Goal: Task Accomplishment & Management: Manage account settings

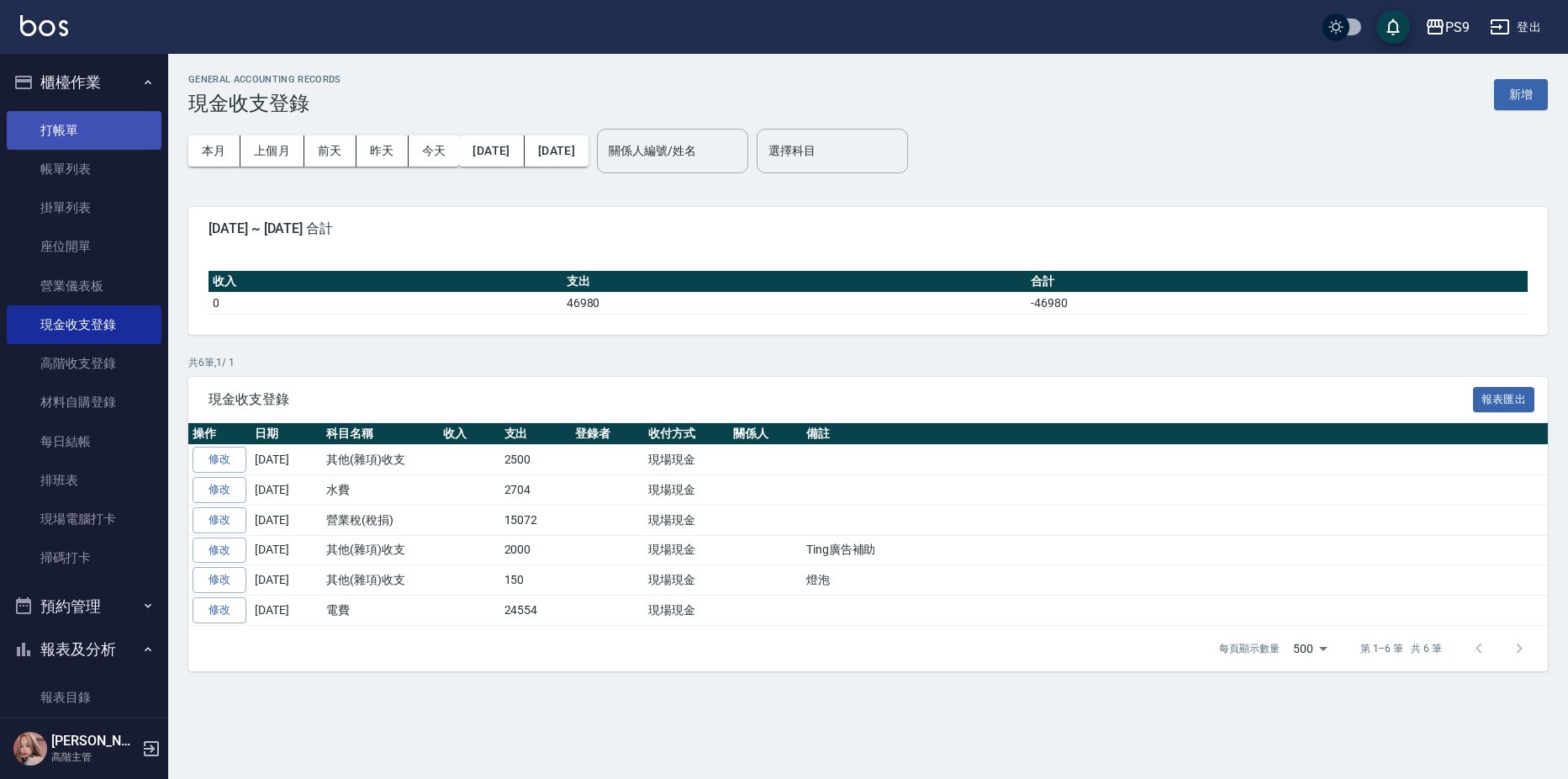
click at [68, 128] on link "打帳單" at bounding box center [83, 130] width 154 height 39
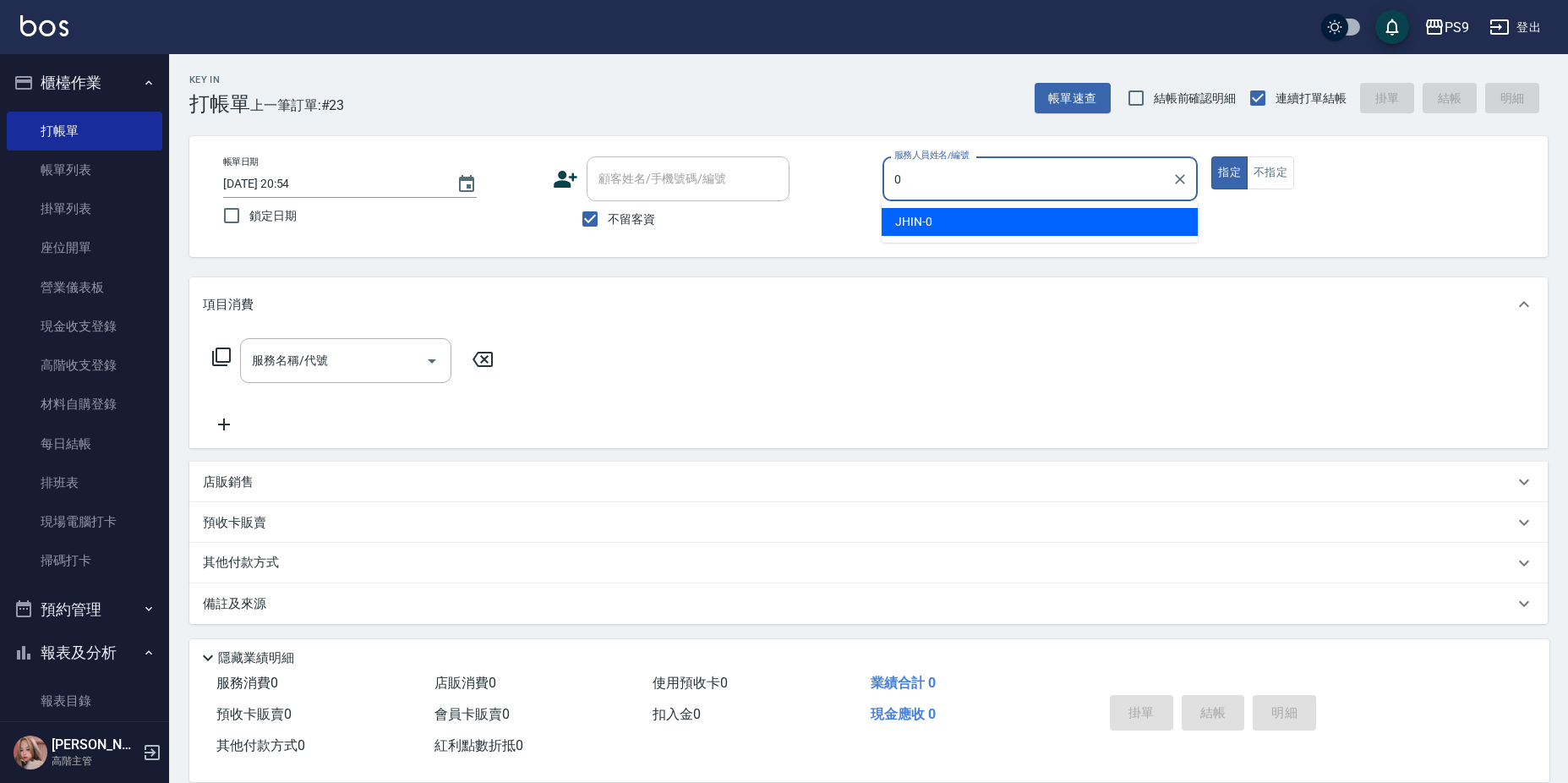
type input "JHIN-0"
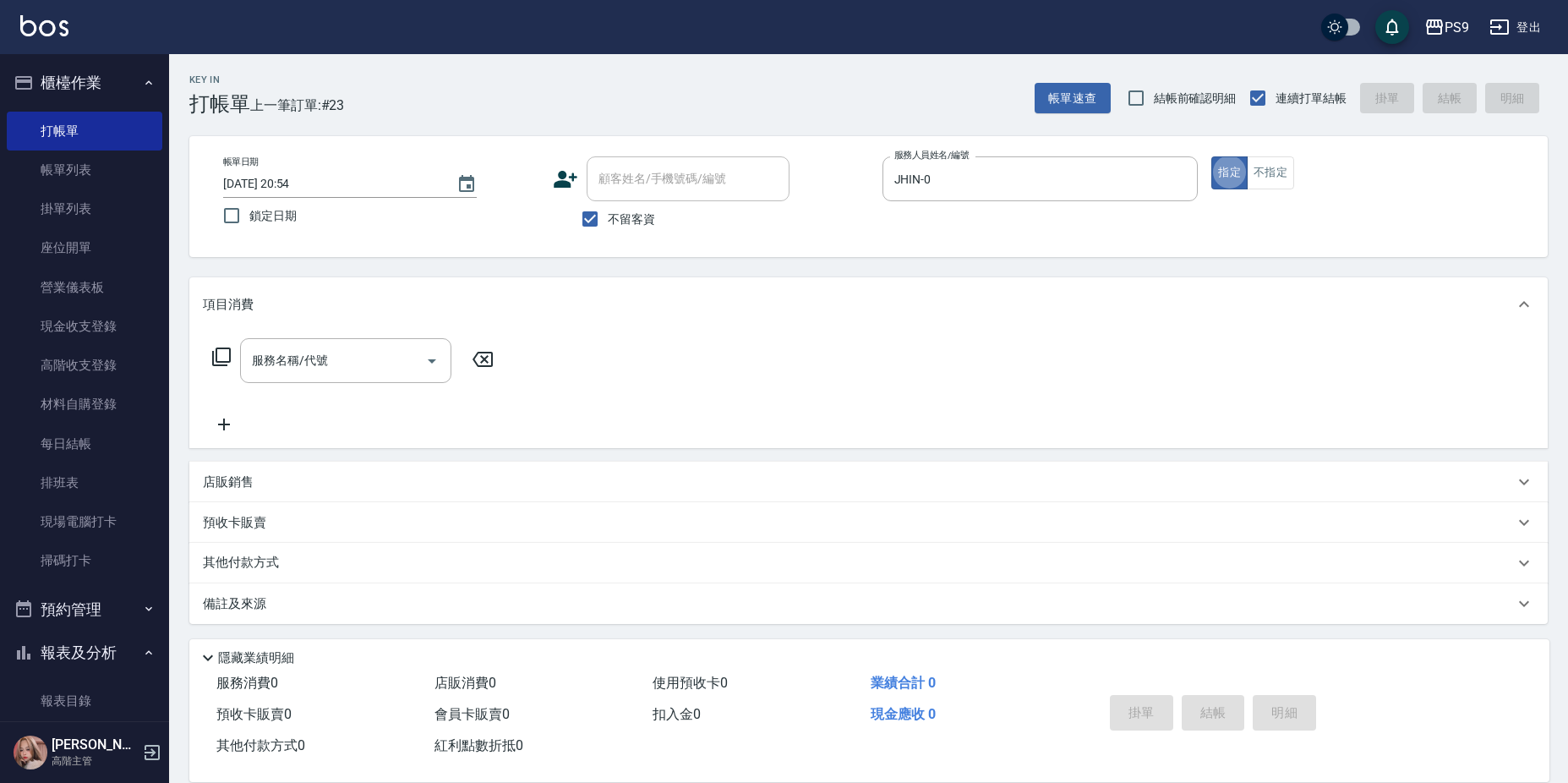
type button "true"
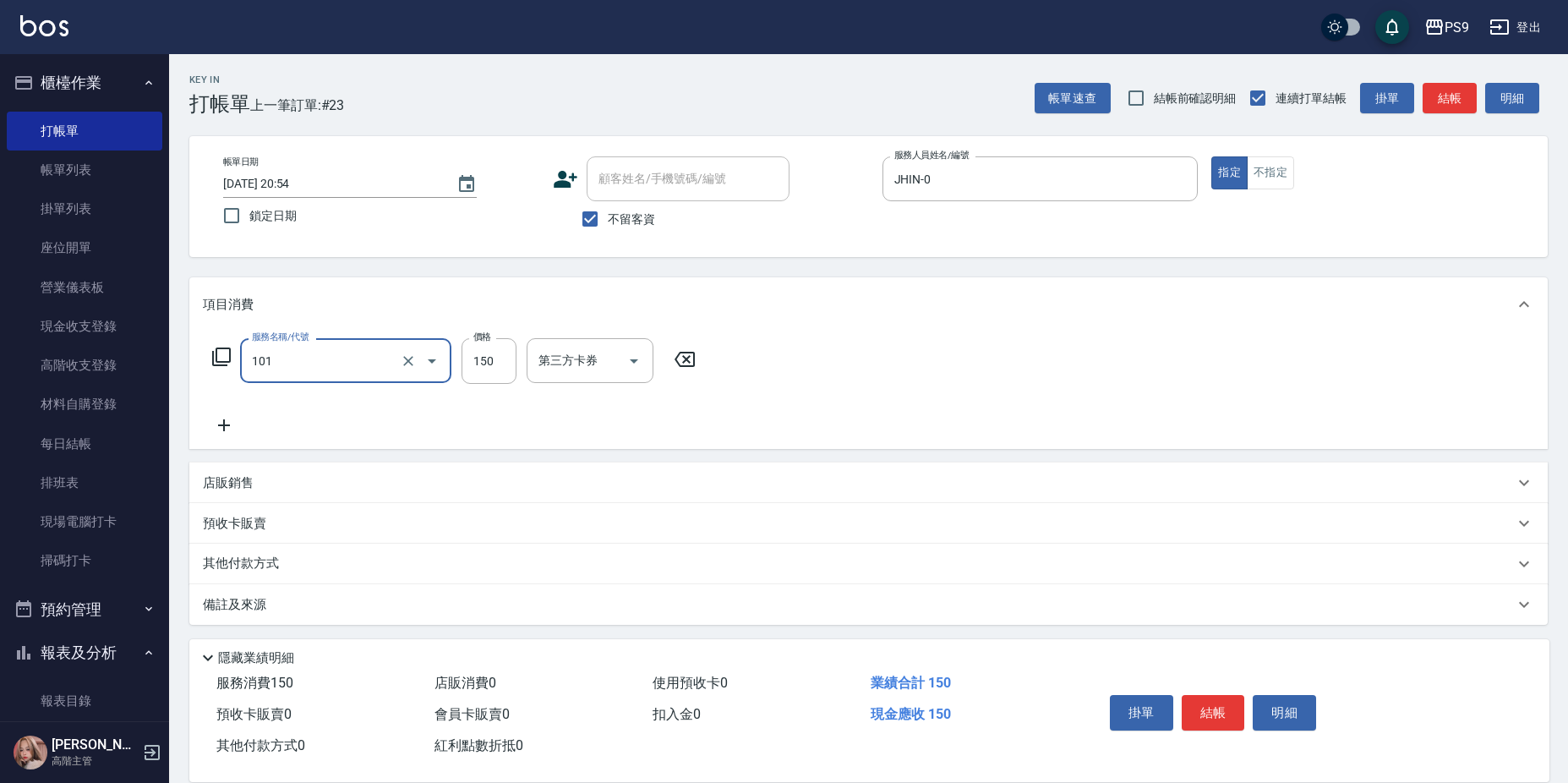
type input "洗髮(101)"
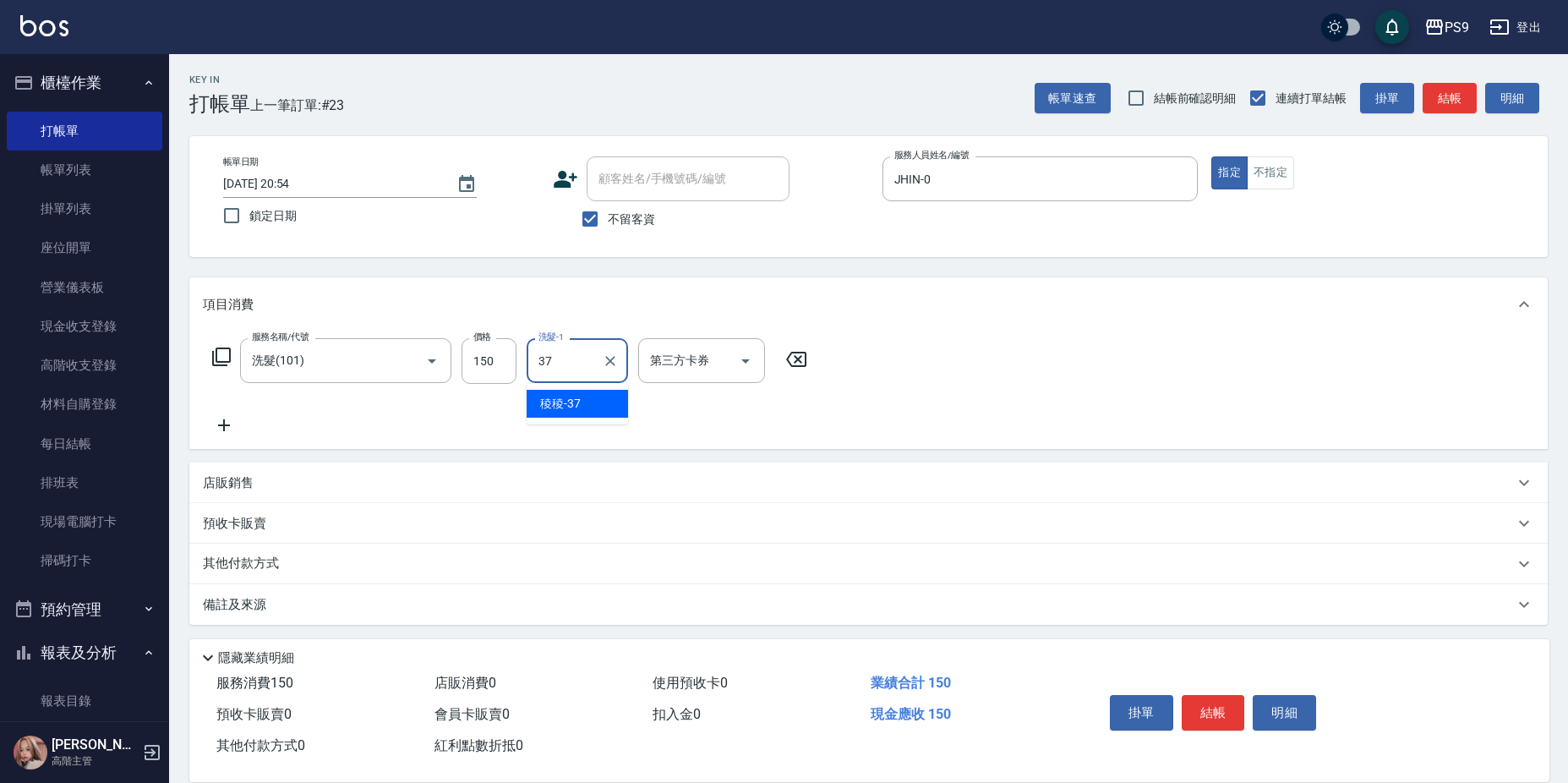
type input "稜稜-37"
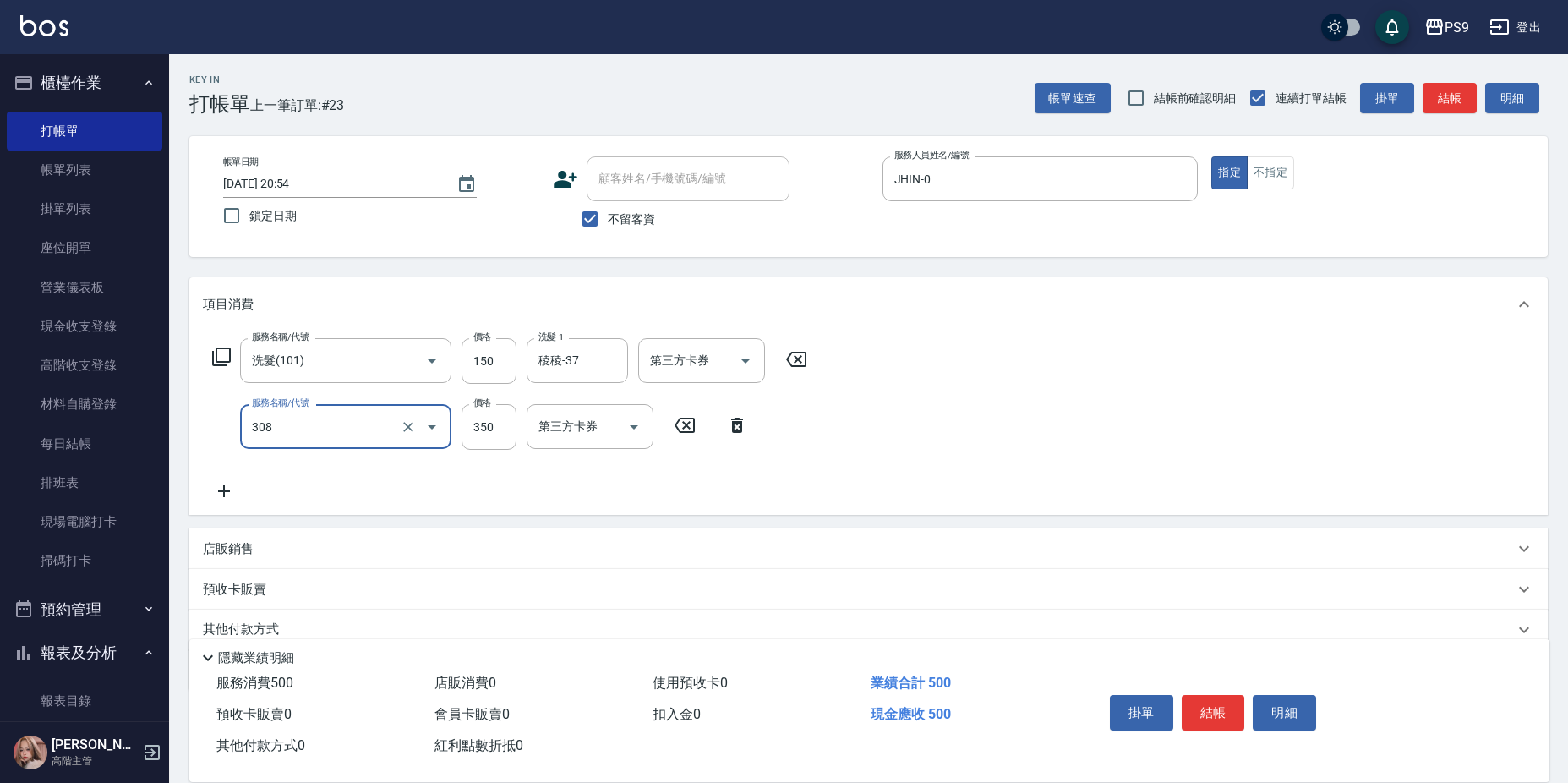
type input "剪-350(308)"
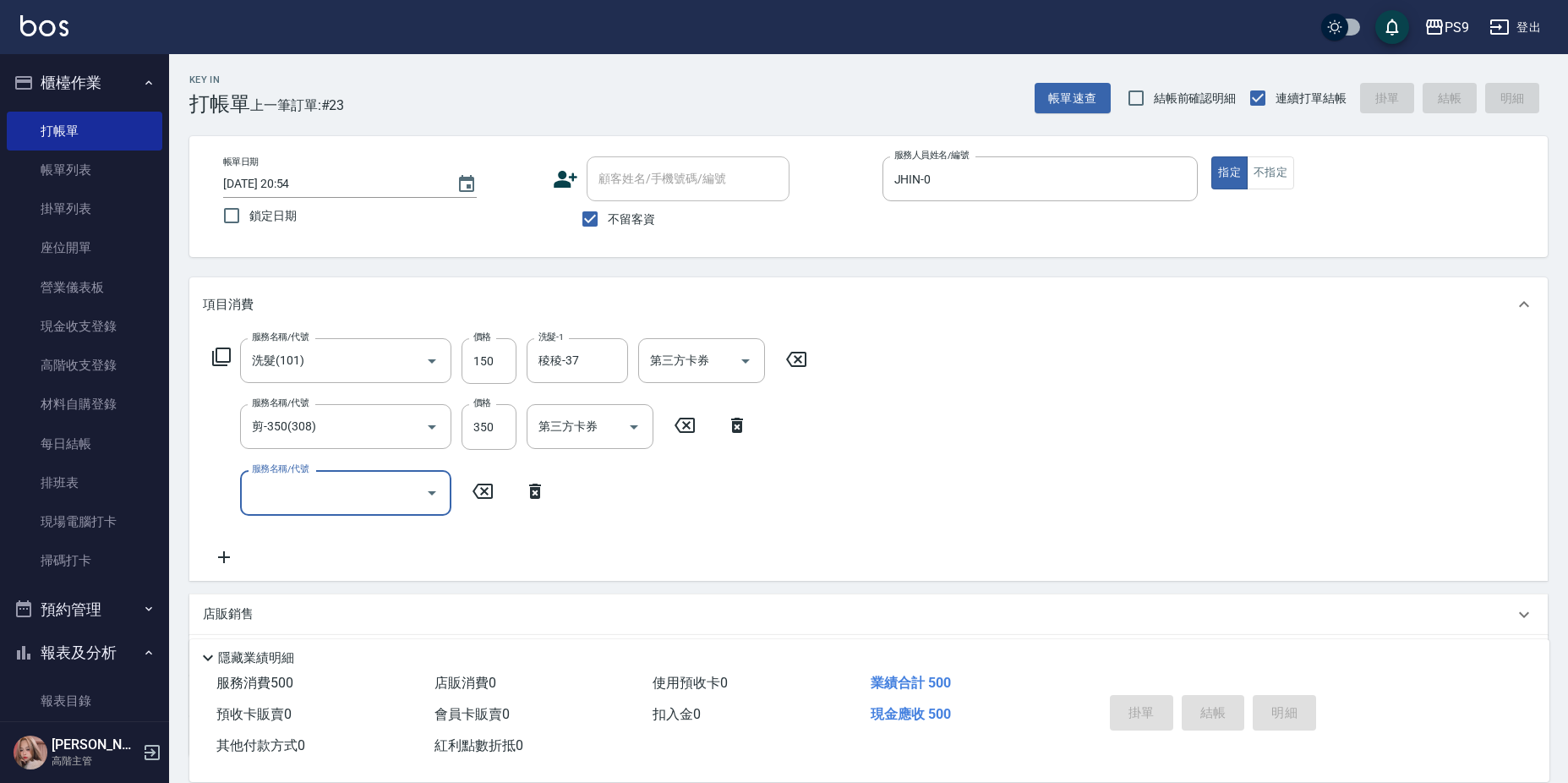
type input "[DATE] 20:55"
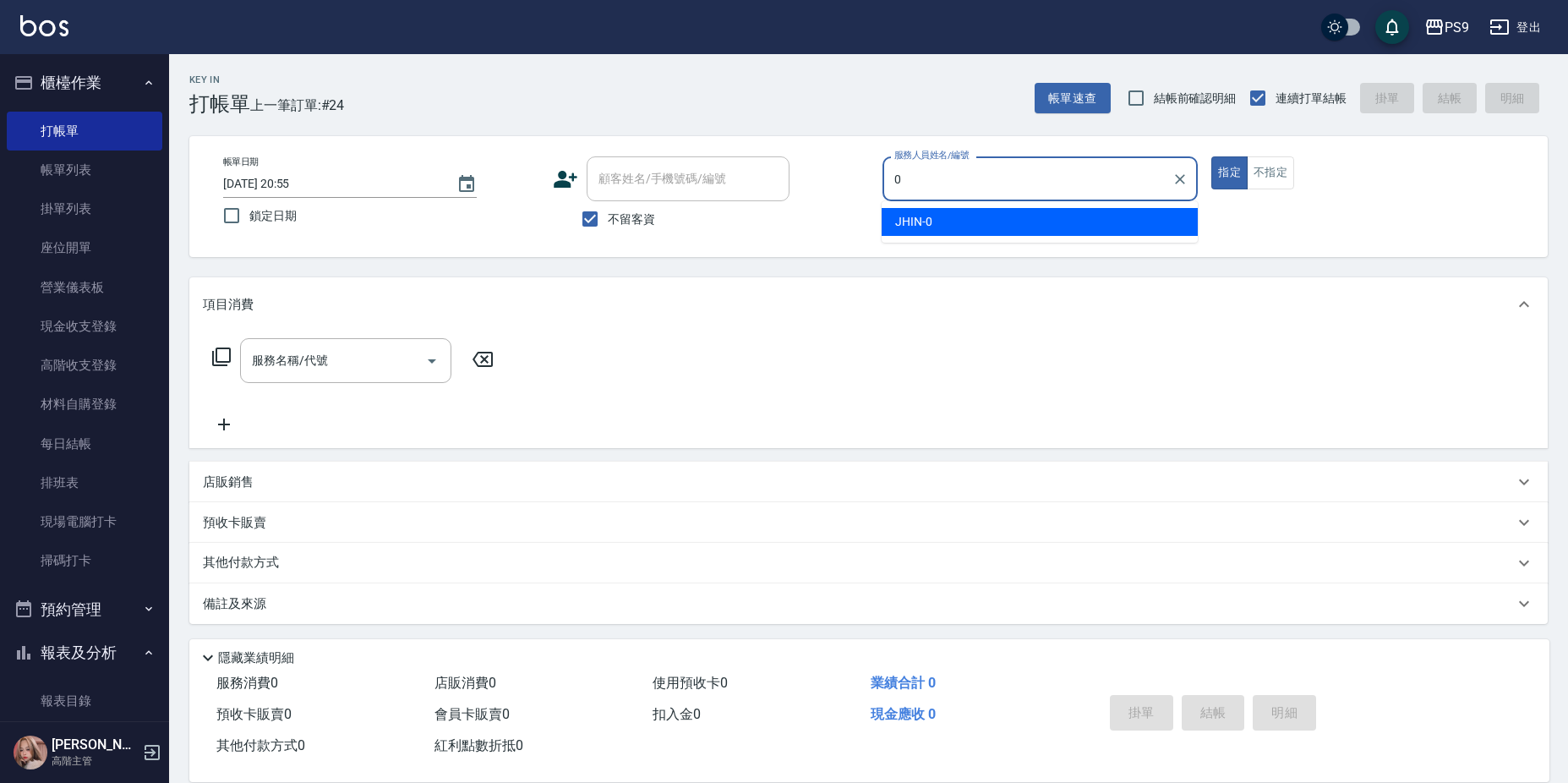
type input "JHIN-0"
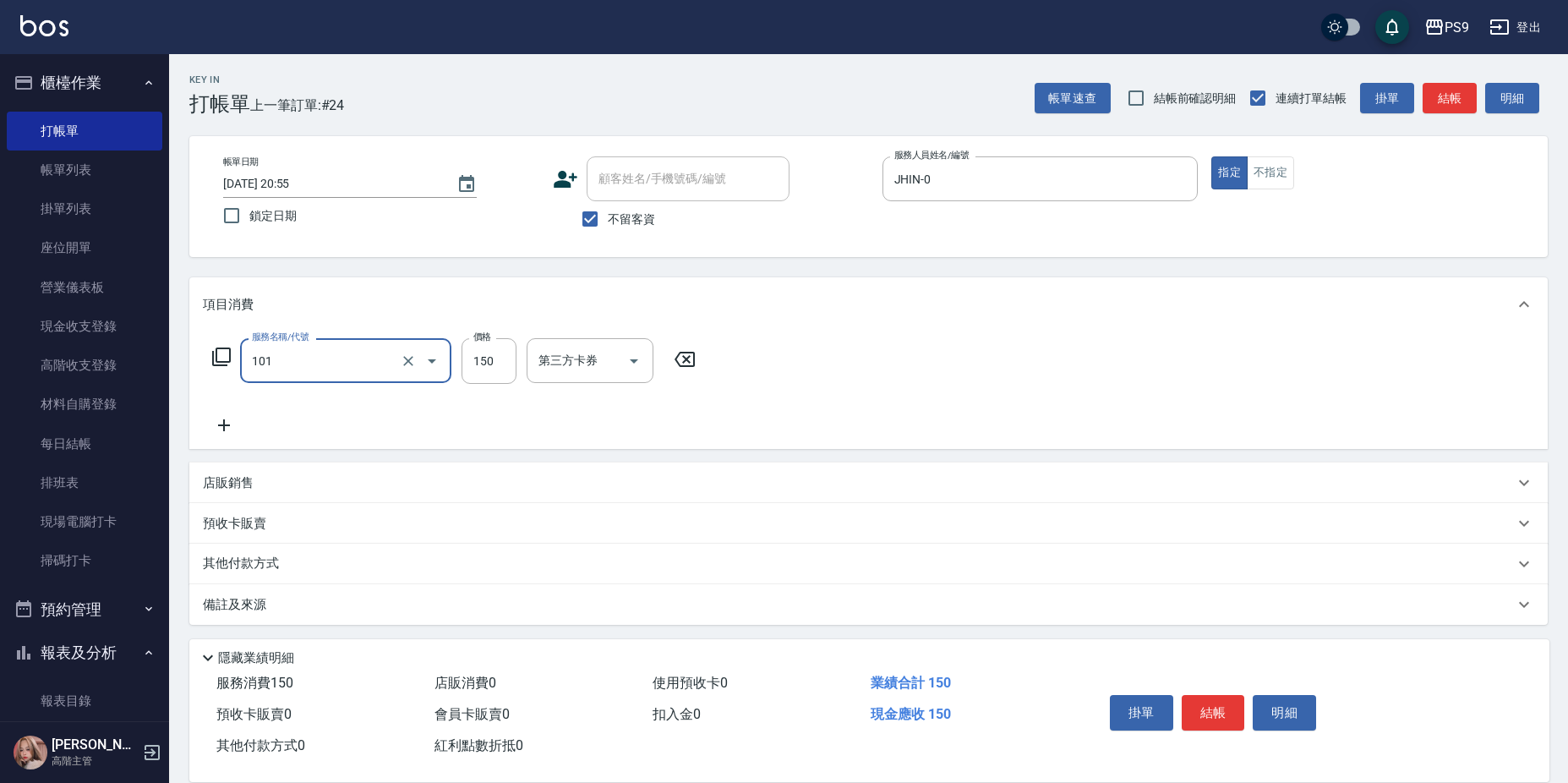
type input "洗髮(101)"
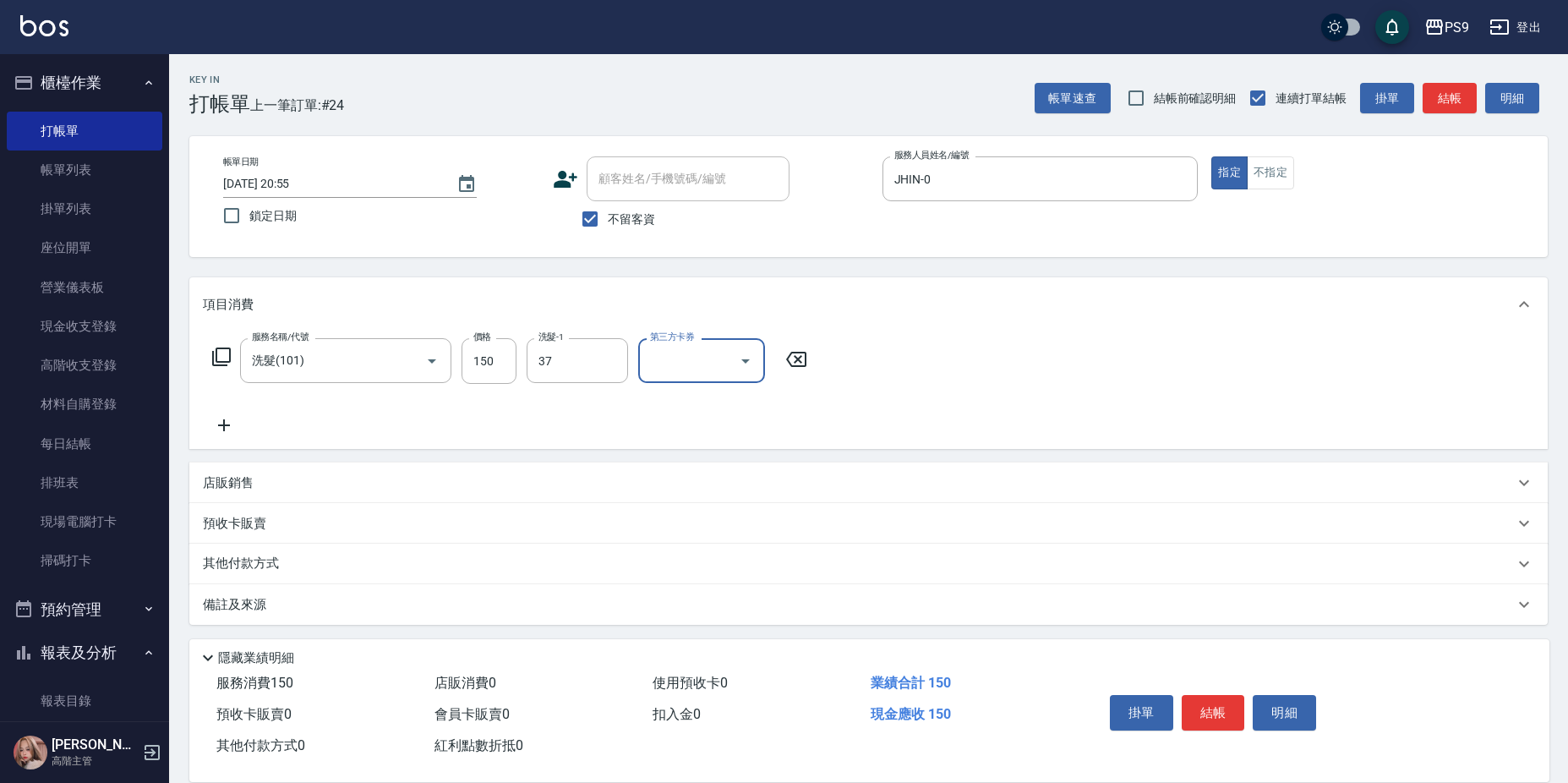
type input "稜稜-37"
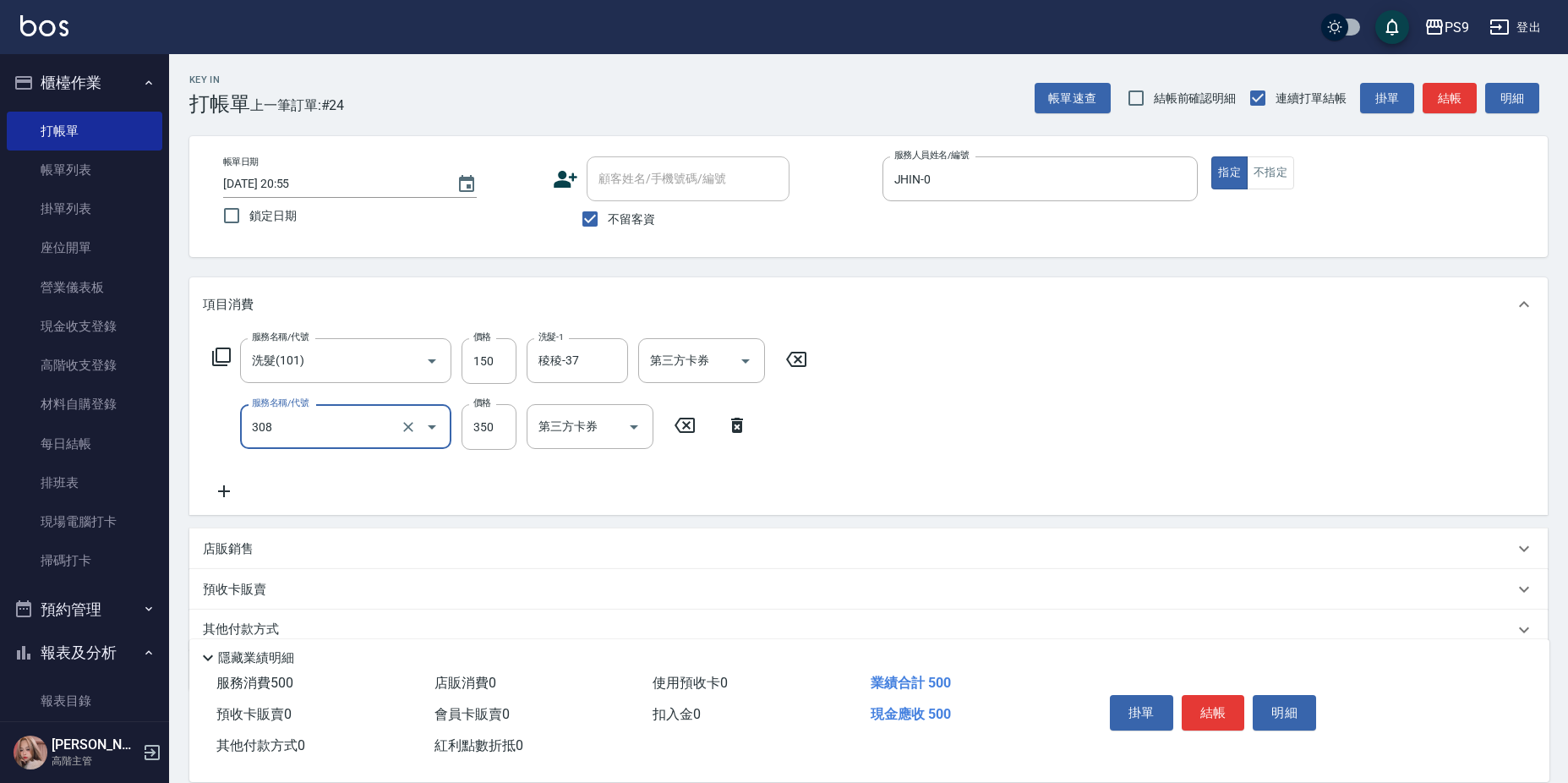
type input "剪-350(308)"
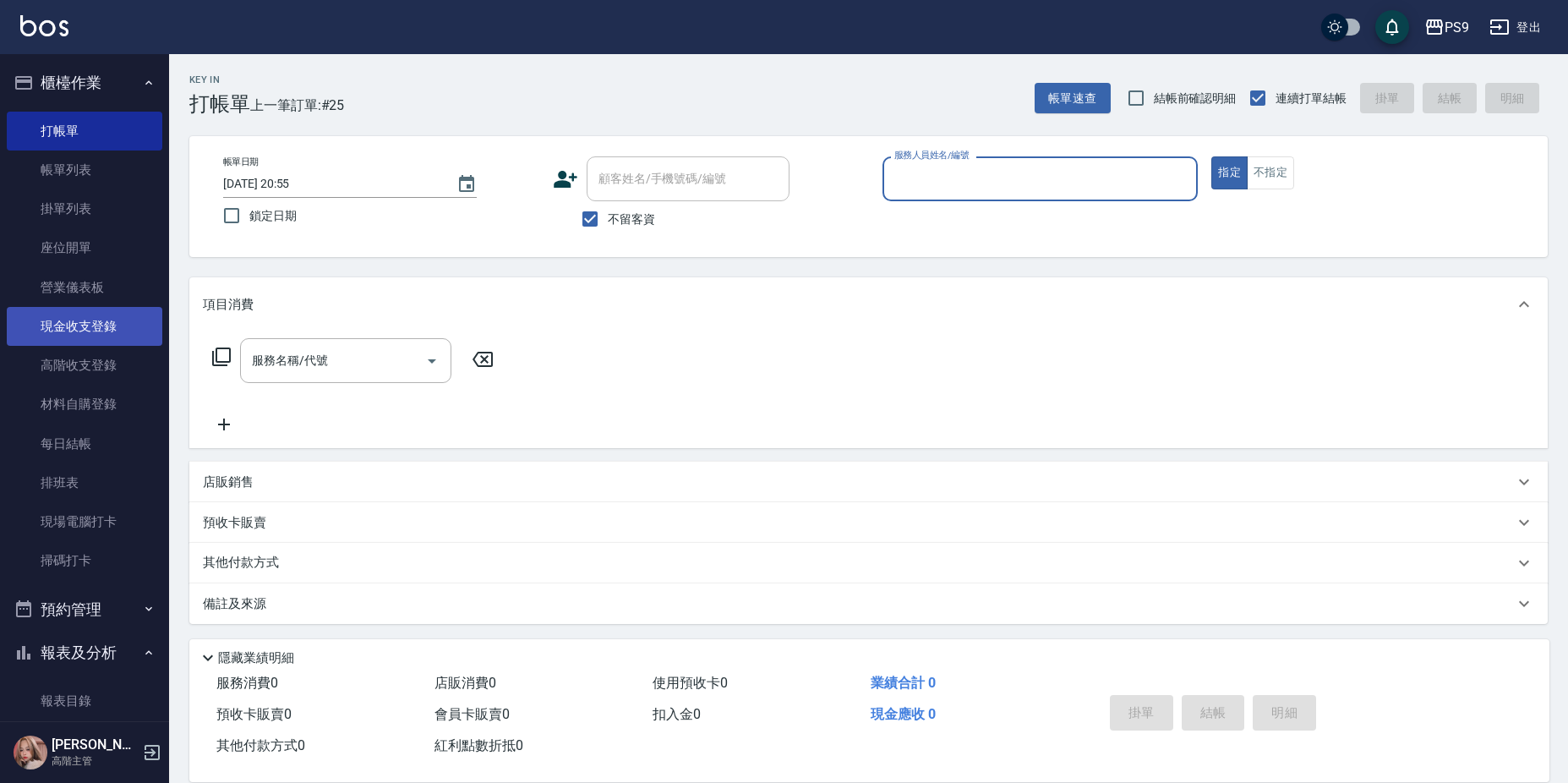
click at [86, 331] on link "現金收支登錄" at bounding box center [84, 326] width 155 height 39
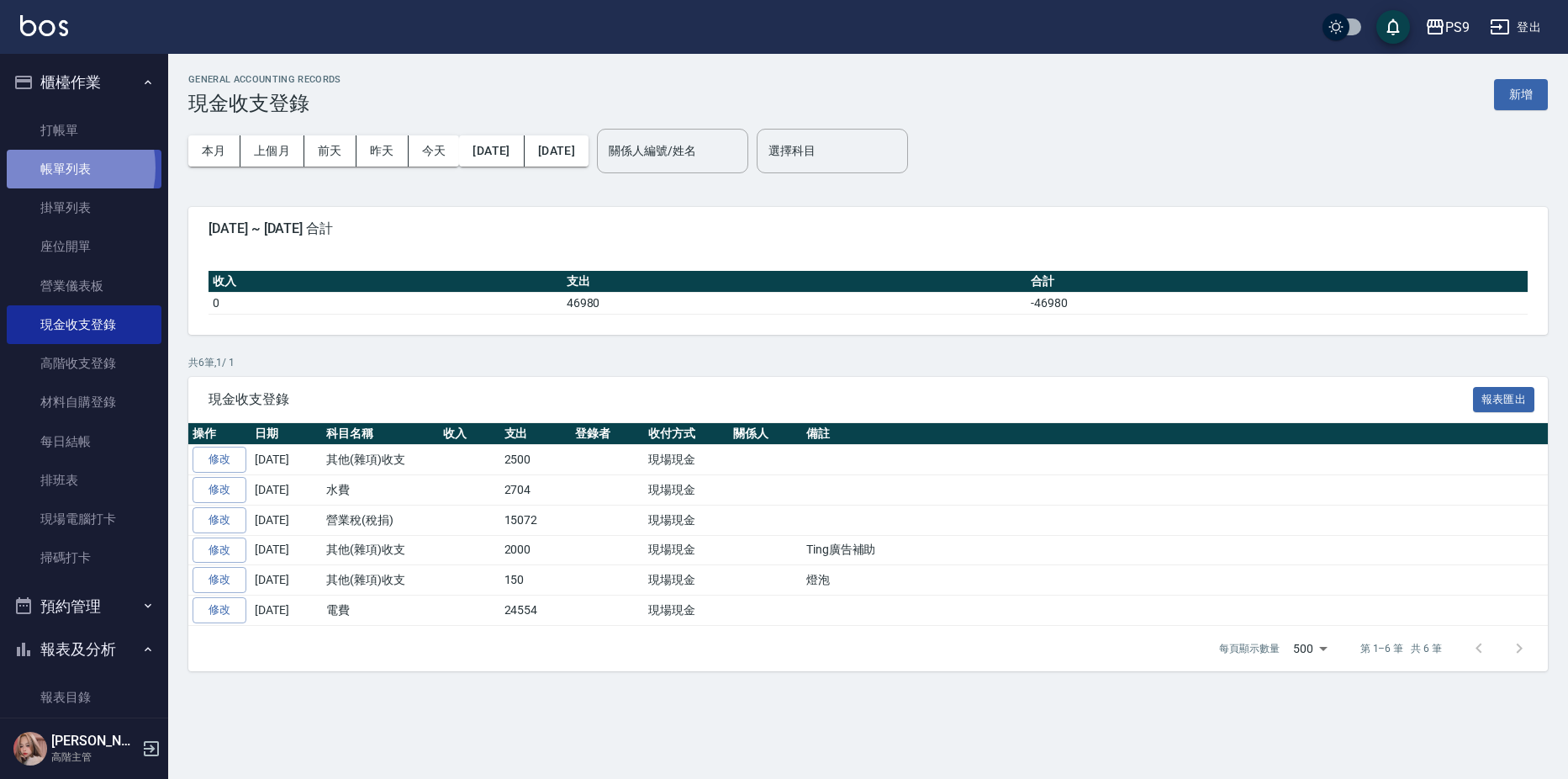
click at [50, 168] on link "帳單列表" at bounding box center [83, 169] width 154 height 39
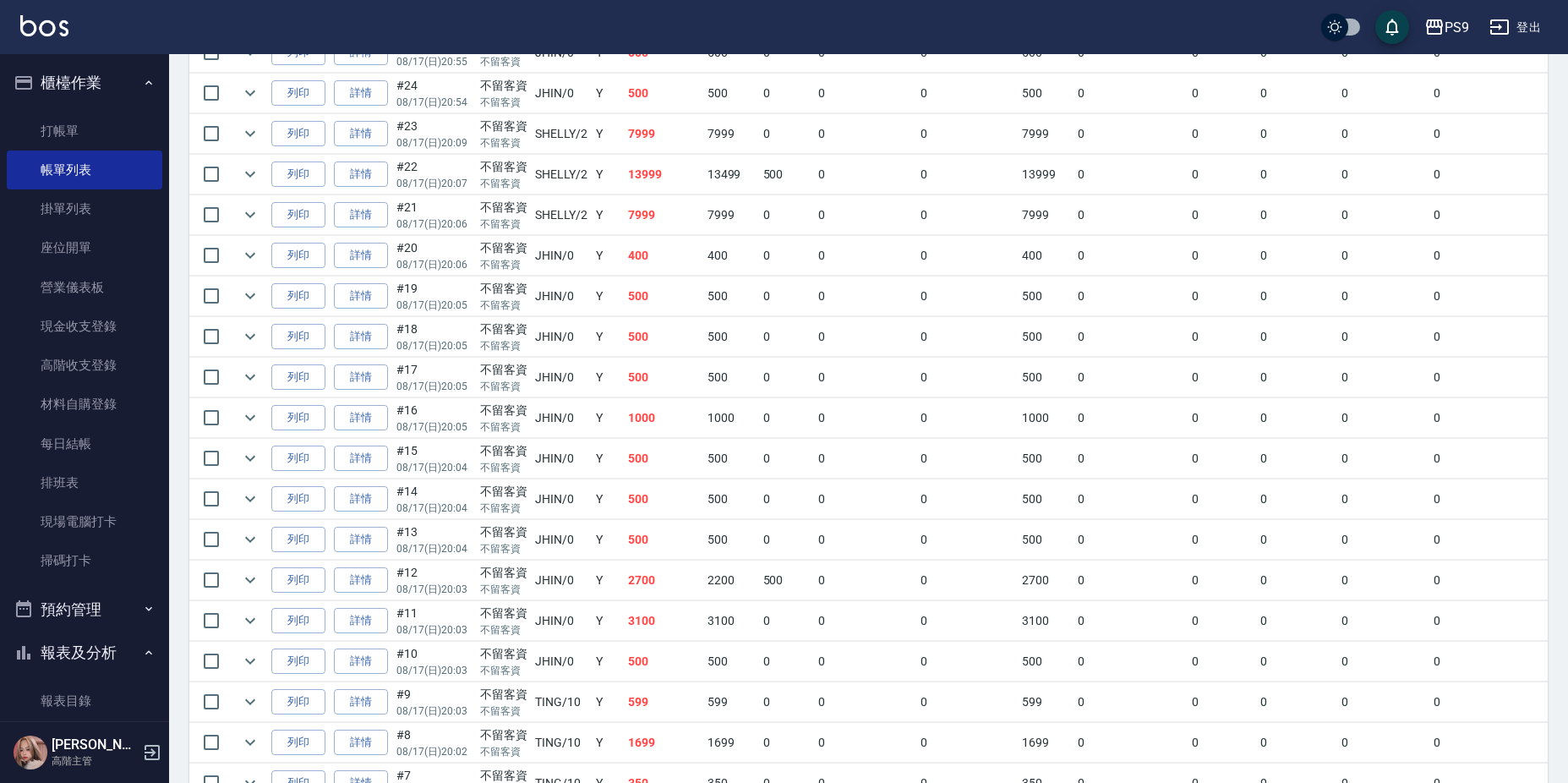
scroll to position [422, 0]
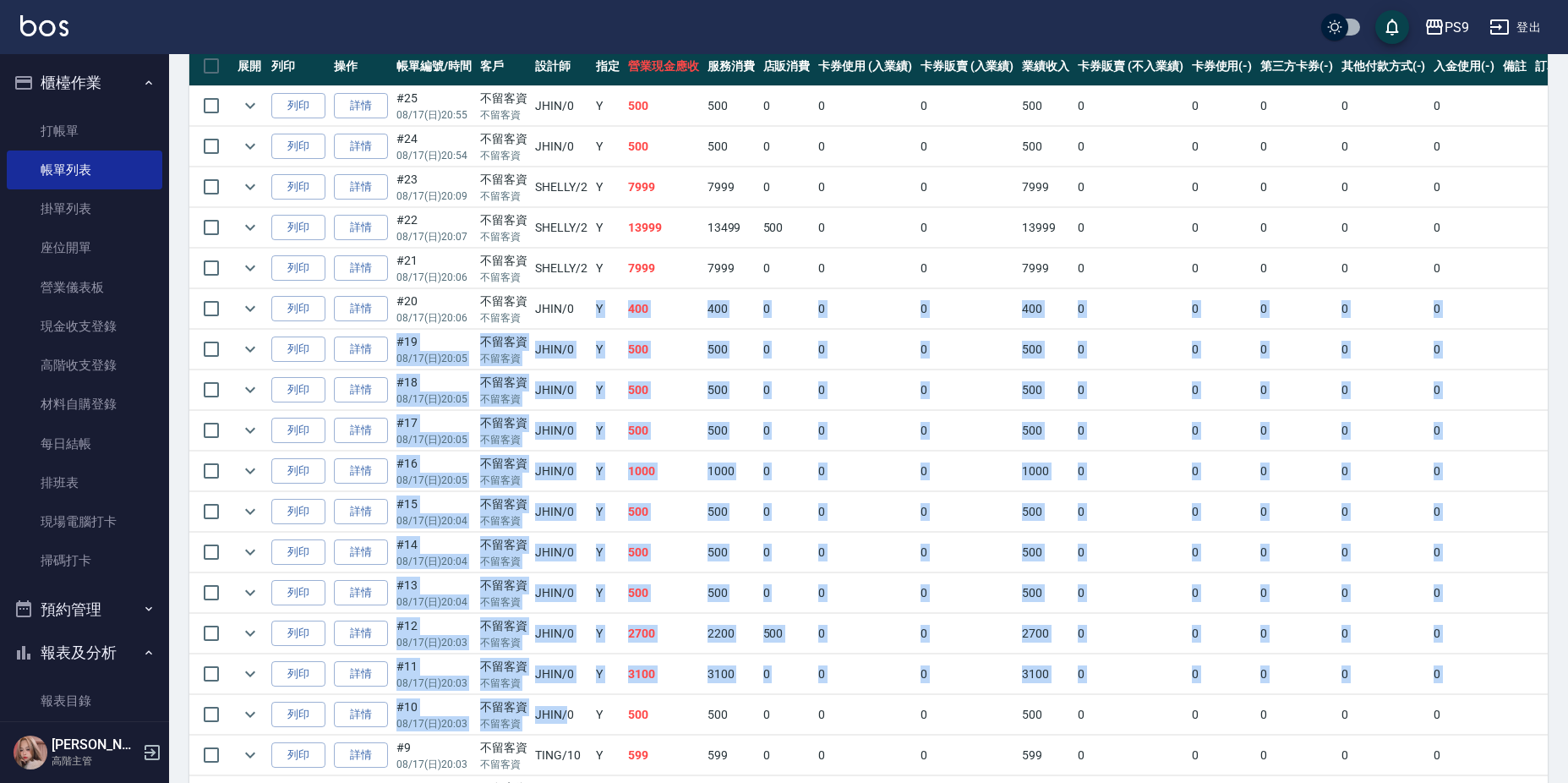
drag, startPoint x: 578, startPoint y: 305, endPoint x: 569, endPoint y: 717, distance: 412.1
click at [569, 717] on tbody "列印 詳情 #25 08/17 (日) 20:55 不留客資 不留客資 JHIN /0 Y 500 500 0 0 0 500 0 0 0 0 0 列印 詳情…" at bounding box center [888, 593] width 1397 height 1015
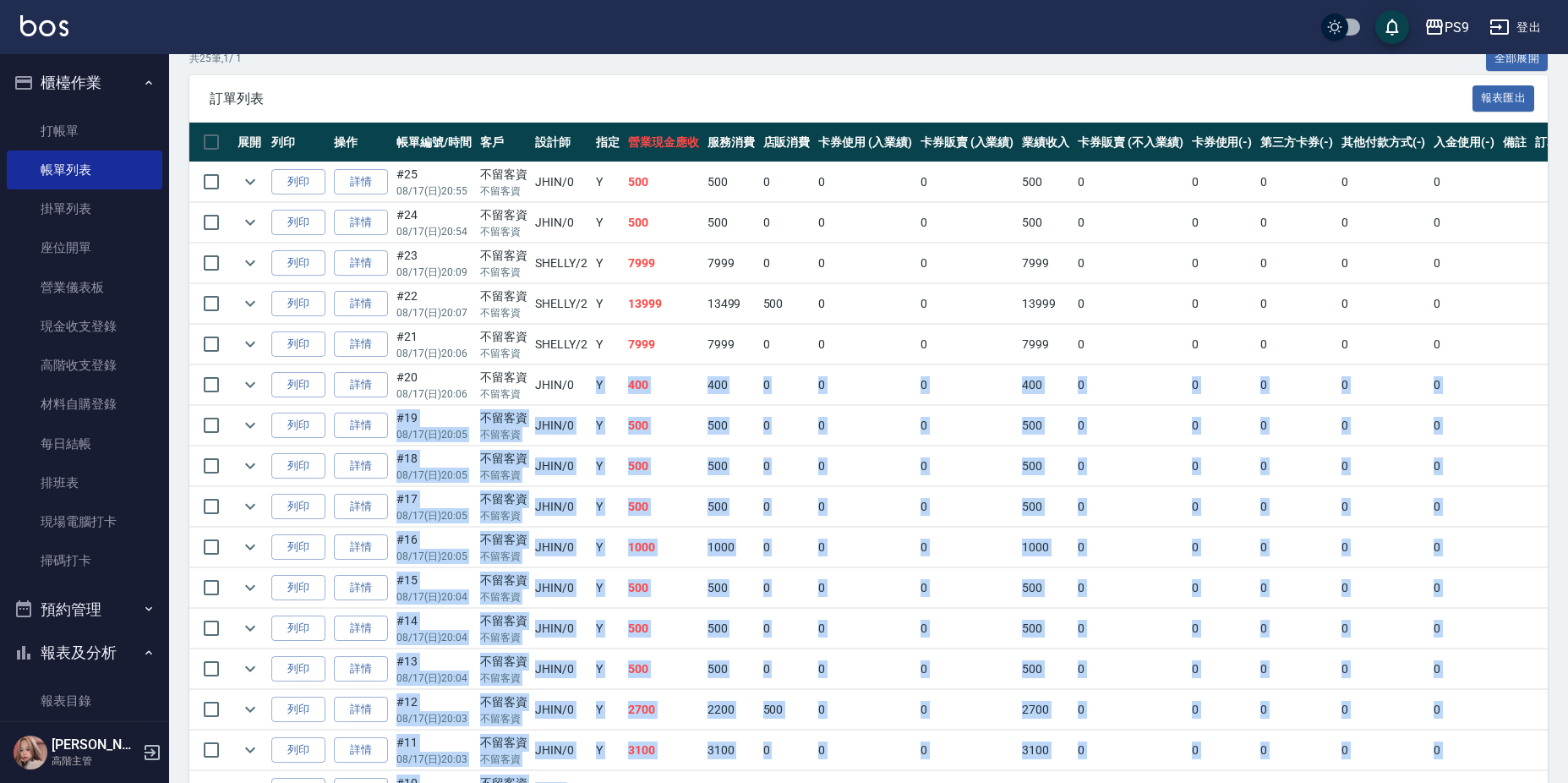
scroll to position [312, 0]
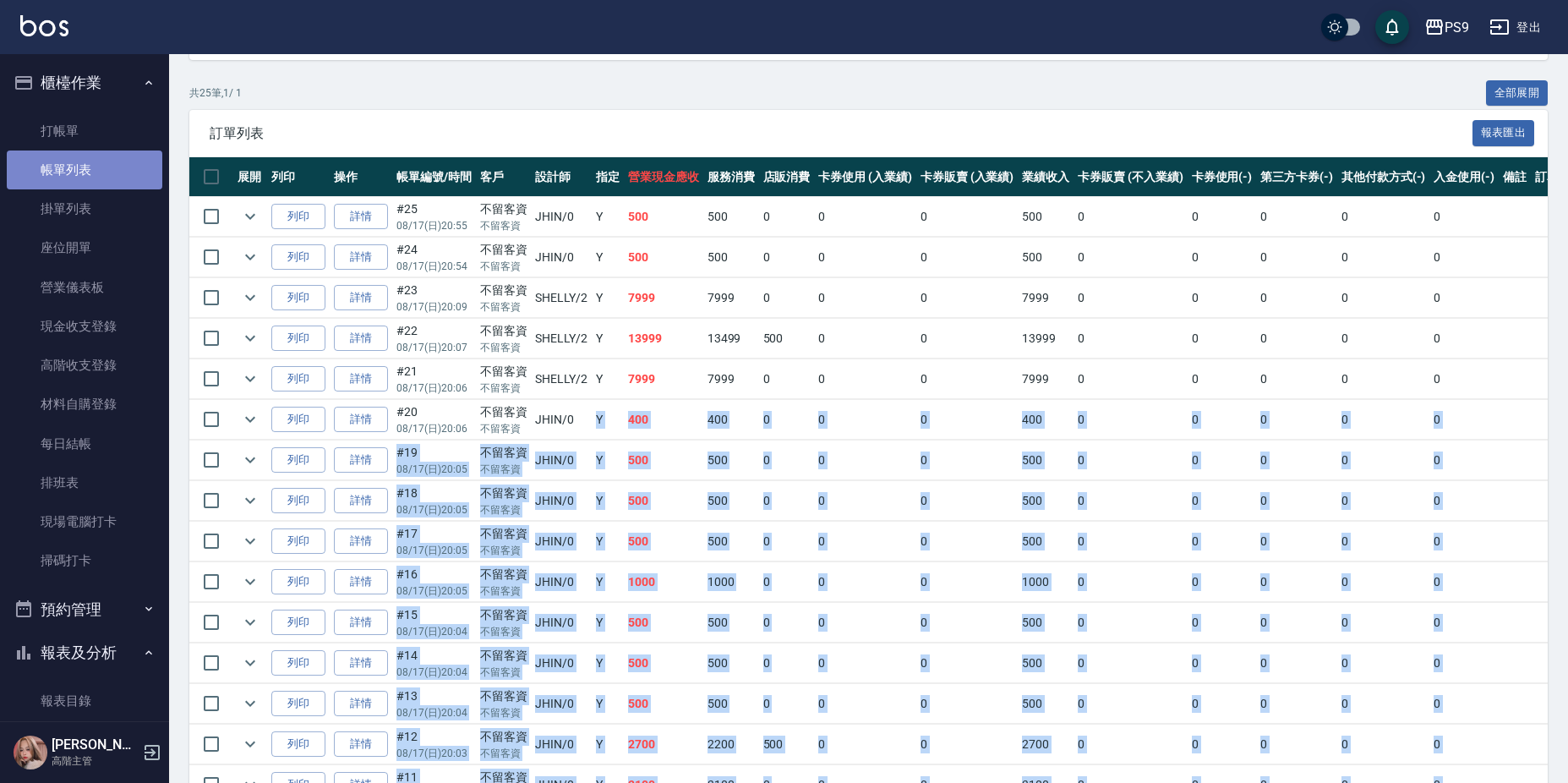
click at [84, 166] on link "帳單列表" at bounding box center [84, 170] width 155 height 39
click at [69, 131] on link "打帳單" at bounding box center [84, 131] width 155 height 39
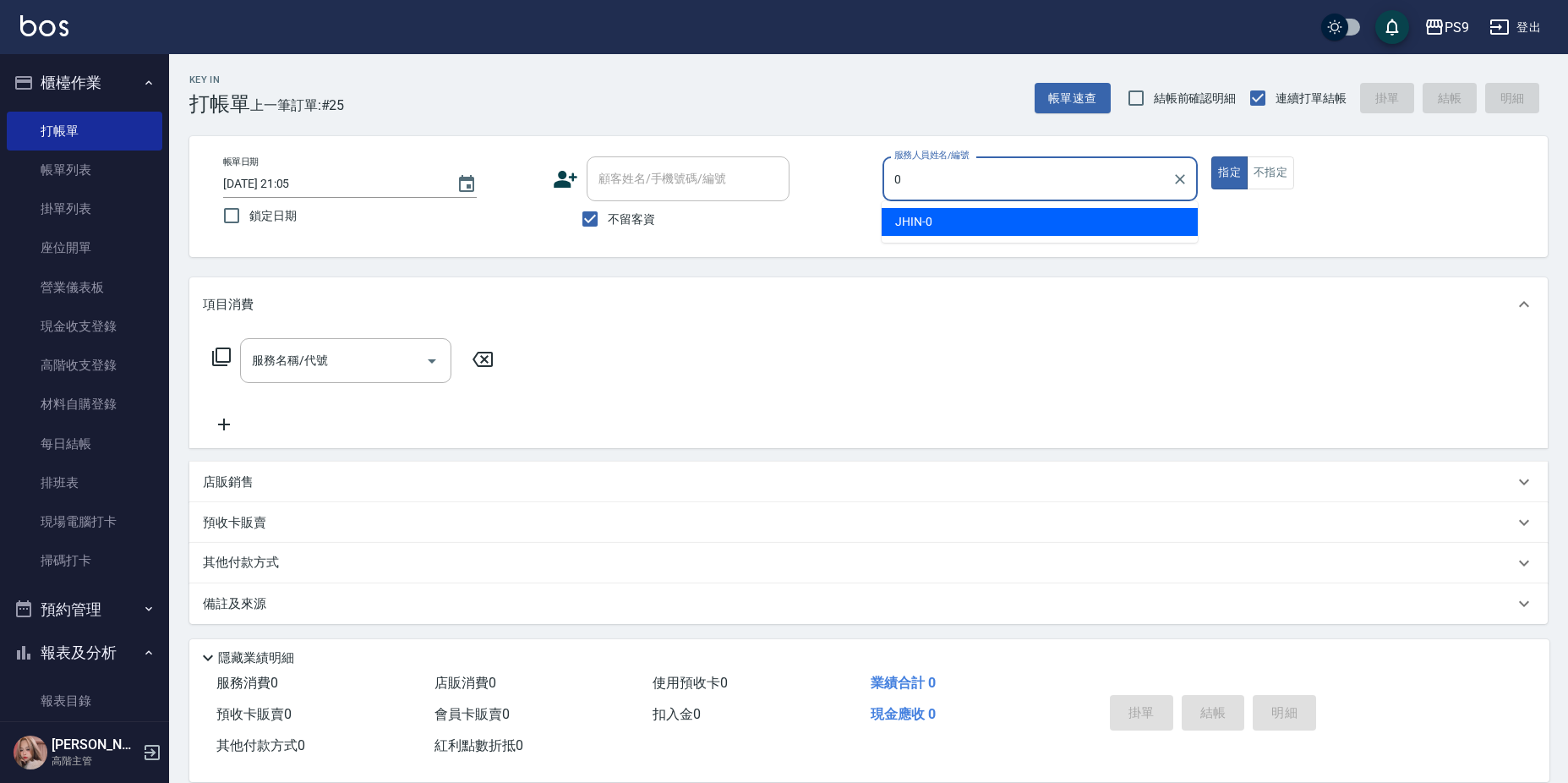
type input "JHIN-0"
type button "true"
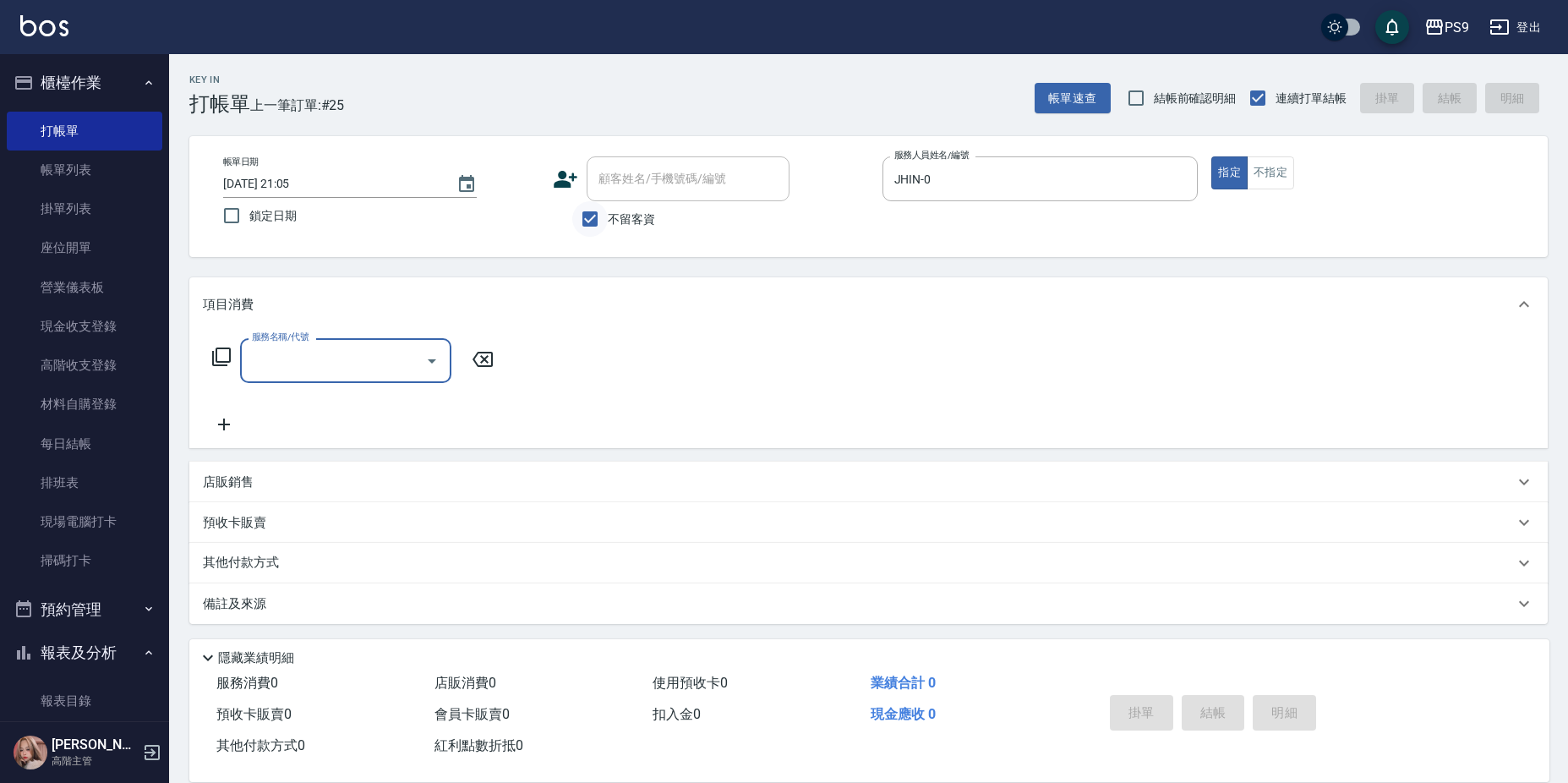
click at [606, 215] on input "不留客資" at bounding box center [589, 219] width 35 height 35
checkbox input "false"
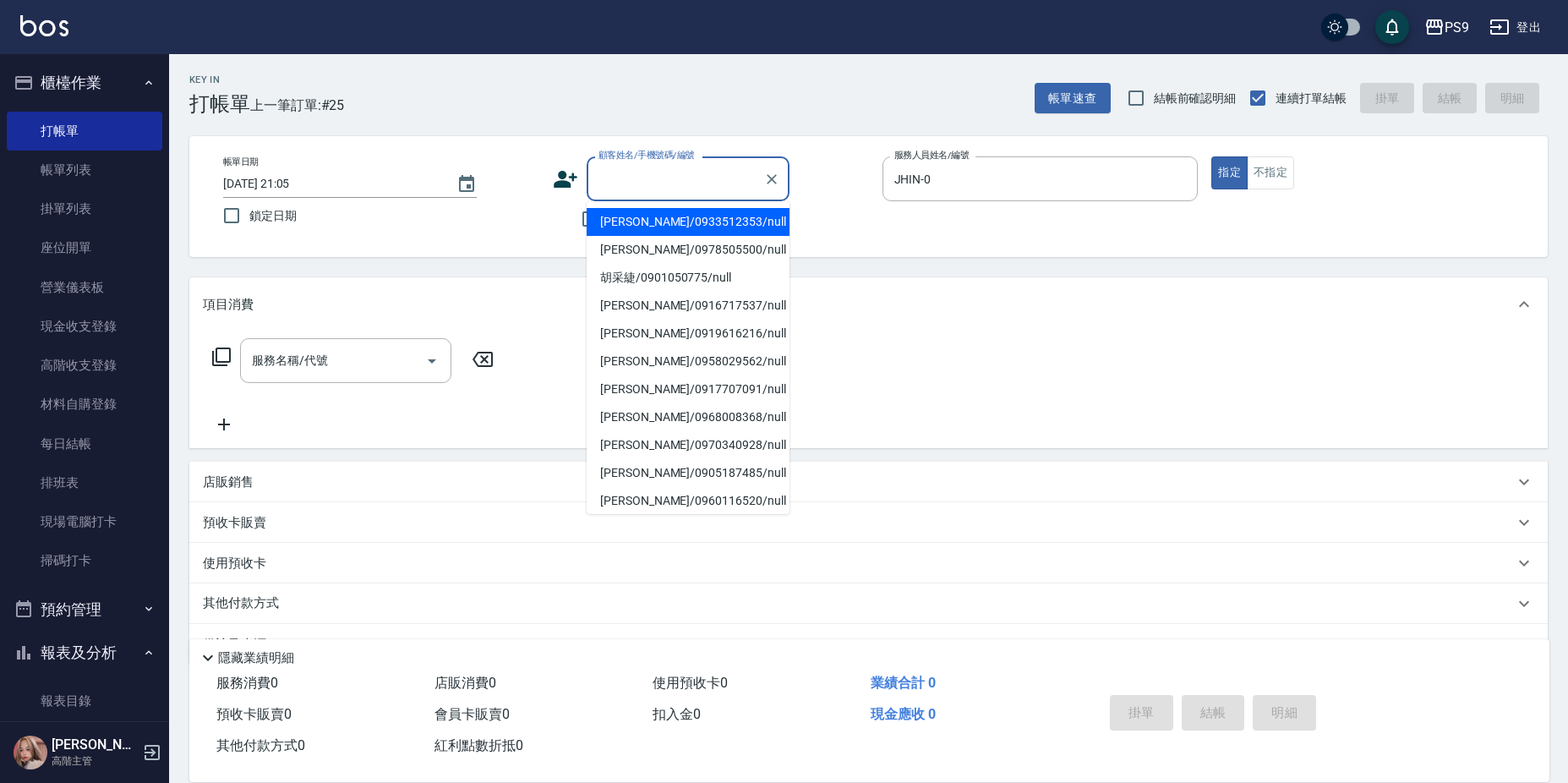
click at [643, 179] on input "顧客姓名/手機號碼/編號" at bounding box center [675, 179] width 163 height 30
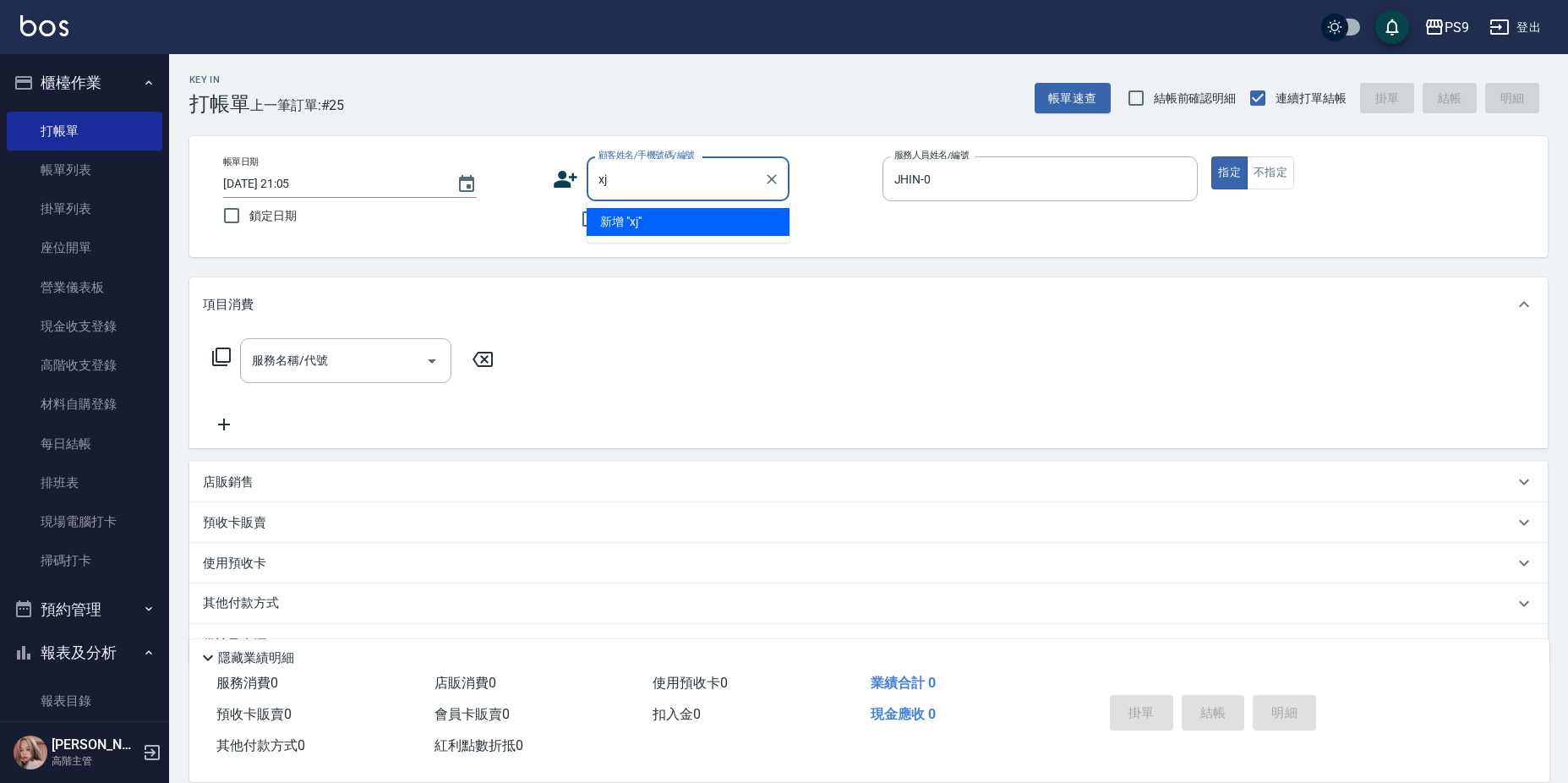
type input "x"
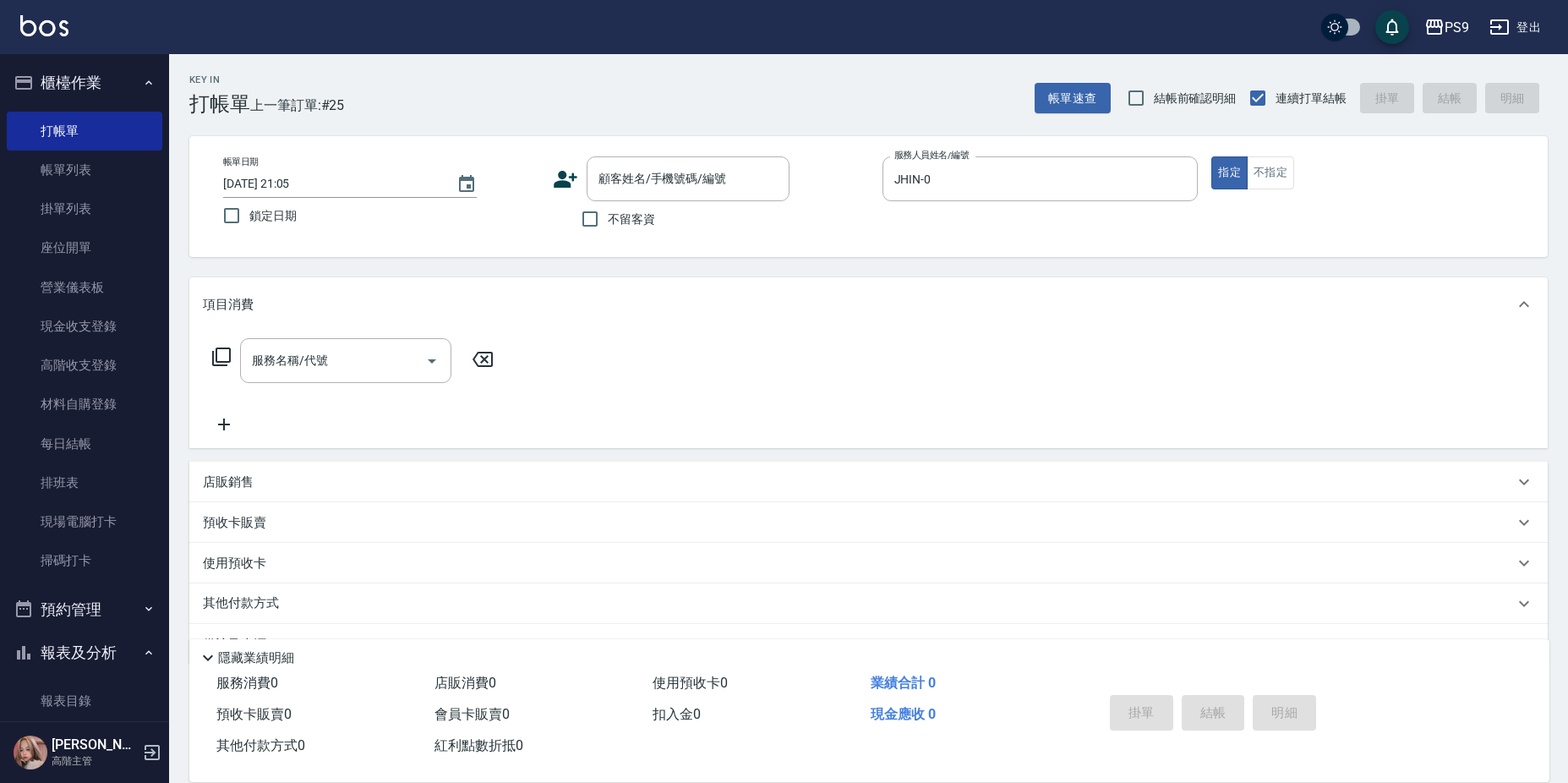
click at [1008, 423] on div "服務名稱/代號 服務名稱/代號" at bounding box center [869, 390] width 1358 height 116
click at [1182, 177] on icon "Clear" at bounding box center [1179, 179] width 10 height 10
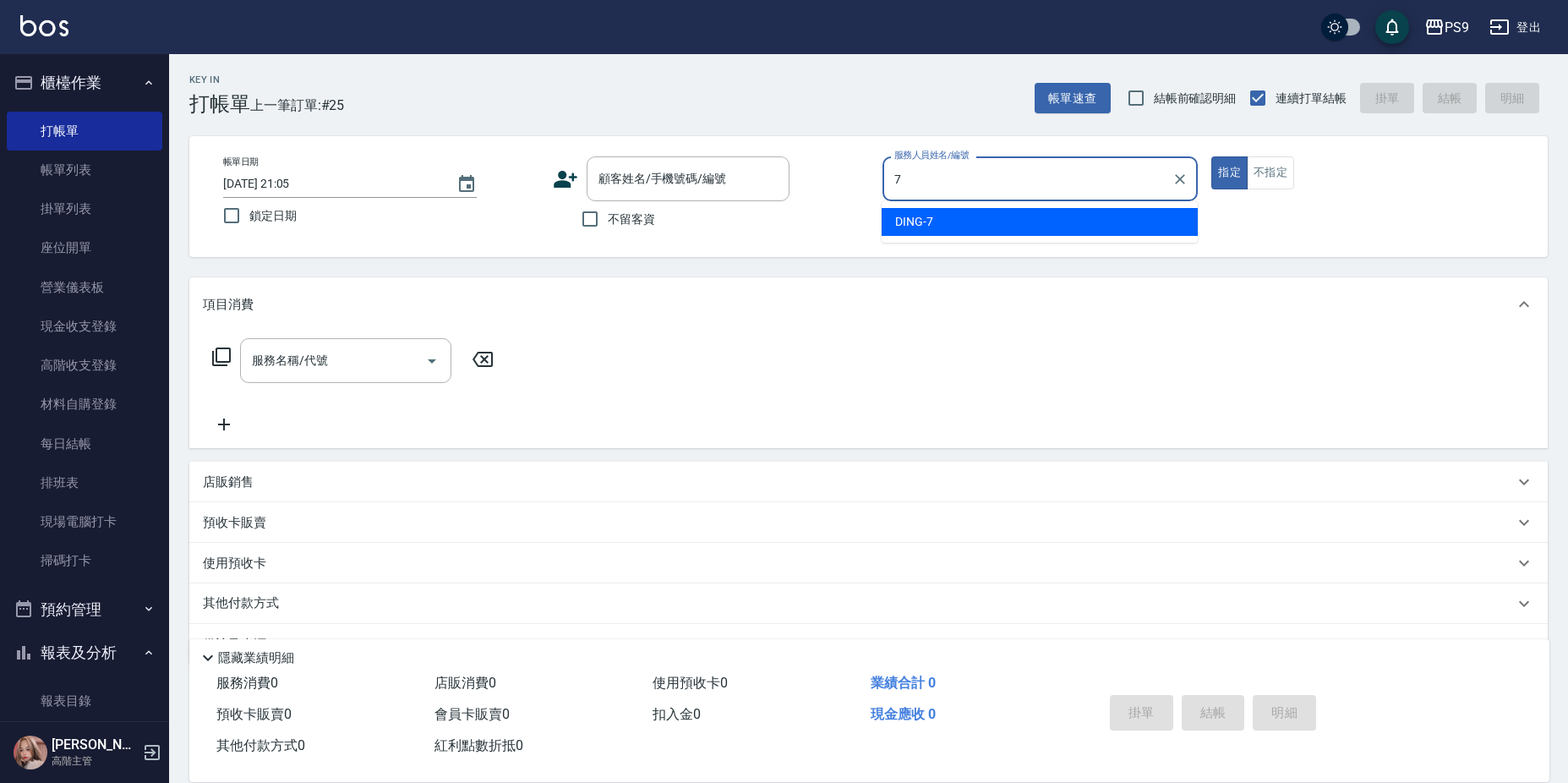
type input "DING-7"
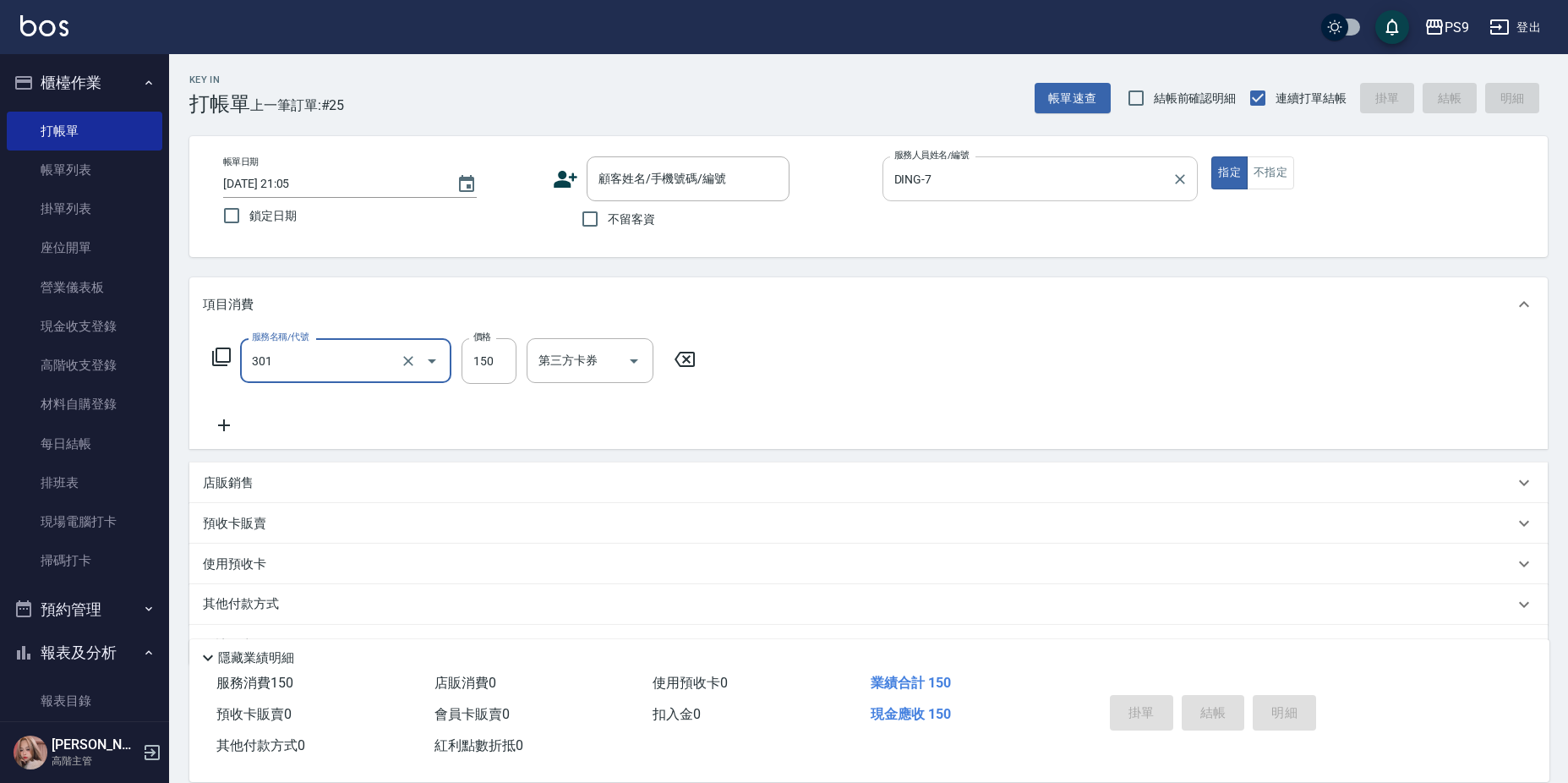
type input "剪-150(301)"
type input "350"
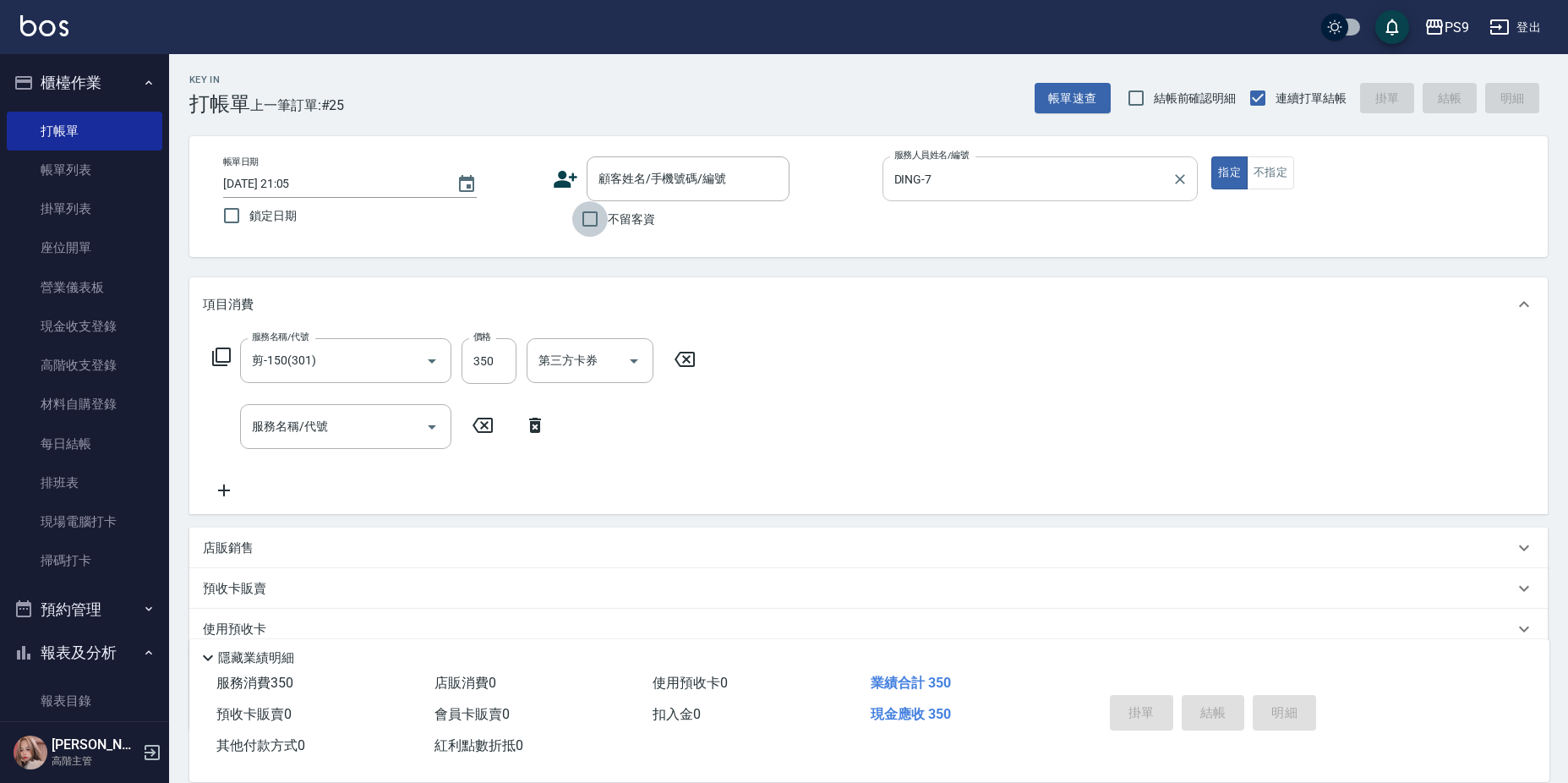
click at [586, 206] on input "不留客資" at bounding box center [589, 219] width 35 height 35
checkbox input "true"
type input "[DATE] 21:06"
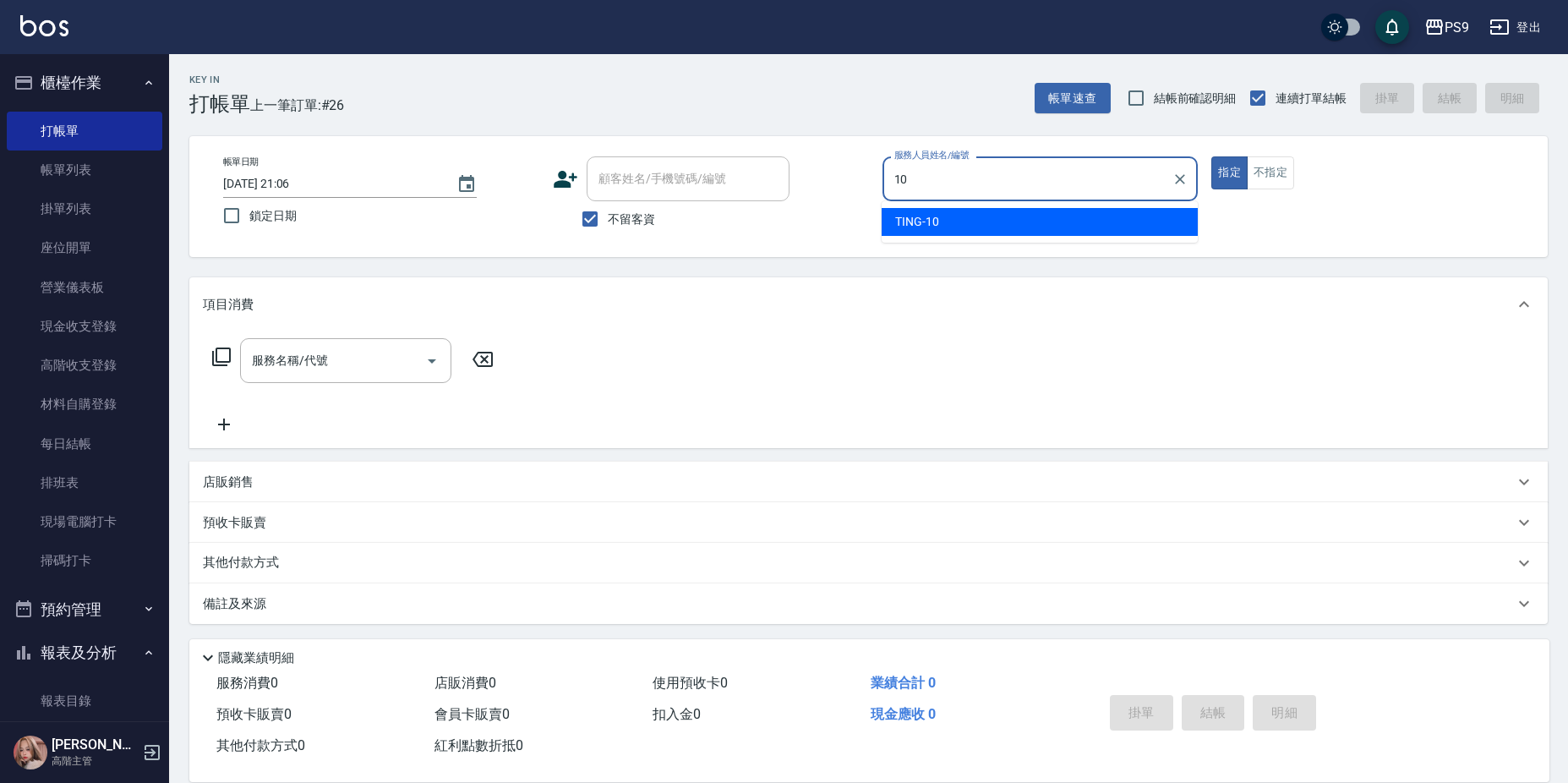
type input "TING-10"
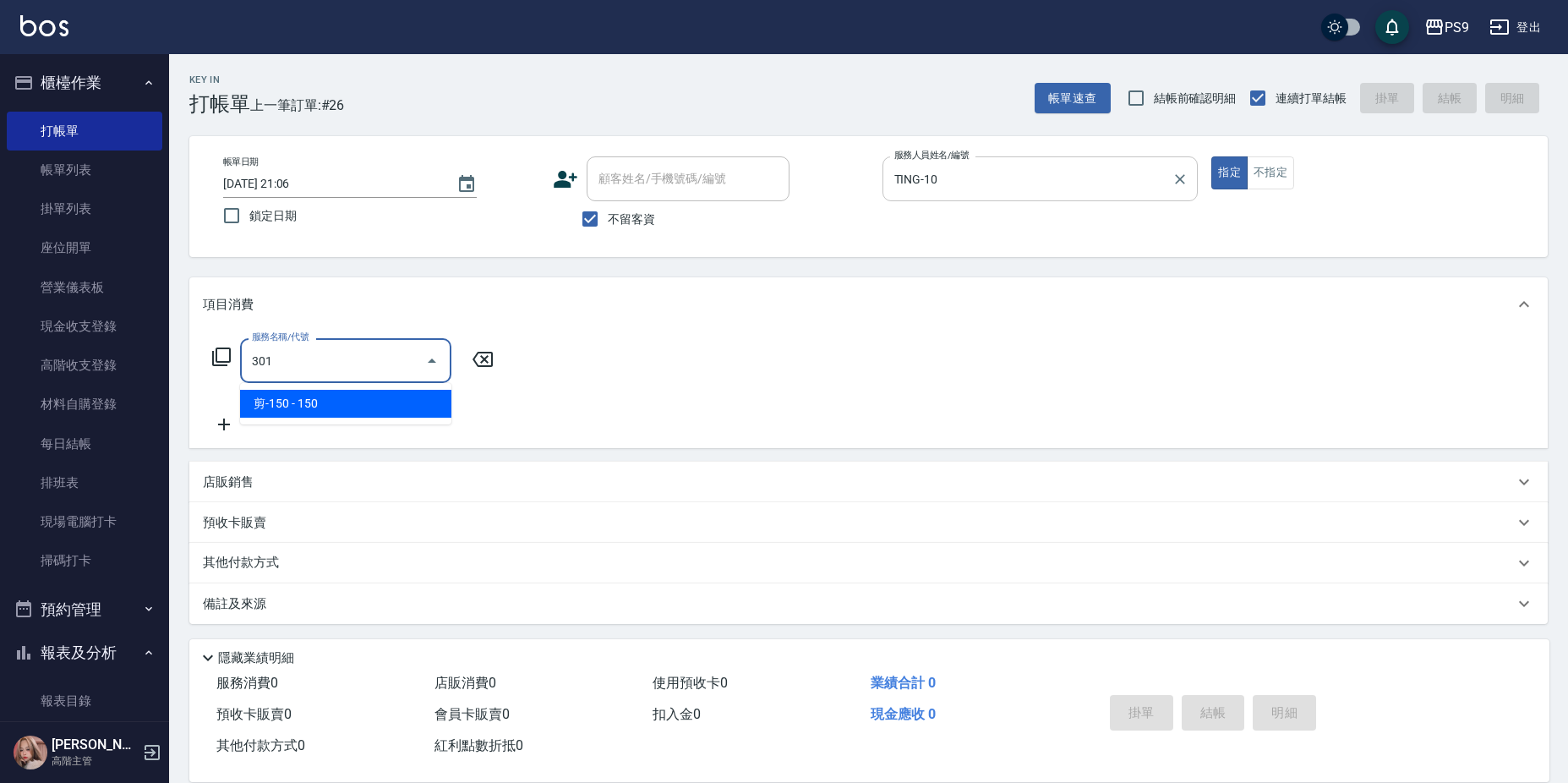
type input "剪-150(301)"
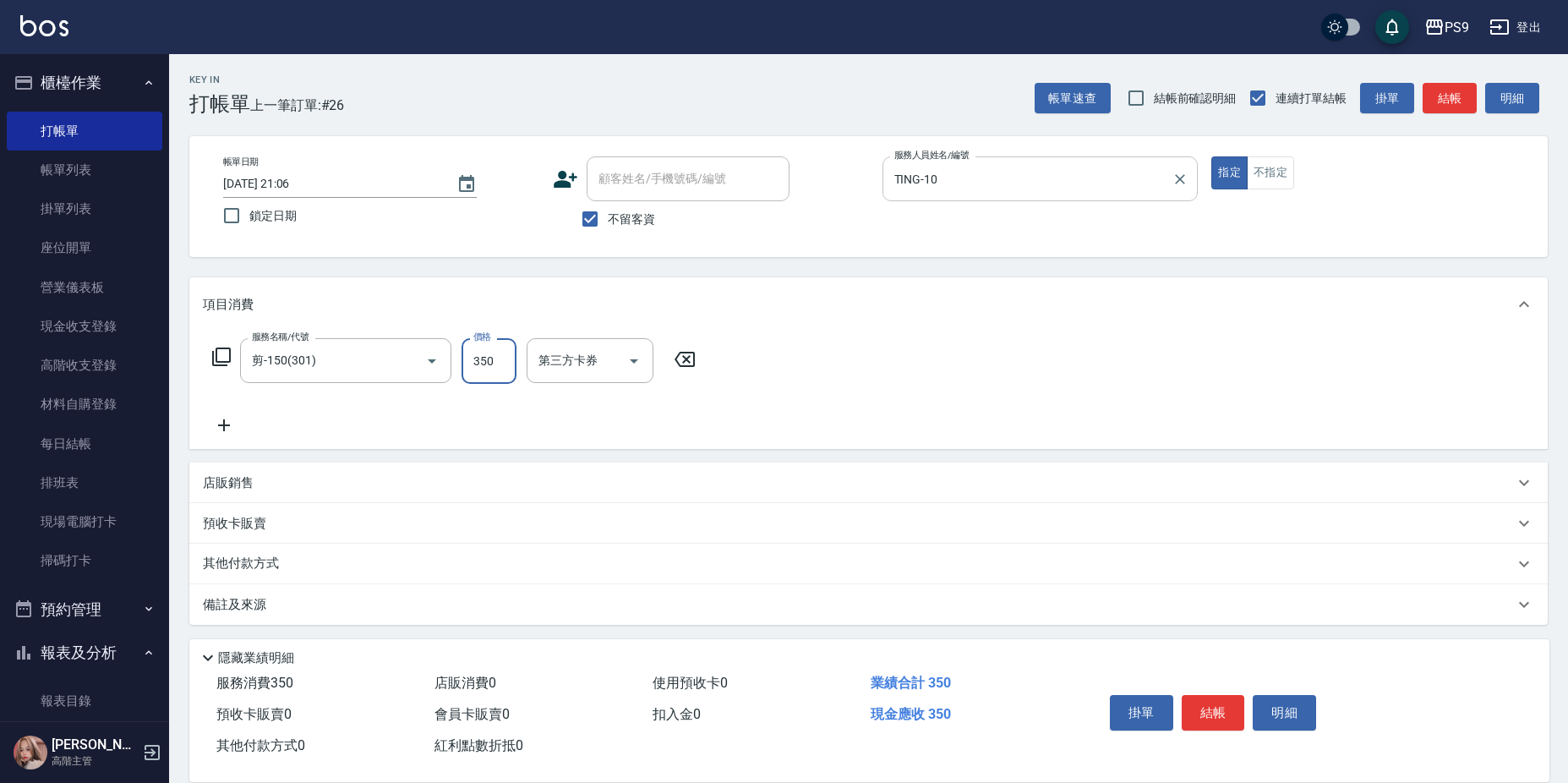
type input "350"
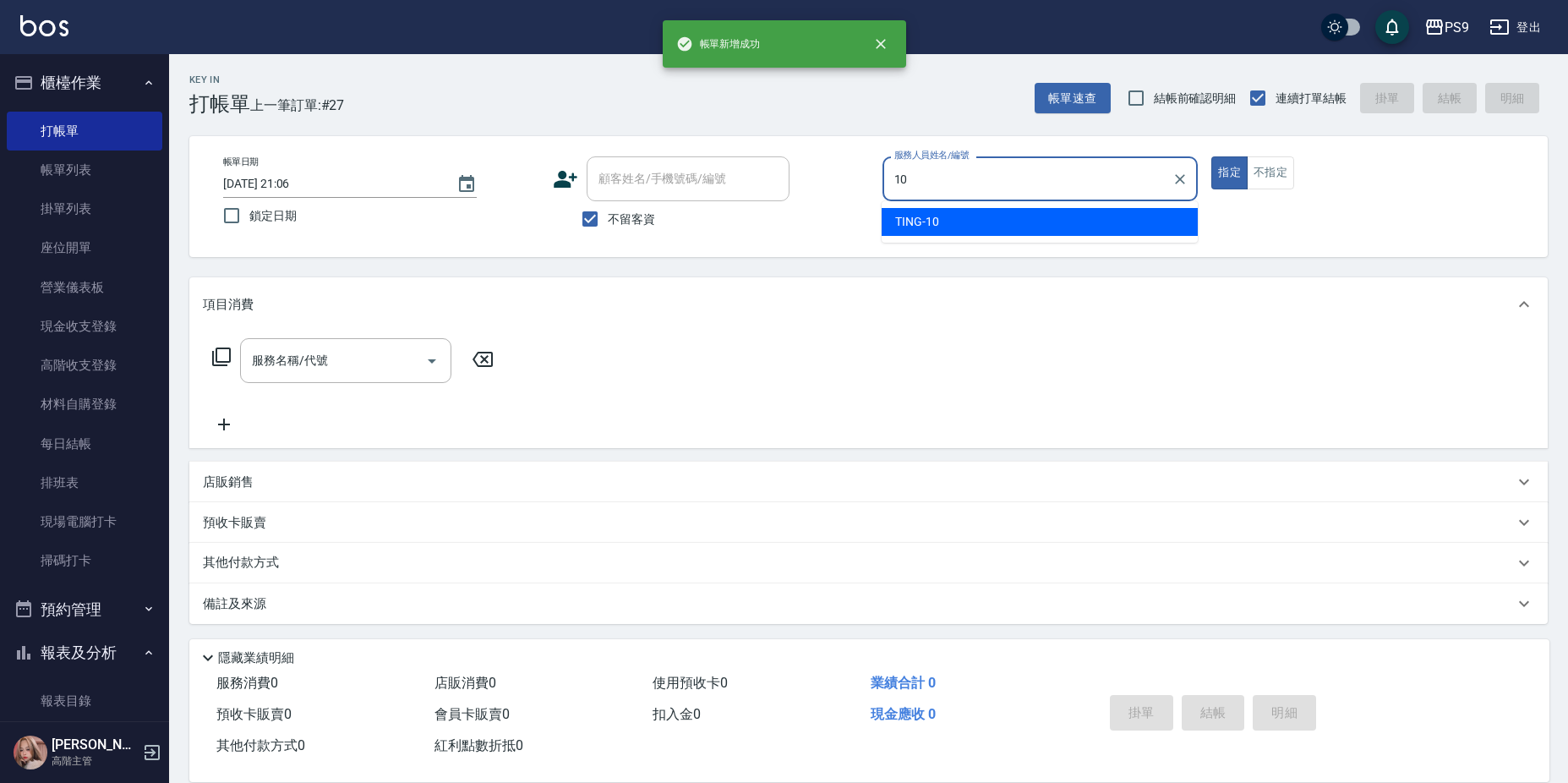
type input "TING-10"
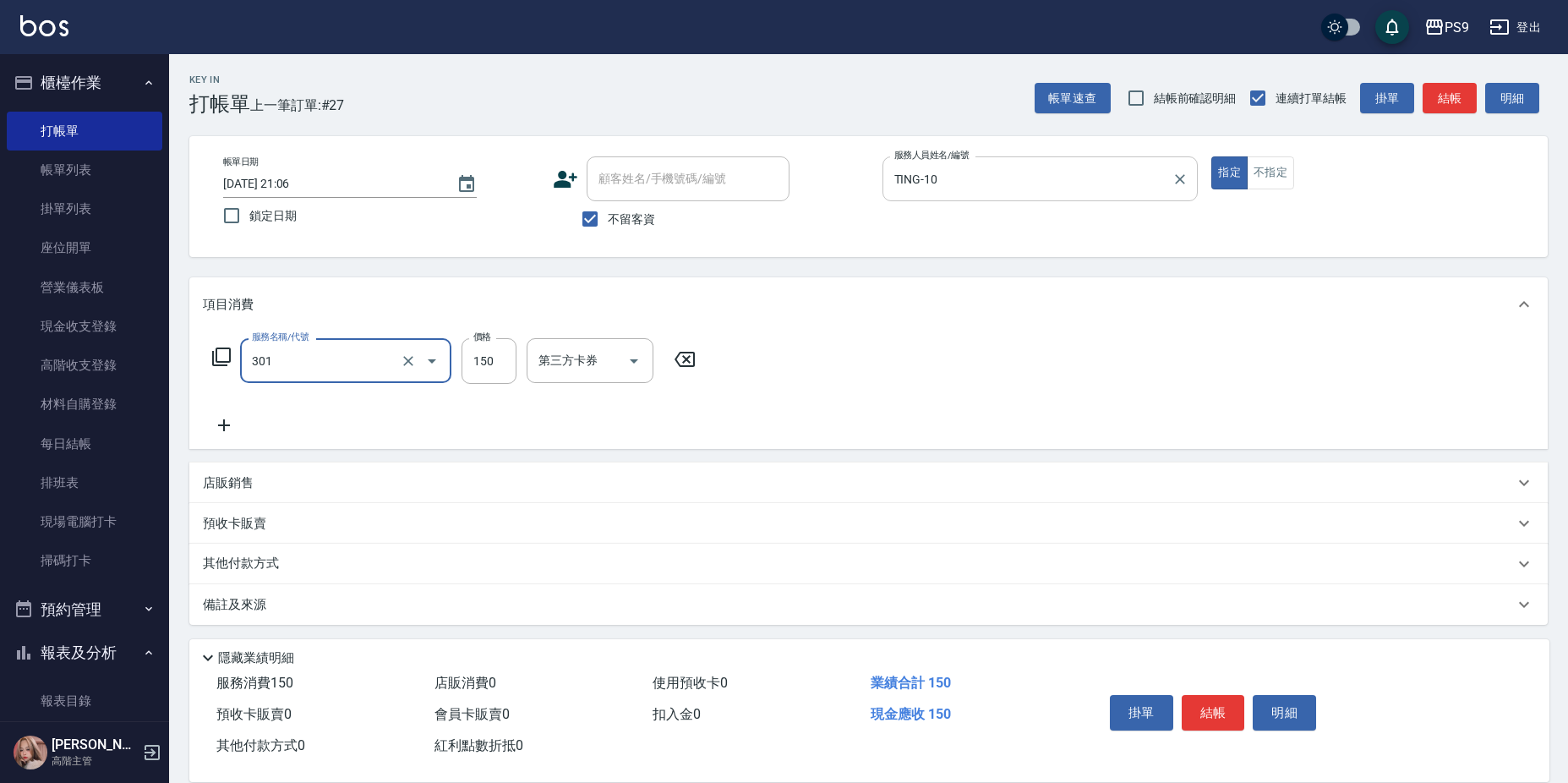
type input "剪-150(301)"
type input "300"
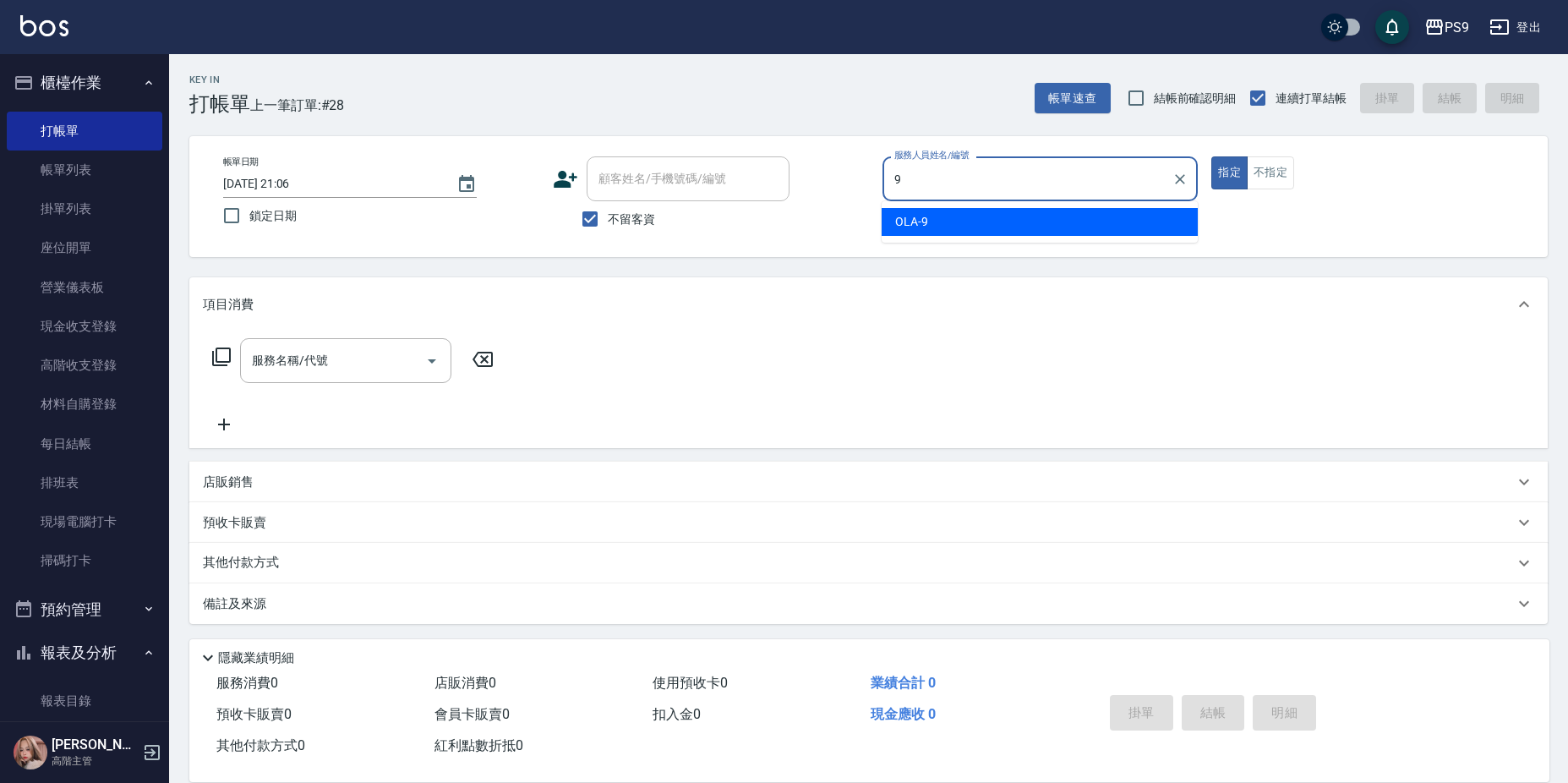
type input "OLA-9"
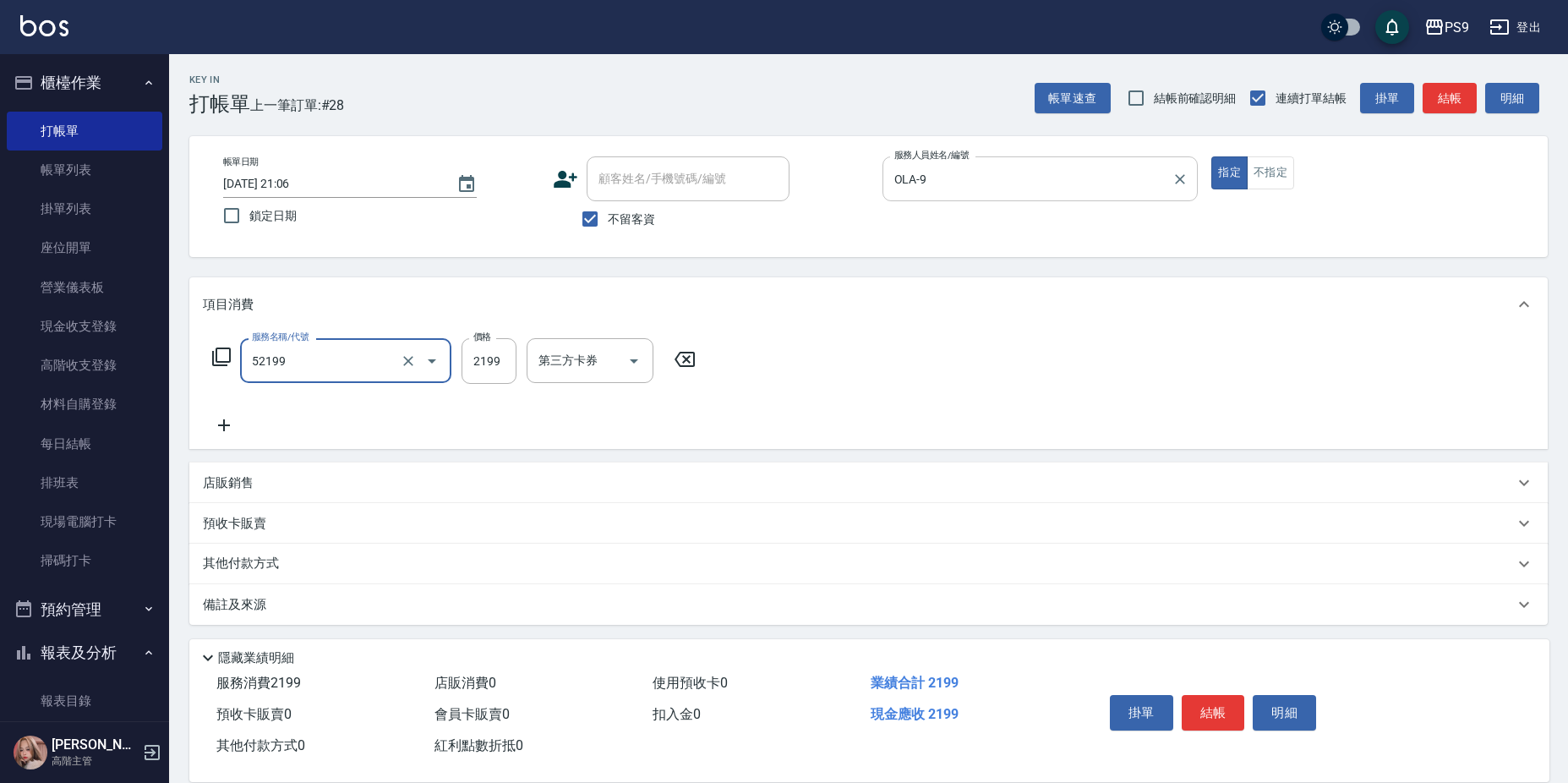
type input "燙髮(52199)"
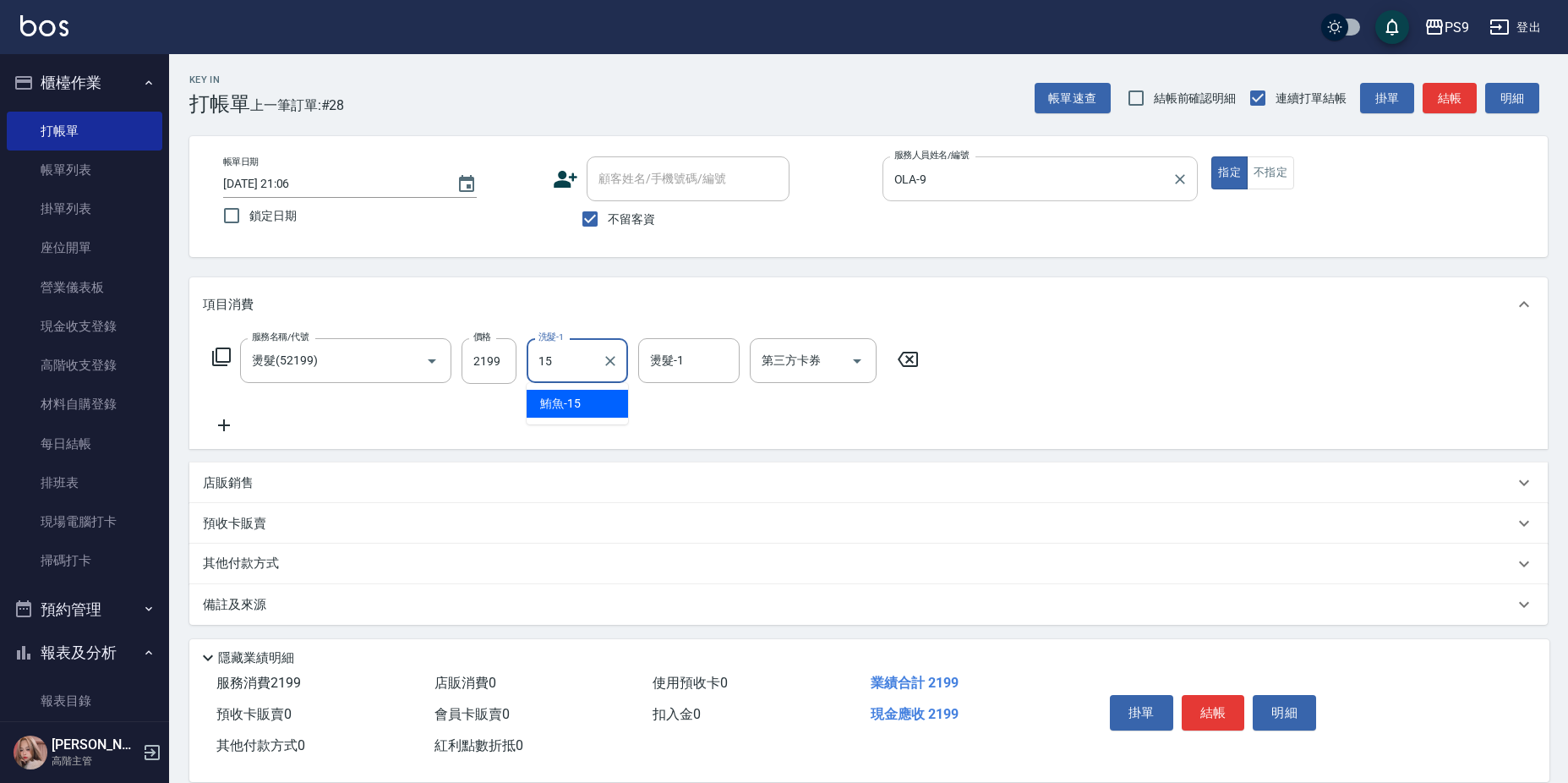
type input "鮪魚-15"
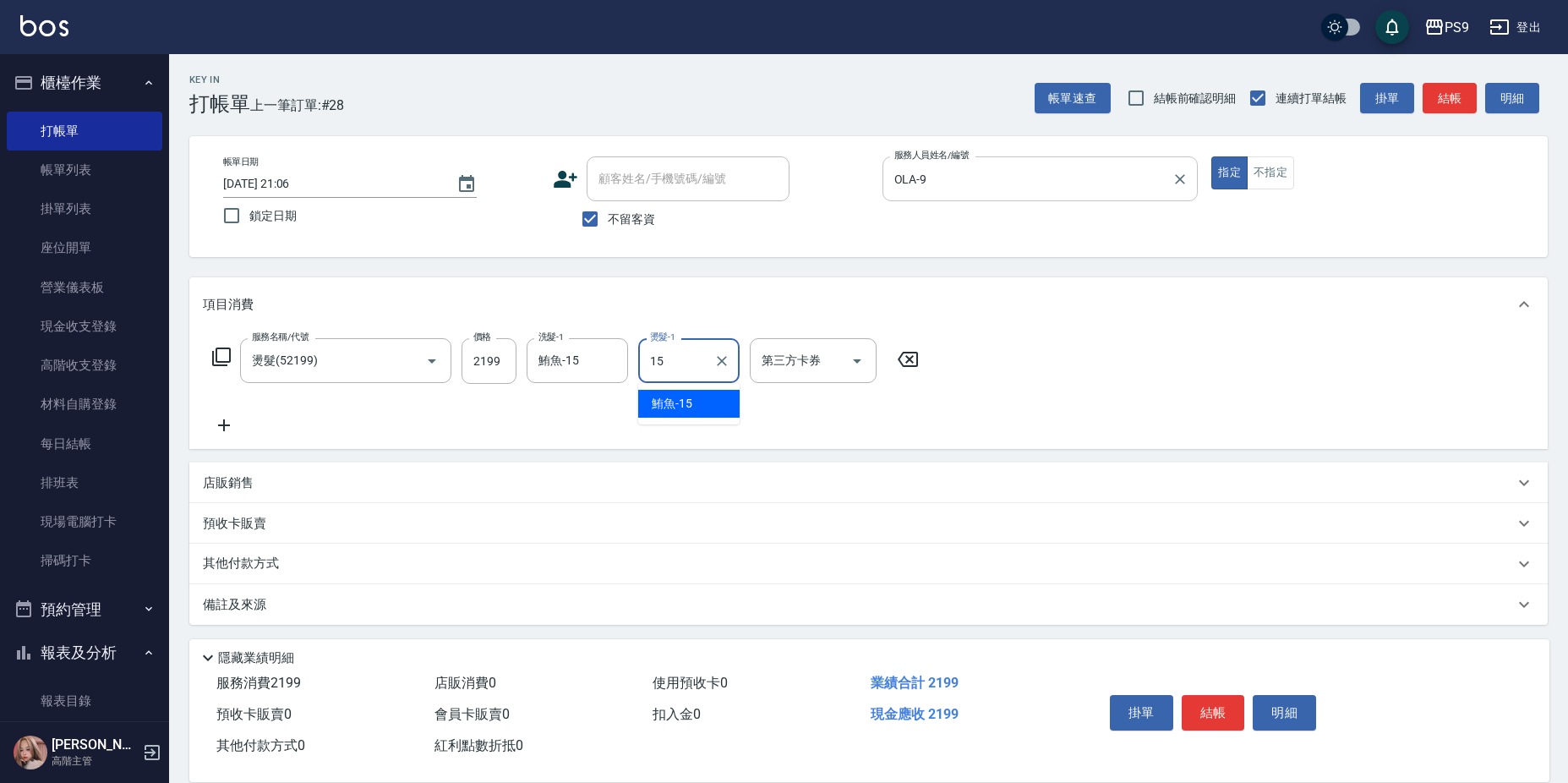
type input "鮪魚-15"
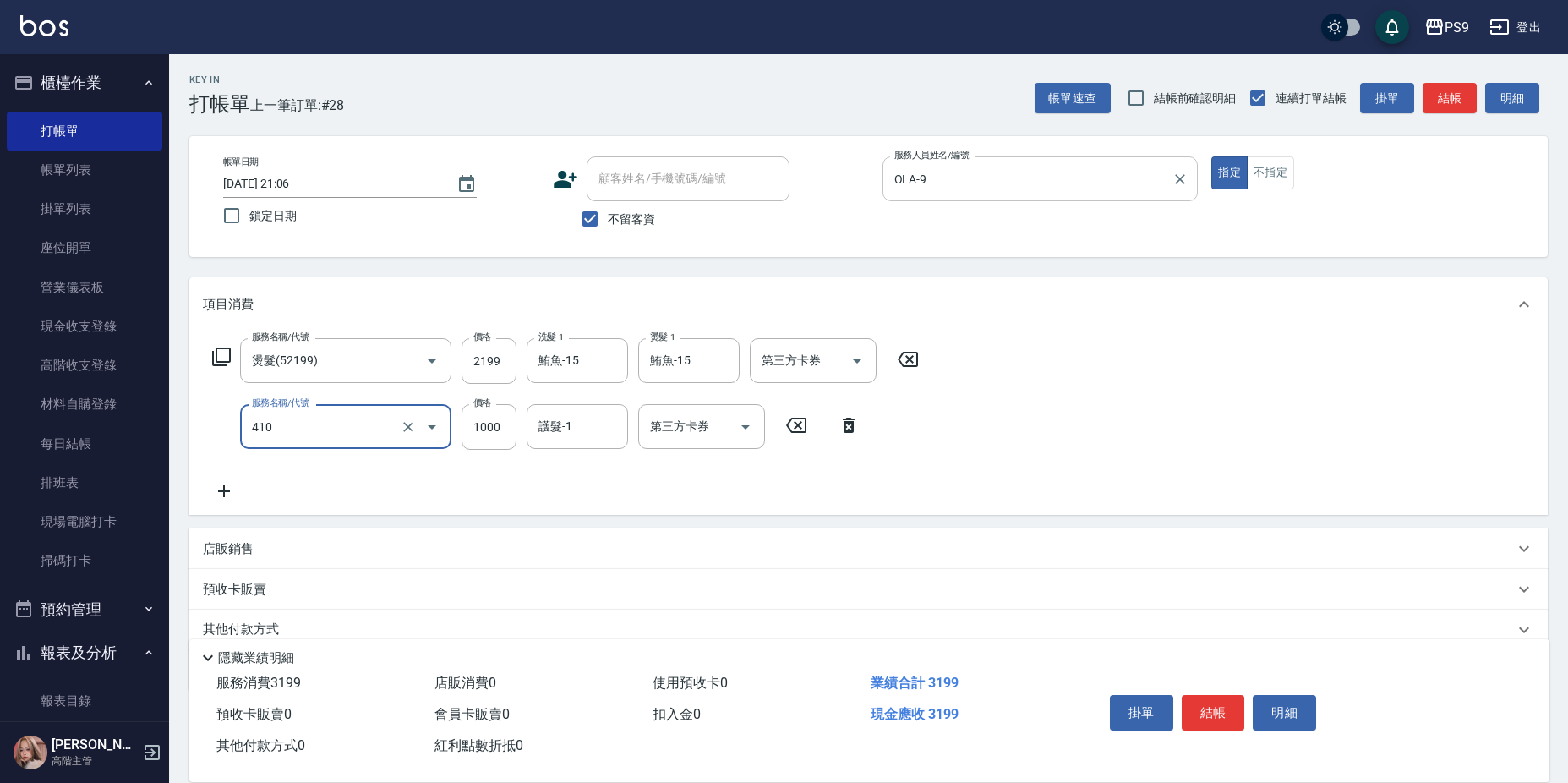
type input "鏡面護髮(燙染)(410)"
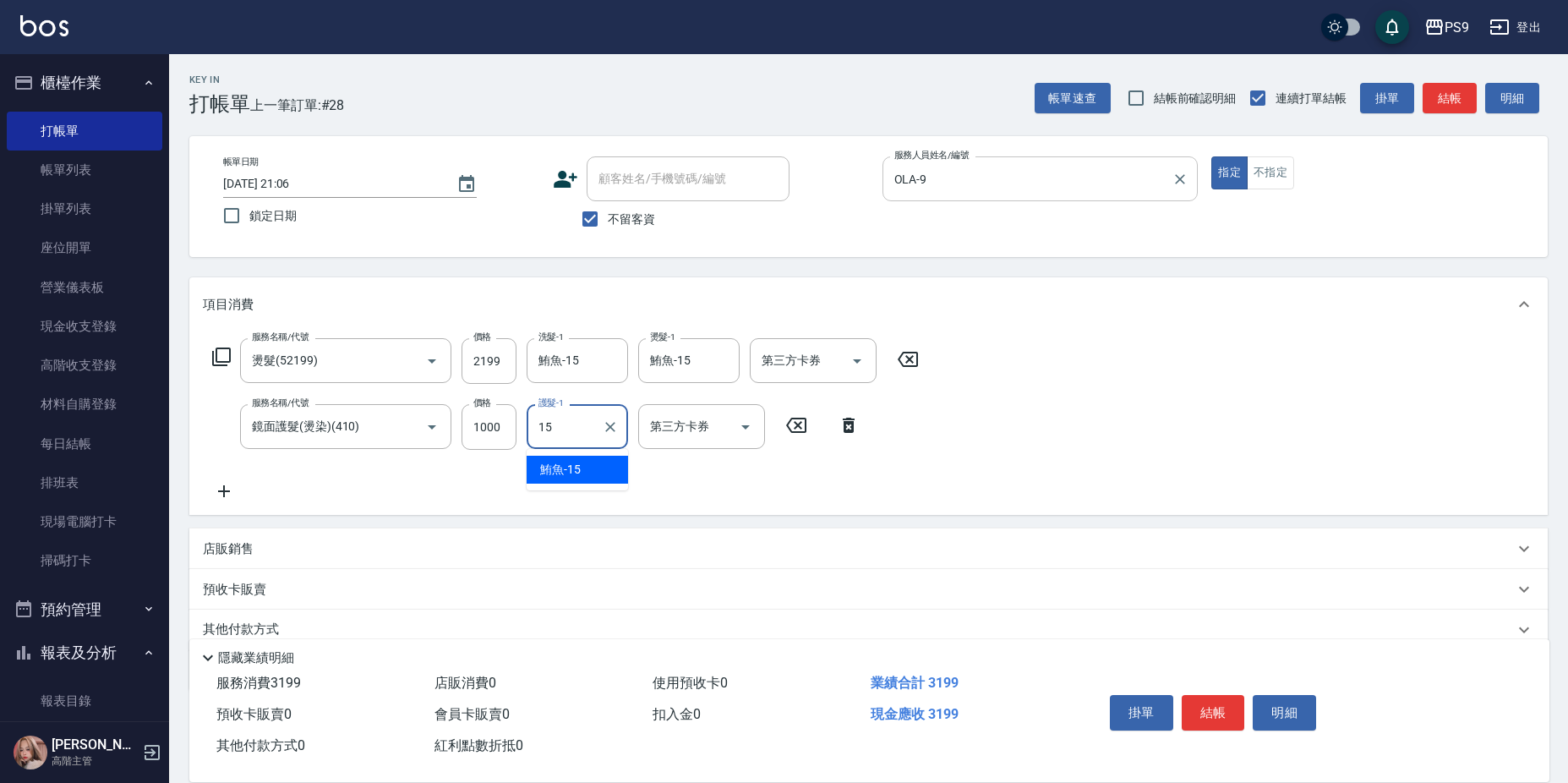
type input "鮪魚-15"
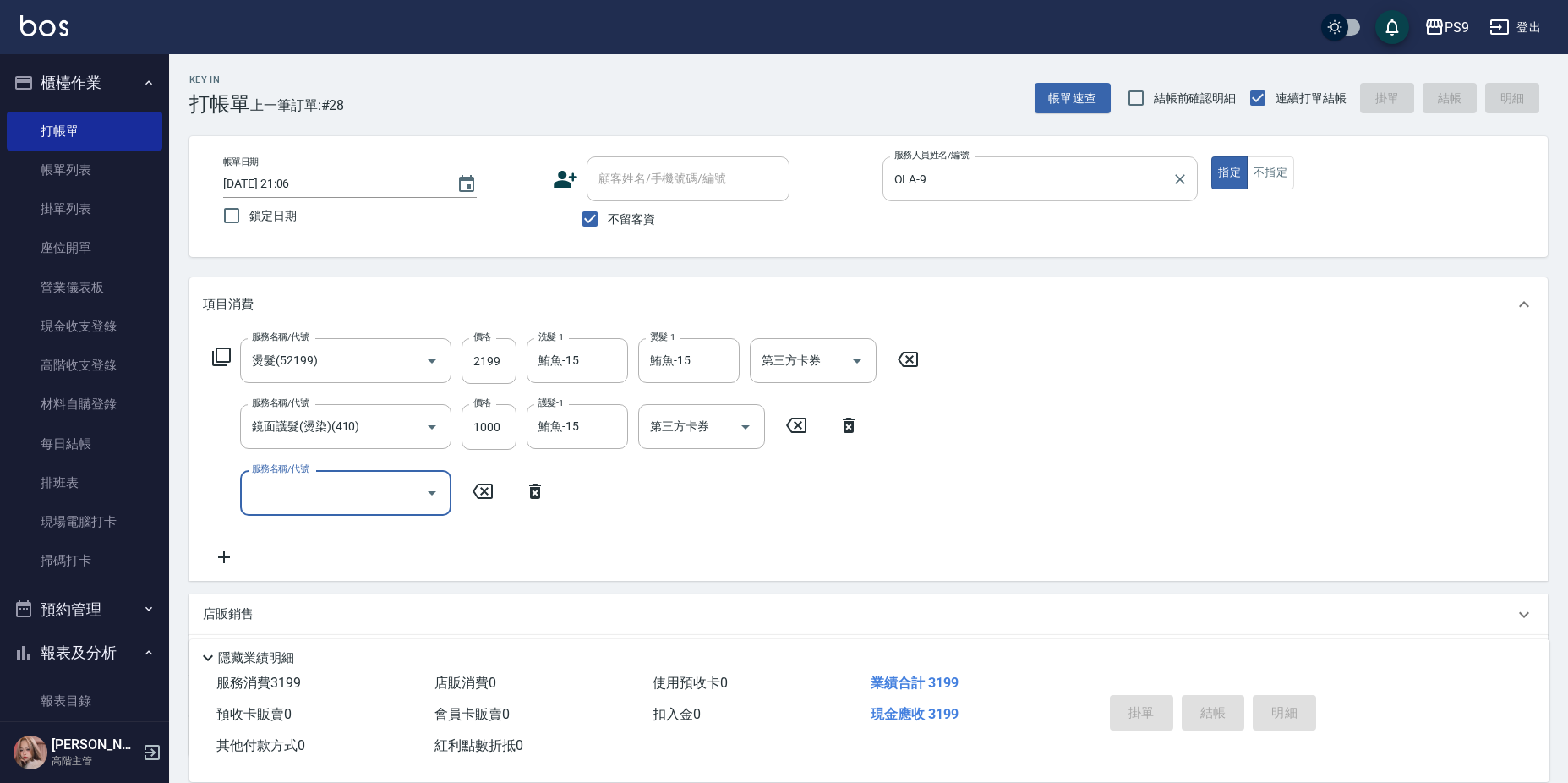
type input "[DATE] 21:07"
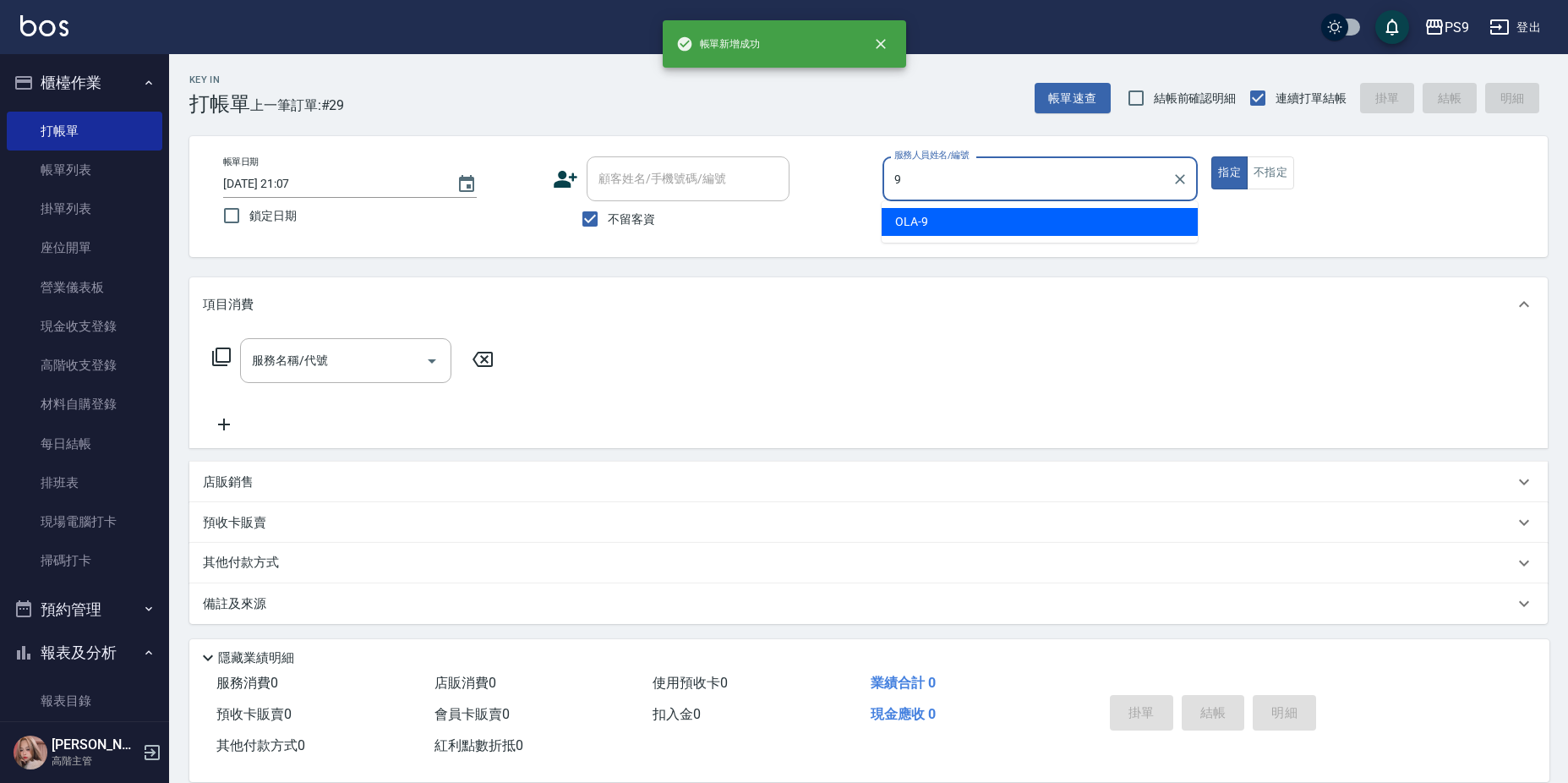
type input "OLA-9"
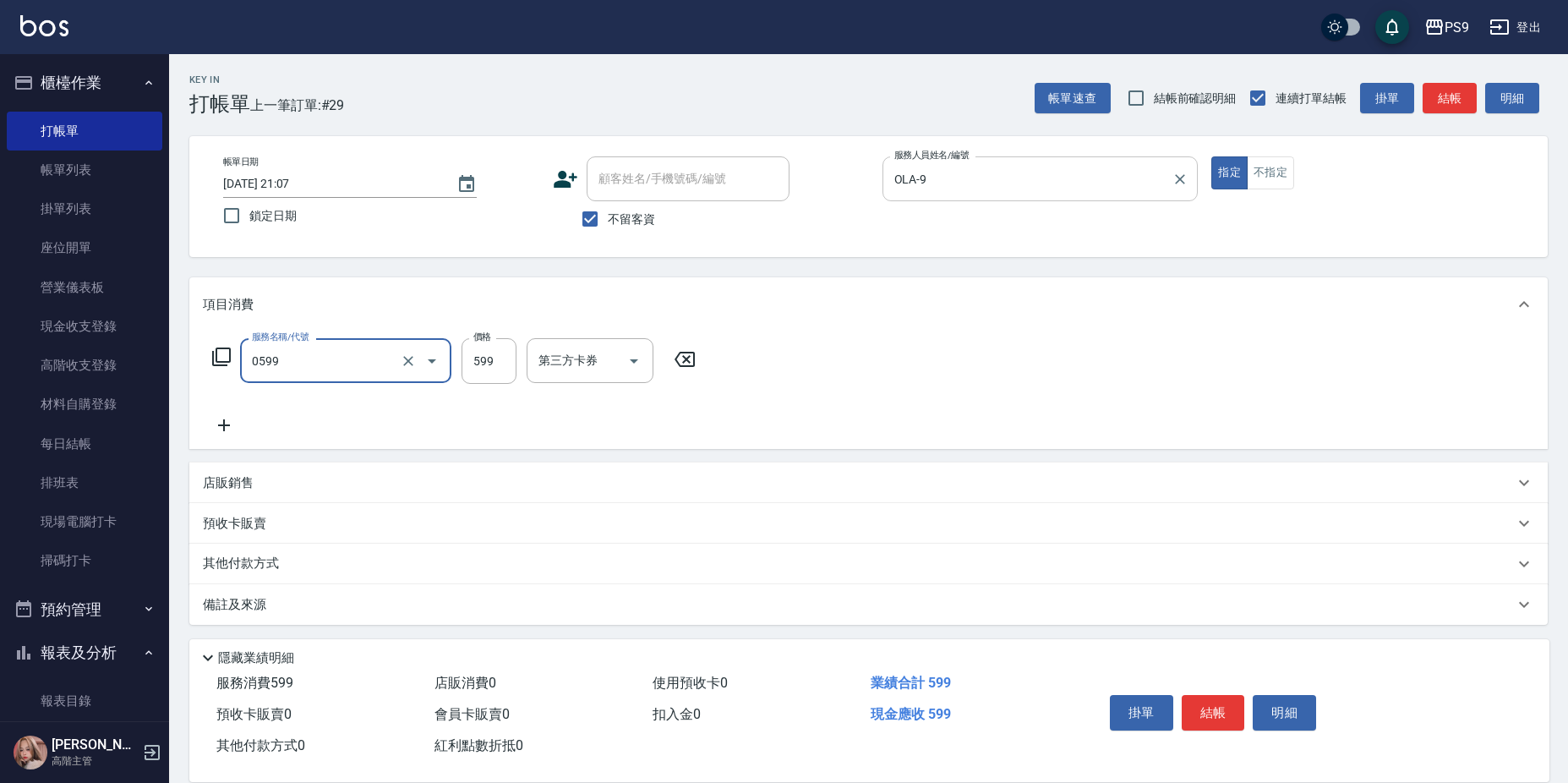
type input "[PERSON_NAME]599(0599)"
type input "600"
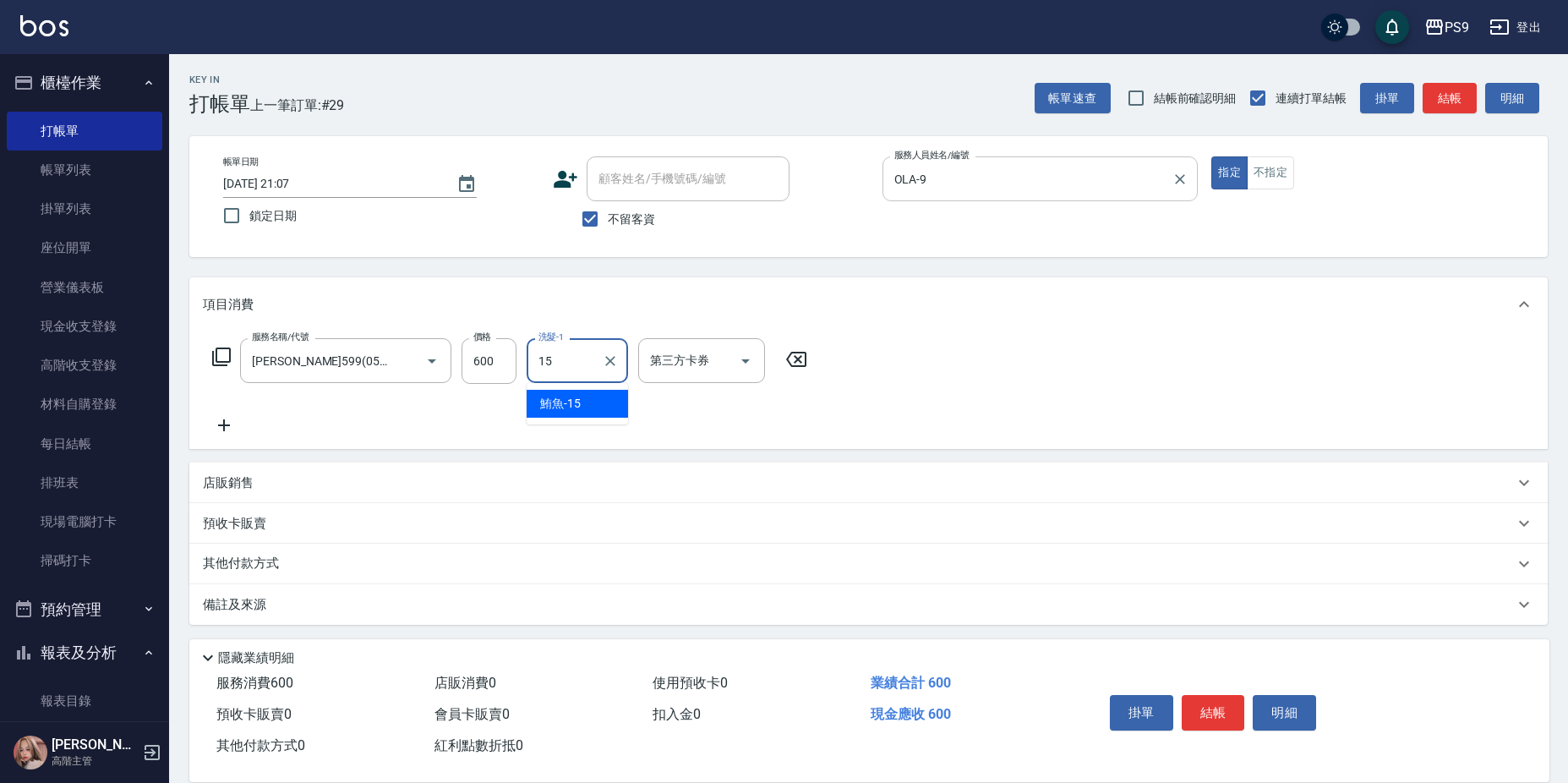
type input "鮪魚-15"
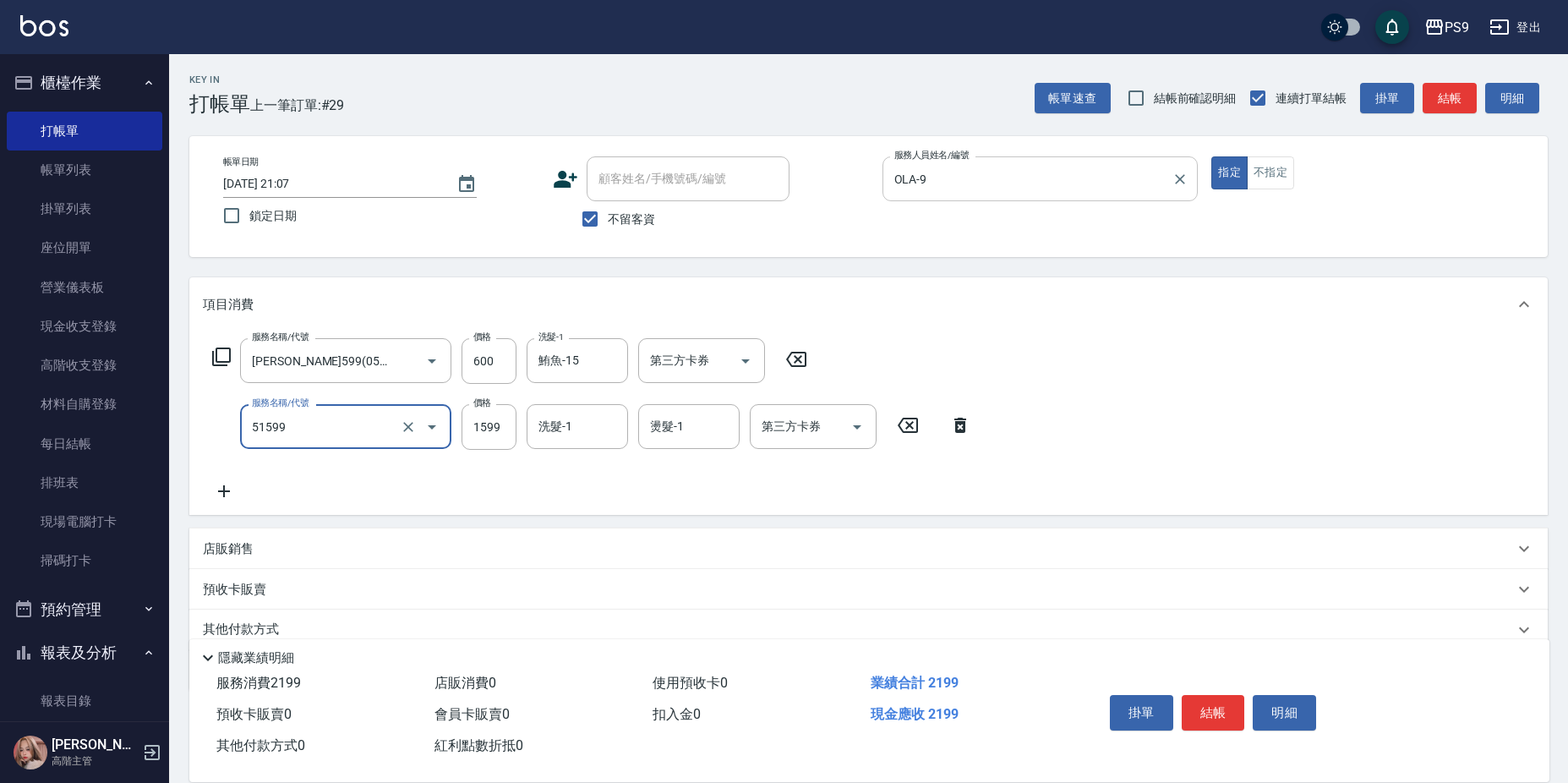
type input "燙1599(51599)"
type input "1545"
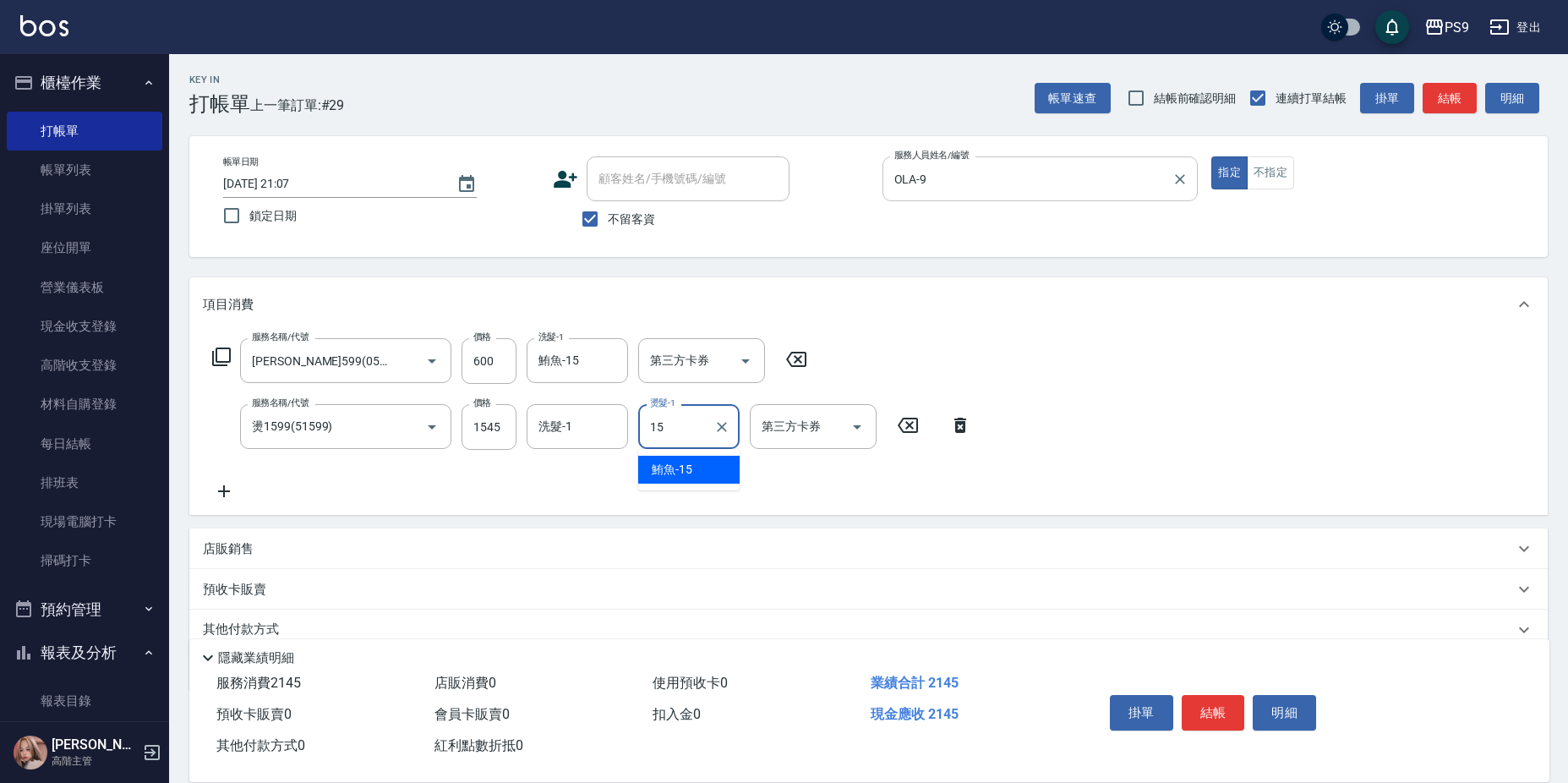
type input "鮪魚-15"
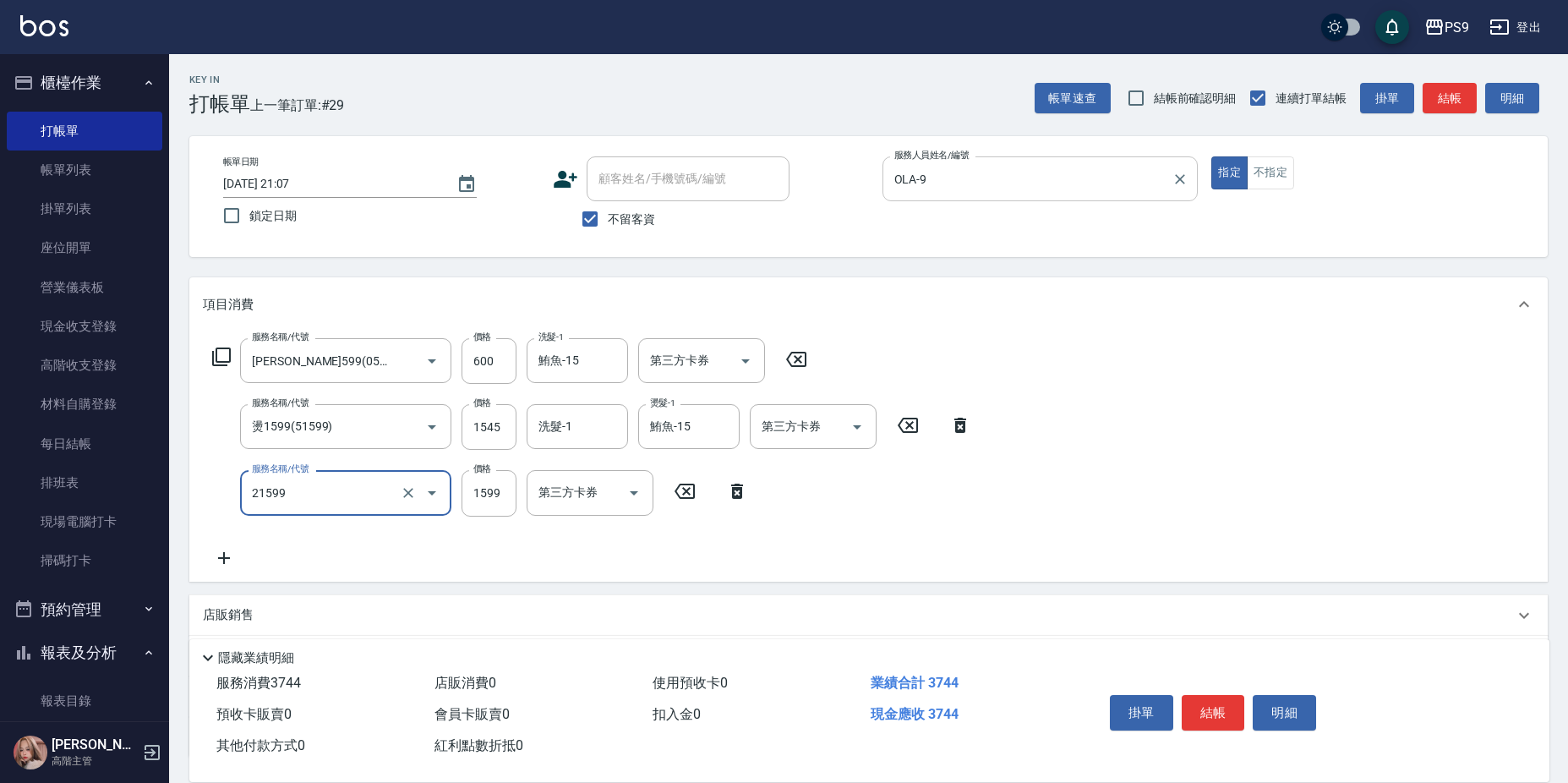
type input "染髮1599(21599)"
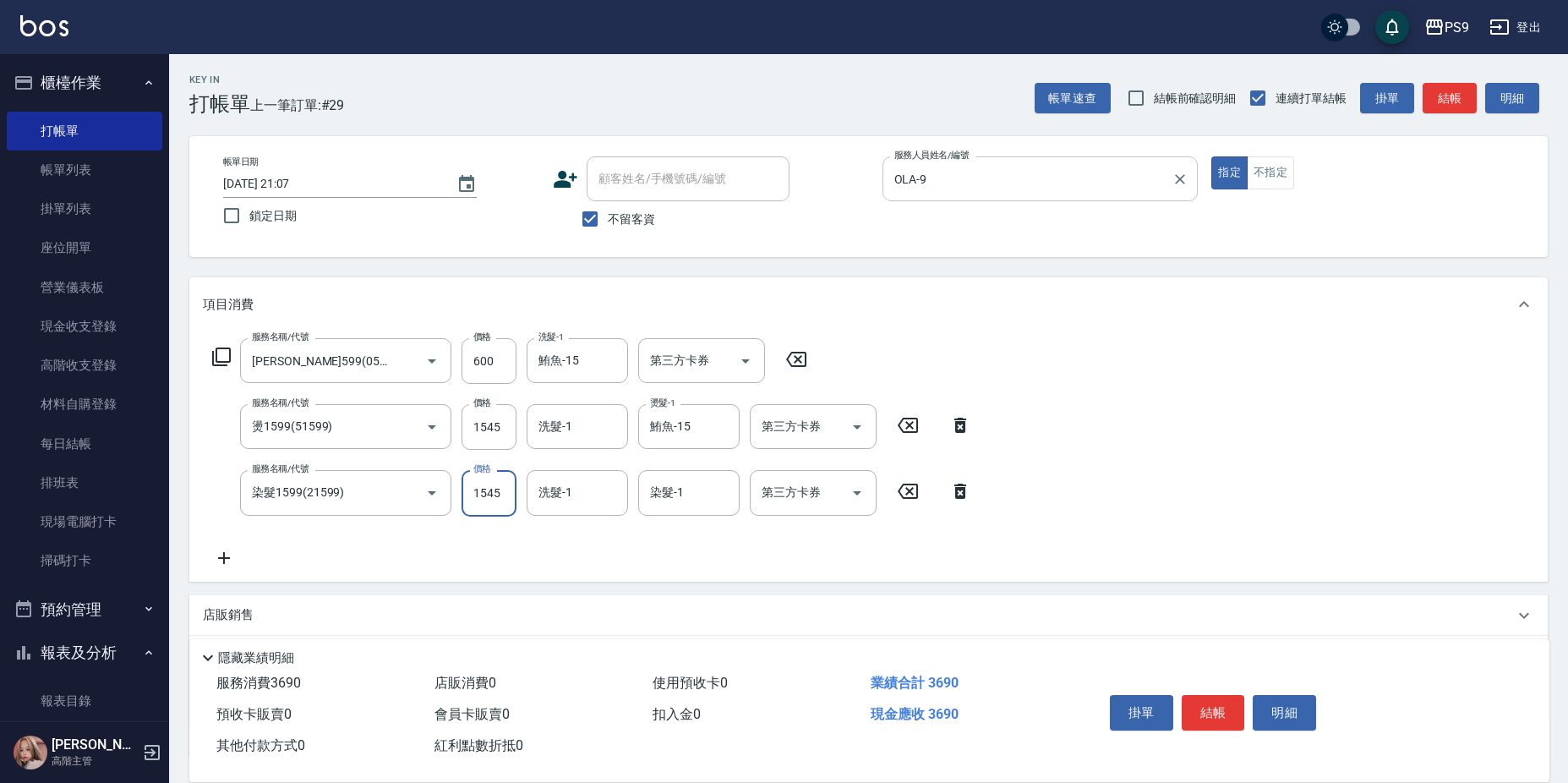
type input "1545"
type input "鮪魚-15"
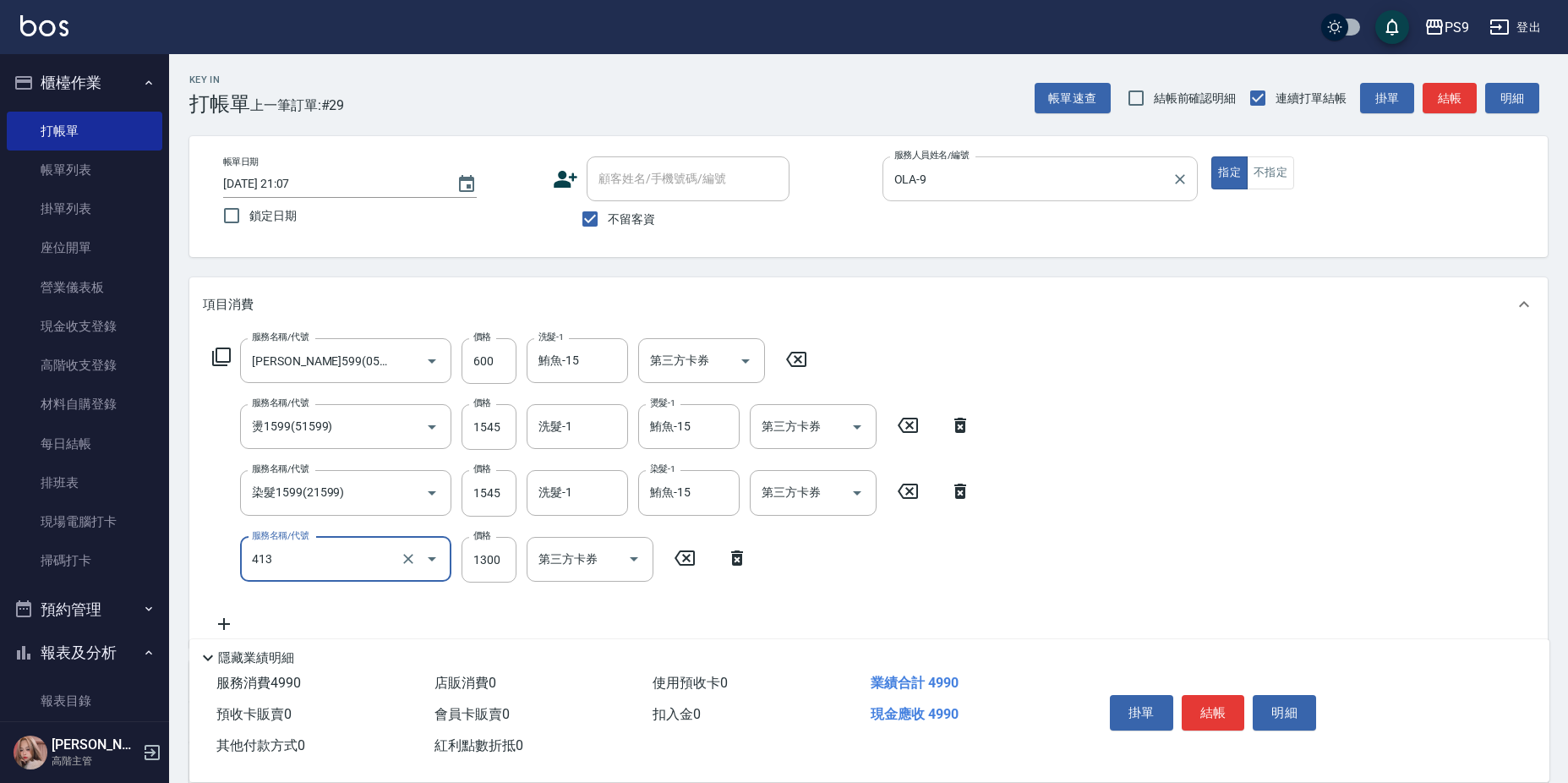
type input "鏡面護髮(413)"
type input "1500"
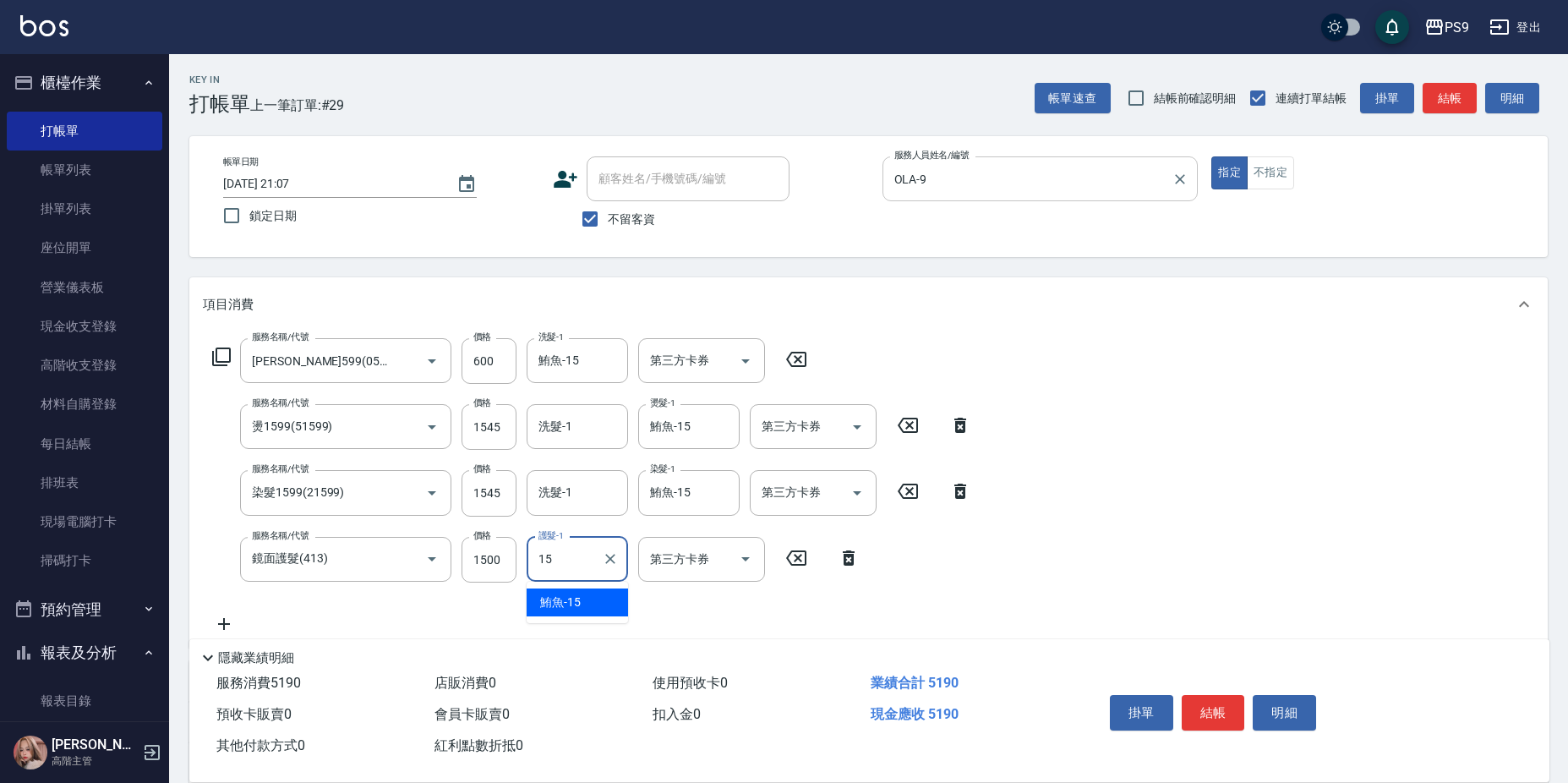
type input "鮪魚-15"
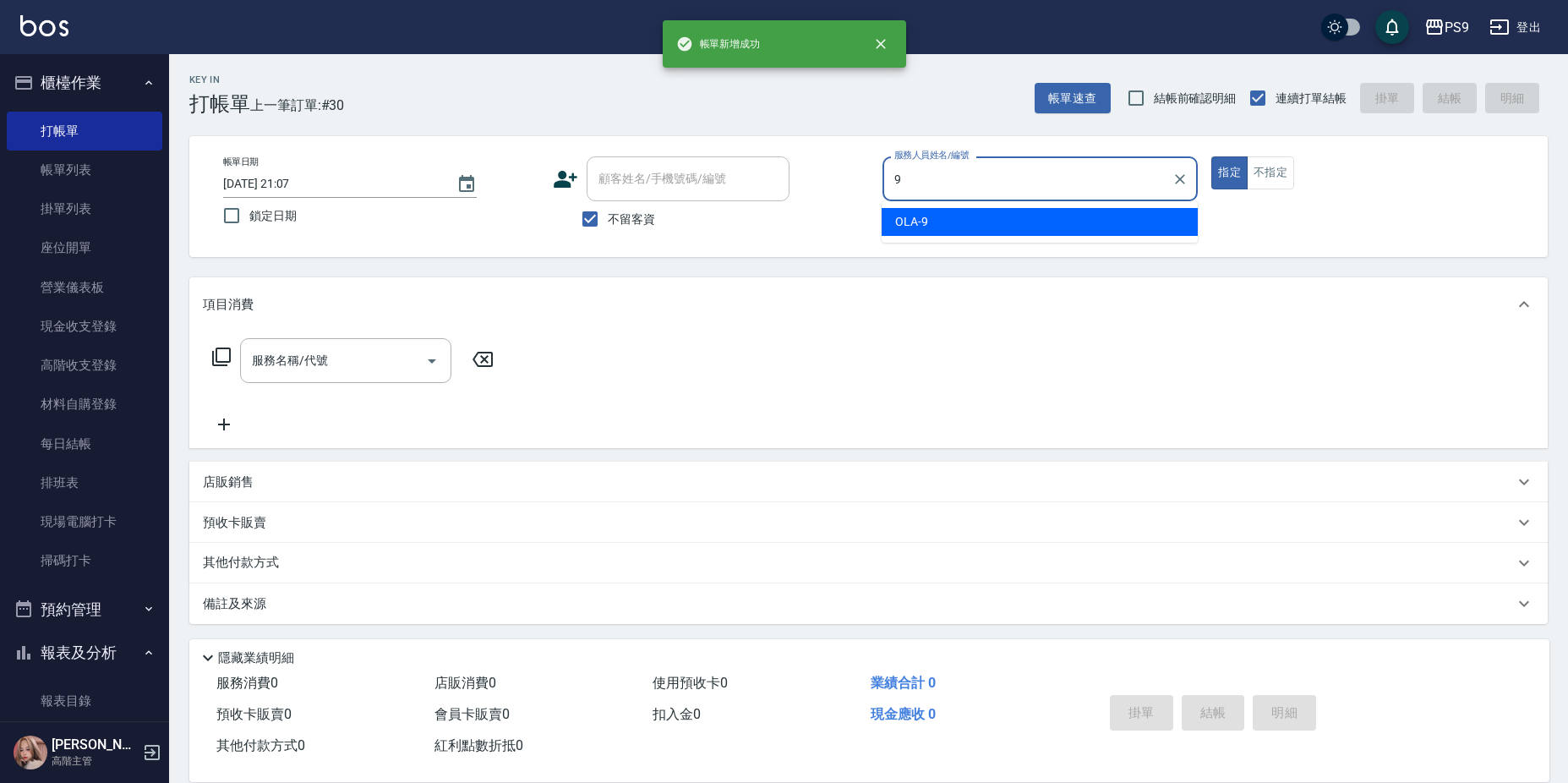
type input "OLA-9"
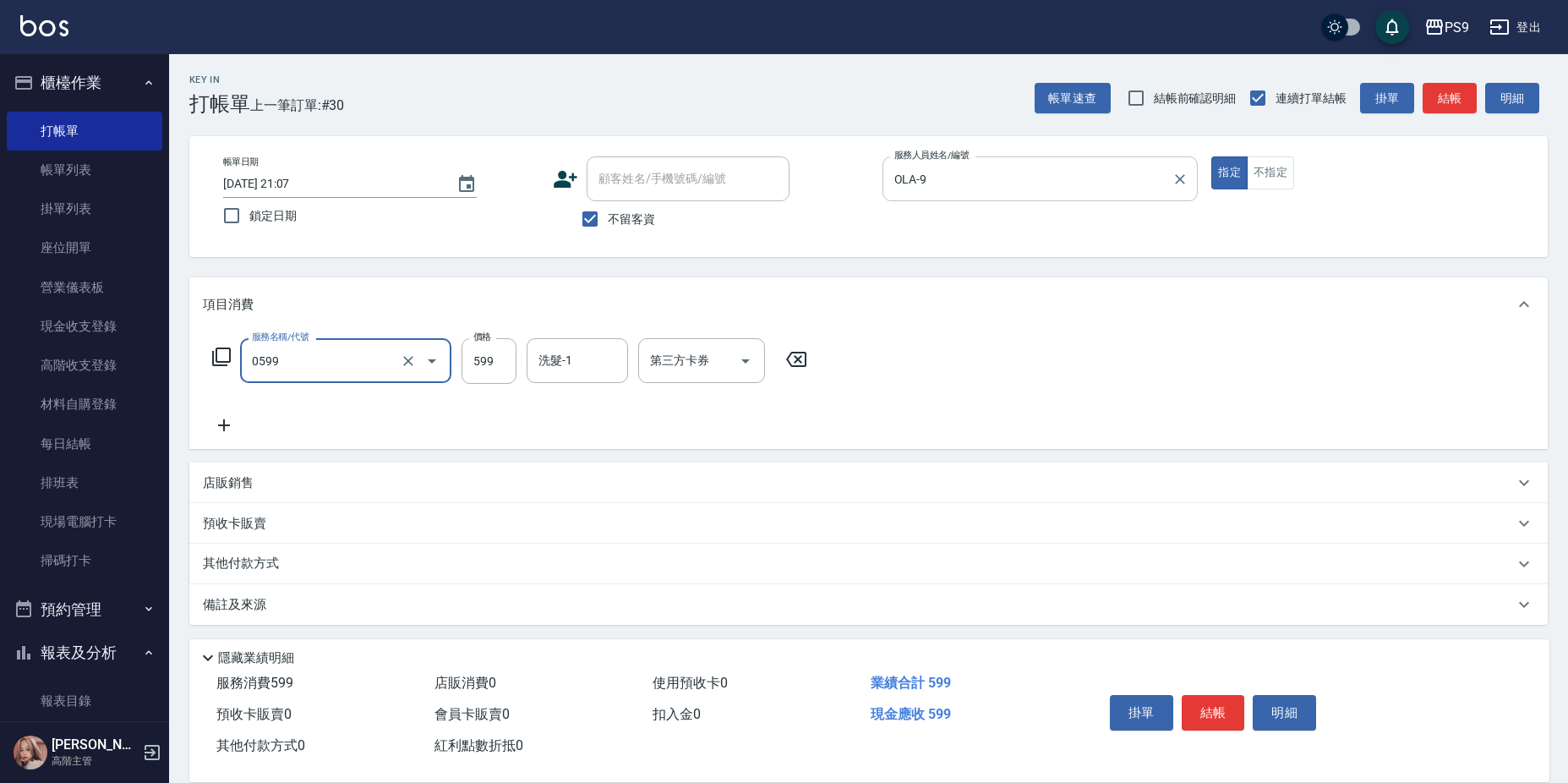
type input "[PERSON_NAME]599(0599)"
type input "600"
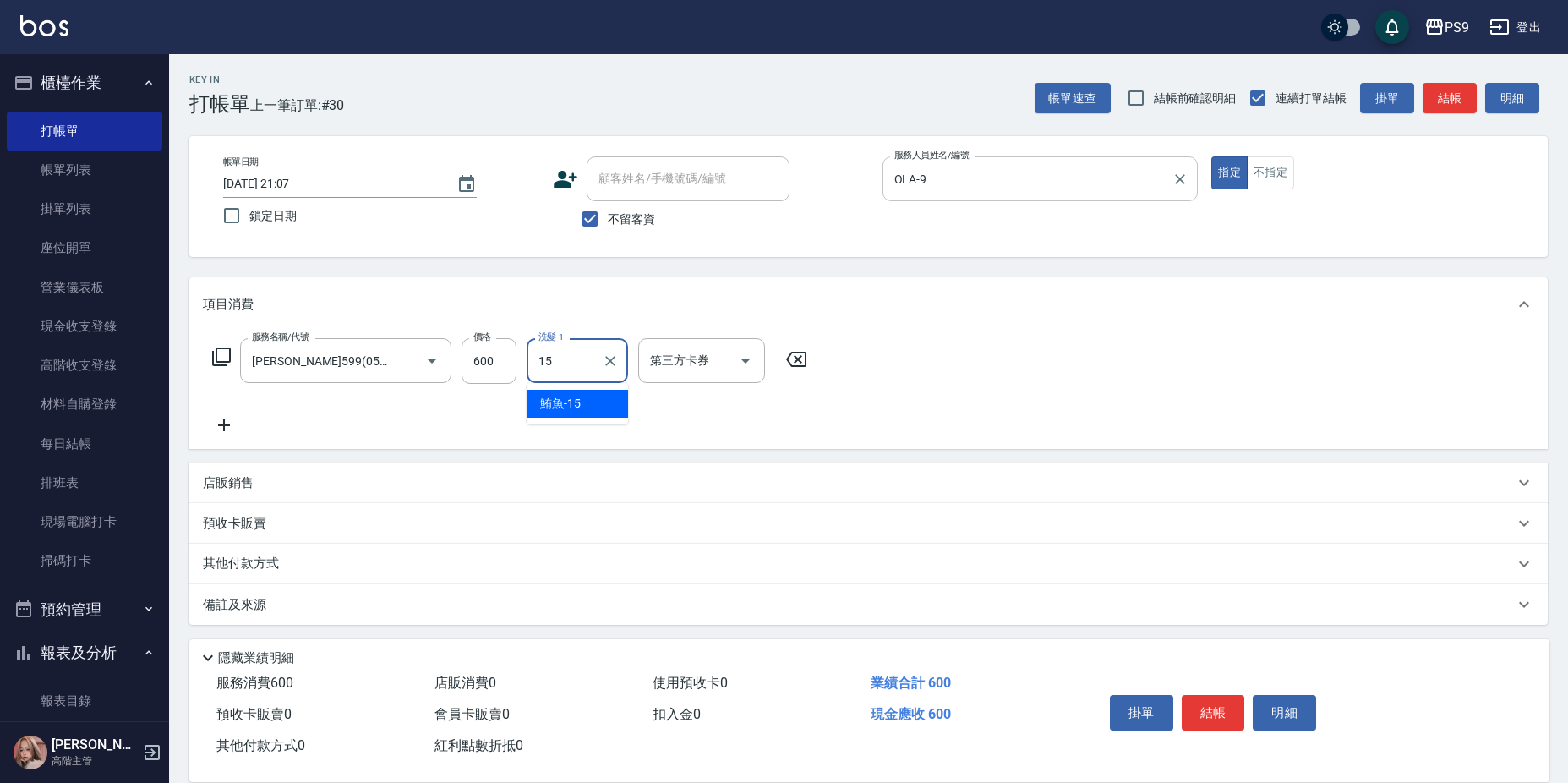
type input "鮪魚-15"
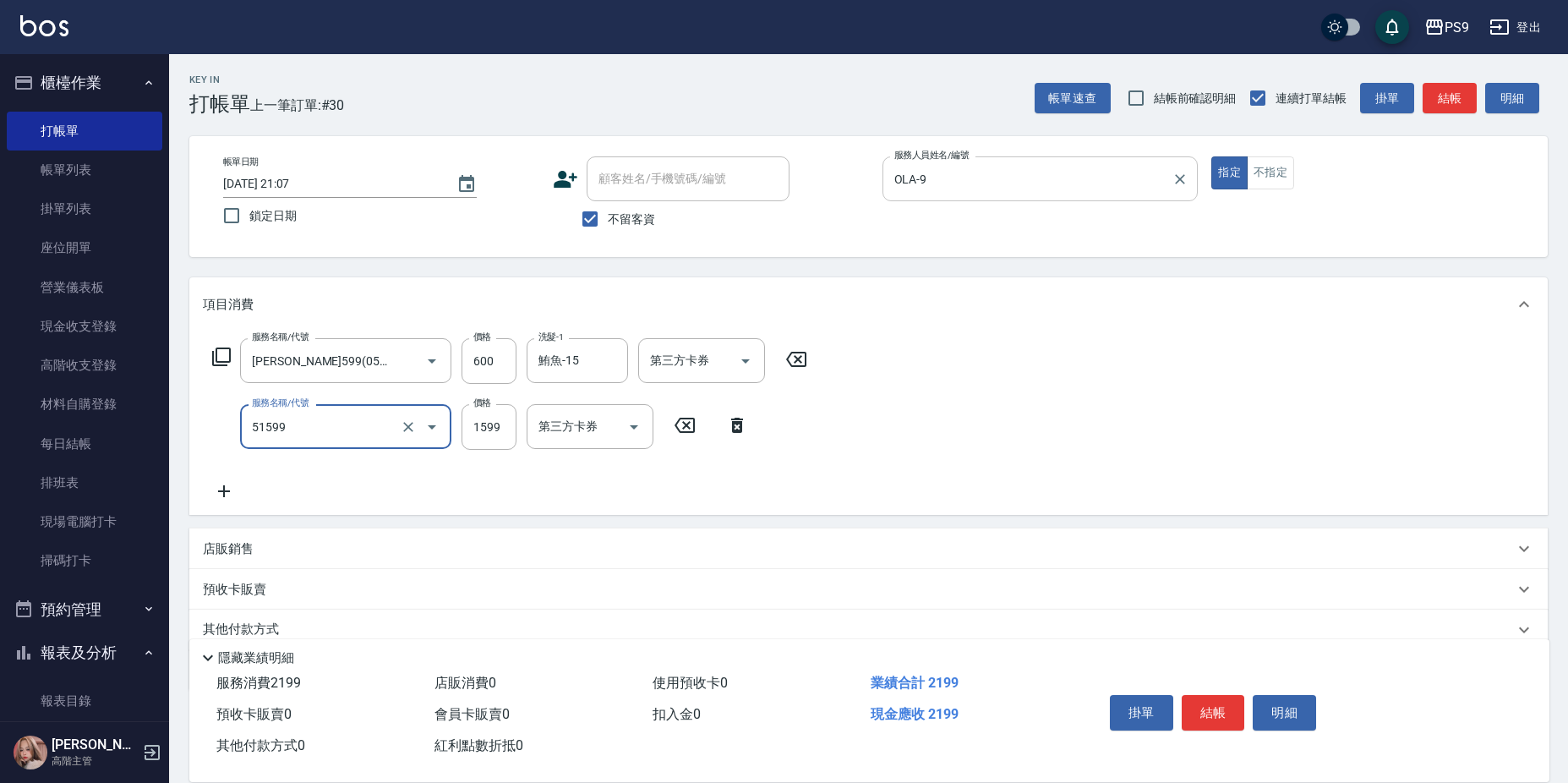
type input "燙1599(51599)"
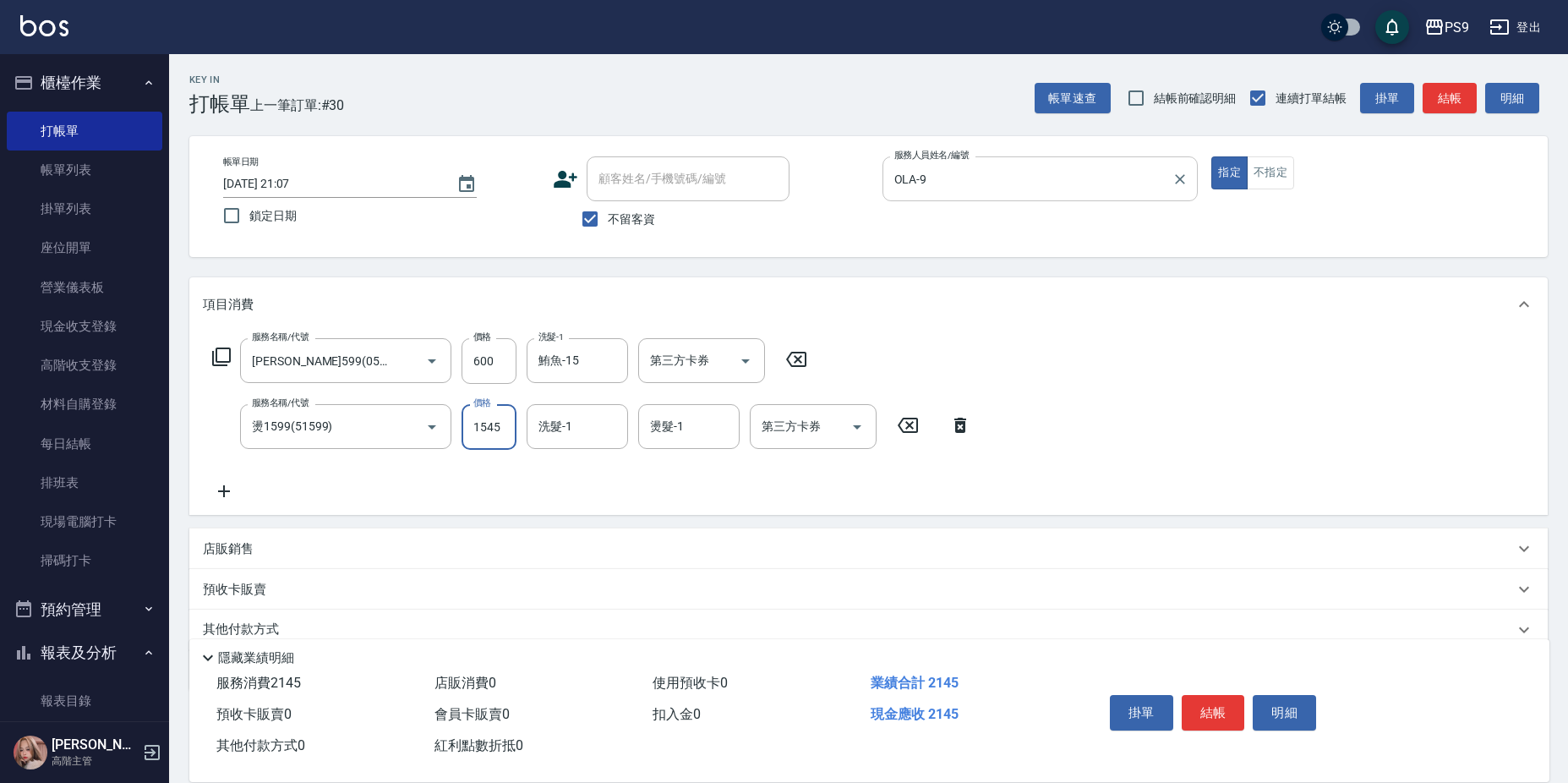
type input "1545"
type input "鮪魚-15"
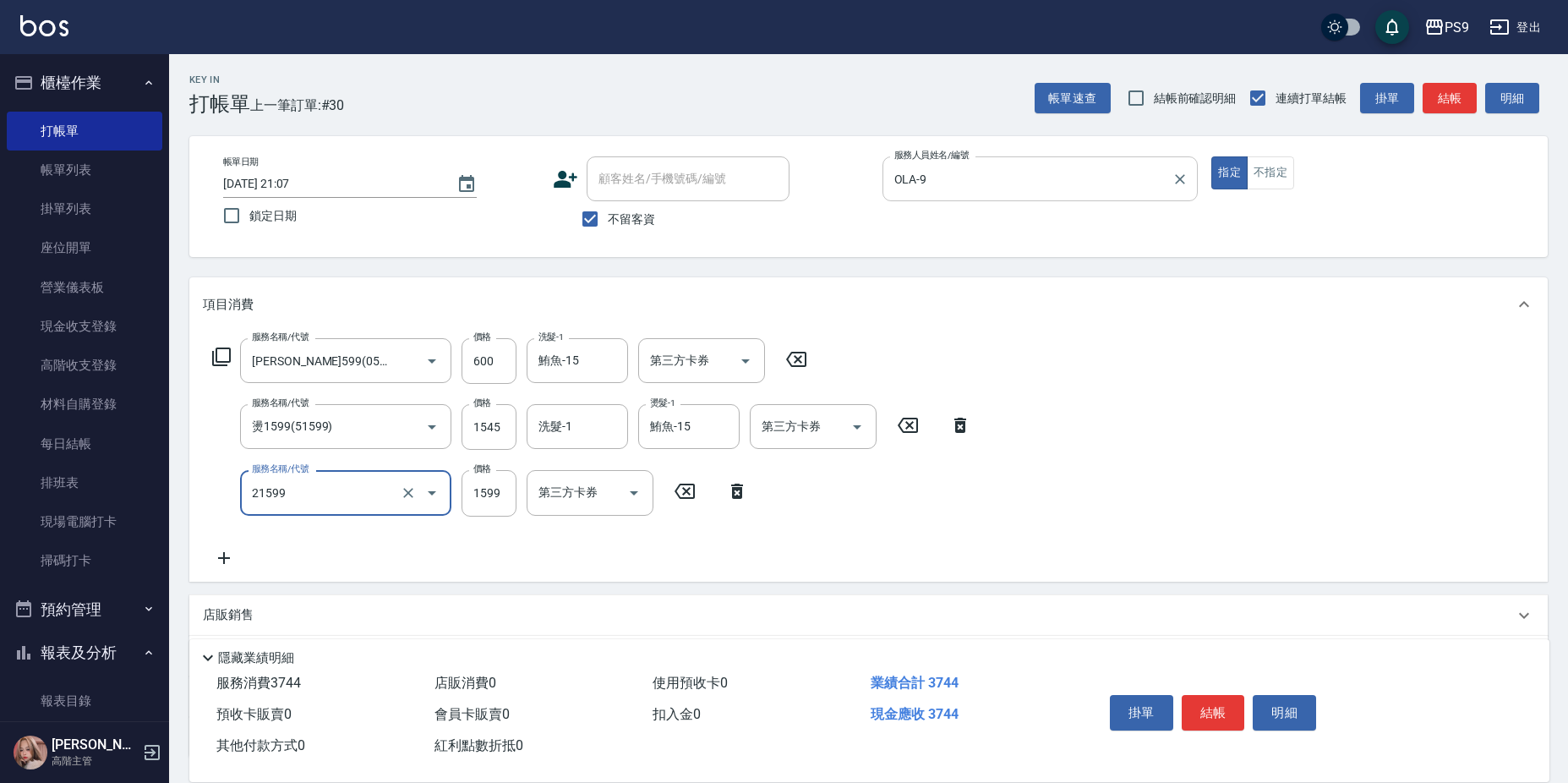
type input "染髮1599(21599)"
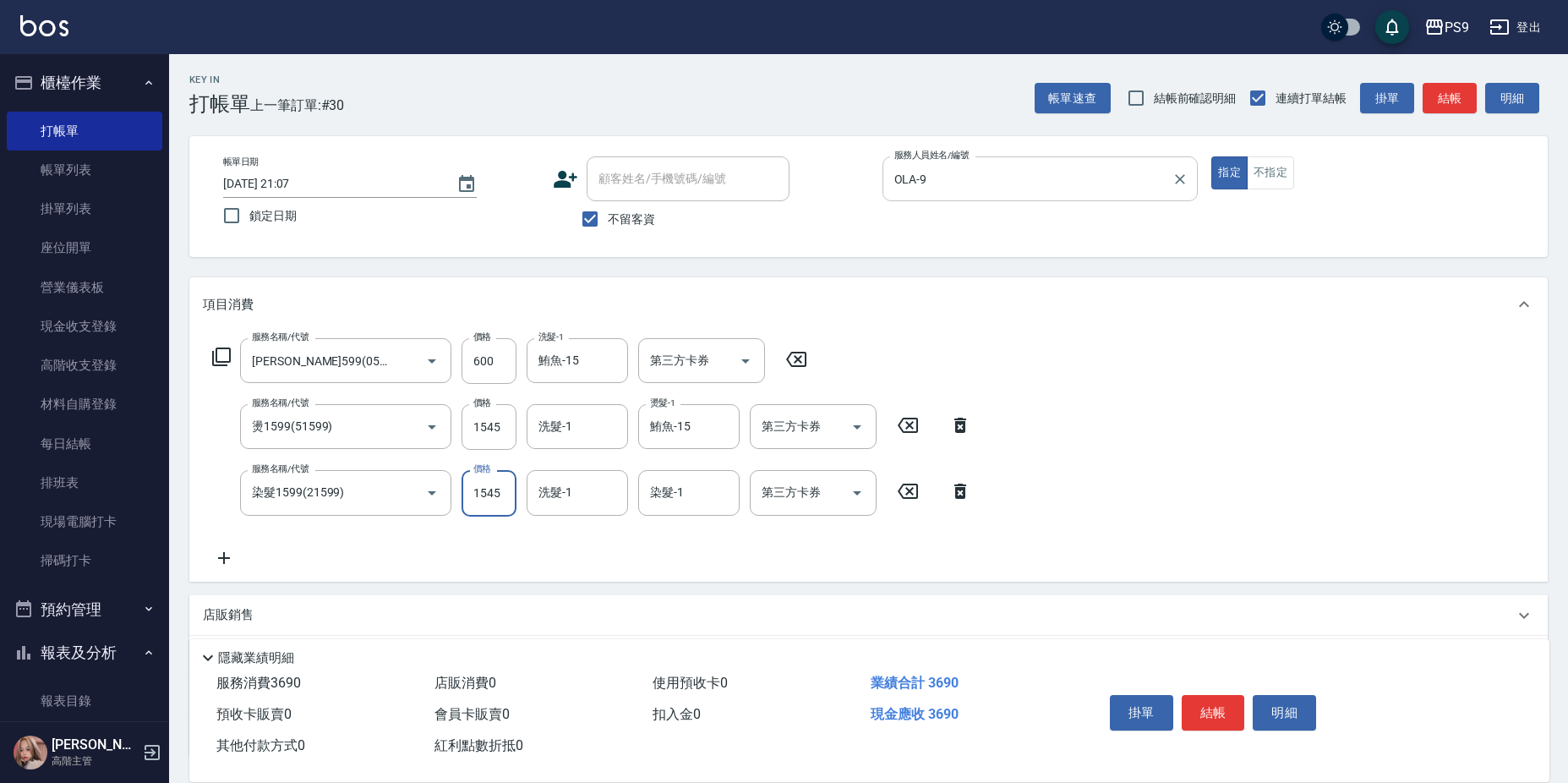
type input "1545"
type input "0"
type input "鮪魚-15"
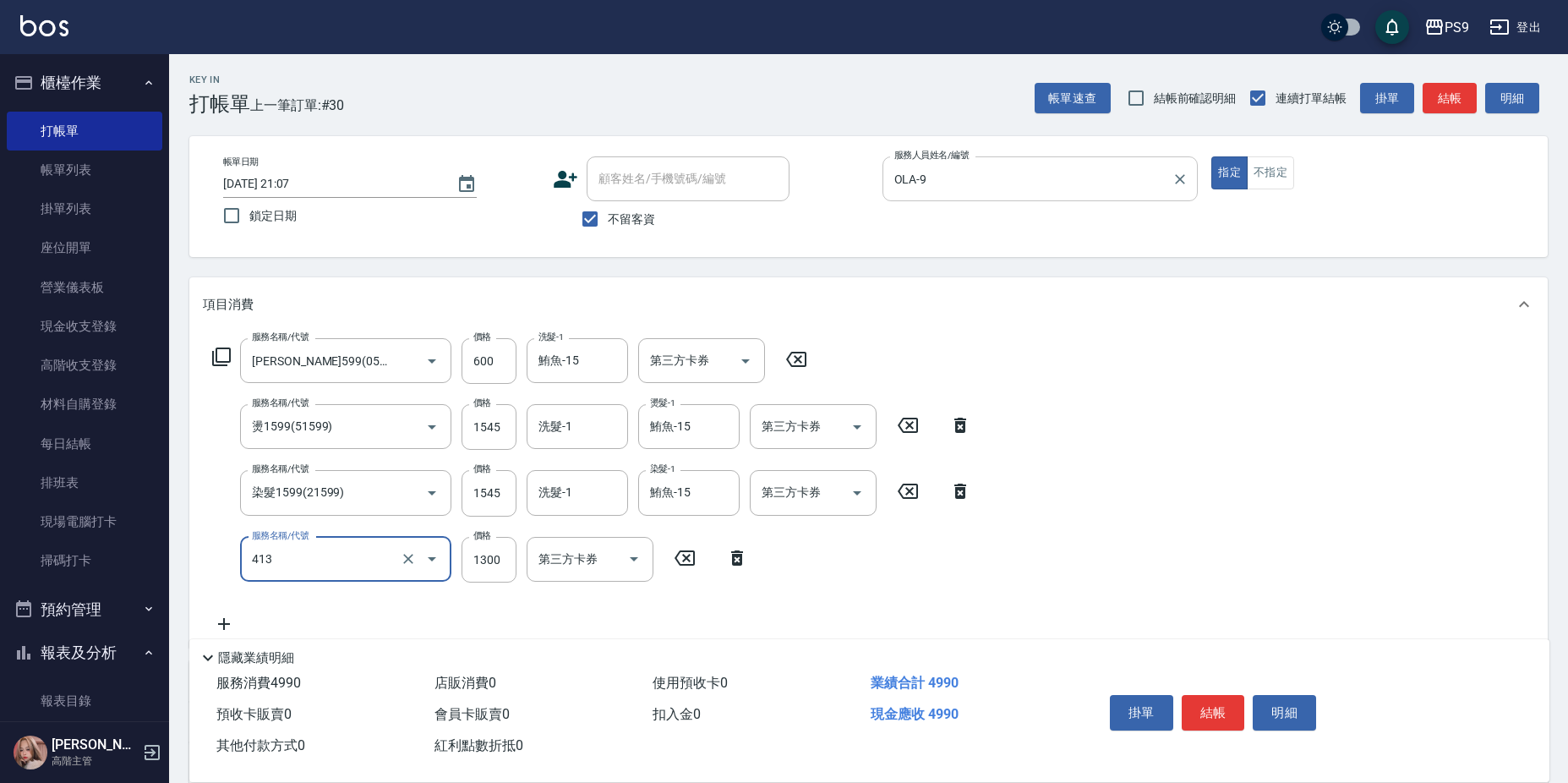
type input "1"
type input "鏡面護髮(413)"
type input "1500"
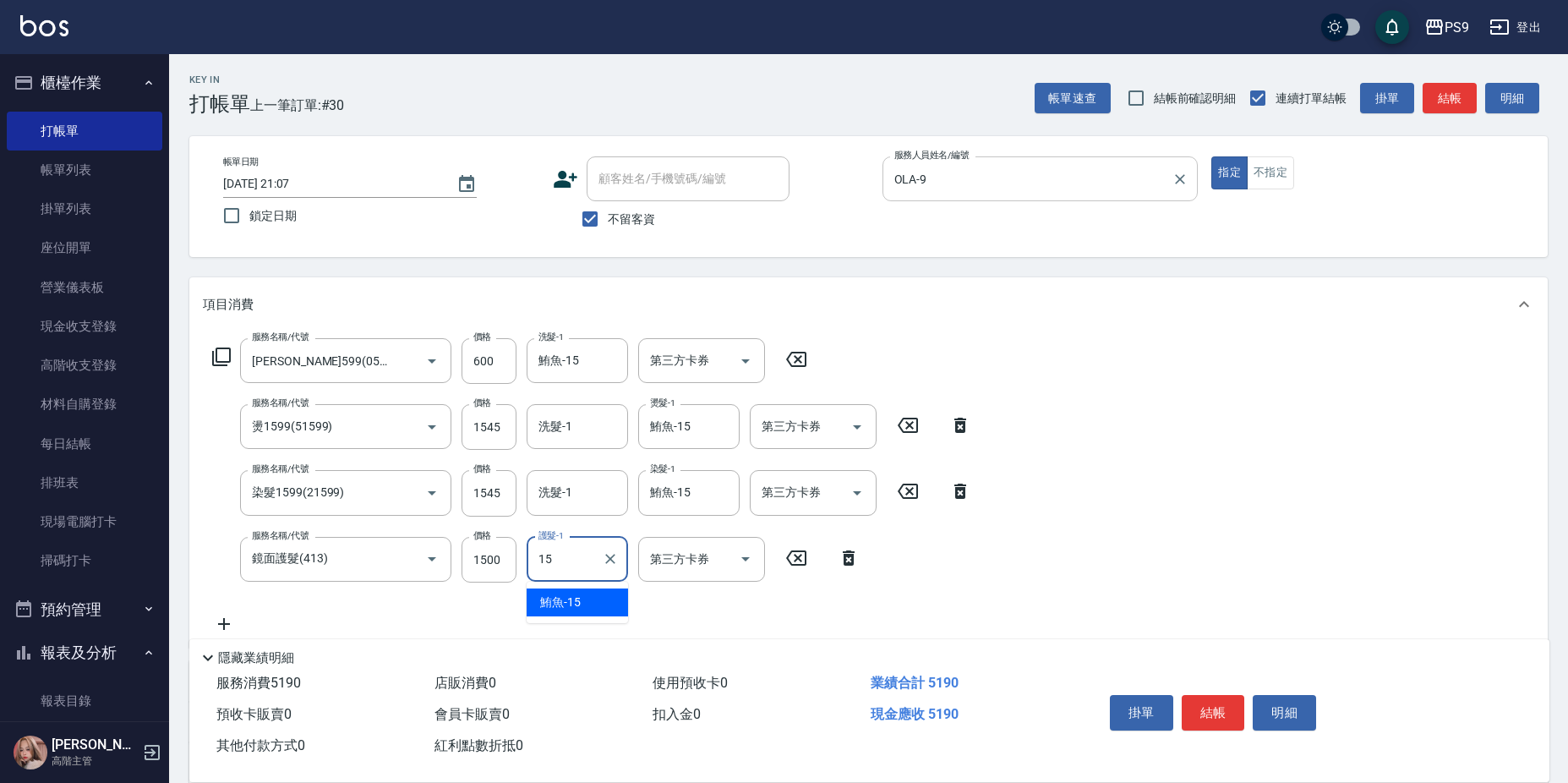
type input "鮪魚-15"
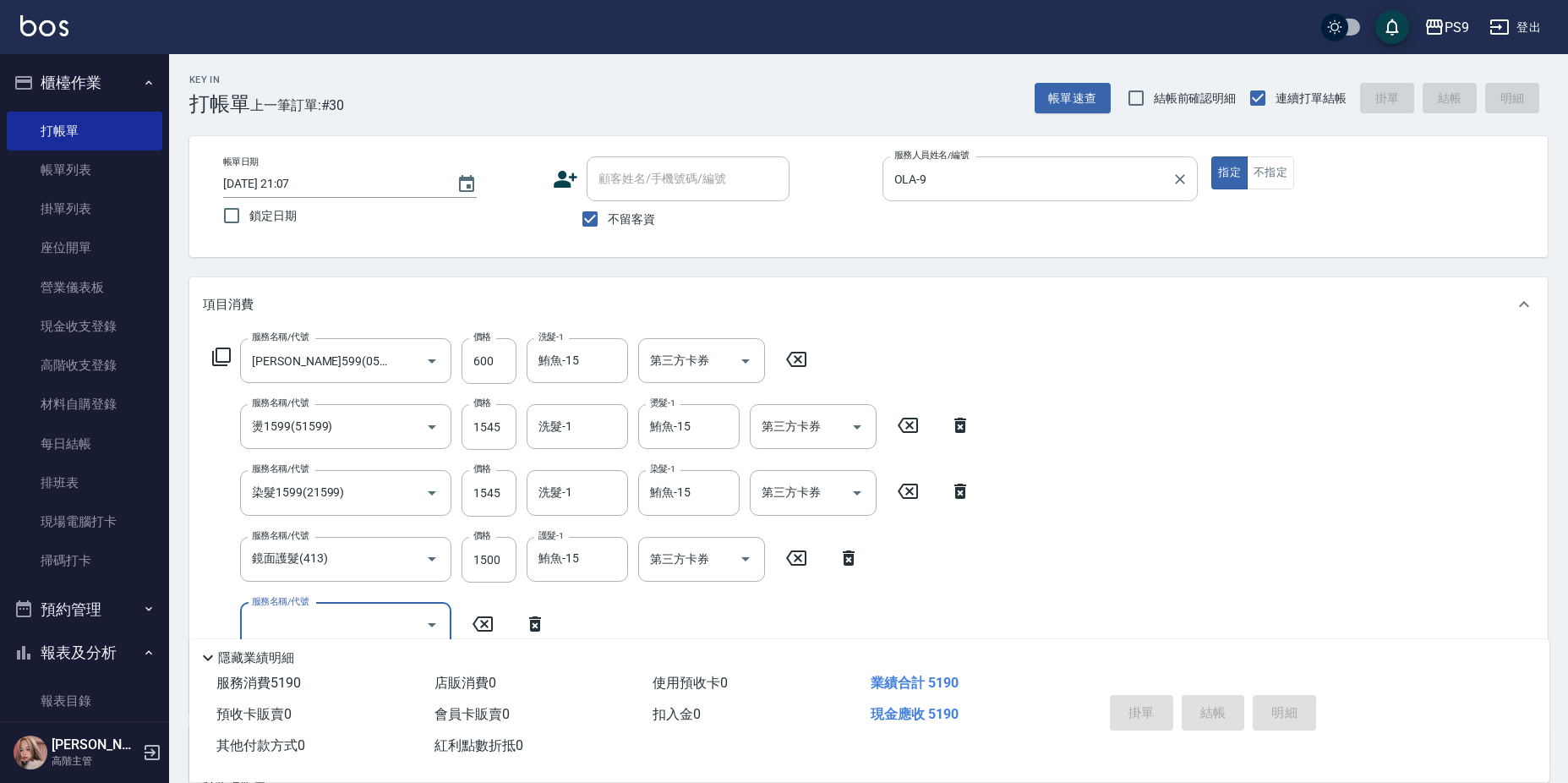
type input "[DATE] 21:08"
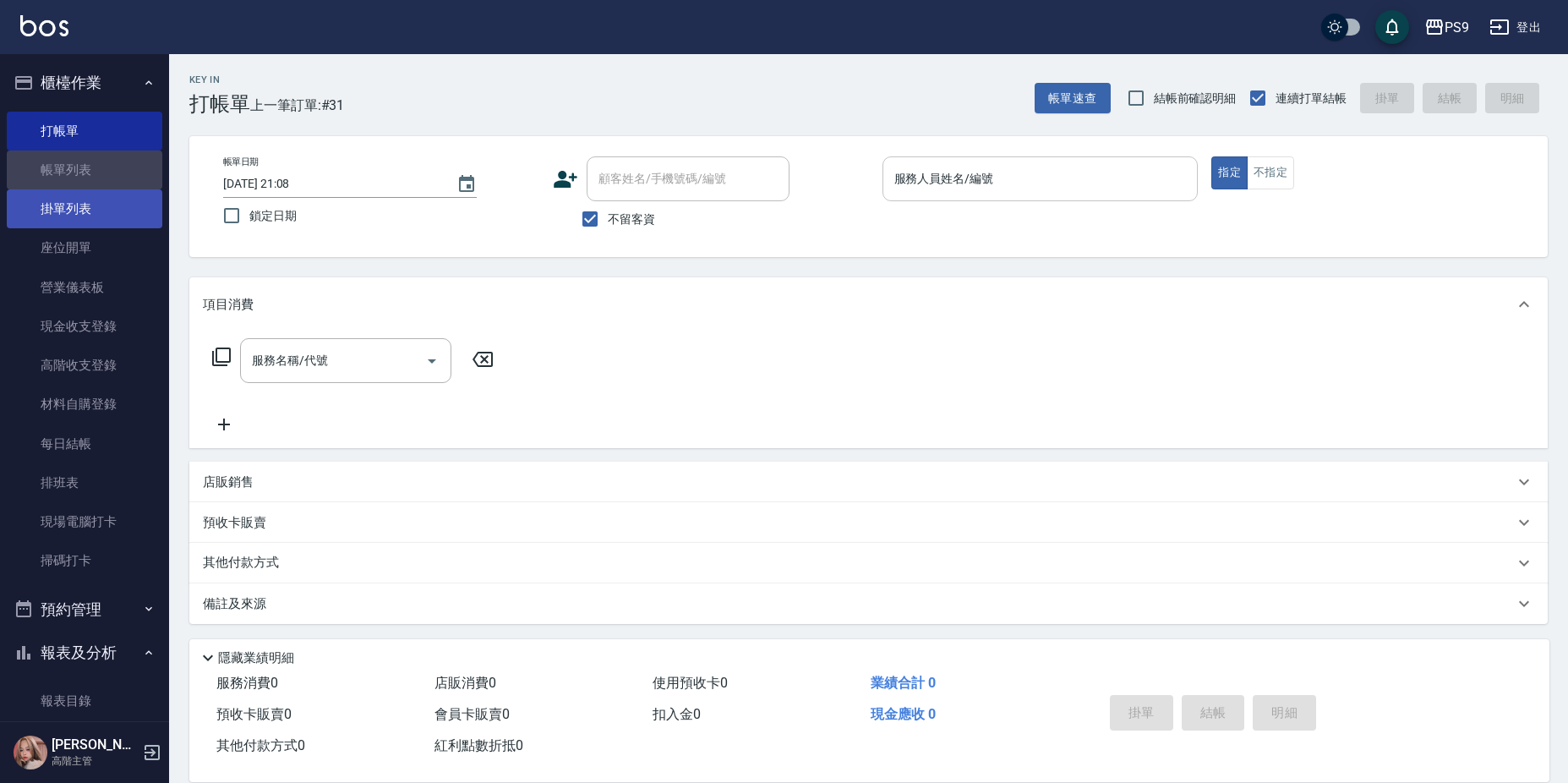
drag, startPoint x: 94, startPoint y: 162, endPoint x: 75, endPoint y: 190, distance: 33.8
click at [94, 164] on link "帳單列表" at bounding box center [84, 170] width 155 height 39
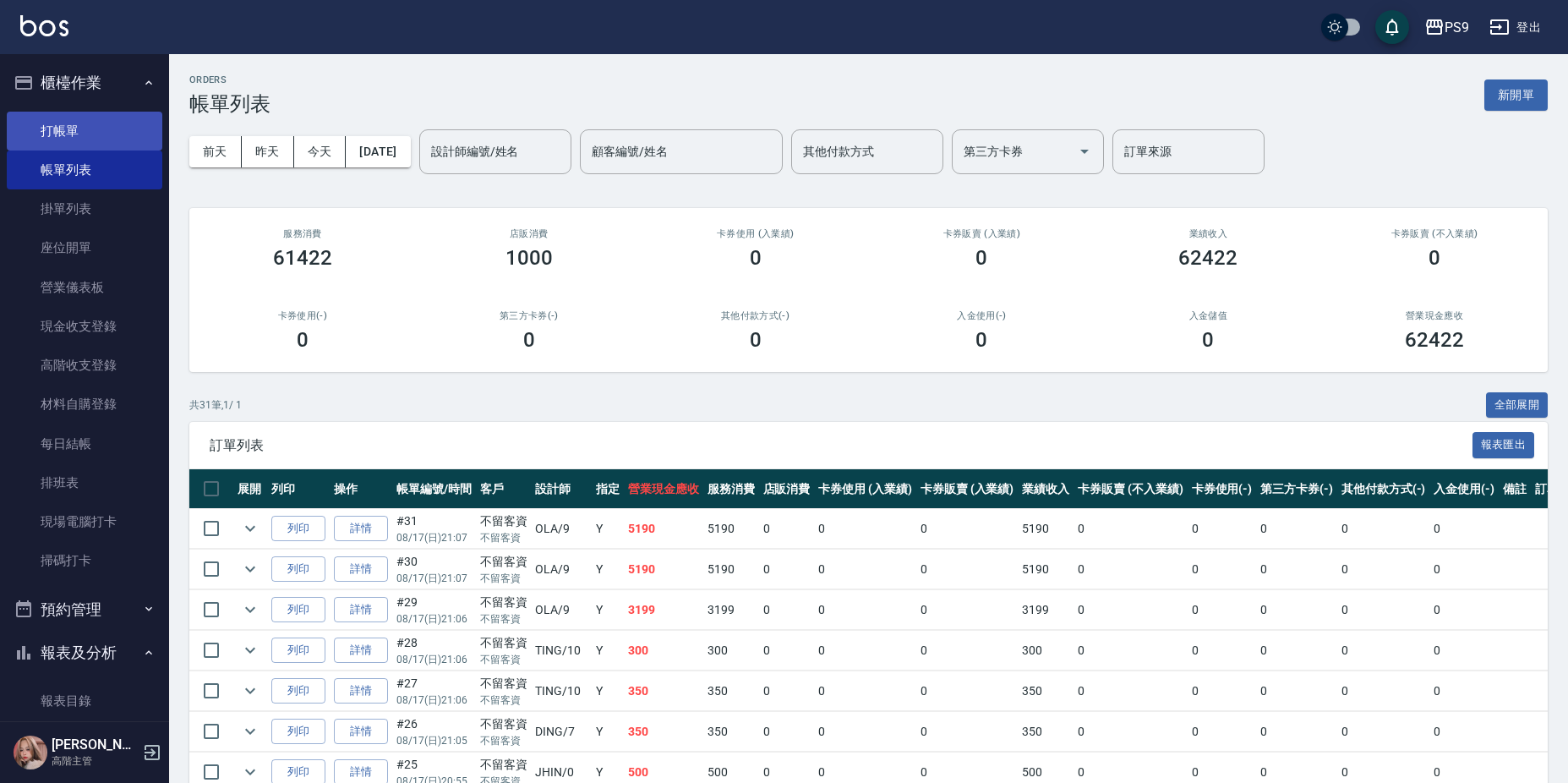
click at [110, 141] on link "打帳單" at bounding box center [84, 131] width 155 height 39
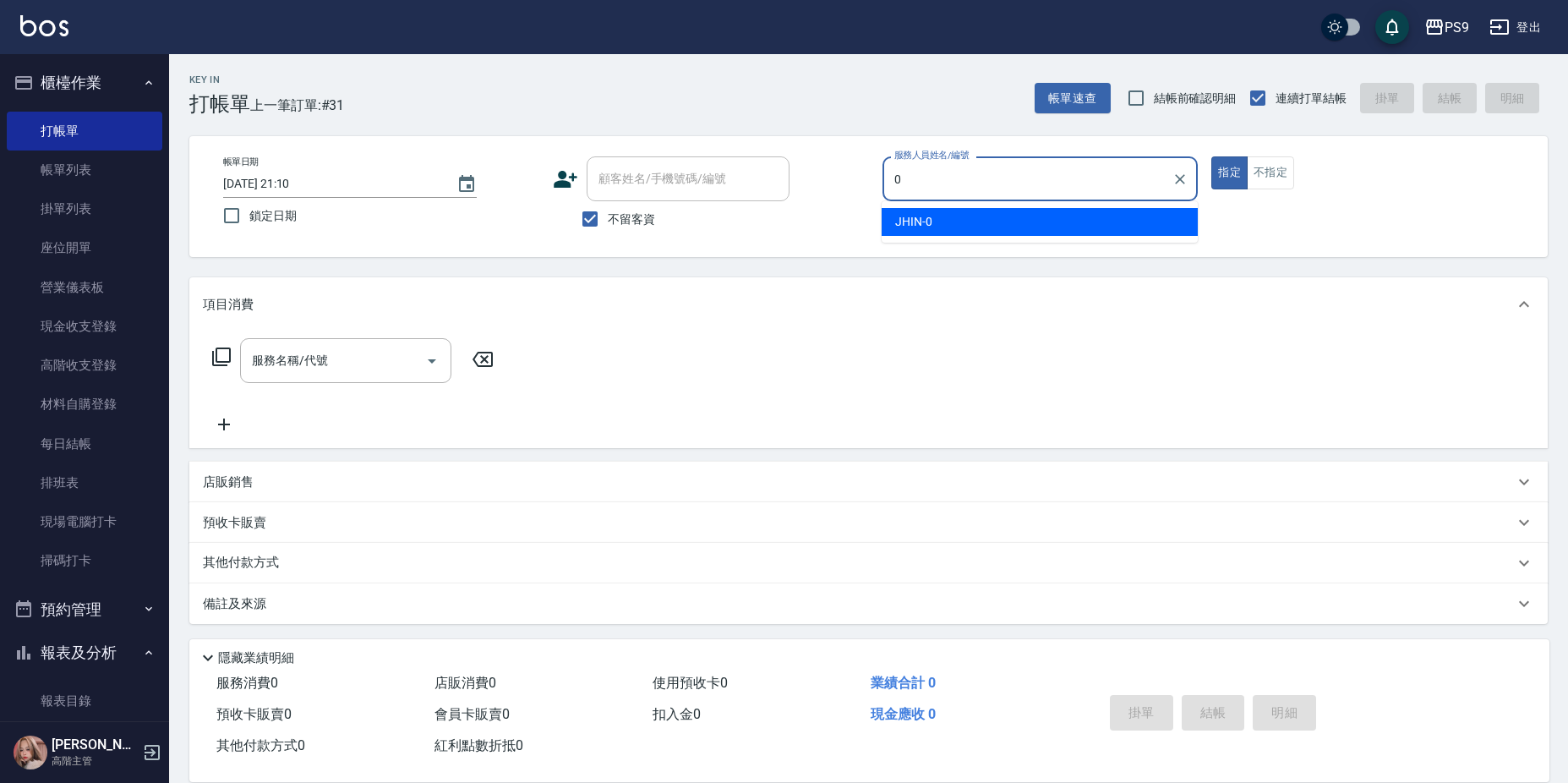
type input "JHIN-0"
type button "true"
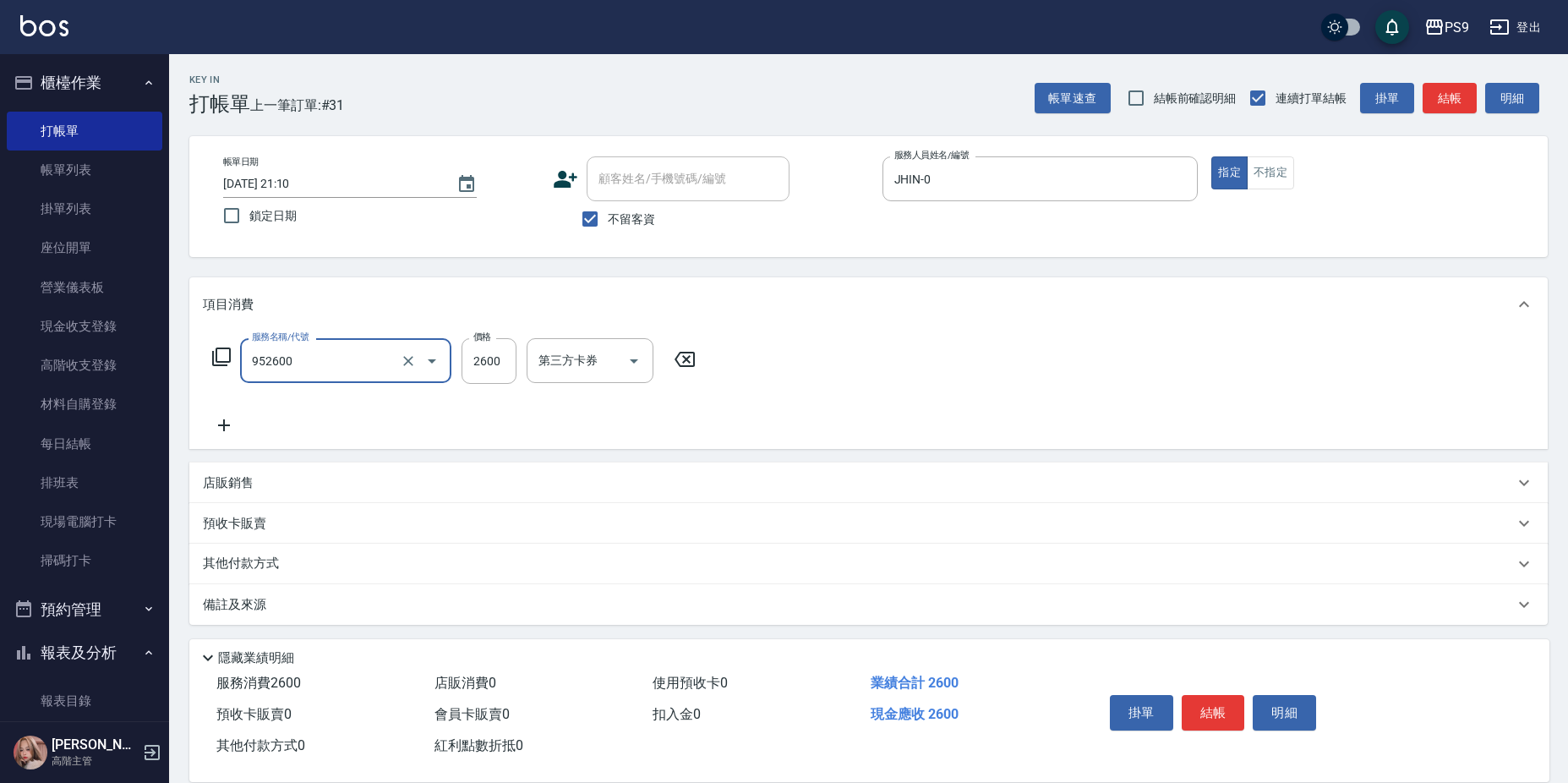
type input "過年-燙B(952600)"
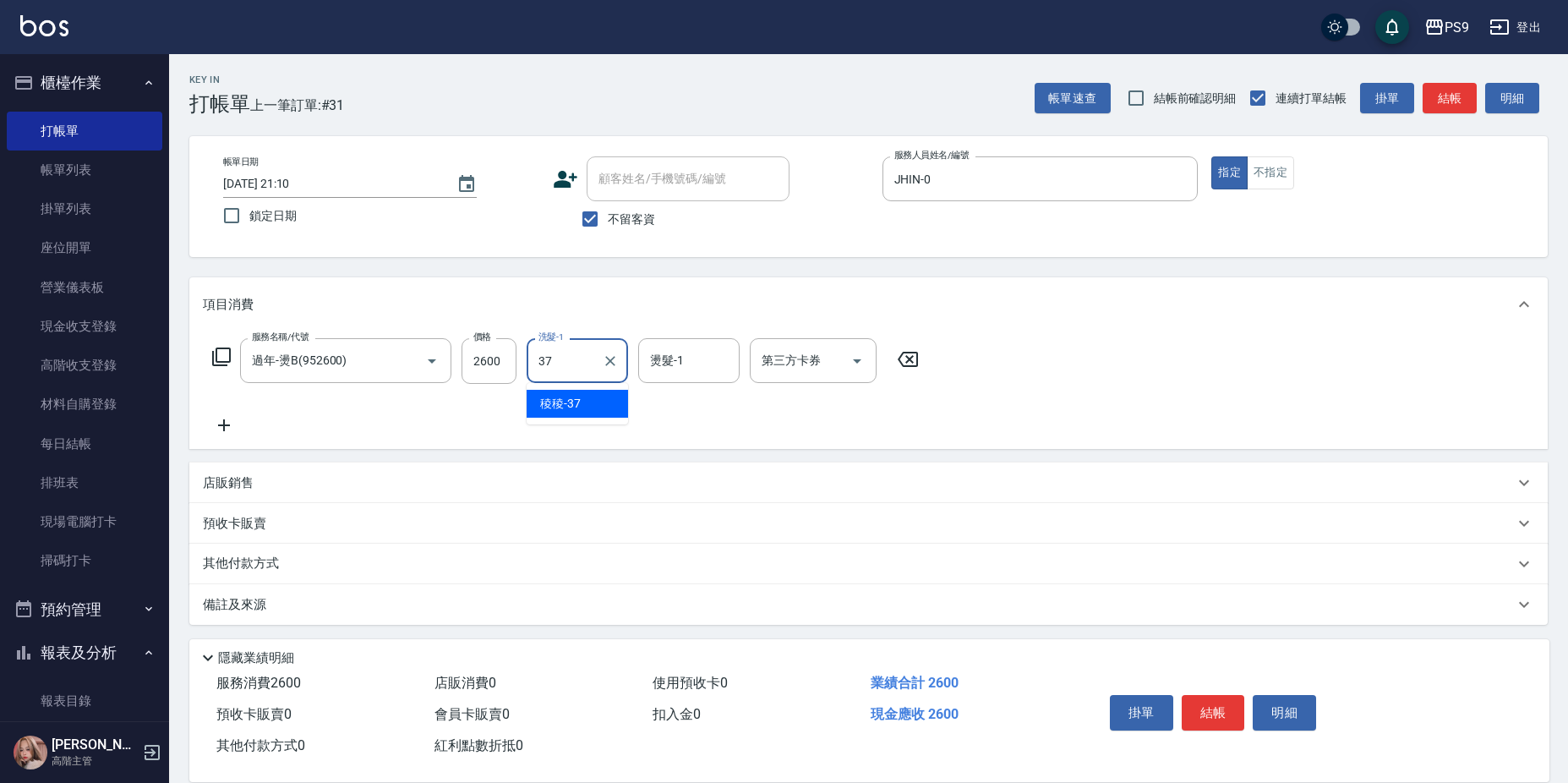
type input "稜稜-37"
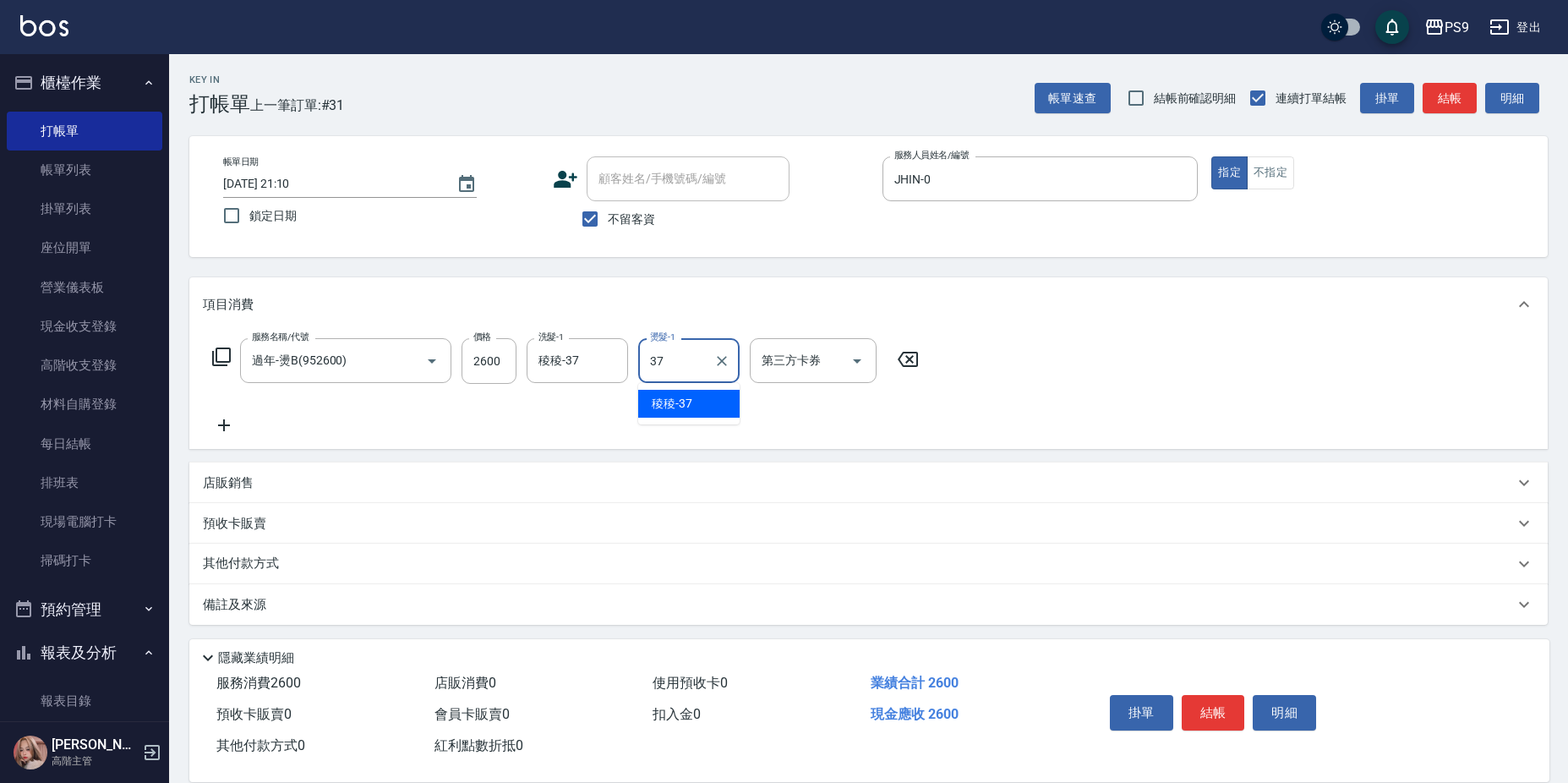
type input "稜稜-37"
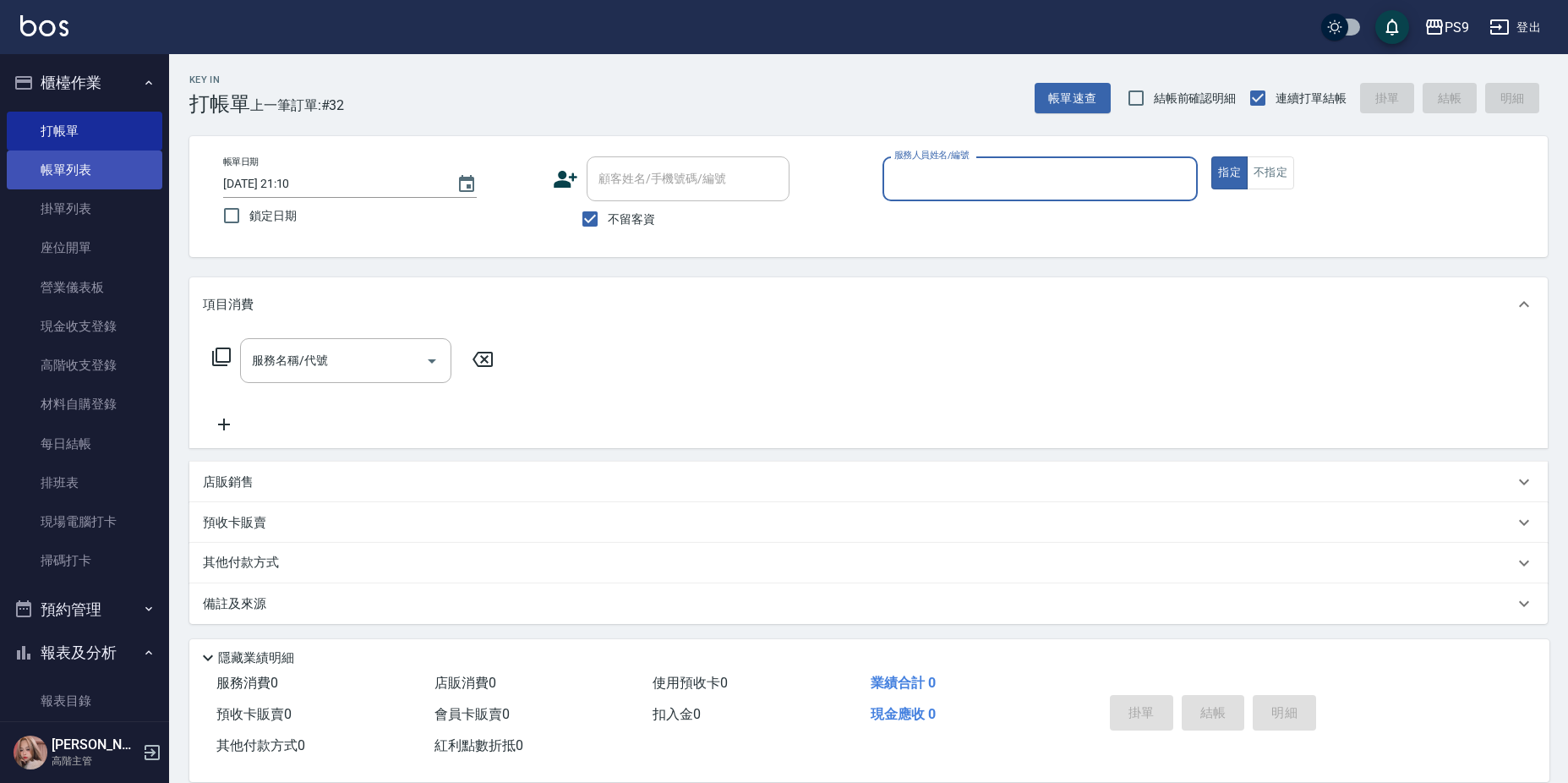
click at [80, 159] on link "帳單列表" at bounding box center [84, 170] width 155 height 39
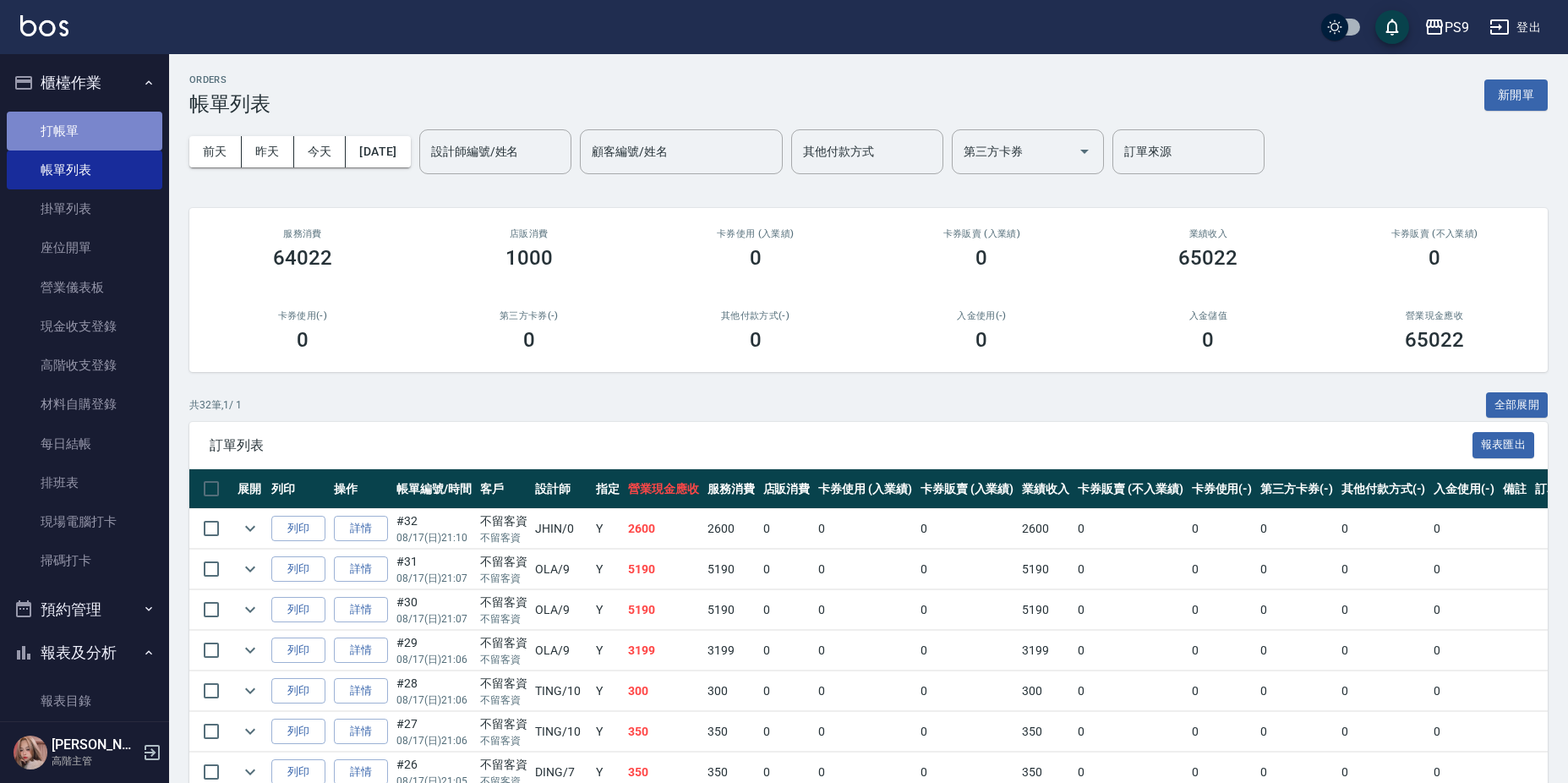
click at [94, 129] on link "打帳單" at bounding box center [84, 131] width 155 height 39
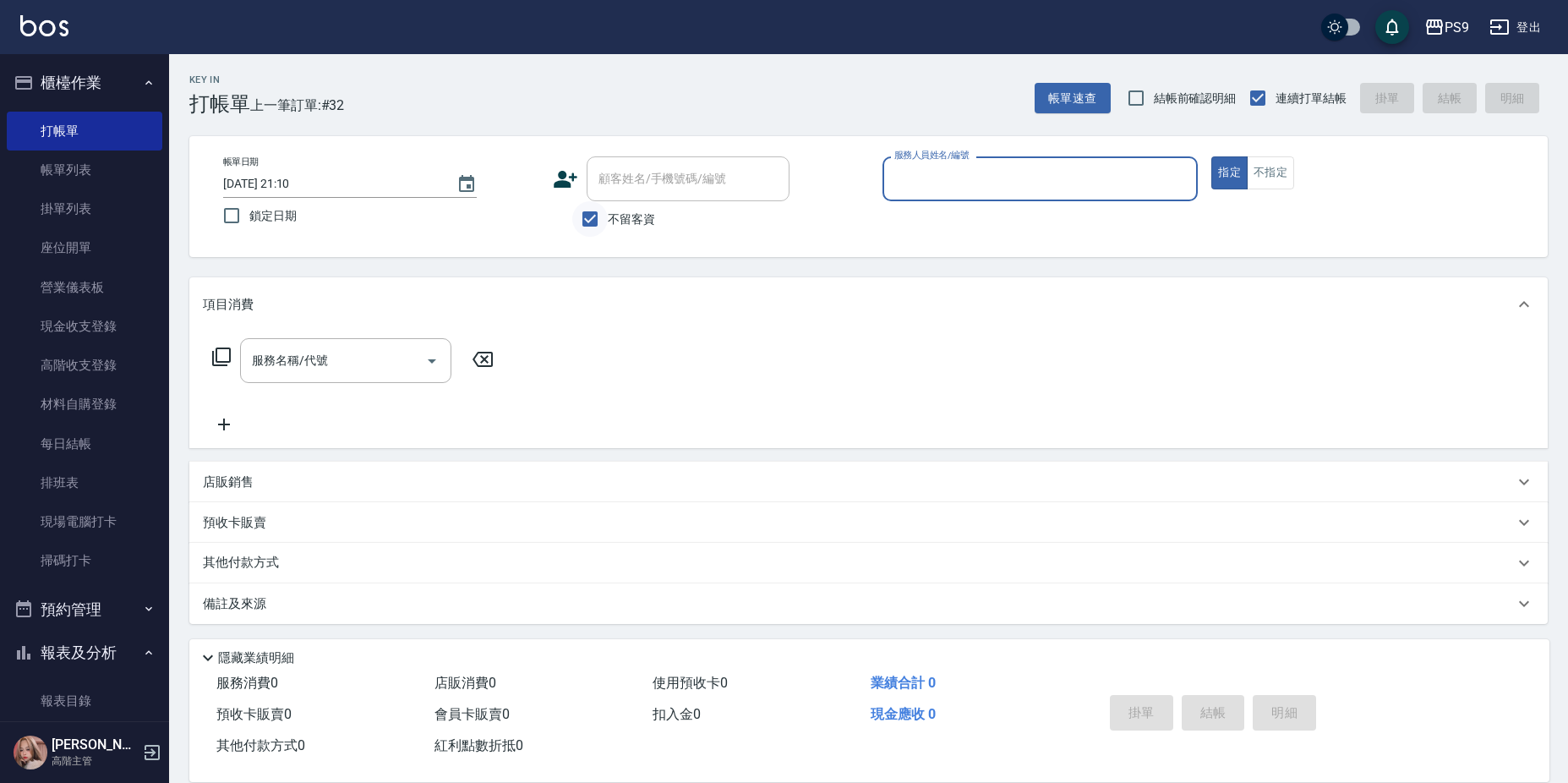
click at [605, 220] on input "不留客資" at bounding box center [589, 219] width 35 height 35
checkbox input "false"
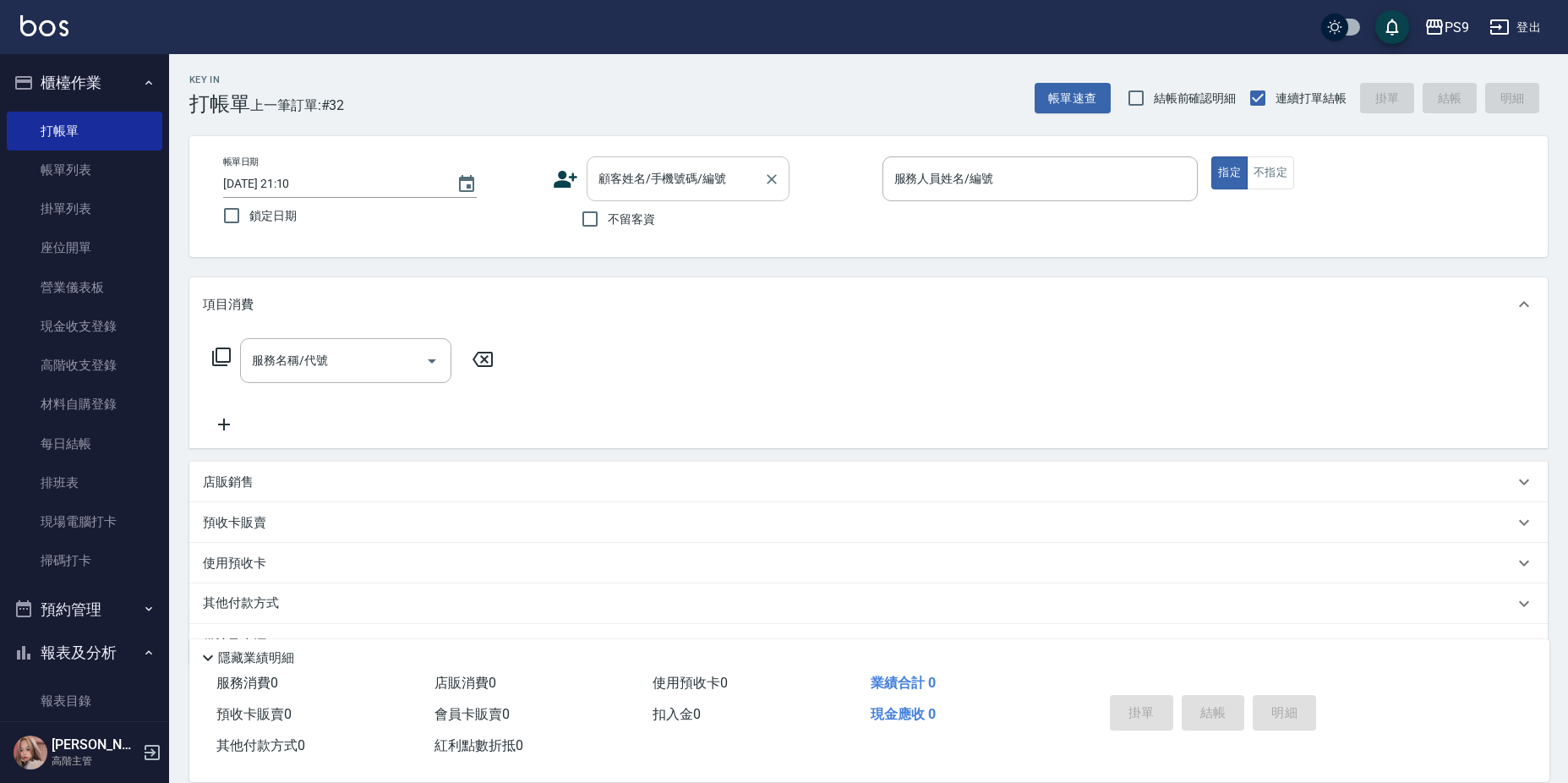
click at [633, 176] on input "顧客姓名/手機號碼/編號" at bounding box center [675, 179] width 163 height 30
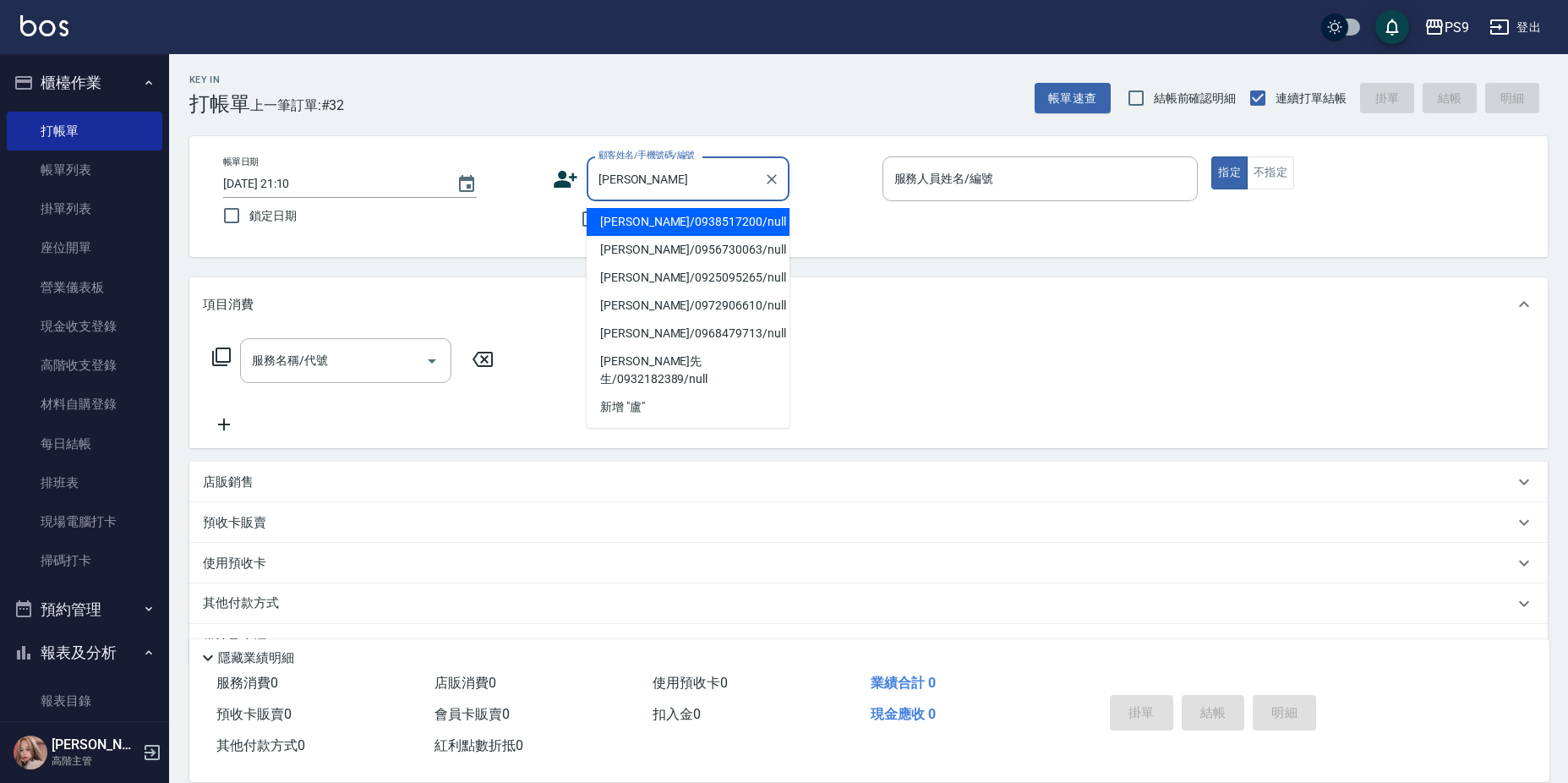
click at [632, 223] on li "[PERSON_NAME]/0938517200/null" at bounding box center [687, 222] width 202 height 28
type input "[PERSON_NAME]/0938517200/null"
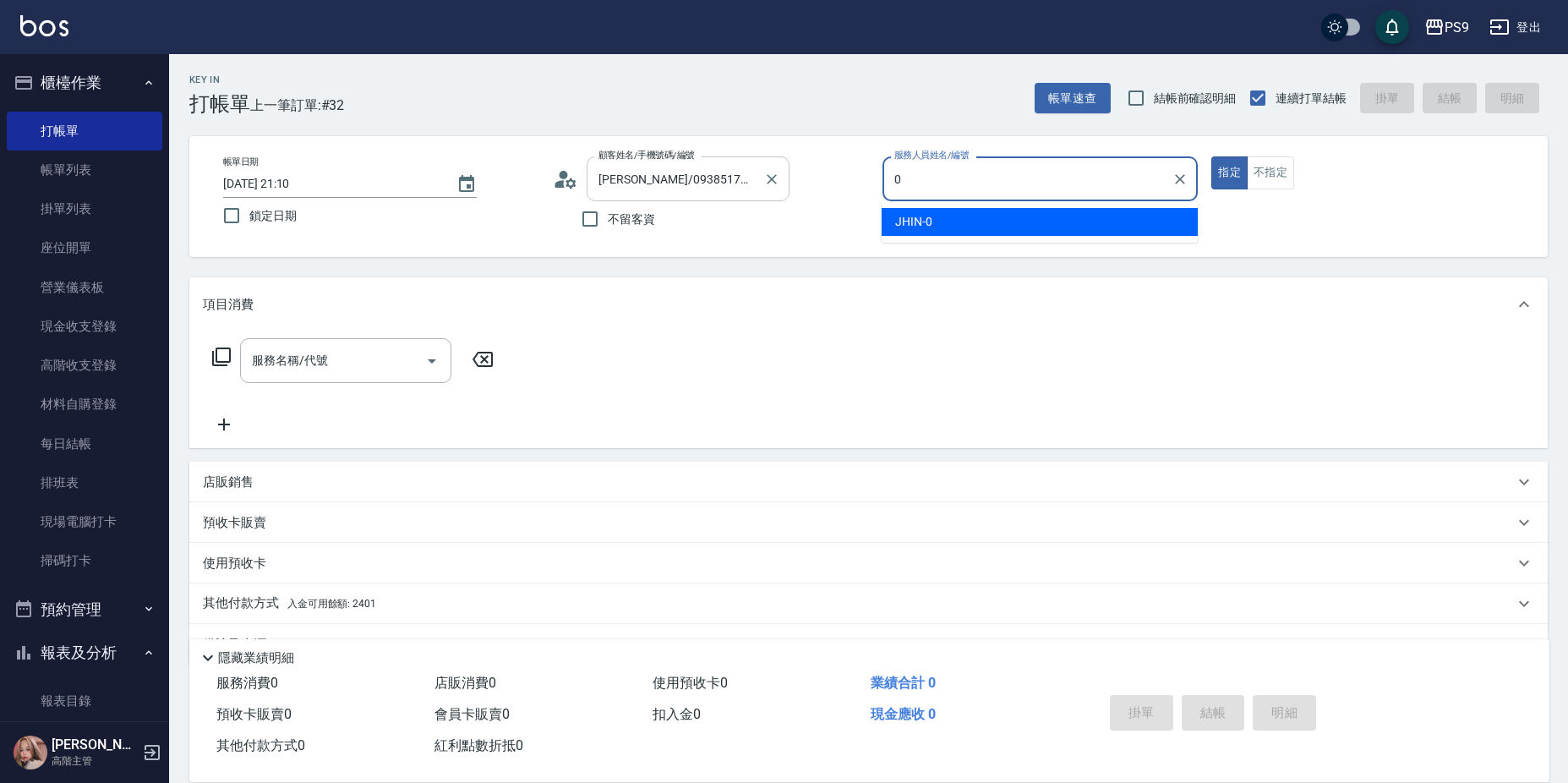
type input "JHIN-0"
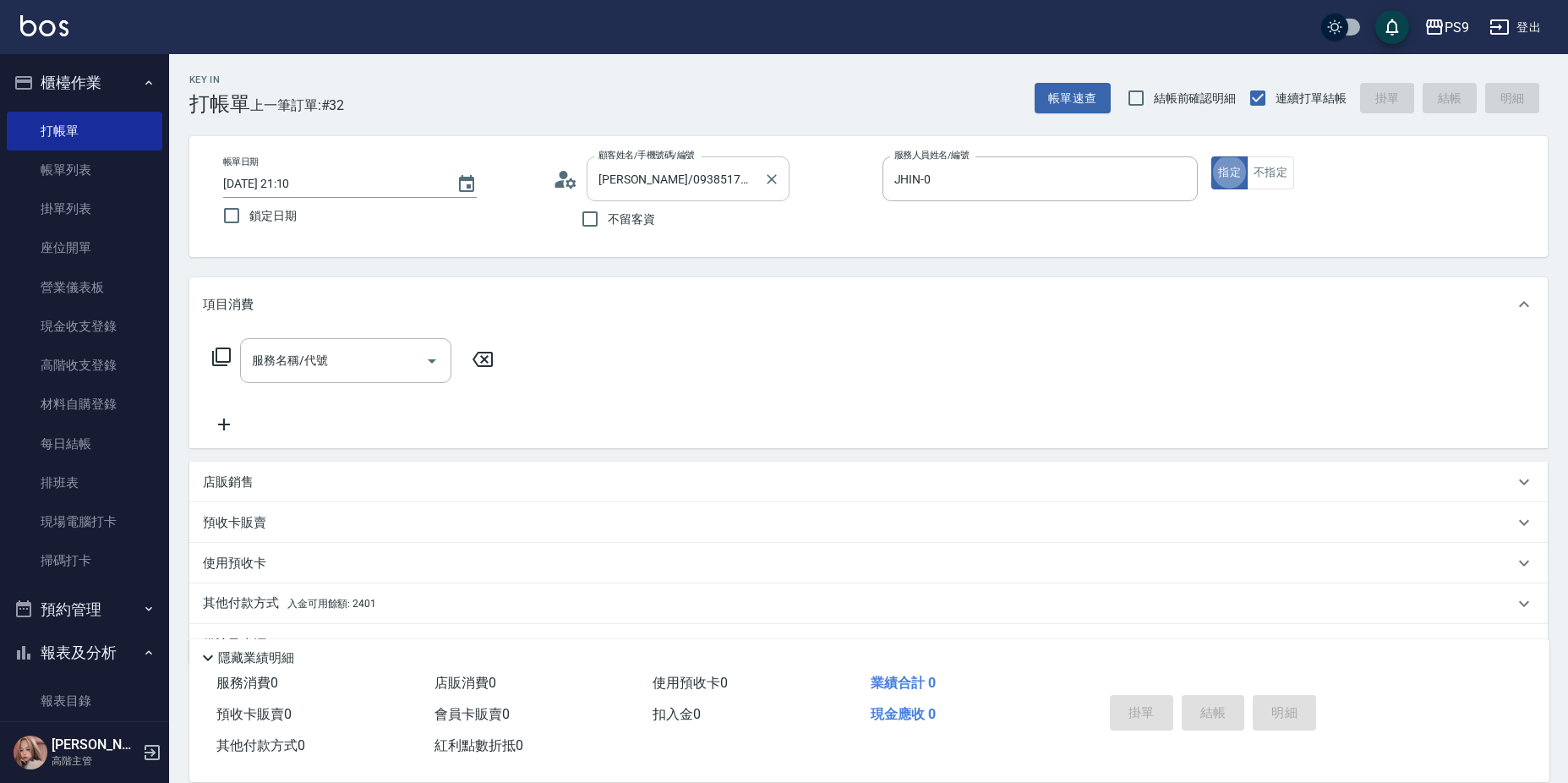
type button "true"
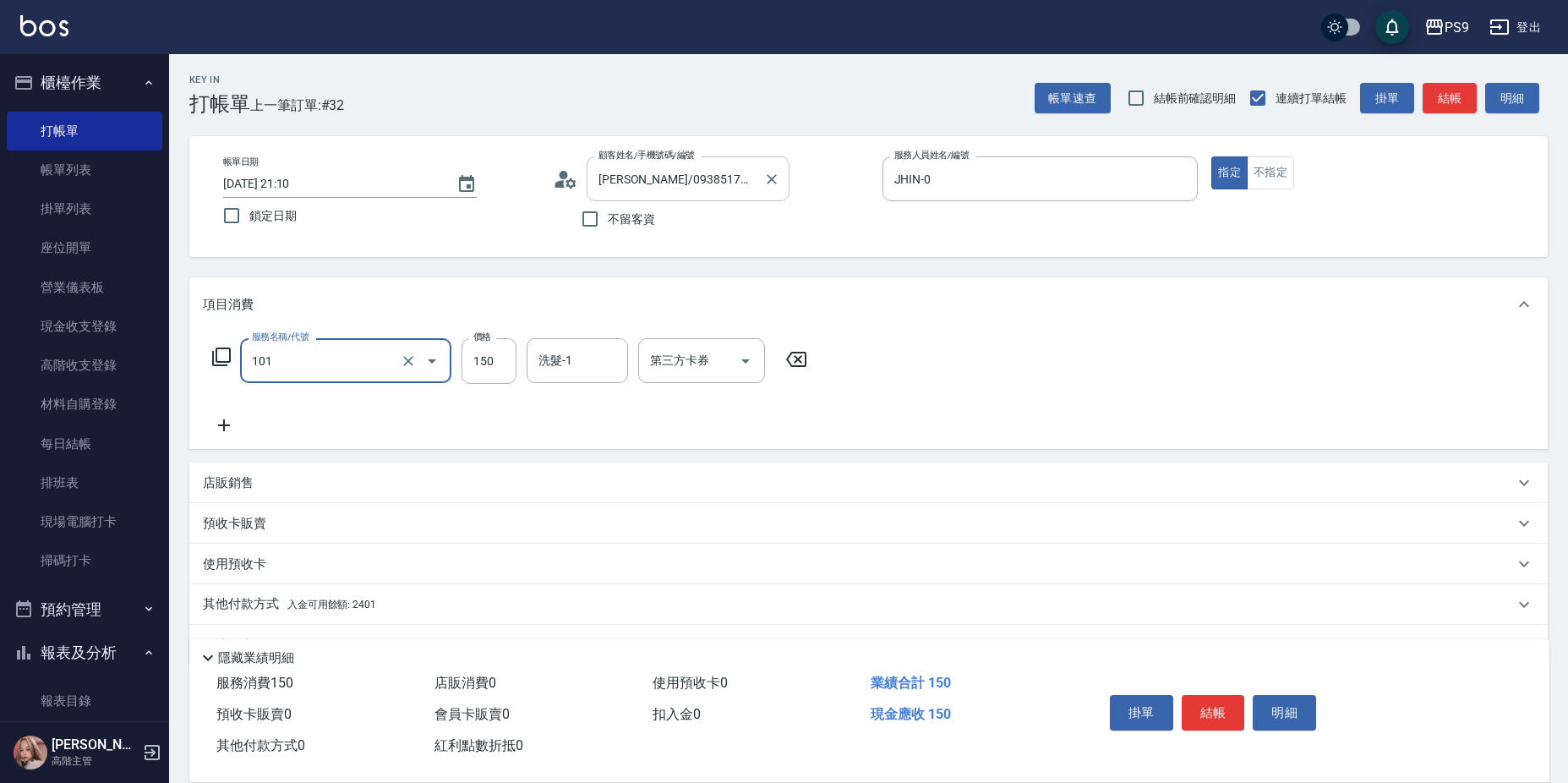
type input "洗髮(101)"
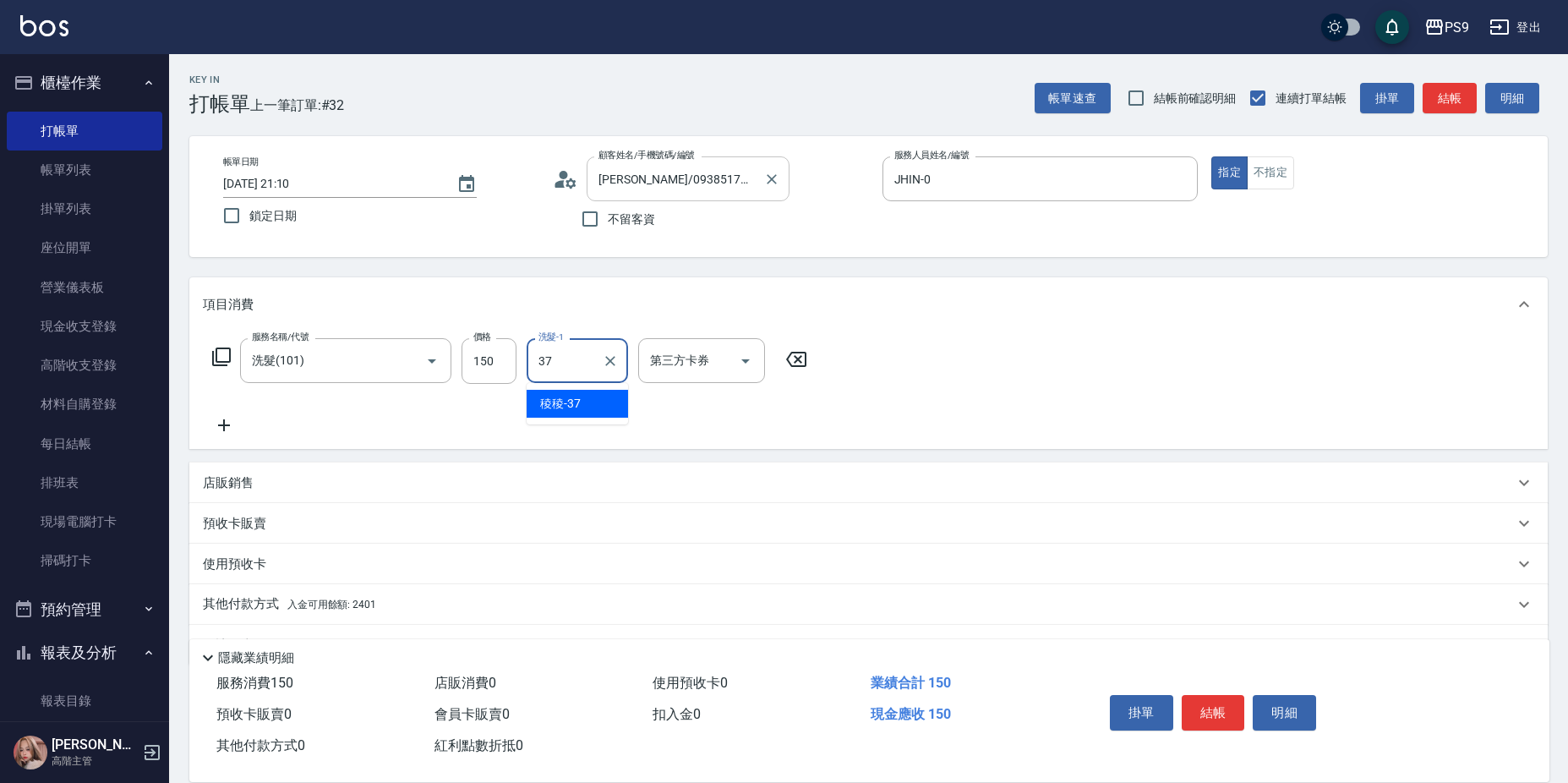
type input "稜稜-37"
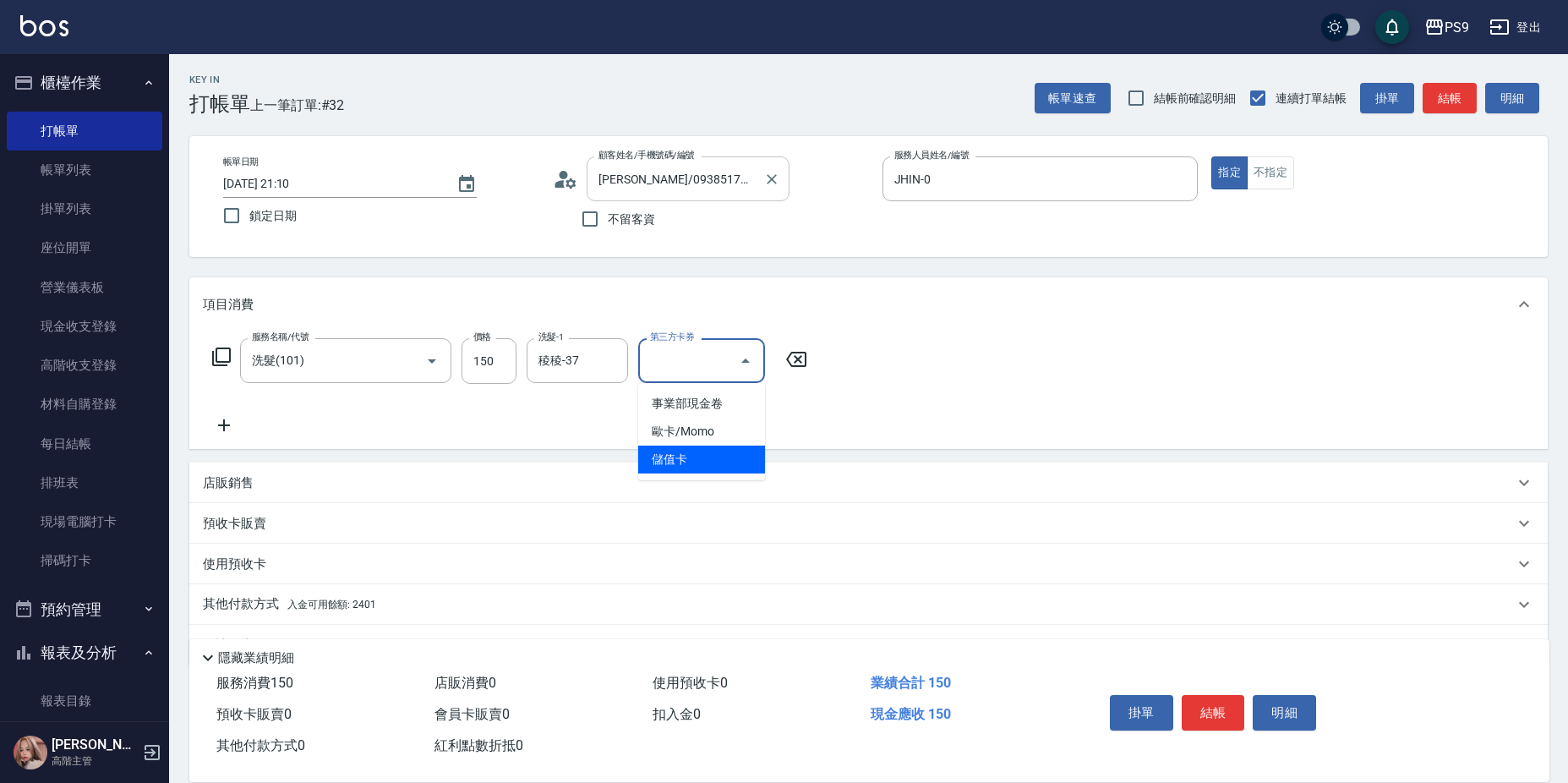
type input "儲值卡"
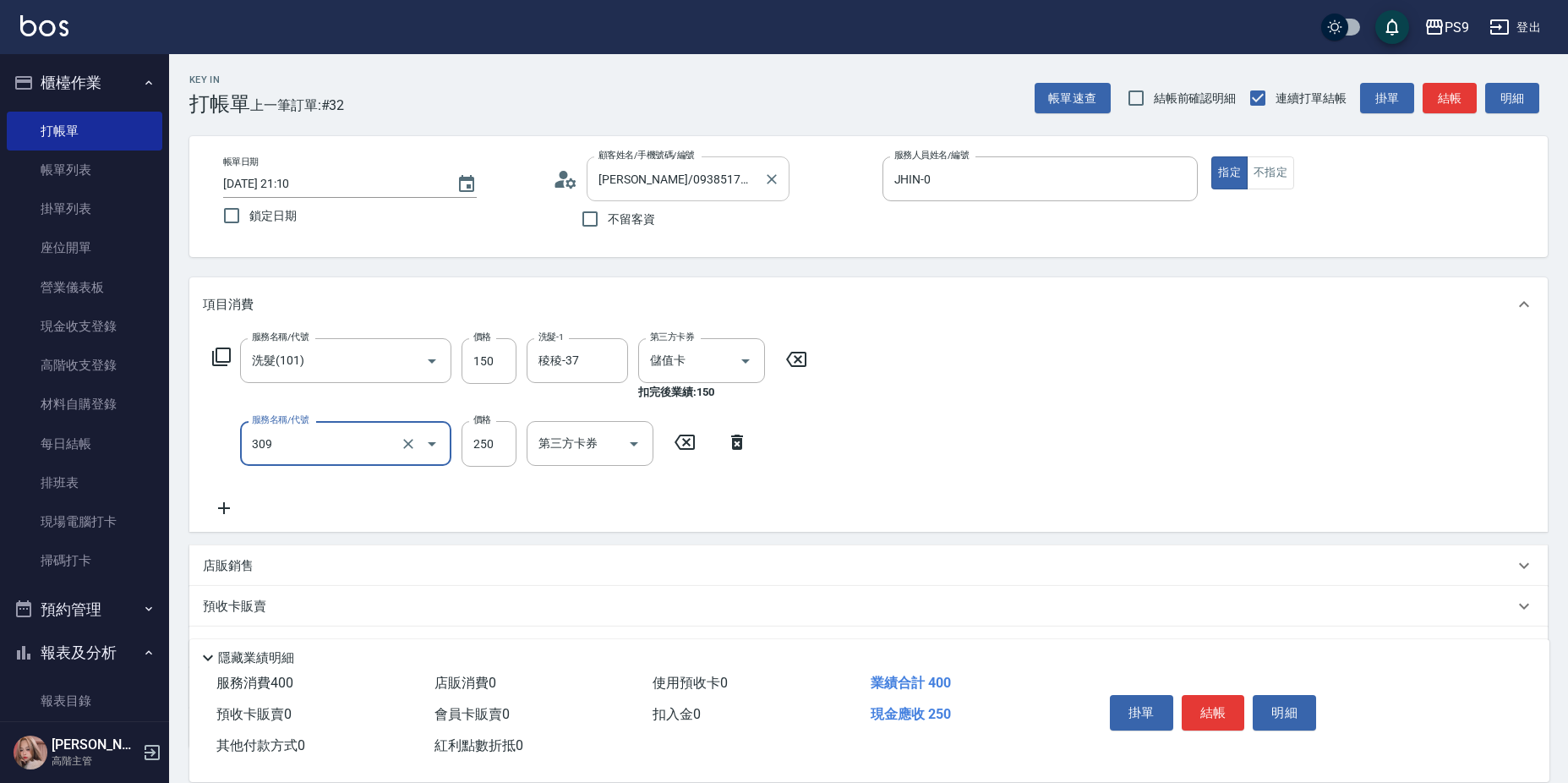
type input "剪-250(309)"
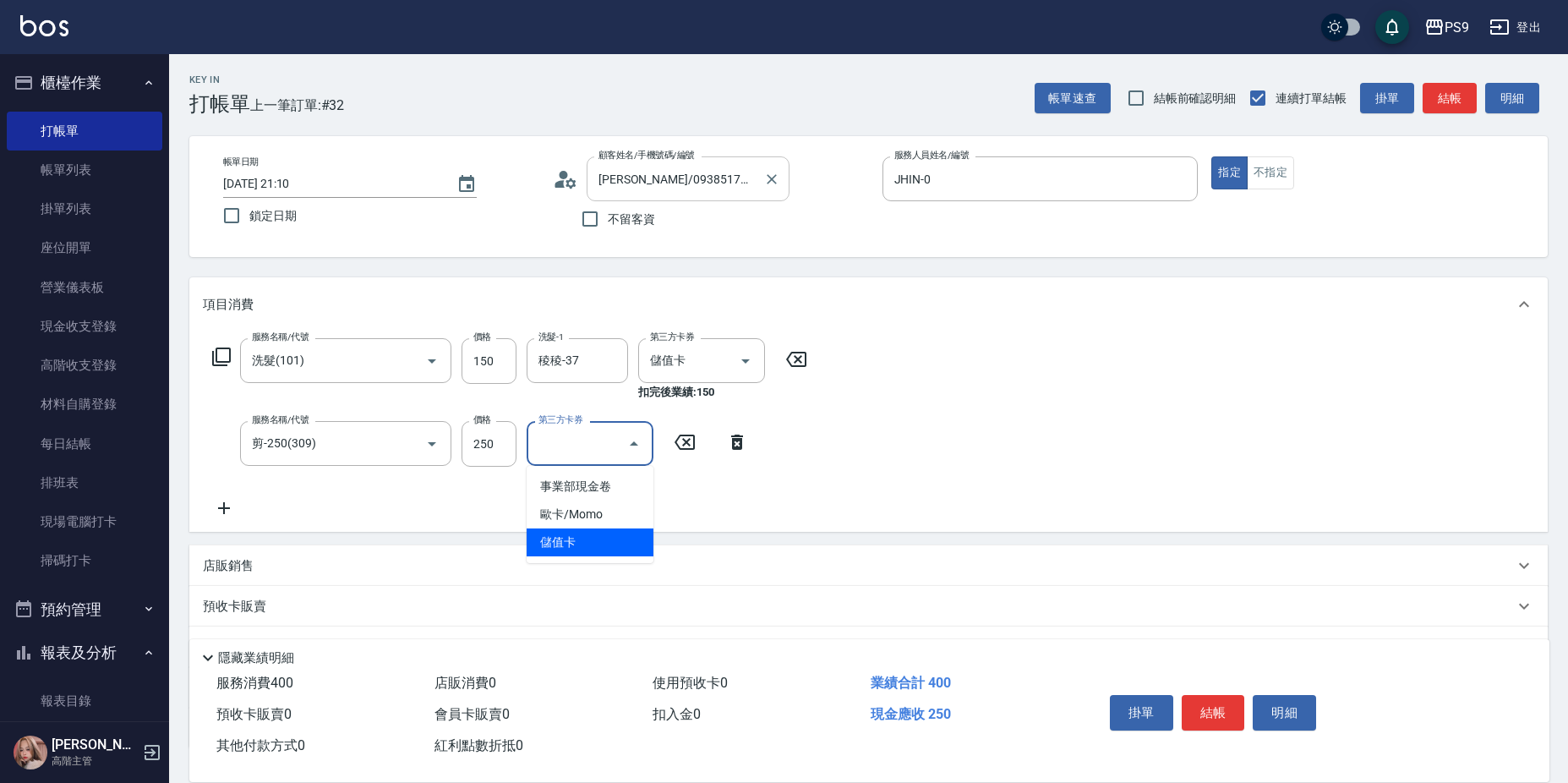
type input "儲值卡"
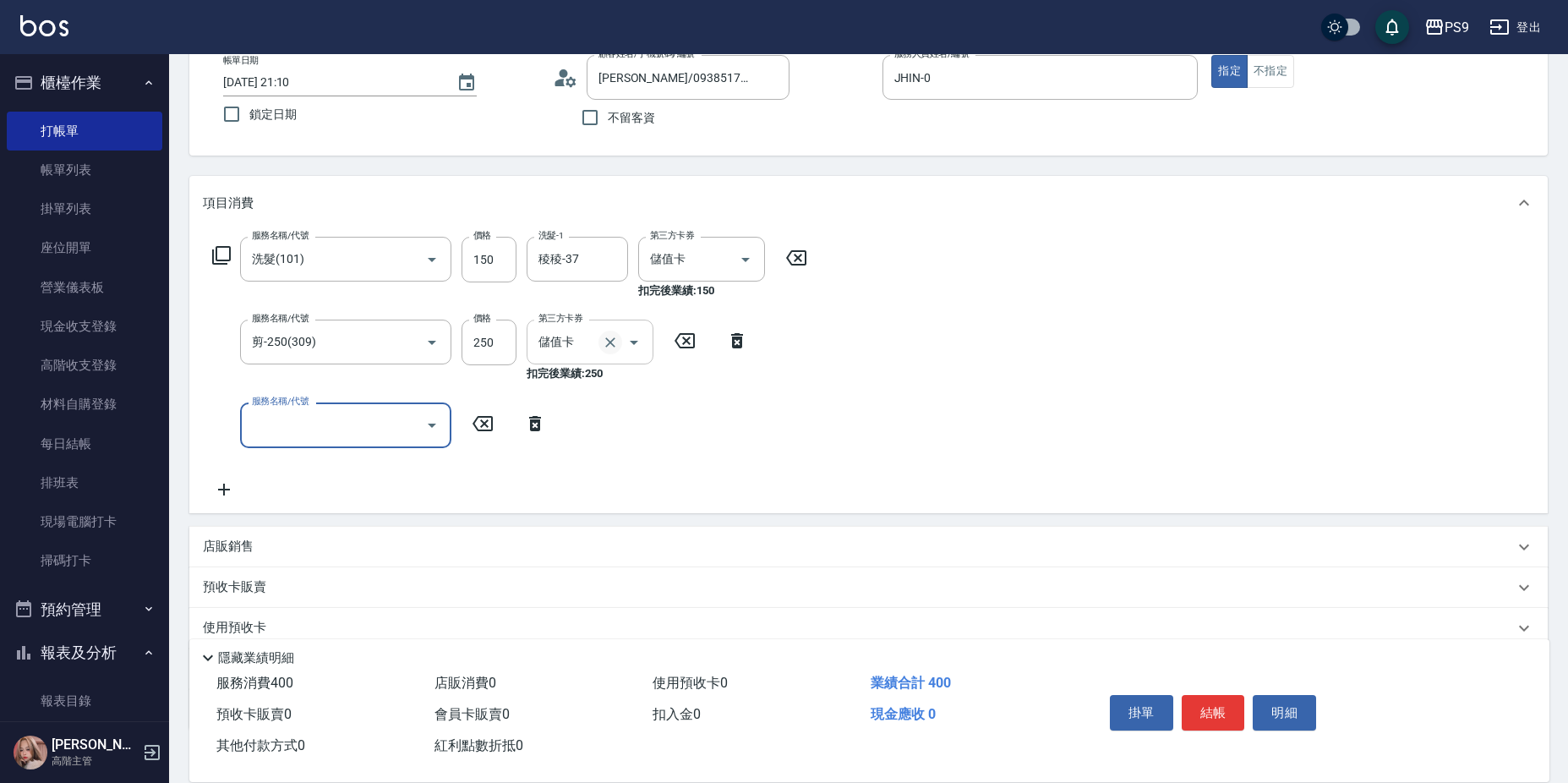
scroll to position [211, 0]
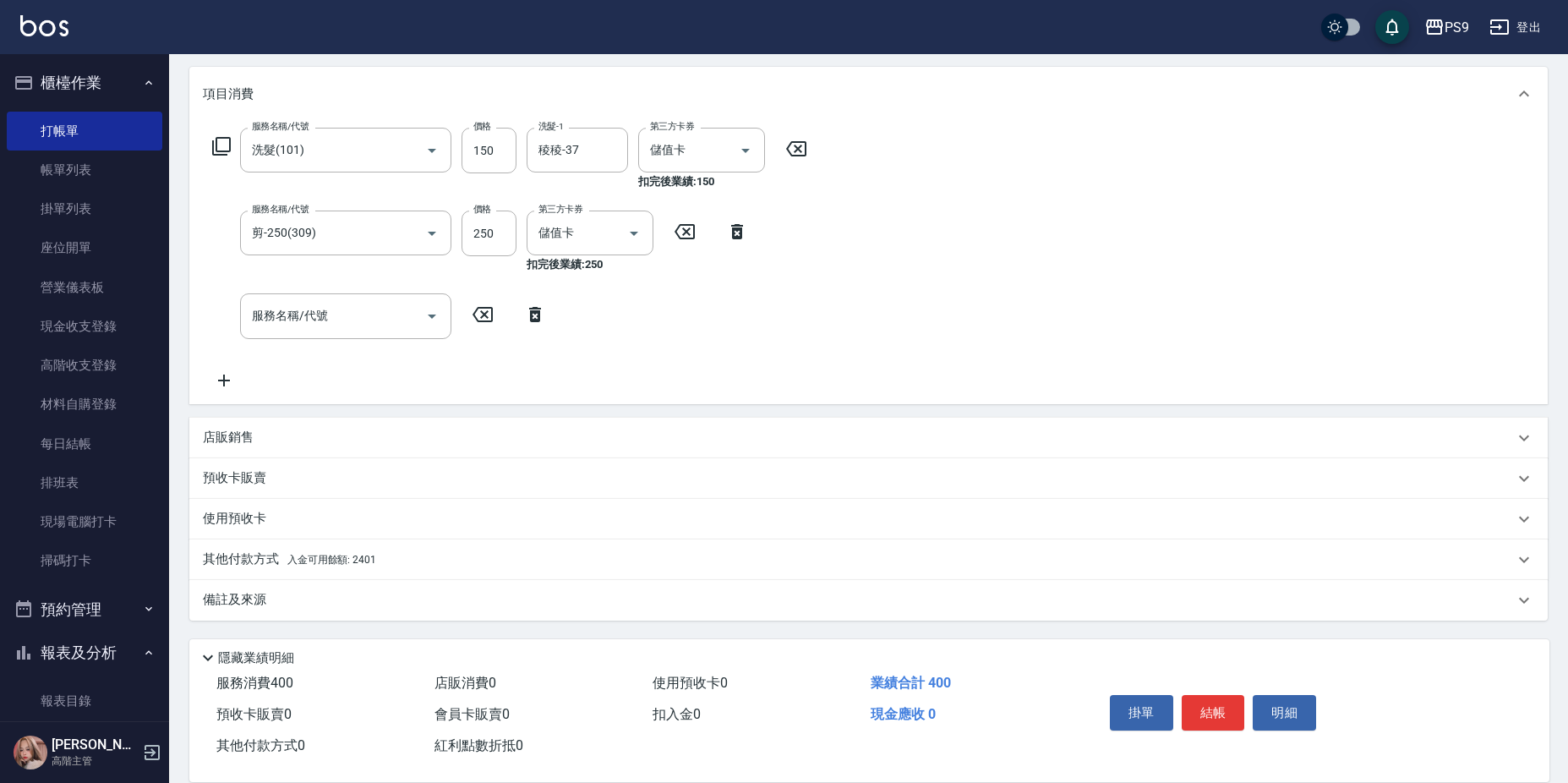
click at [360, 564] on span "入金可用餘額: 2401" at bounding box center [332, 560] width 89 height 12
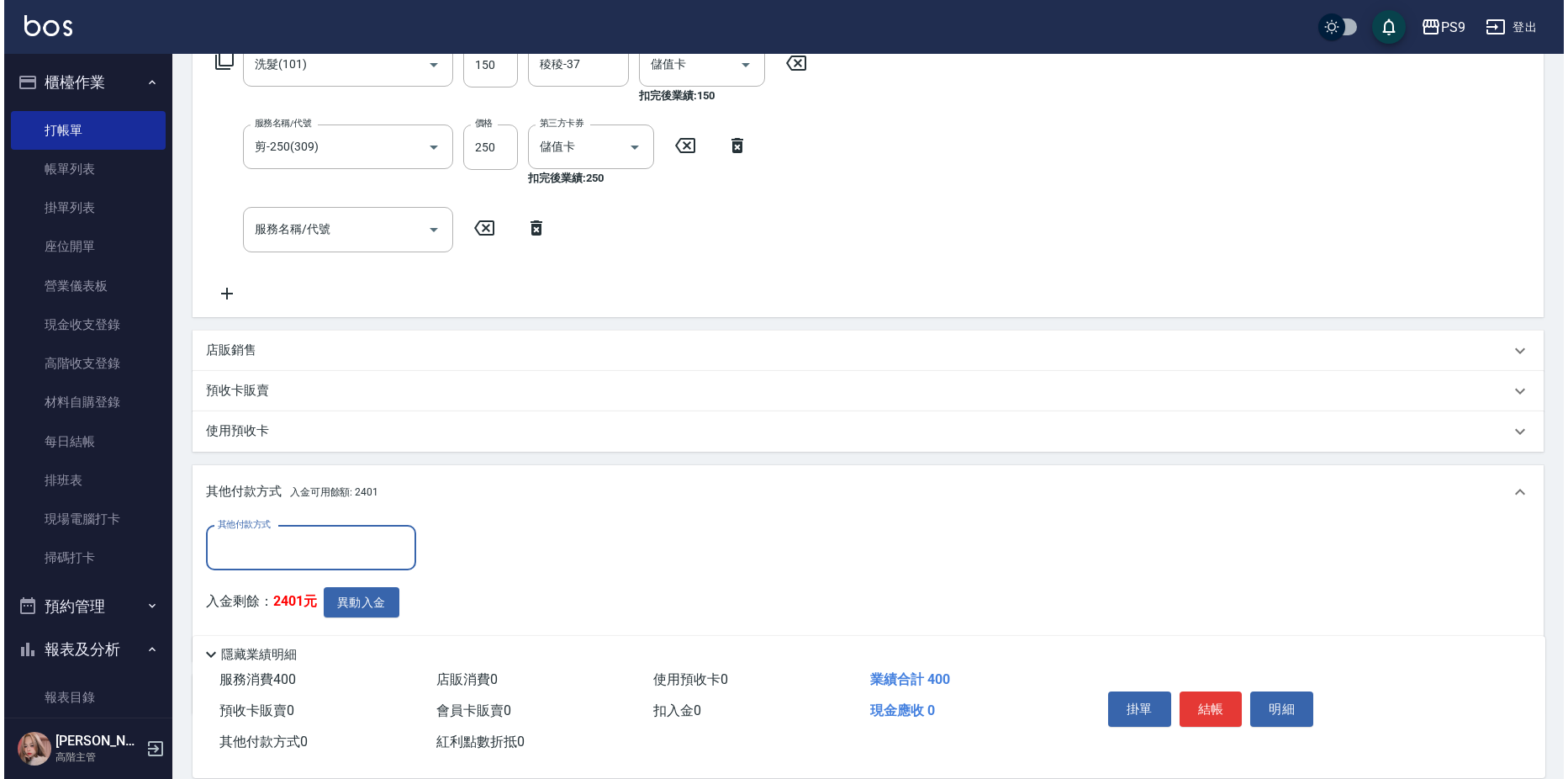
scroll to position [392, 0]
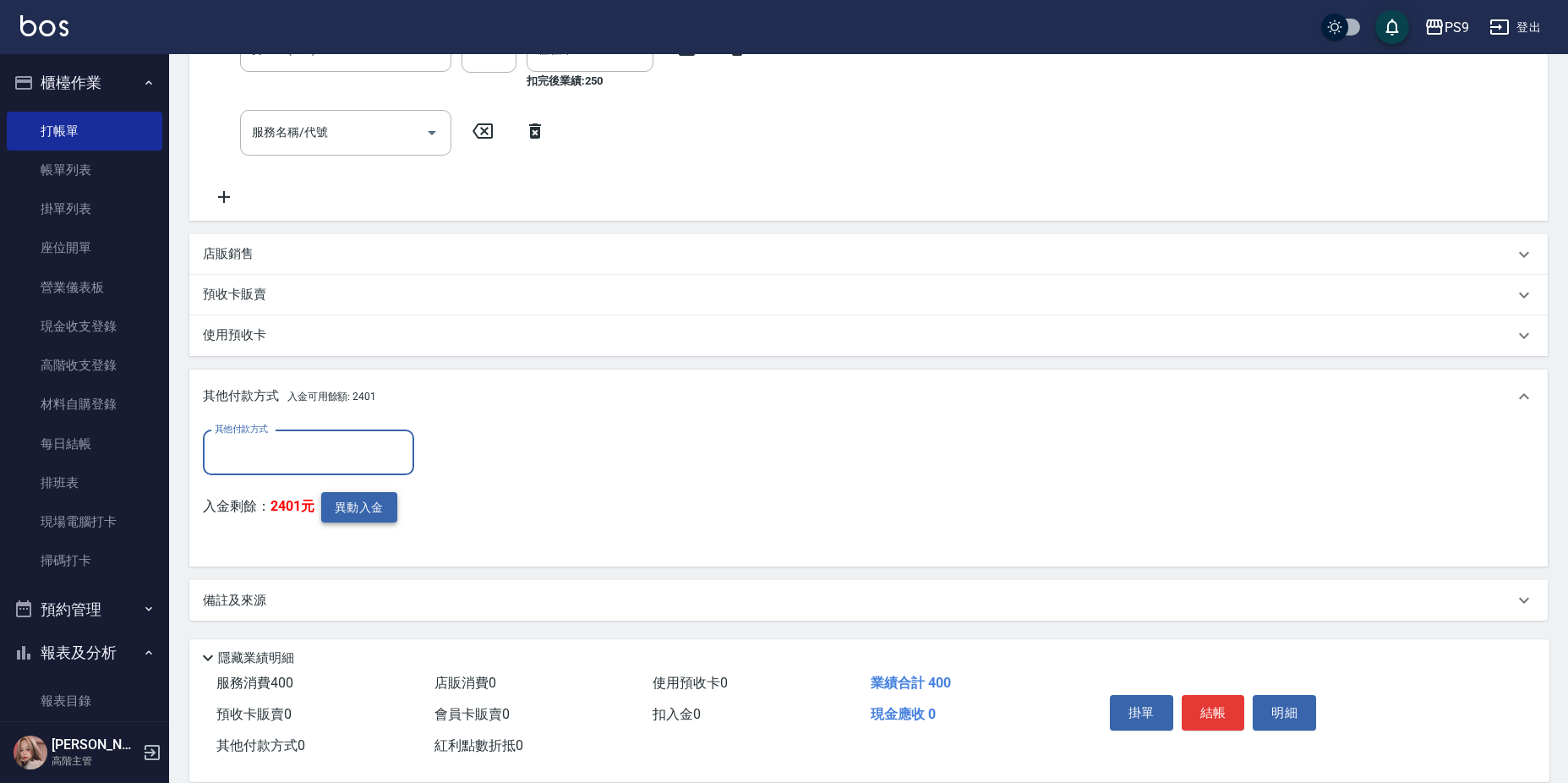
click at [380, 510] on button "異動入金" at bounding box center [360, 508] width 76 height 31
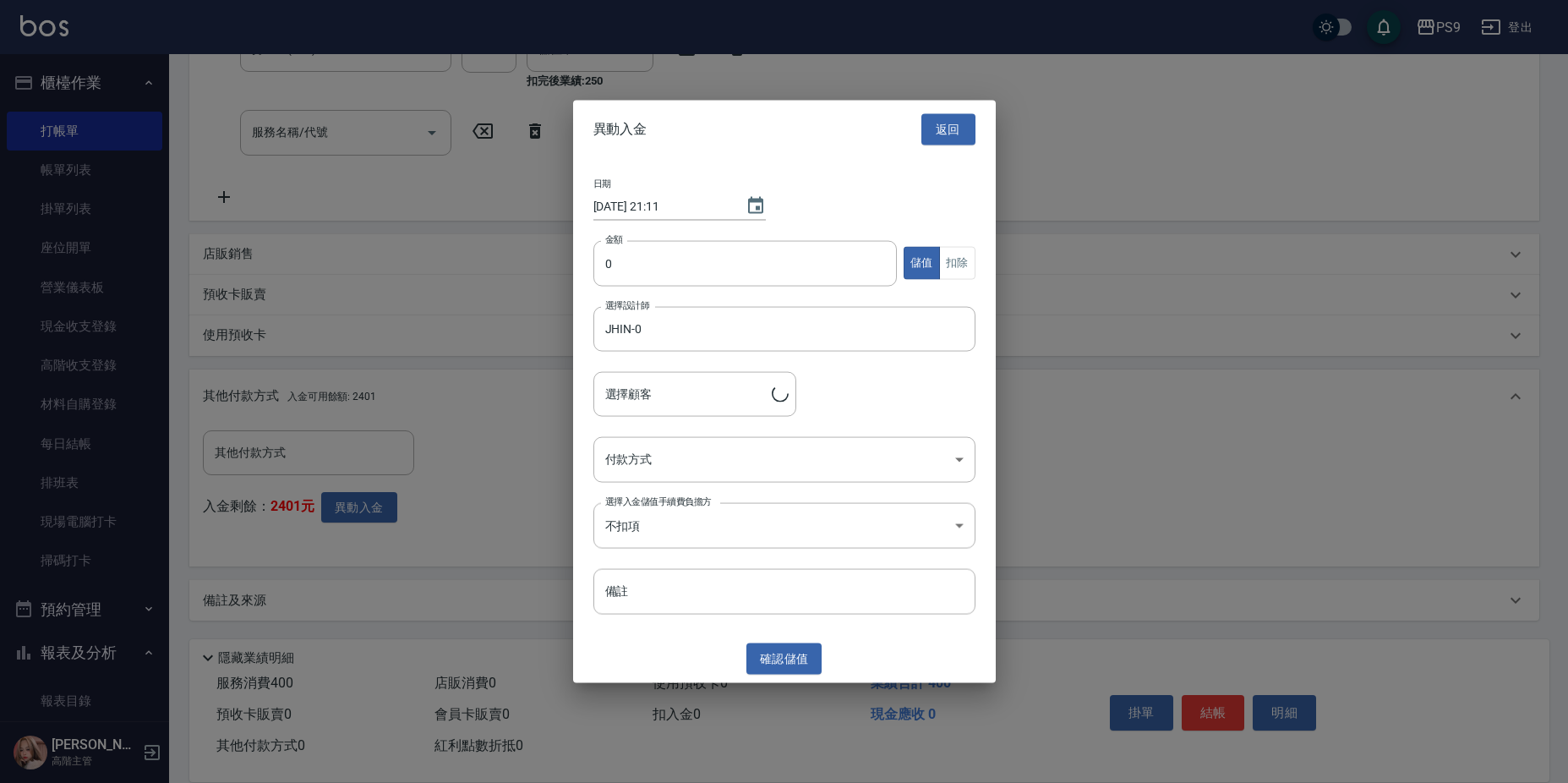
type input "[PERSON_NAME]/0938517200"
click at [740, 250] on input "0" at bounding box center [749, 263] width 304 height 45
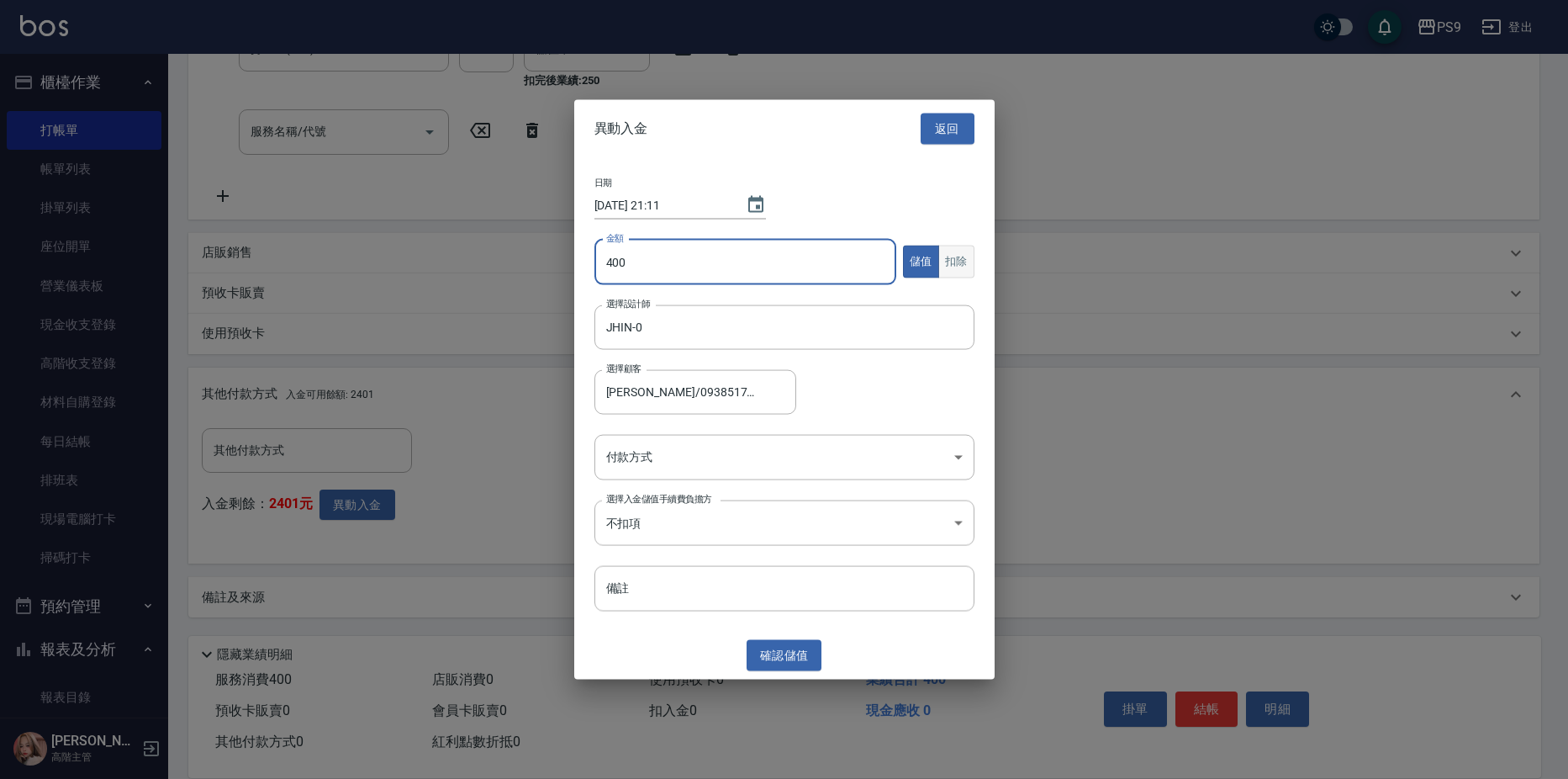
type input "400"
click at [947, 258] on button "扣除" at bounding box center [957, 262] width 36 height 33
click at [742, 461] on body "PS9 登出 櫃檯作業 打帳單 帳單列表 掛單列表 座位開單 營業儀表板 現金收支登錄 高階收支登錄 材料自購登錄 每日結帳 排班表 現場電腦打卡 掃碼打卡 …" at bounding box center [784, 193] width 1568 height 1171
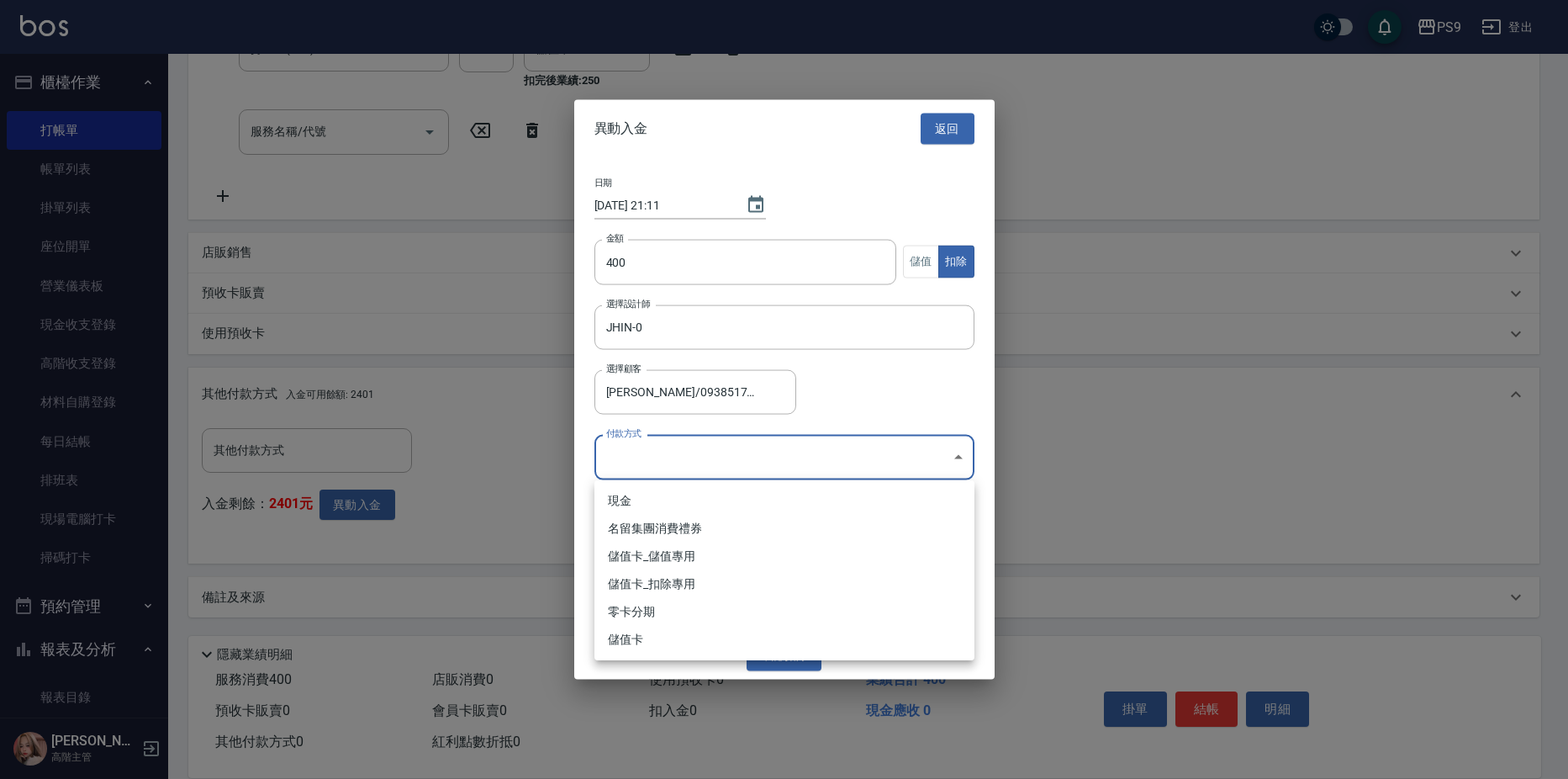
click at [711, 576] on li "儲值卡_扣除專用" at bounding box center [784, 584] width 380 height 28
type input "儲值卡_扣除專用"
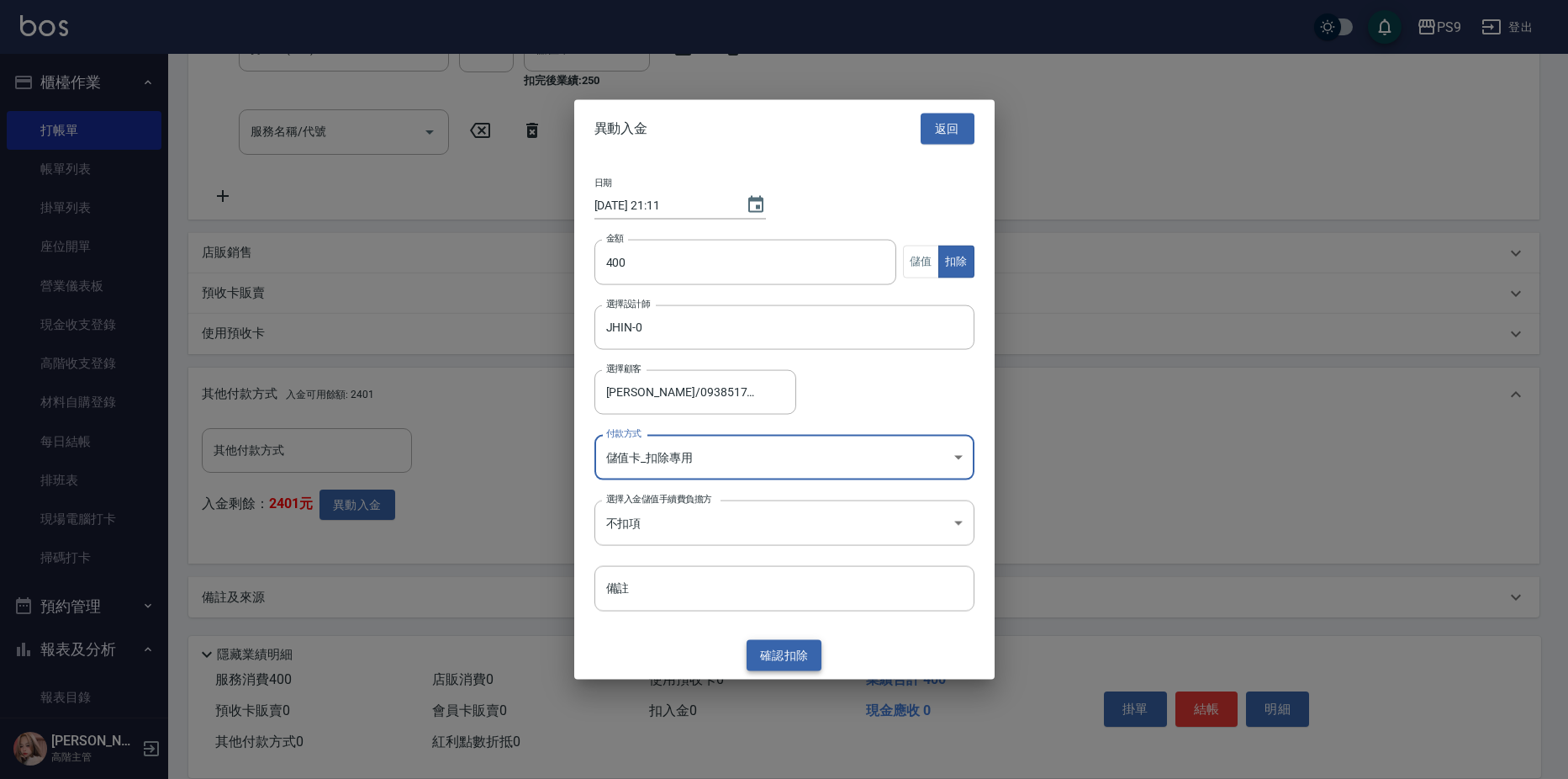
click at [789, 656] on button "確認 扣除" at bounding box center [785, 655] width 76 height 31
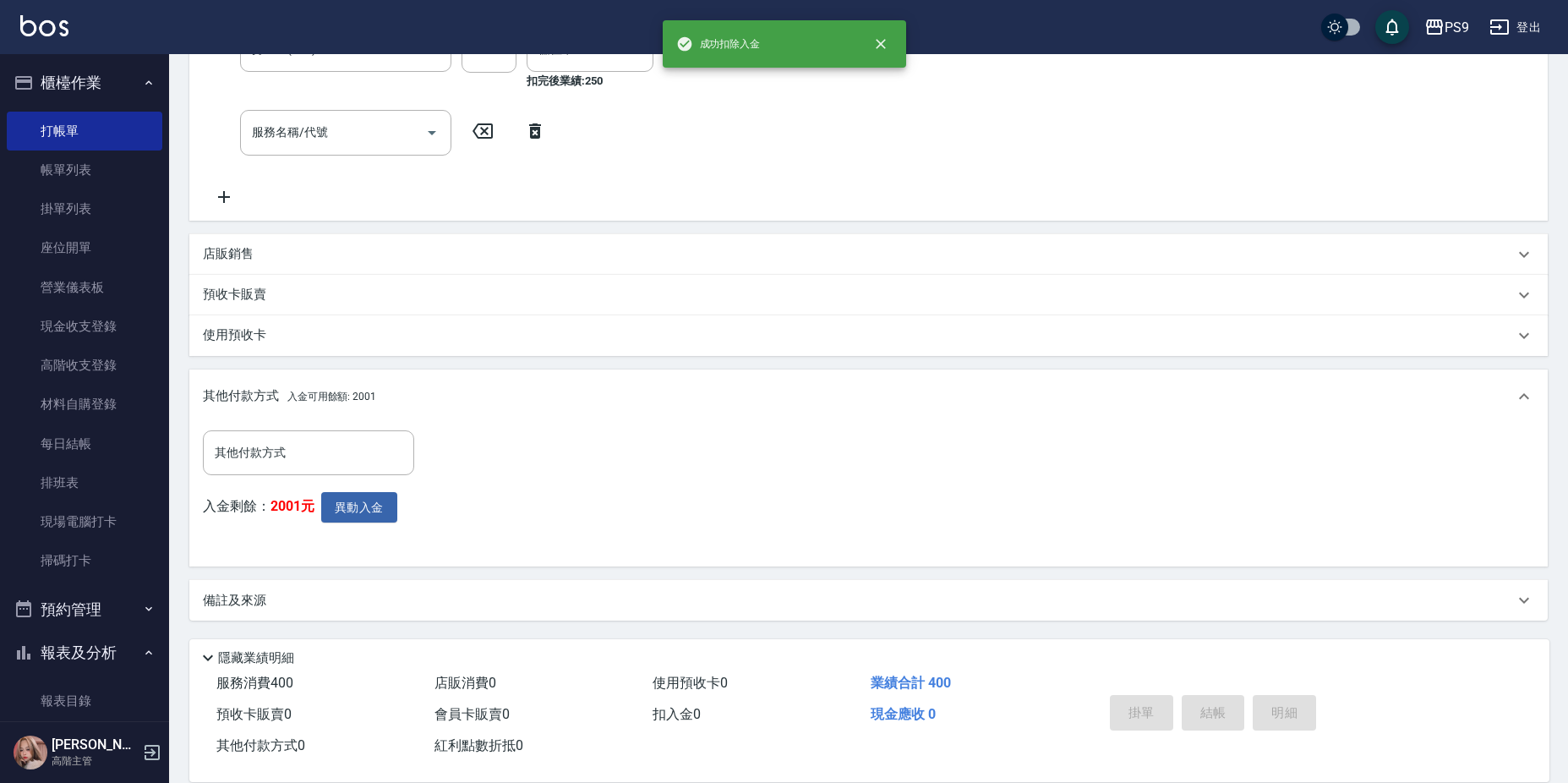
type input "[DATE] 21:11"
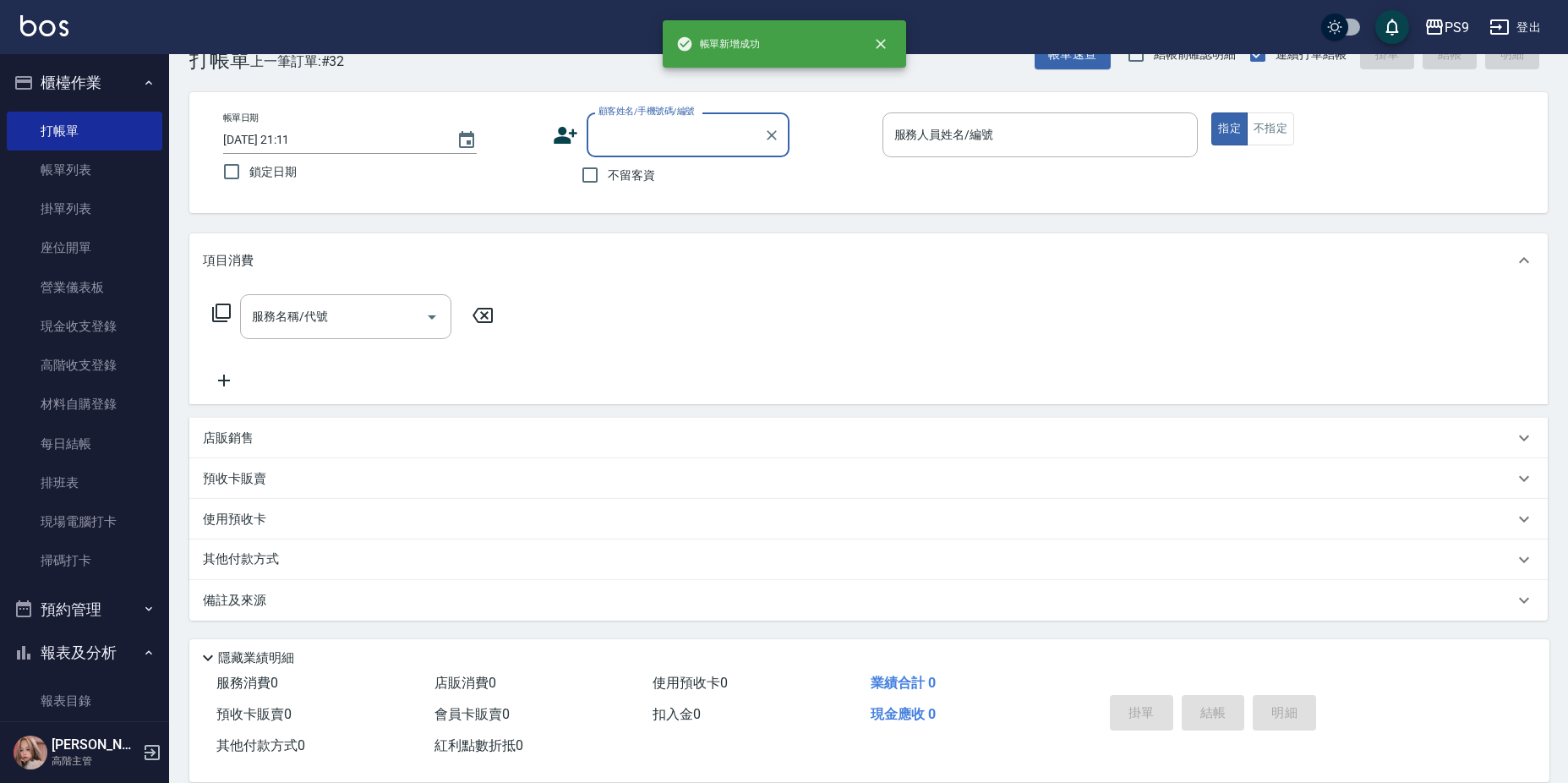
scroll to position [0, 0]
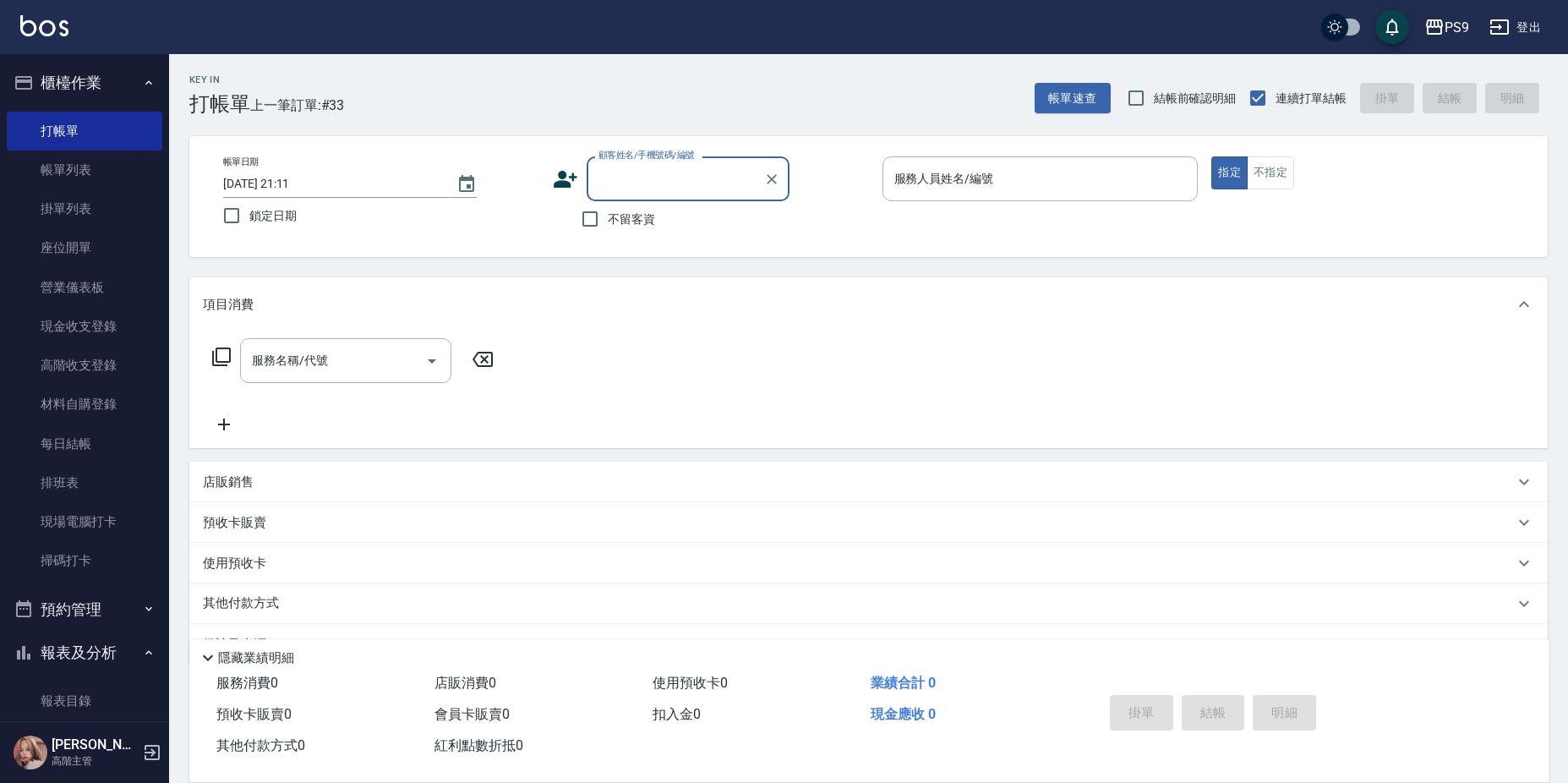
click at [632, 223] on span "不留客資" at bounding box center [631, 220] width 47 height 18
click at [607, 223] on input "不留客資" at bounding box center [589, 219] width 35 height 35
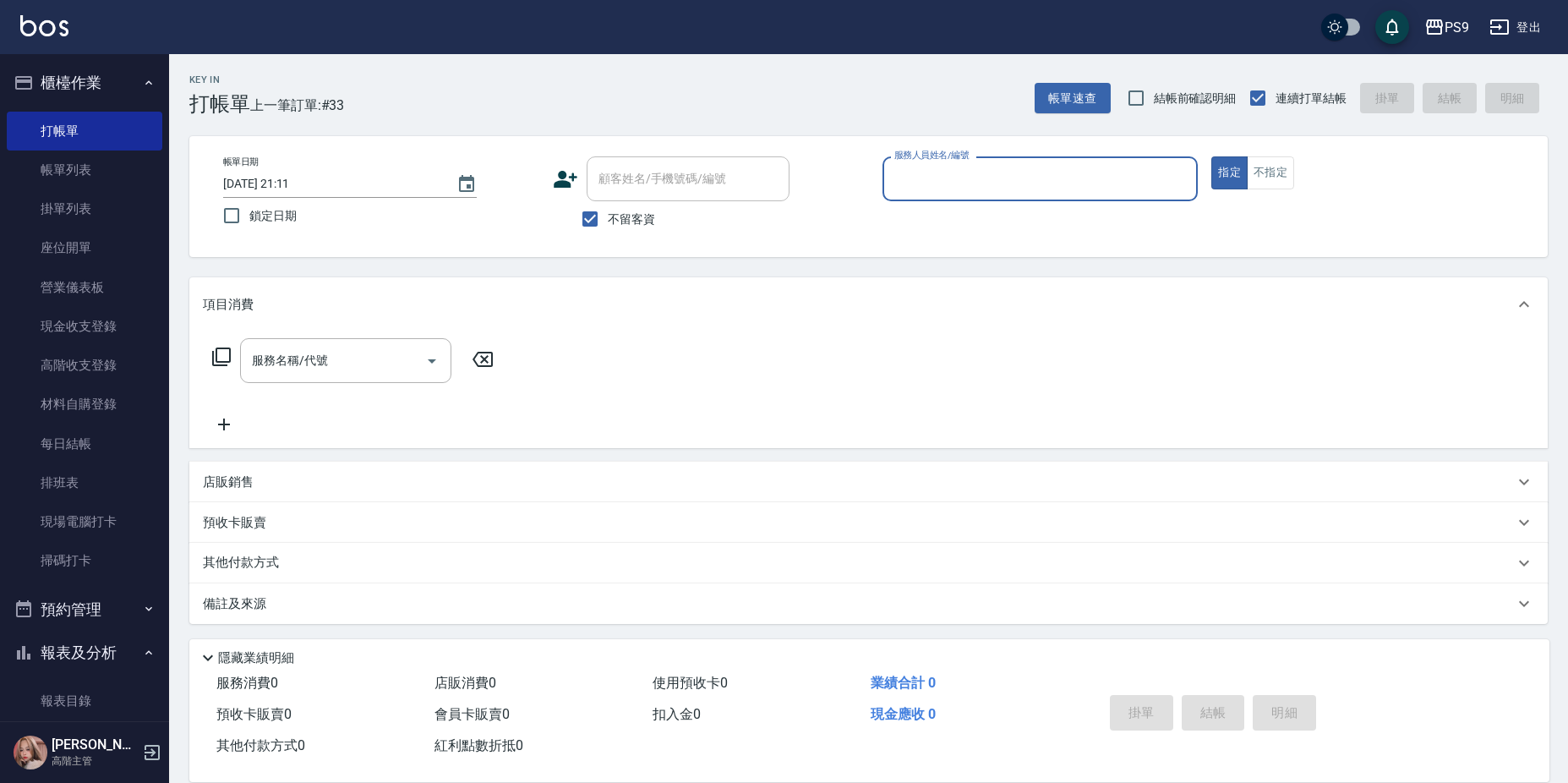
click at [632, 219] on span "不留客資" at bounding box center [631, 220] width 47 height 18
click at [607, 219] on input "不留客資" at bounding box center [589, 219] width 35 height 35
checkbox input "false"
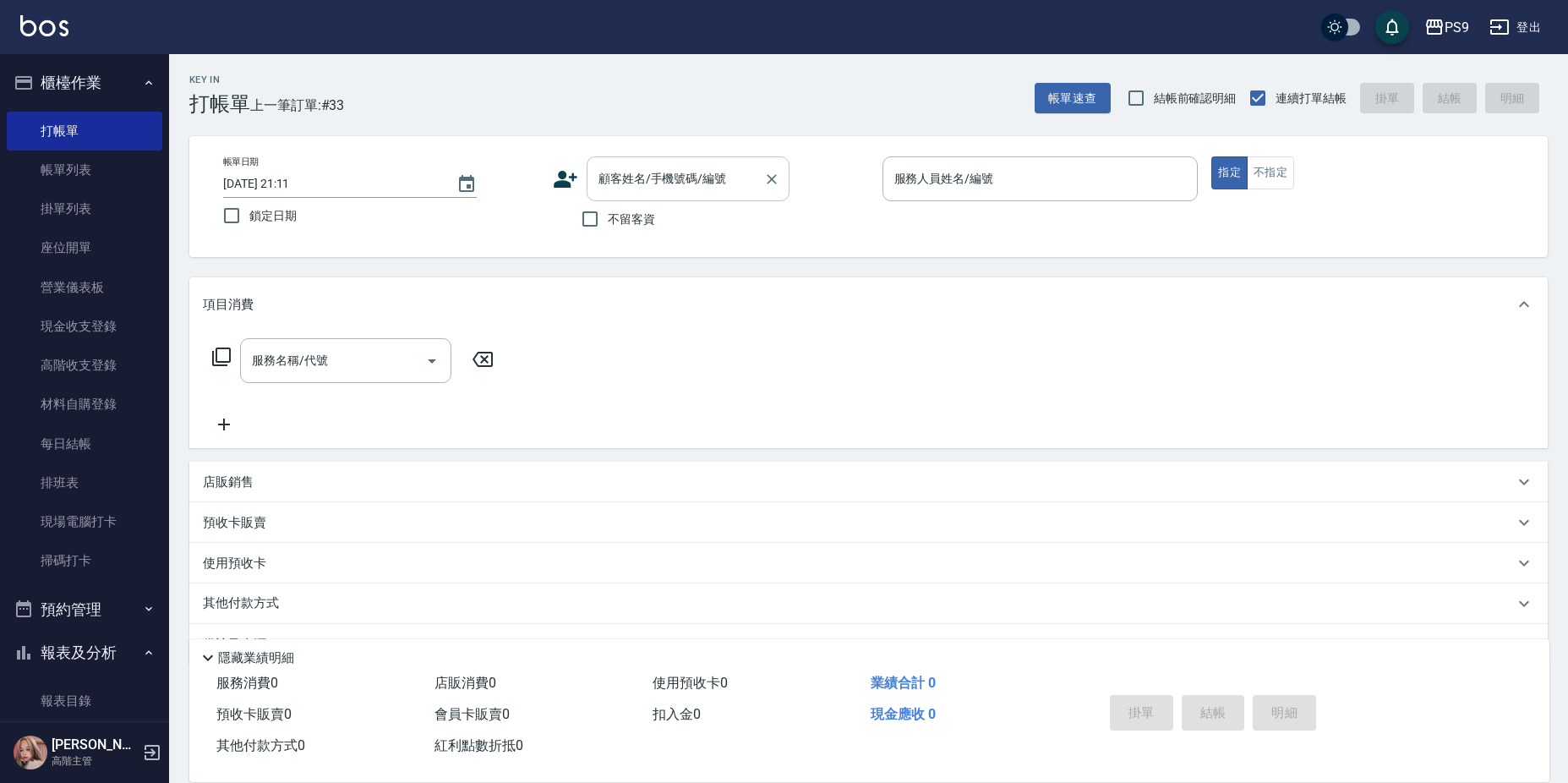
click at [632, 170] on input "顧客姓名/手機號碼/編號" at bounding box center [675, 179] width 163 height 30
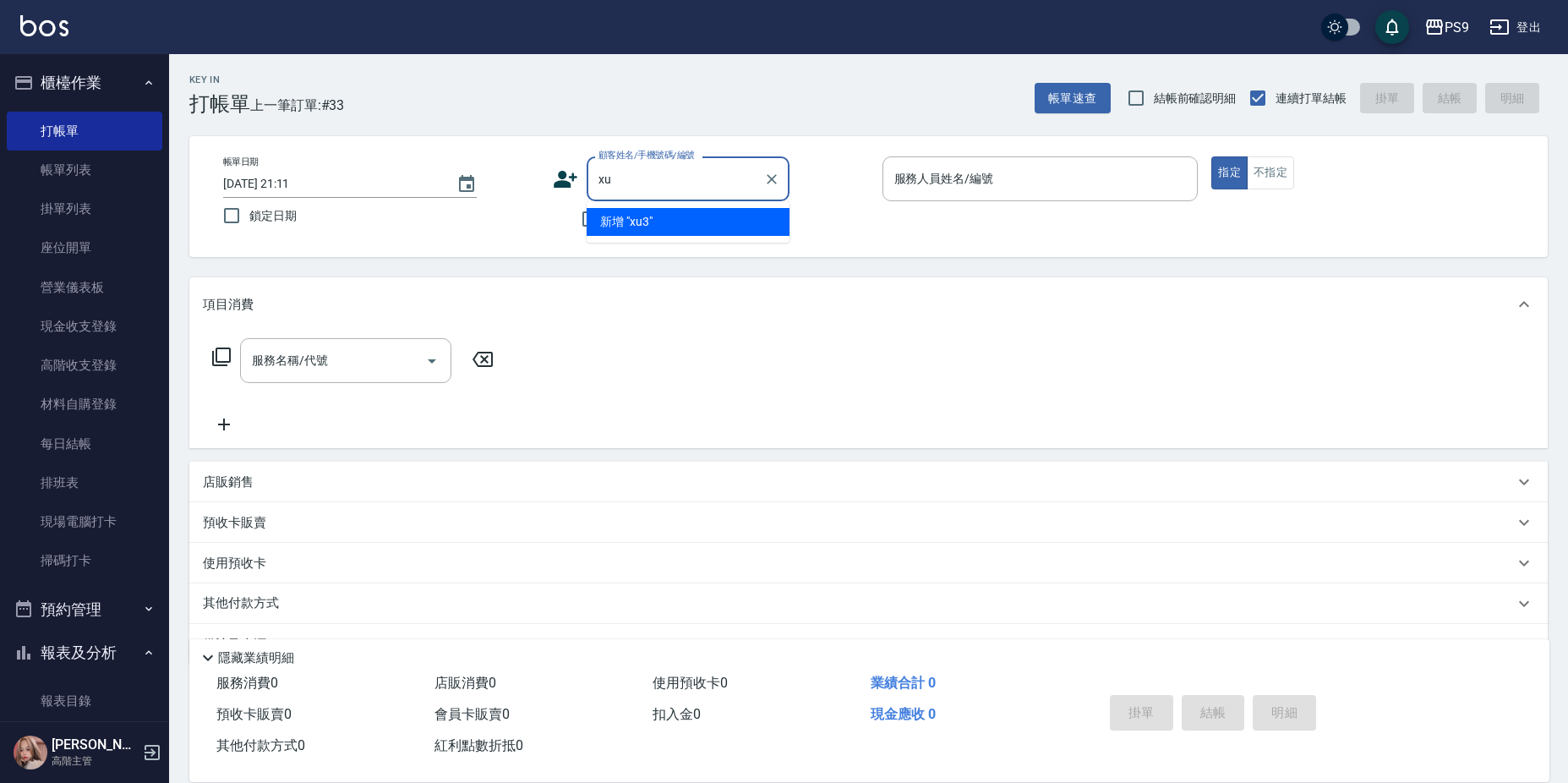
type input "x"
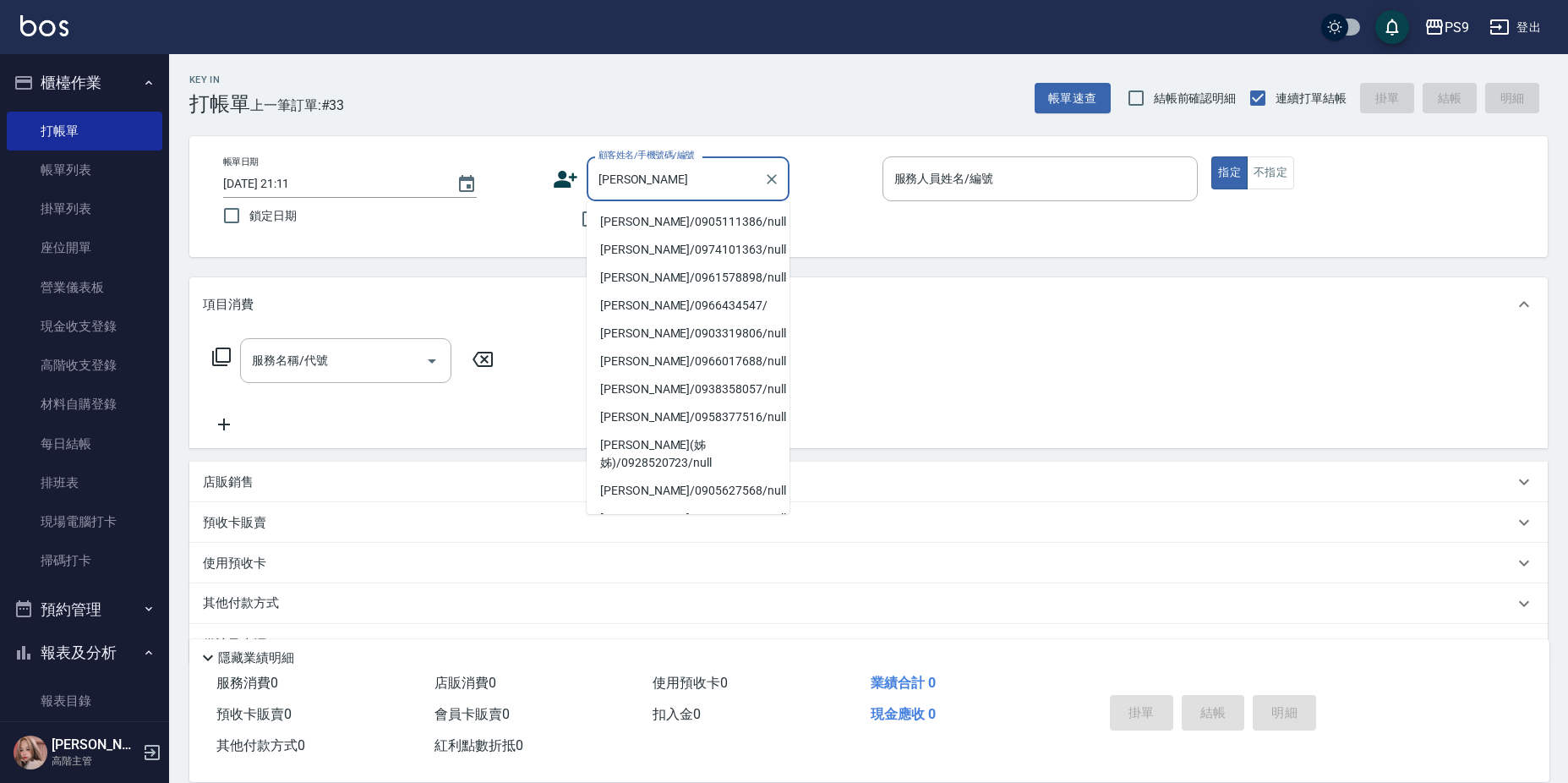
click at [629, 222] on li "[PERSON_NAME]/0905111386/null" at bounding box center [687, 222] width 202 height 28
type input "[PERSON_NAME]/0905111386/null"
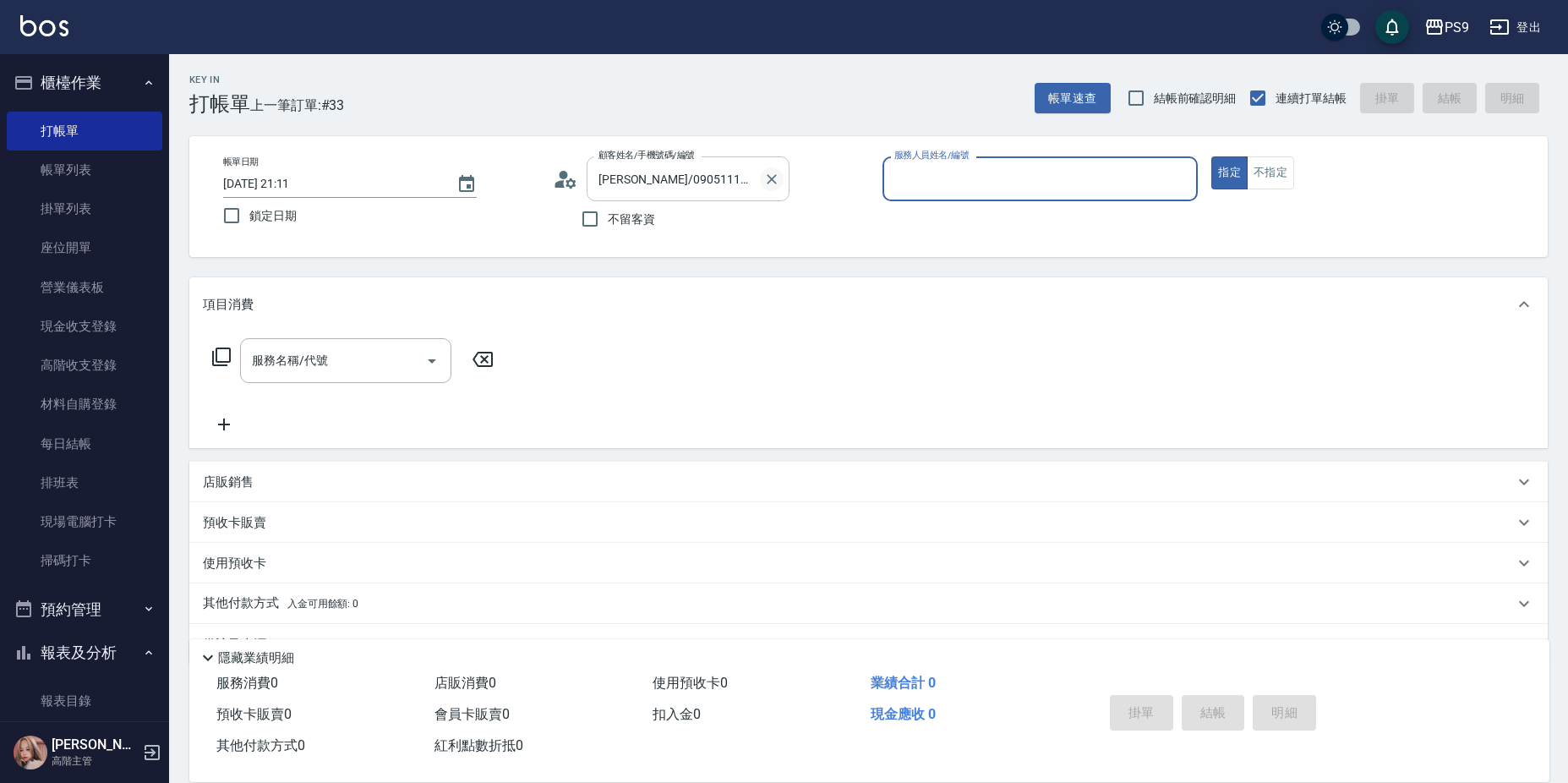
click at [774, 186] on icon "Clear" at bounding box center [772, 179] width 17 height 17
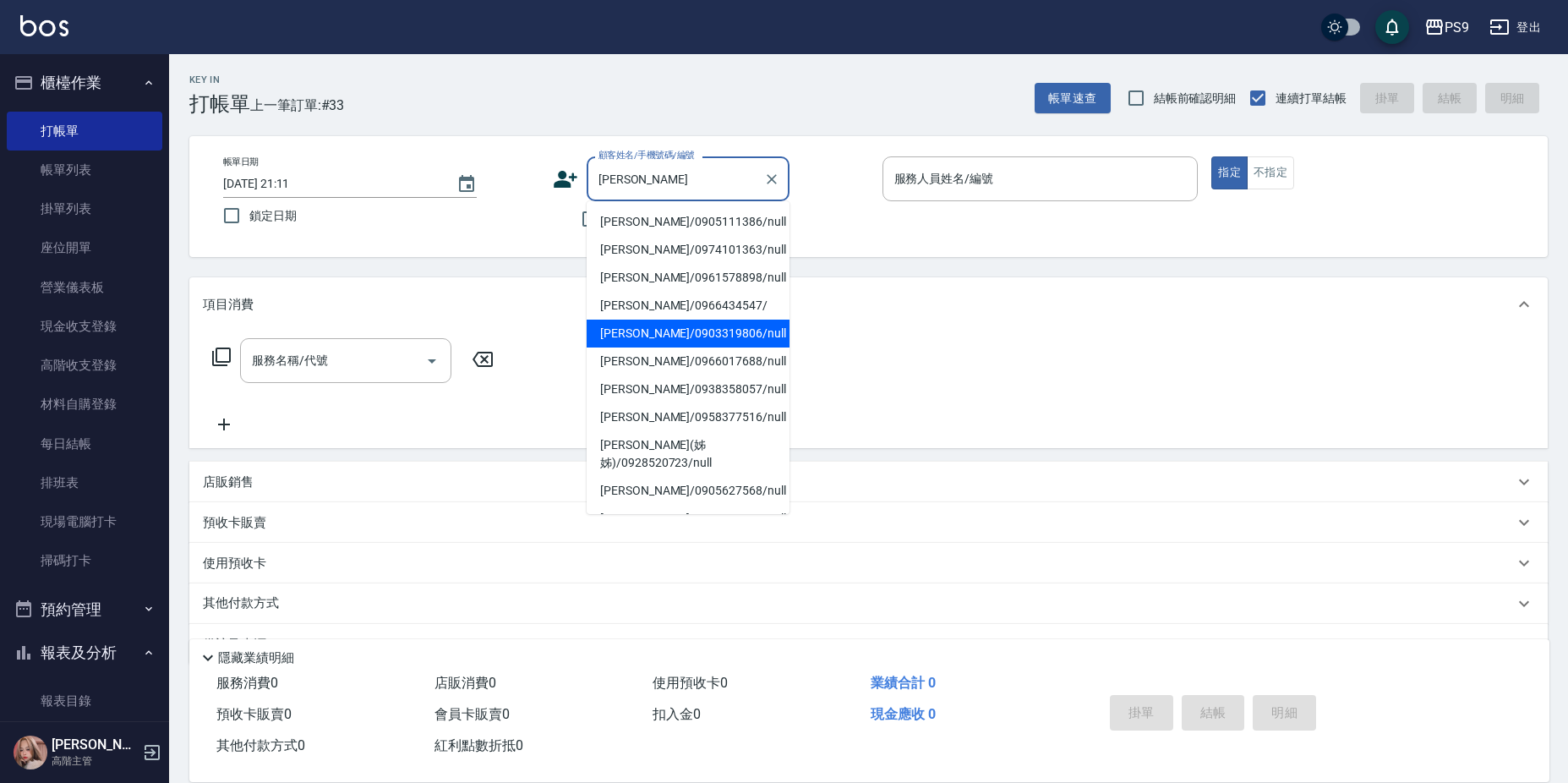
click at [637, 337] on li "[PERSON_NAME]/0903319806/null" at bounding box center [687, 333] width 202 height 28
type input "[PERSON_NAME]/0903319806/null"
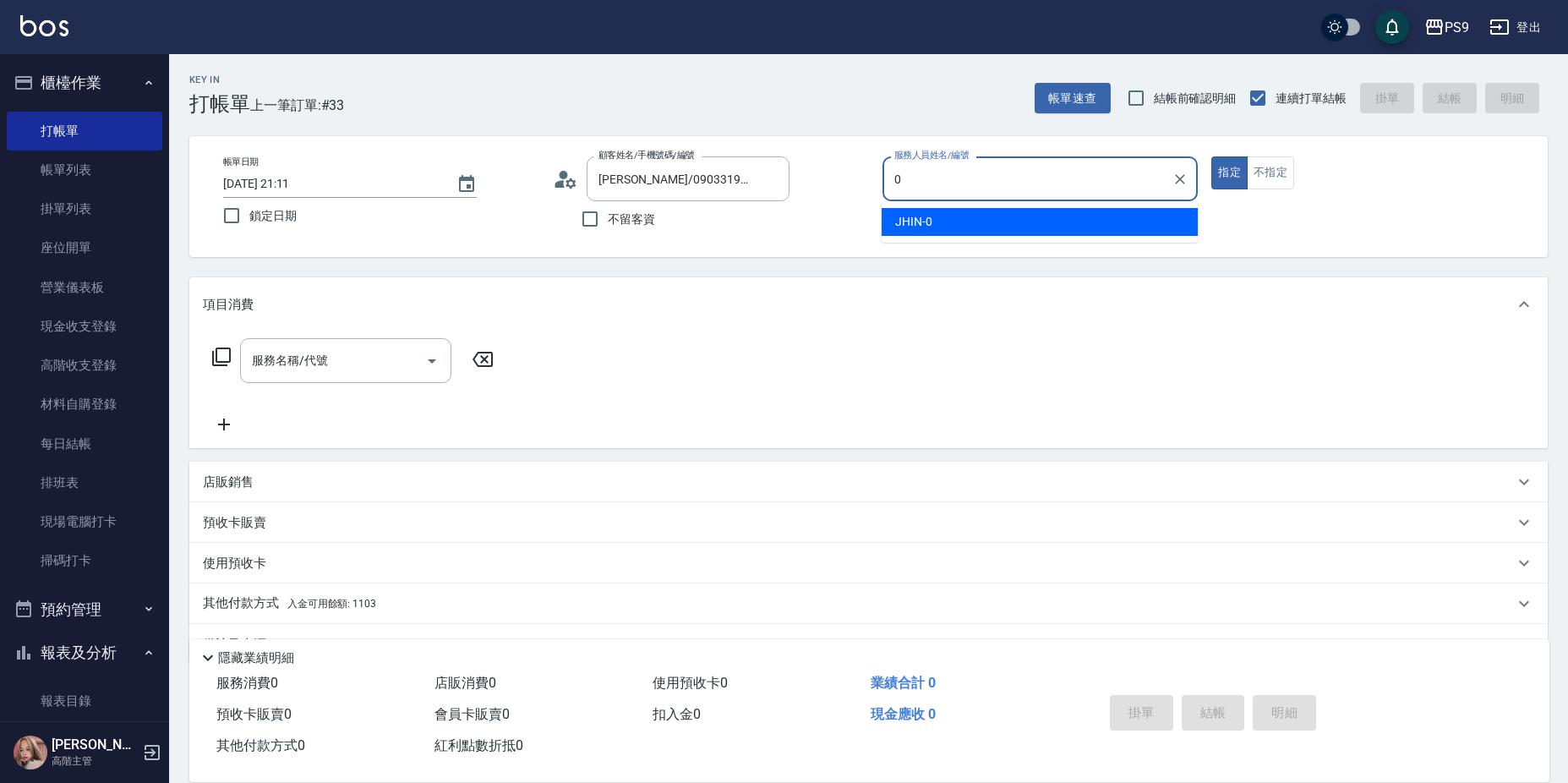
type input "JHIN-0"
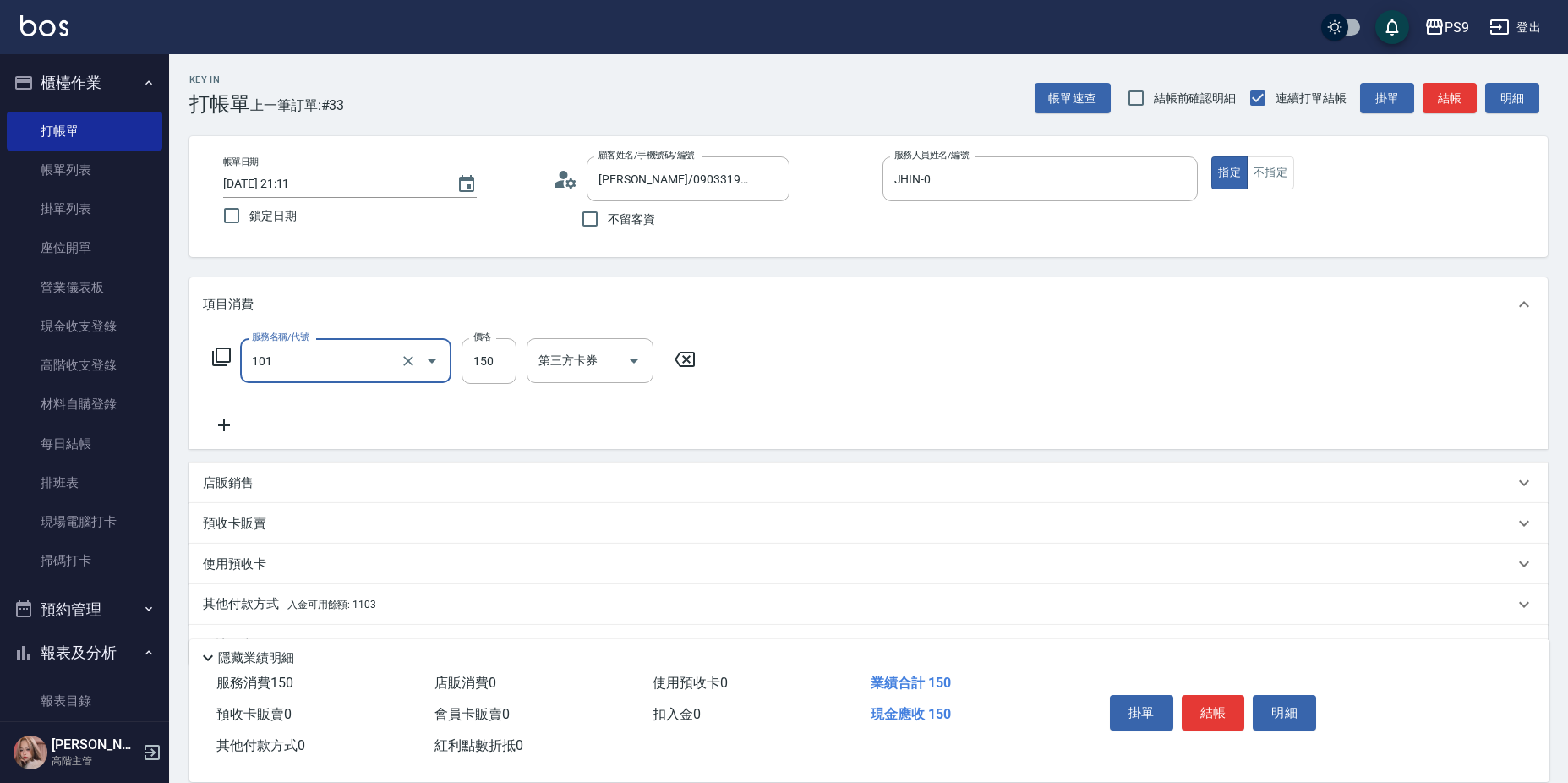
type input "洗髮(101)"
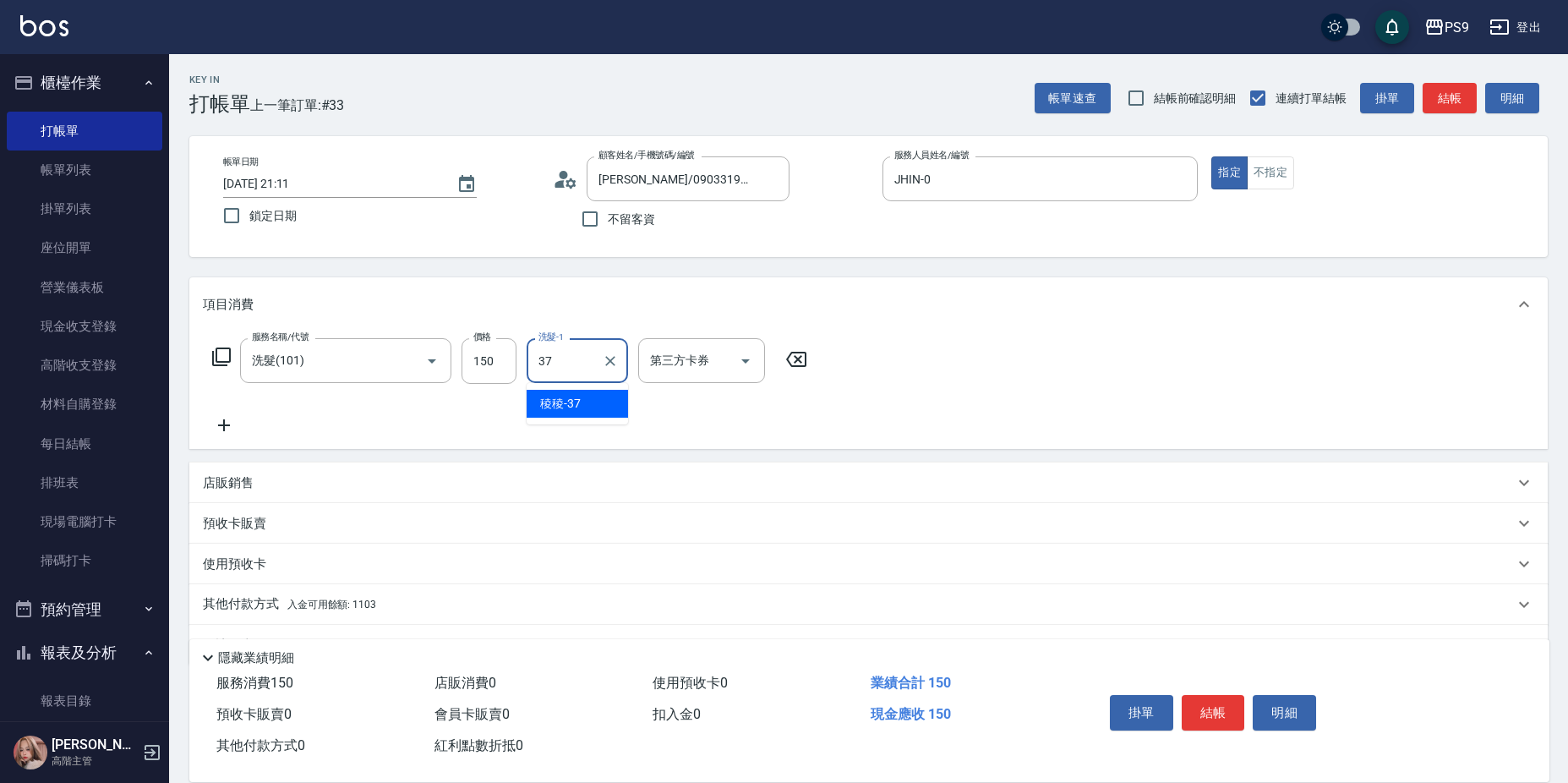
type input "稜稜-37"
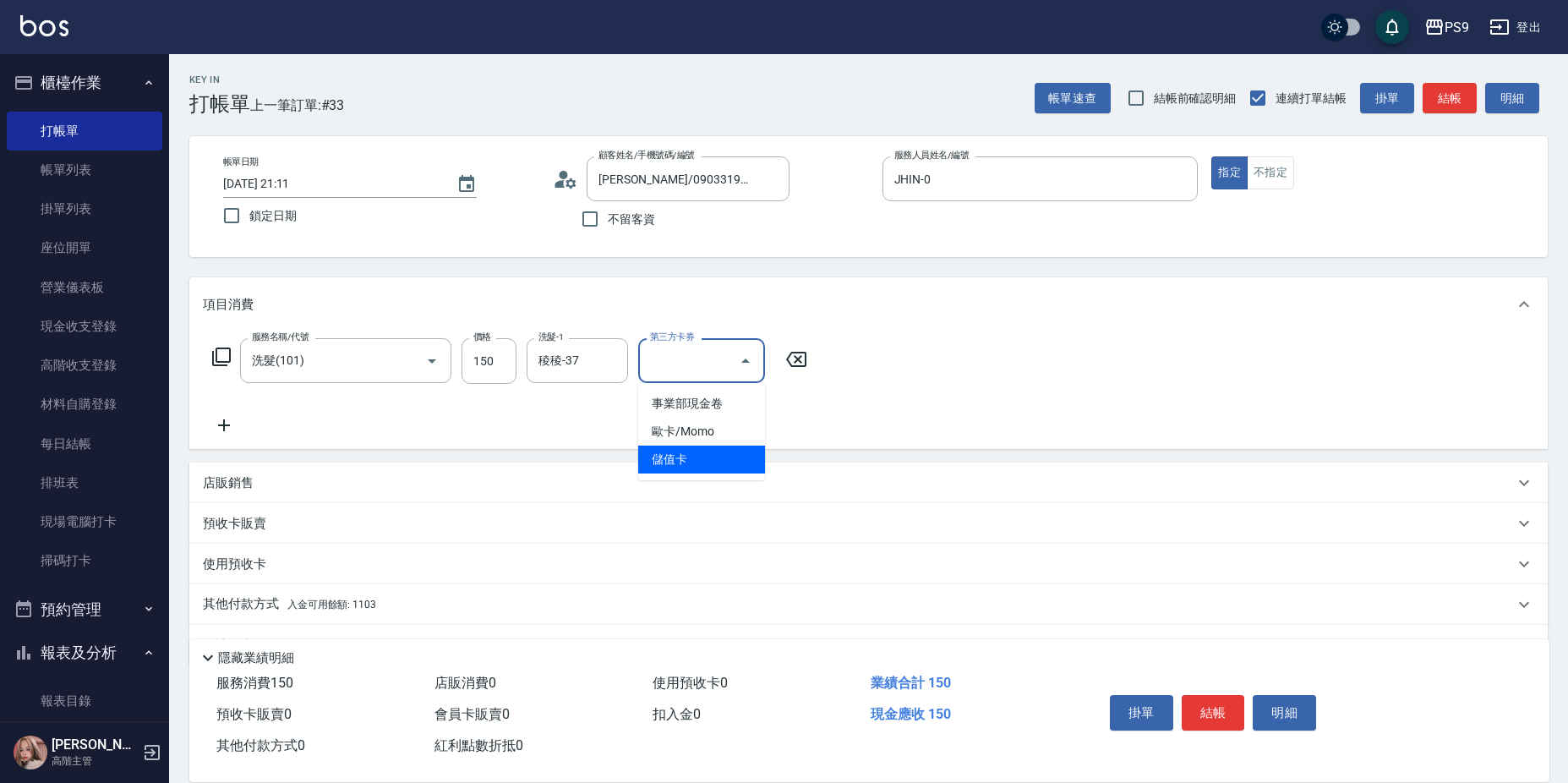
type input "儲值卡"
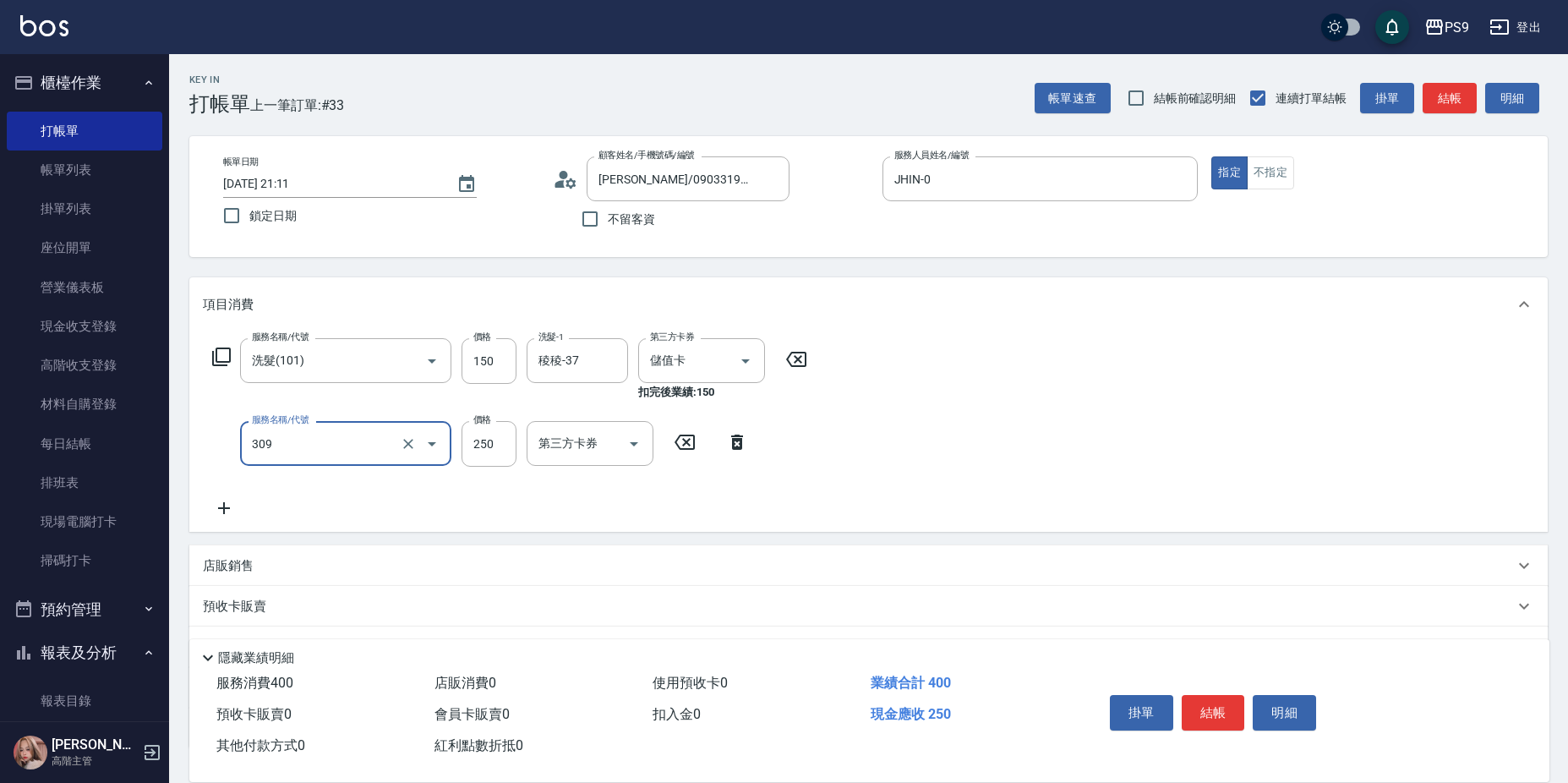
type input "剪-250(309)"
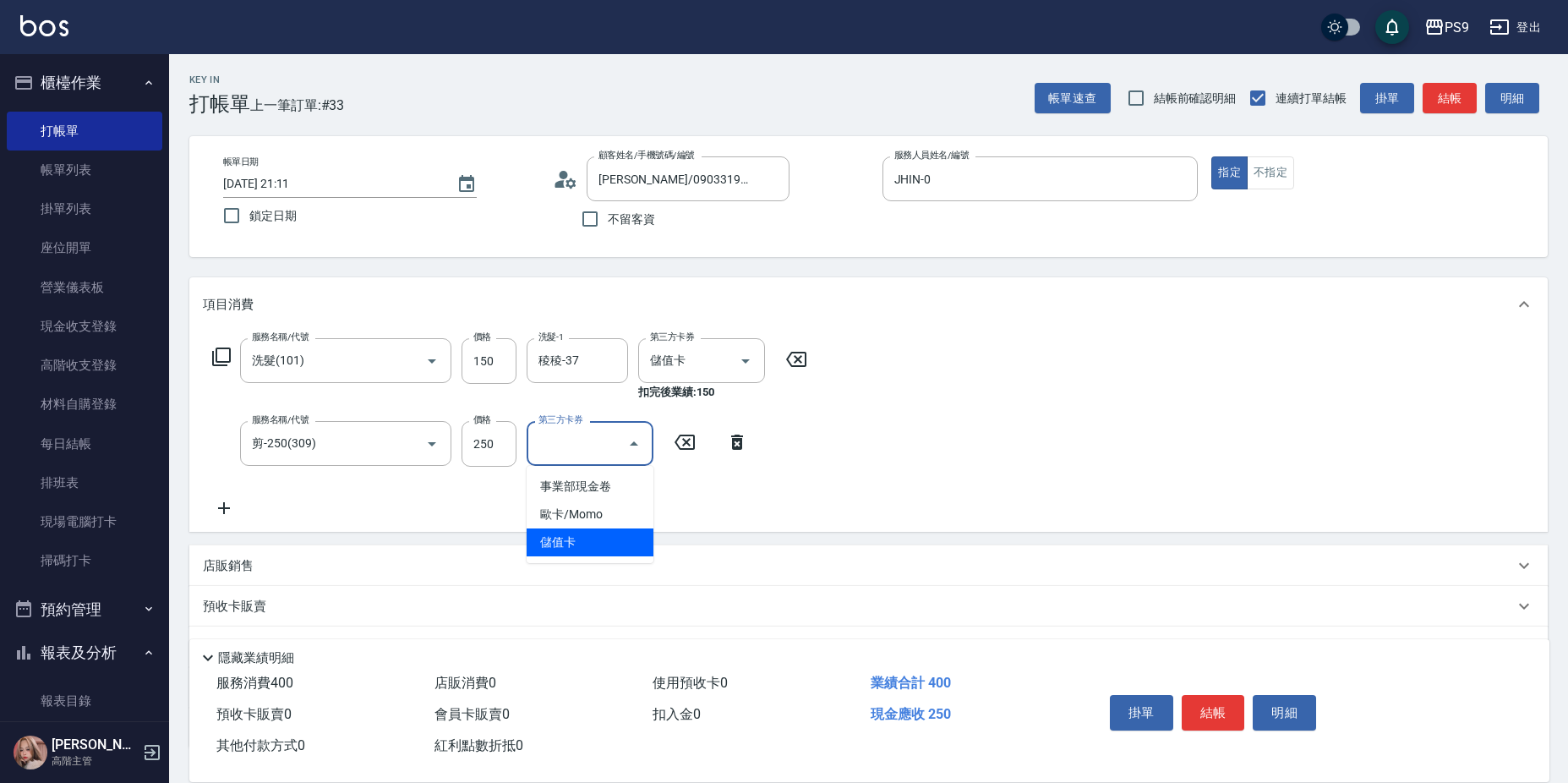
type input "儲值卡"
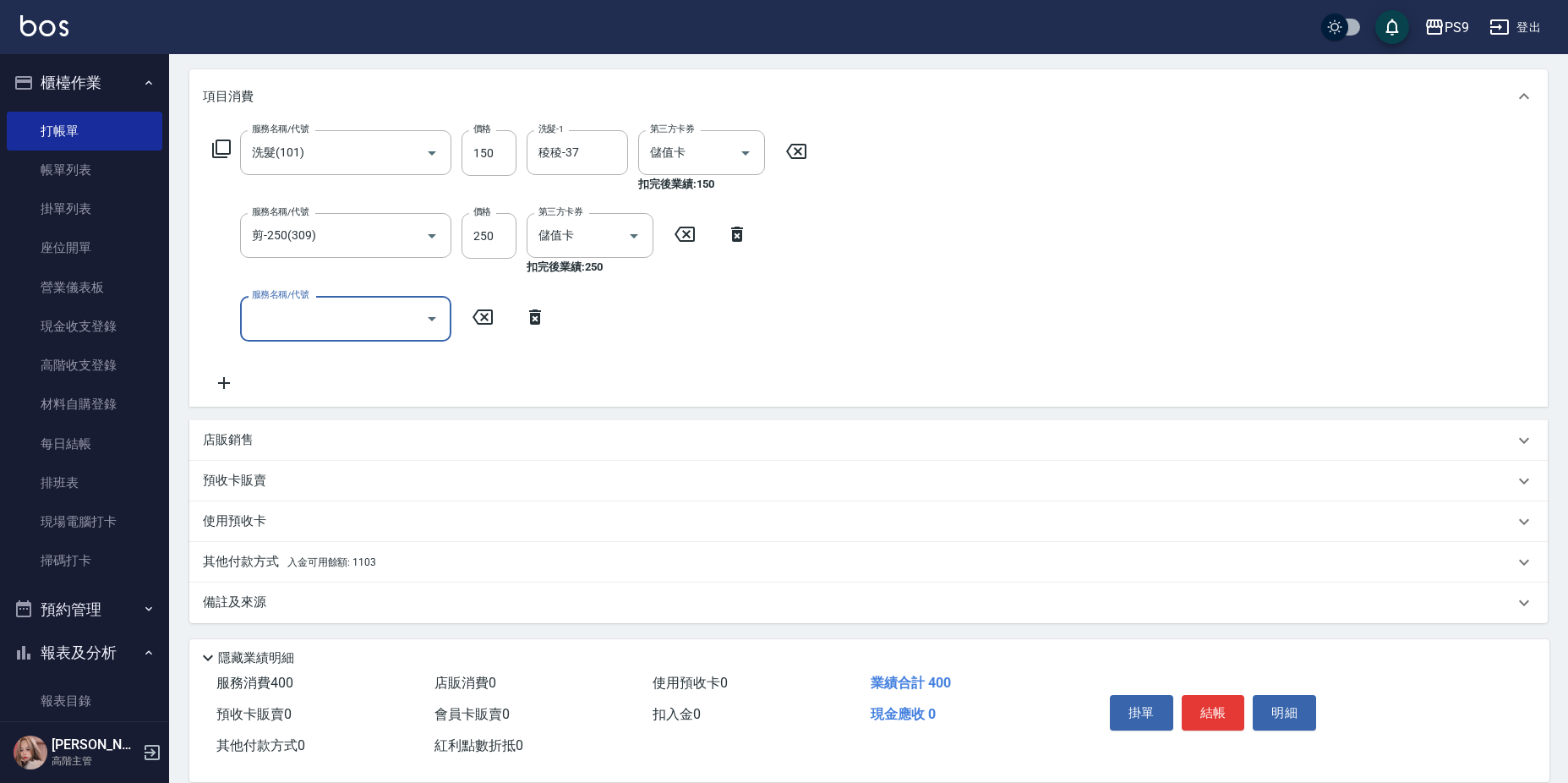
scroll to position [211, 0]
click at [382, 558] on div "其他付款方式 入金可用餘額: 1103" at bounding box center [858, 560] width 1311 height 18
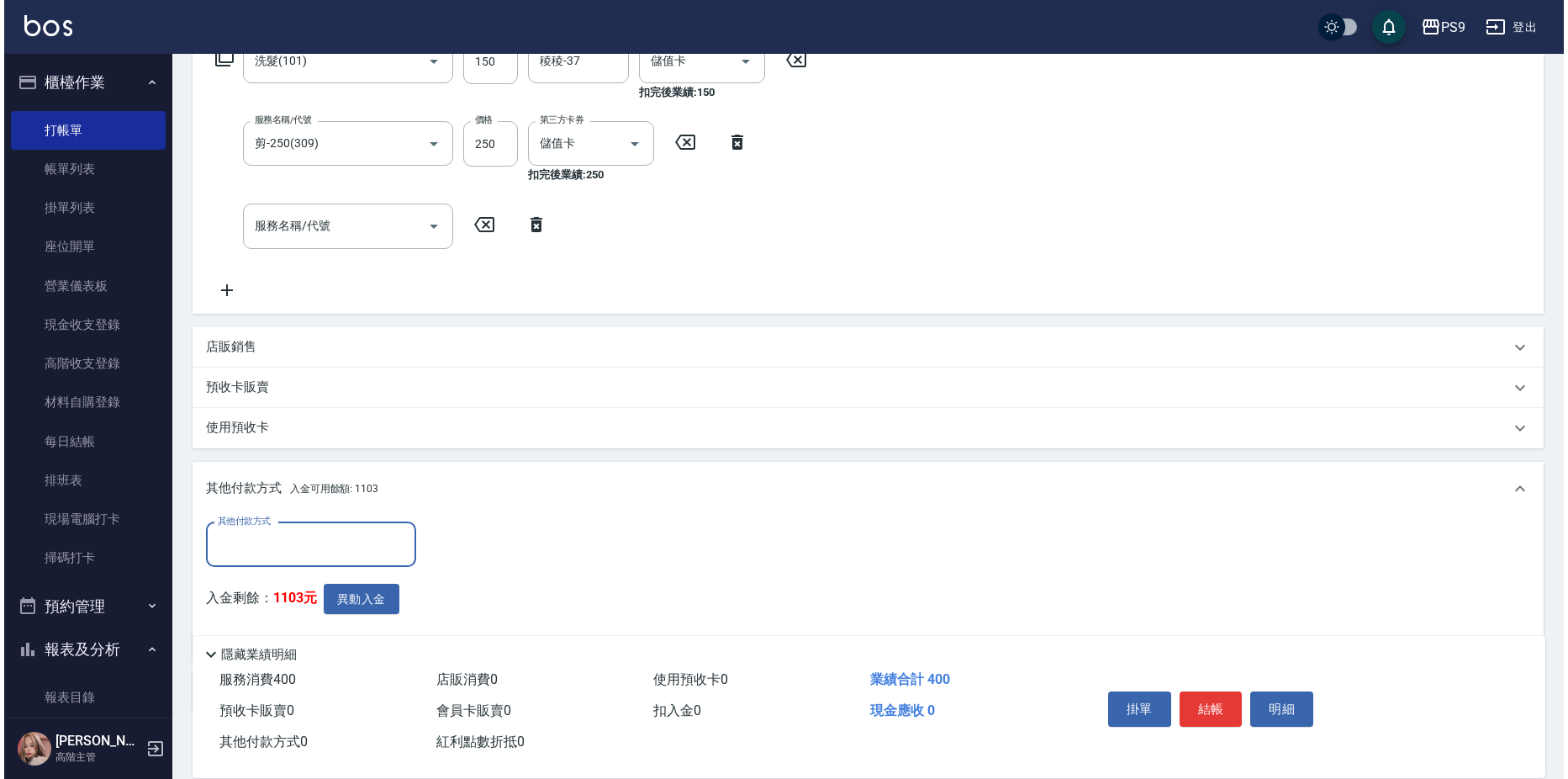
scroll to position [392, 0]
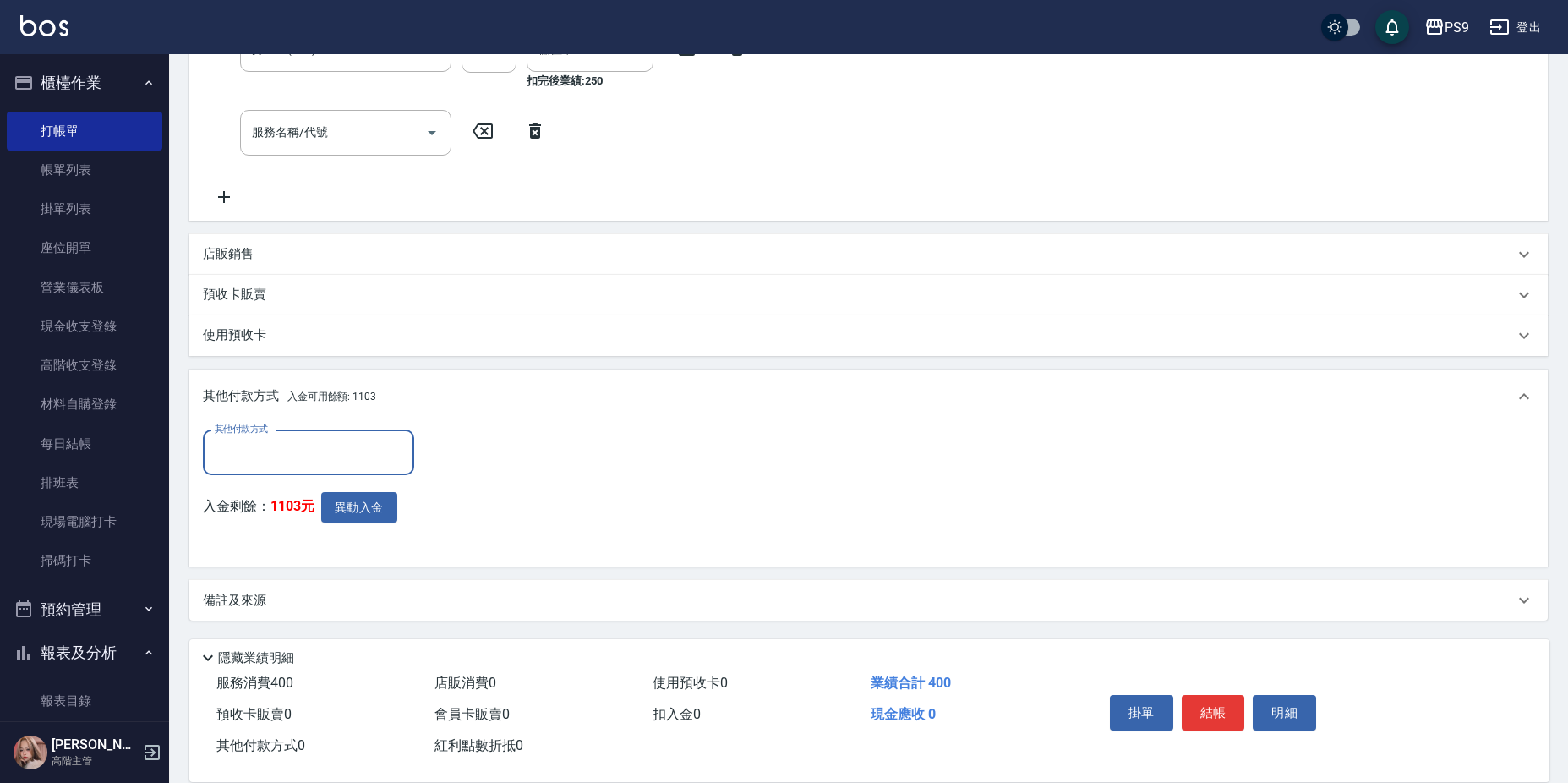
click at [365, 485] on div "其他付款方式 其他付款方式 入金剩餘： 1103元 異動入金" at bounding box center [313, 492] width 222 height 124
click at [359, 509] on button "異動入金" at bounding box center [360, 508] width 76 height 31
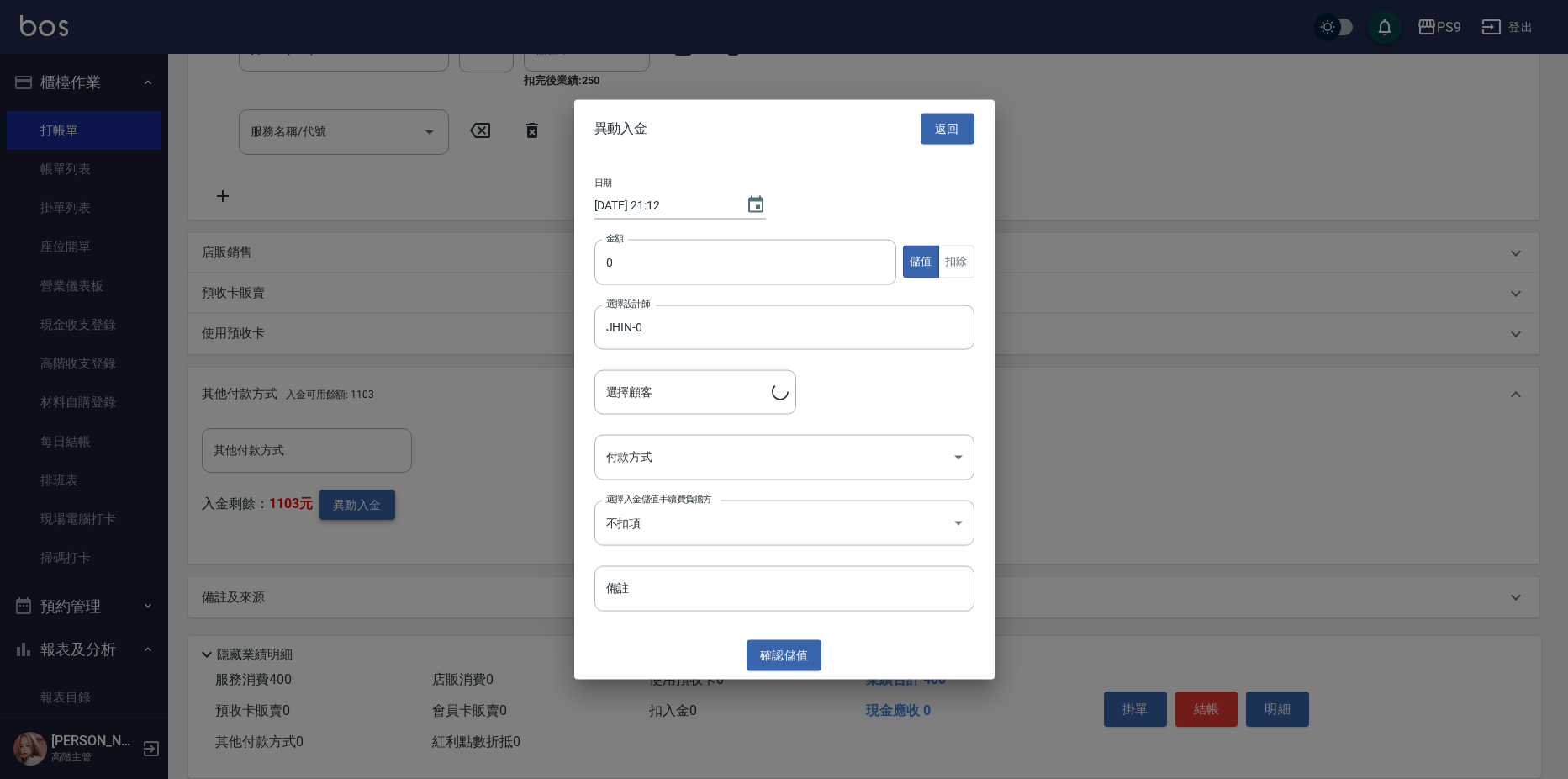
type input "[PERSON_NAME]/0903319806"
click at [795, 277] on input "0" at bounding box center [745, 261] width 303 height 45
type input "400"
click at [970, 270] on button "扣除" at bounding box center [957, 262] width 36 height 33
click at [826, 461] on body "PS9 登出 櫃檯作業 打帳單 帳單列表 掛單列表 座位開單 營業儀表板 現金收支登錄 高階收支登錄 材料自購登錄 每日結帳 排班表 現場電腦打卡 掃碼打卡 …" at bounding box center [784, 193] width 1568 height 1171
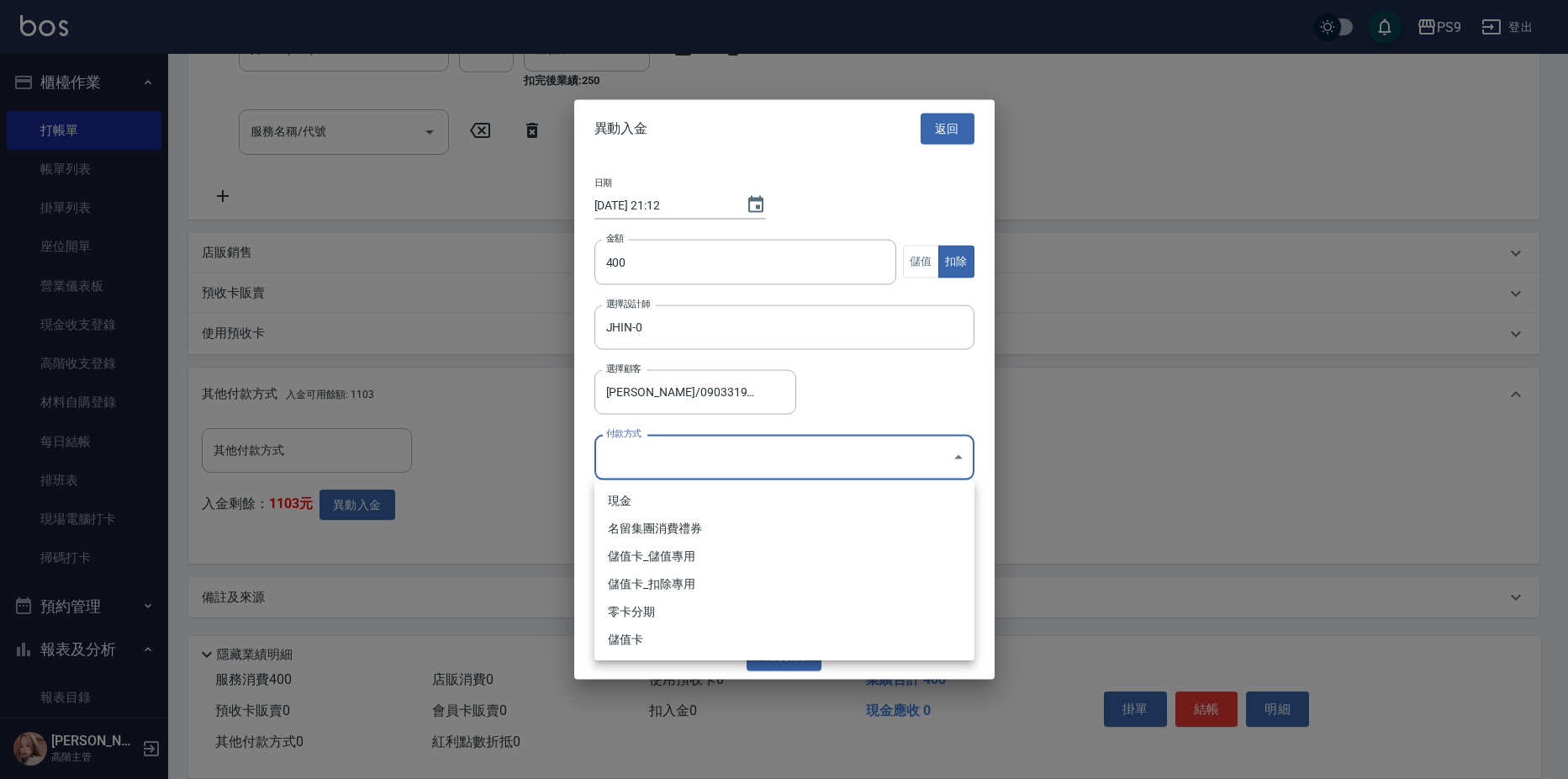
click at [791, 588] on li "儲值卡_扣除專用" at bounding box center [784, 584] width 380 height 28
type input "儲值卡_扣除專用"
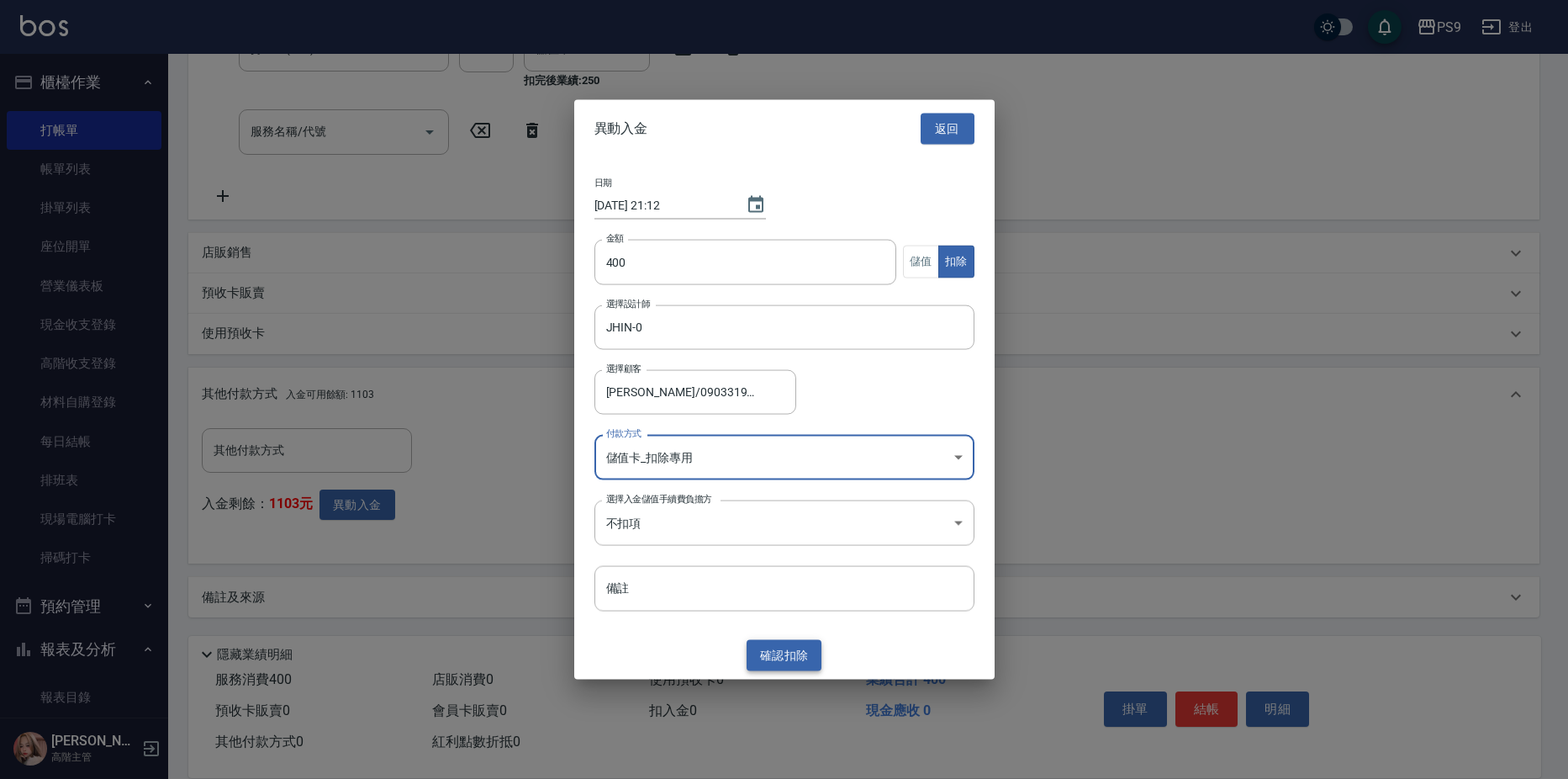
click at [788, 652] on button "確認 扣除" at bounding box center [785, 655] width 76 height 31
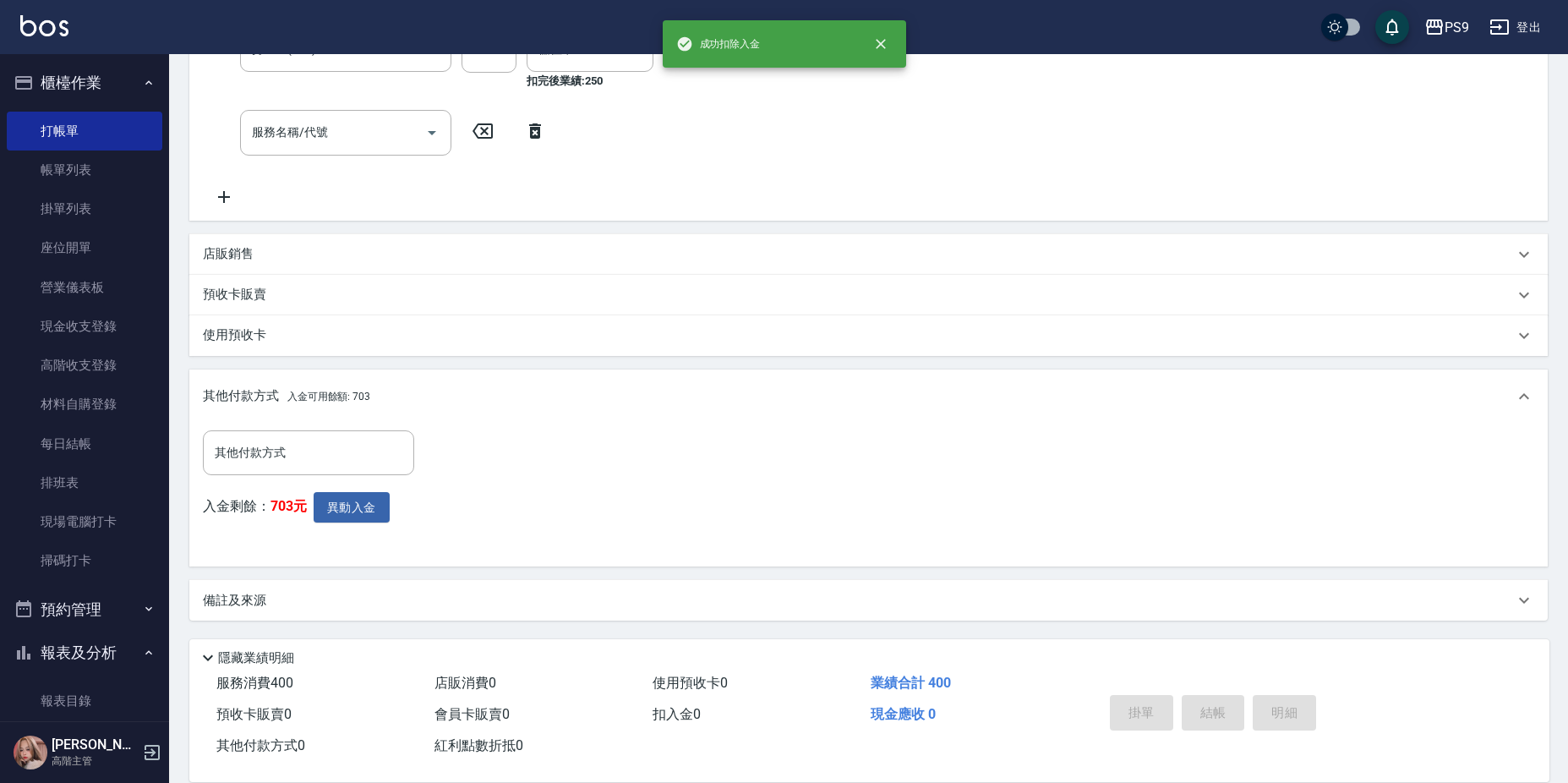
type input "[DATE] 21:12"
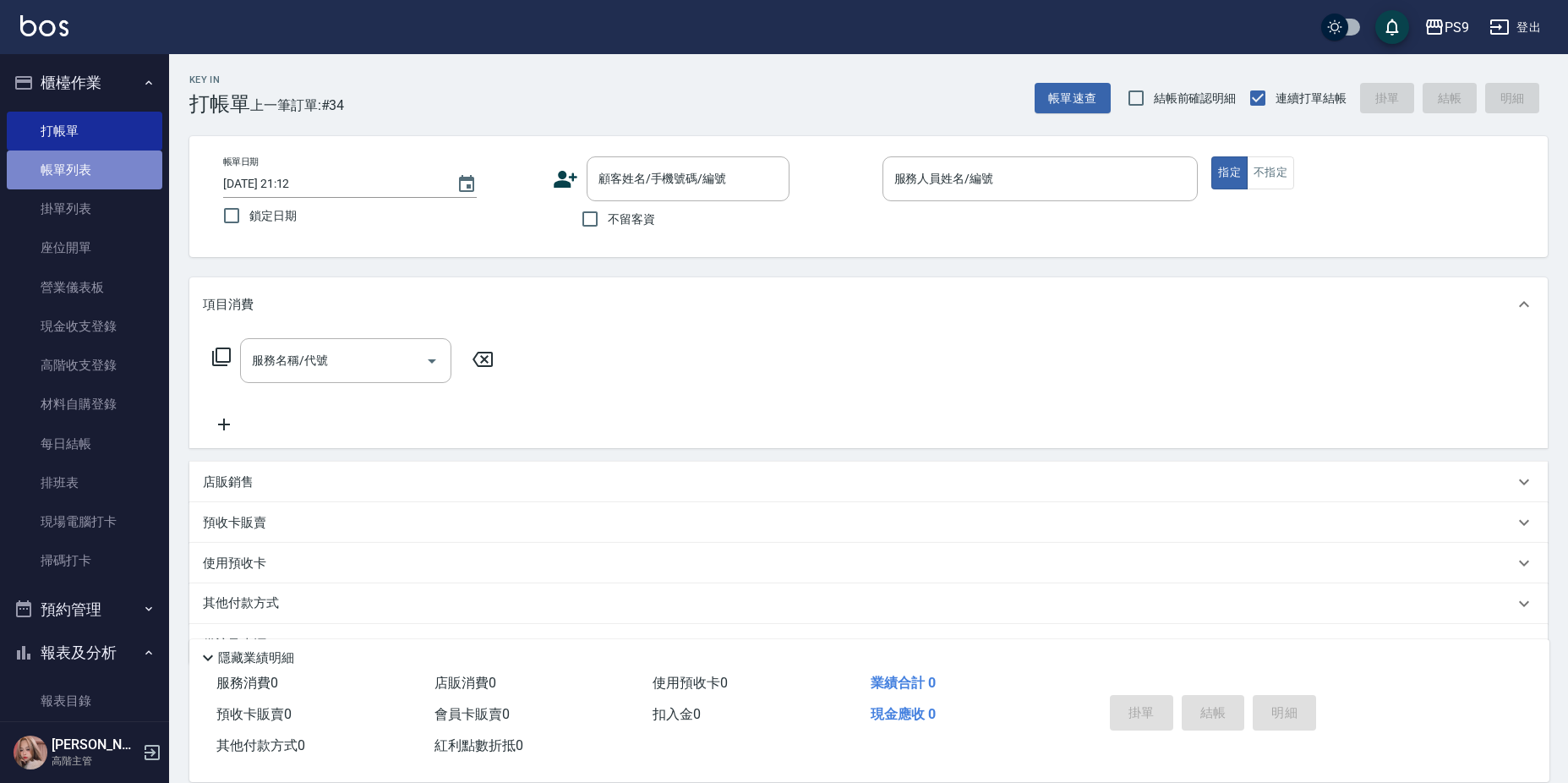
click at [113, 165] on link "帳單列表" at bounding box center [84, 170] width 155 height 39
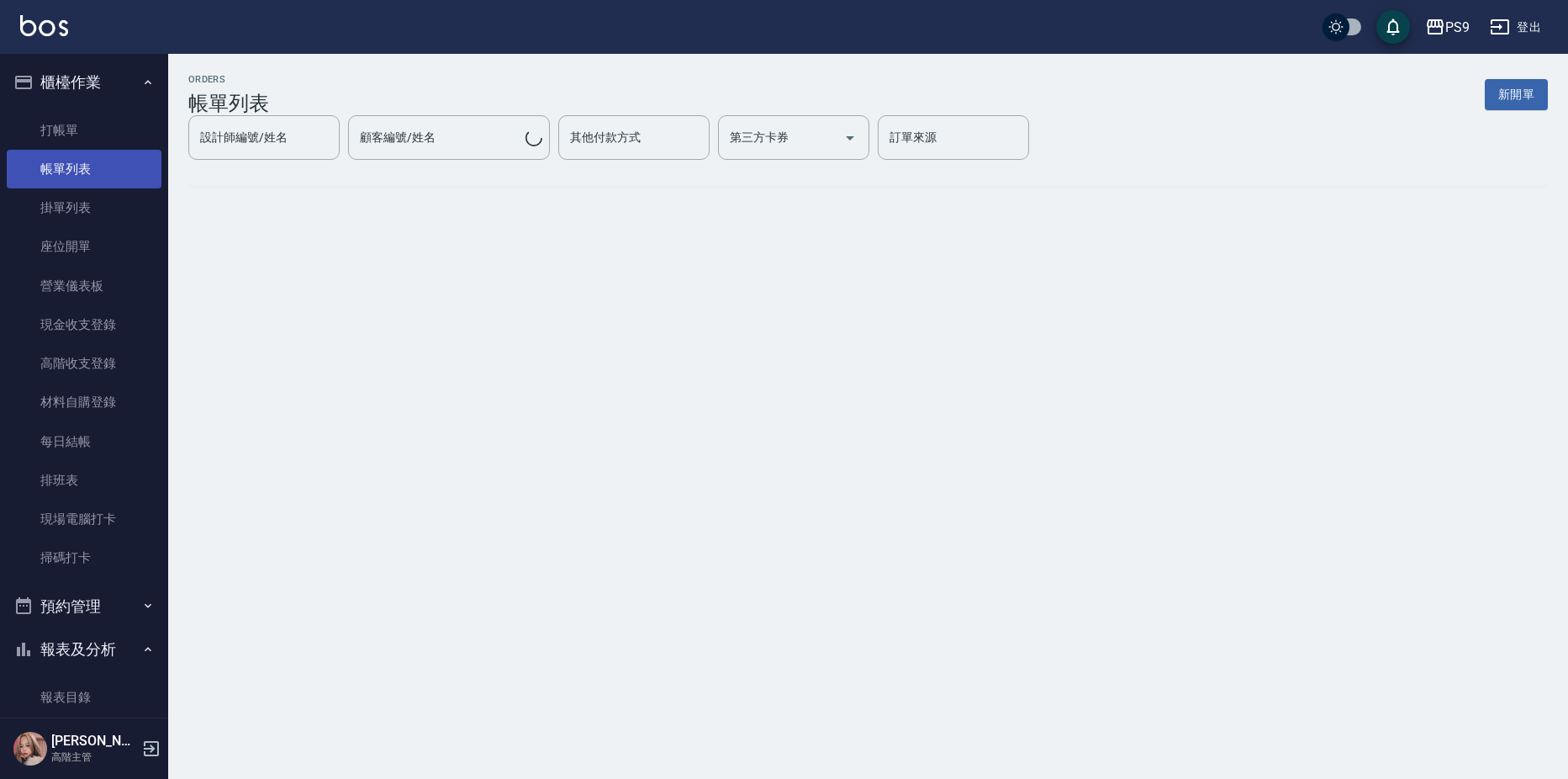
click at [123, 163] on link "帳單列表" at bounding box center [83, 169] width 154 height 39
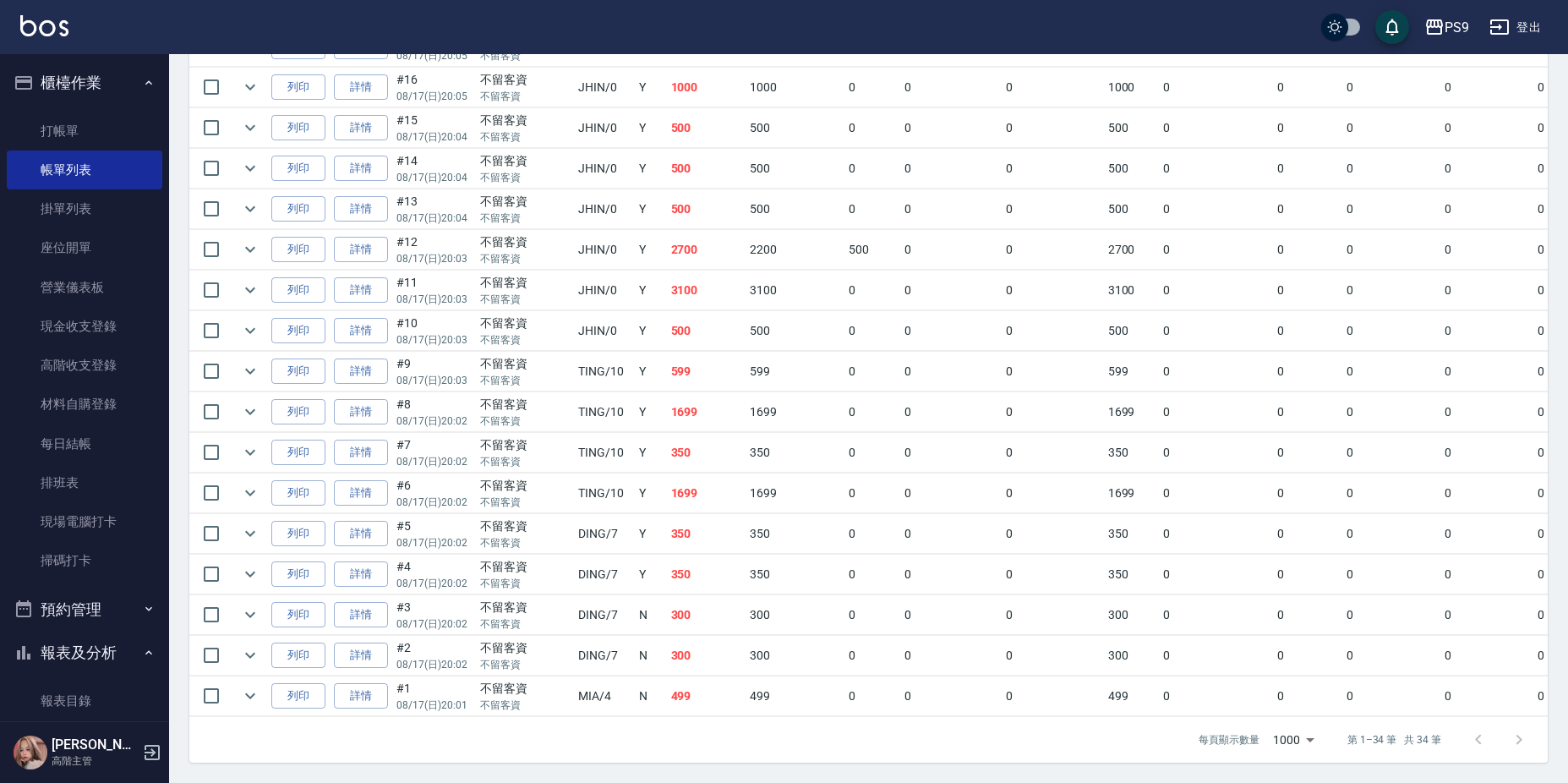
scroll to position [1016, 0]
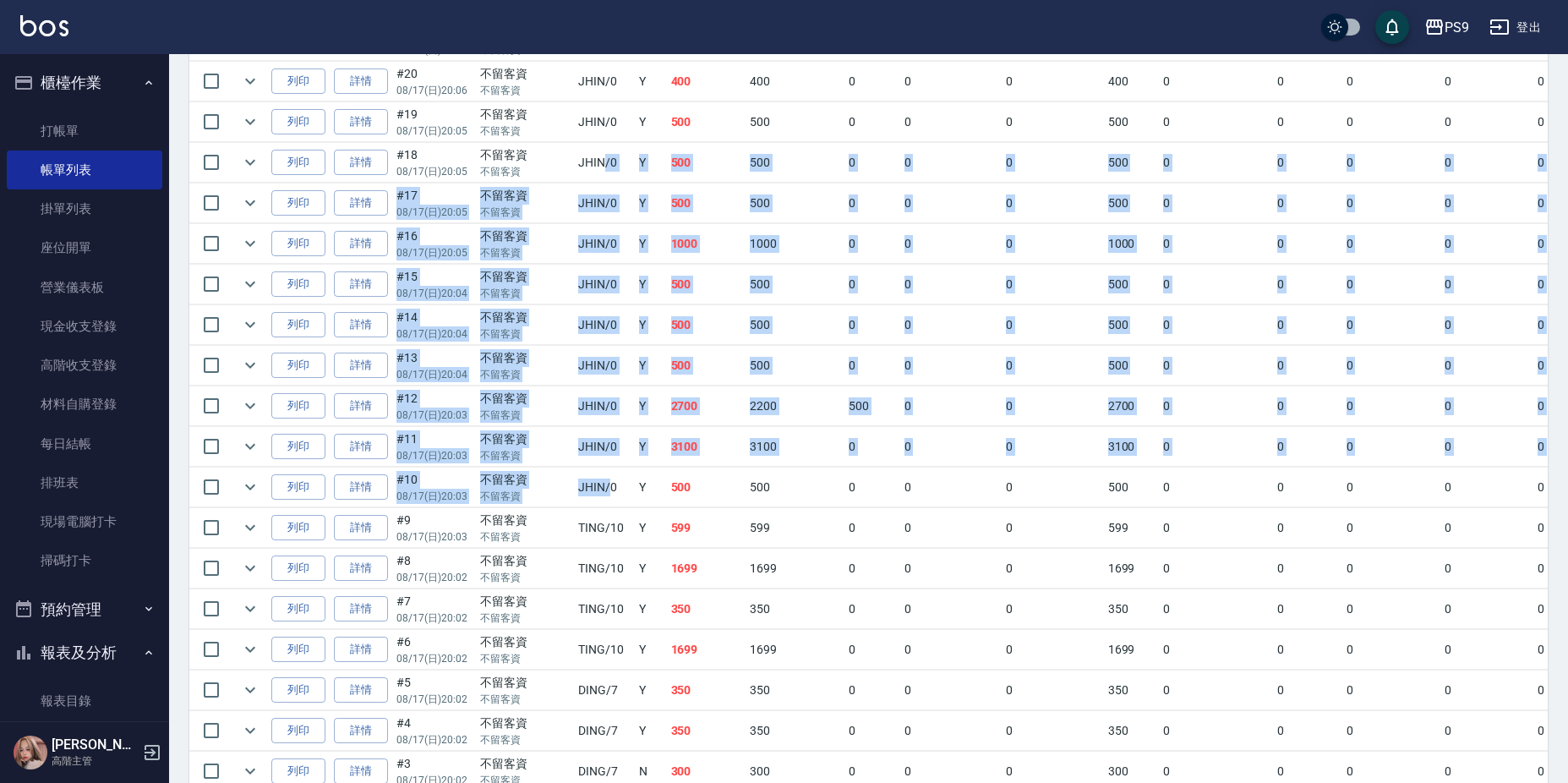
drag, startPoint x: 577, startPoint y: 492, endPoint x: 571, endPoint y: 179, distance: 313.1
click at [571, 179] on tbody "列印 詳情 #34 08/17 (日) 21:11 [PERSON_NAME]0903319806 JHIN /0 Y 0 0 含 儲值卡, 含 儲值卡 0 …" at bounding box center [940, 183] width 1500 height 1380
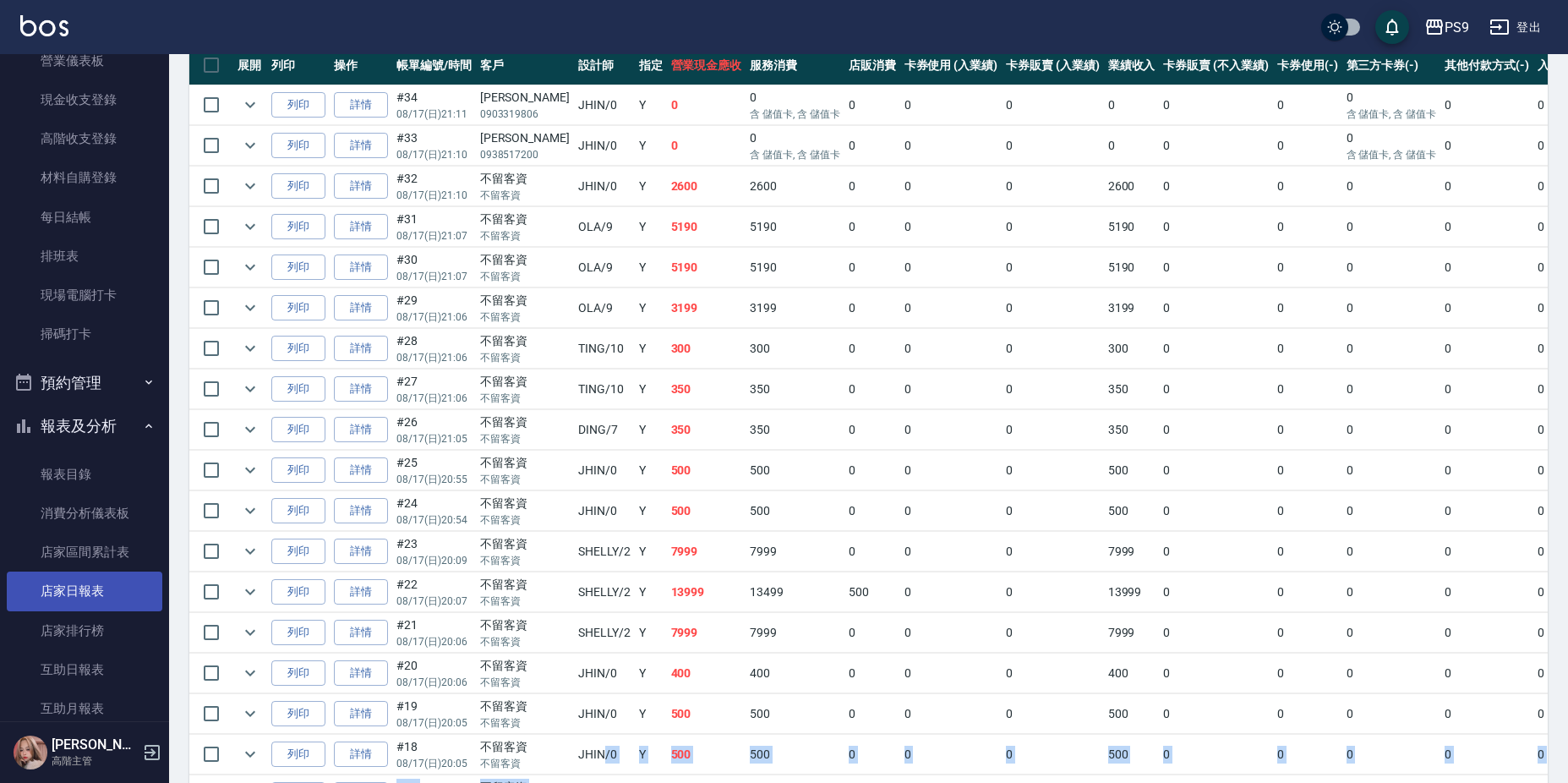
scroll to position [253, 0]
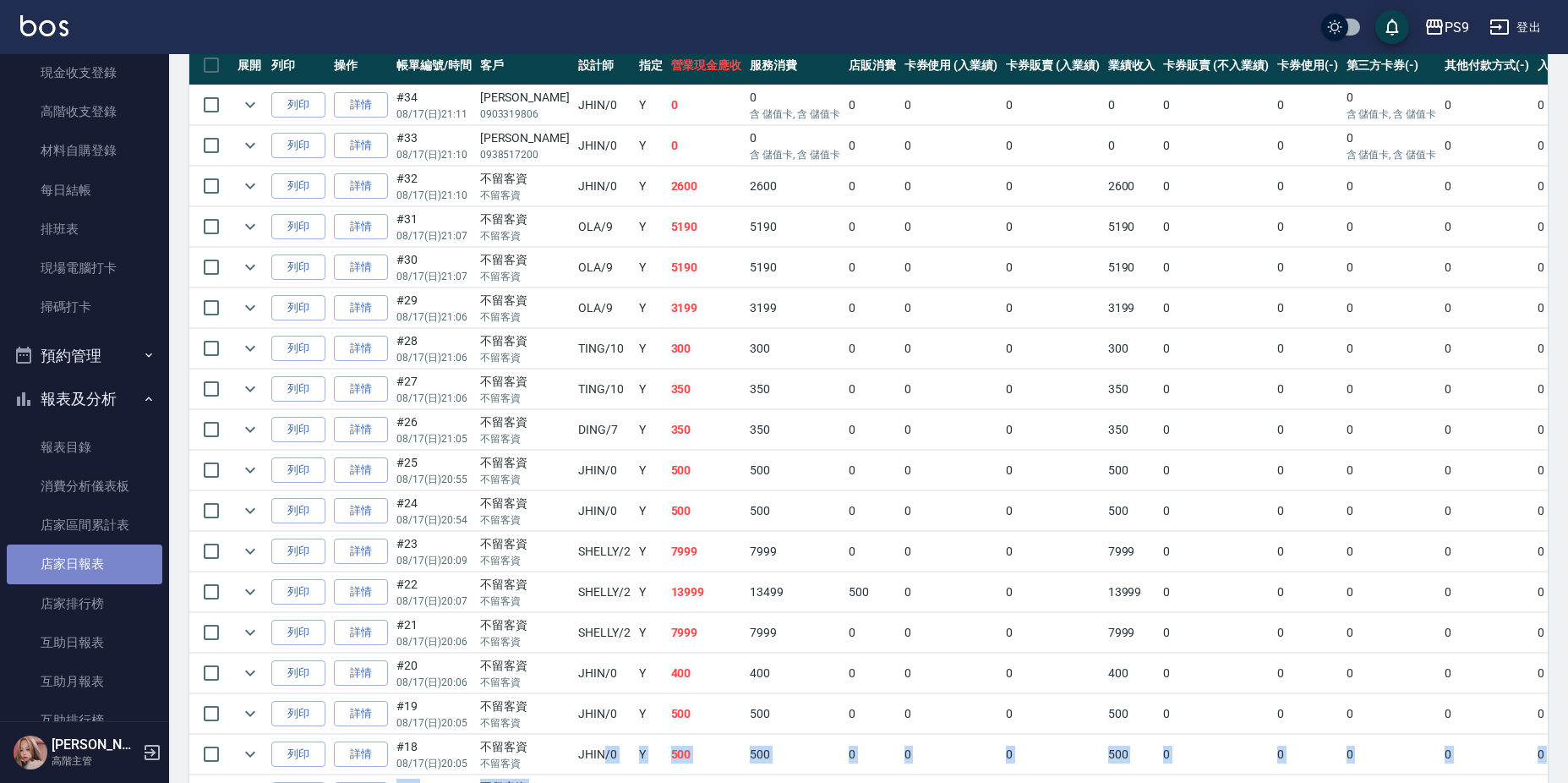
click at [97, 568] on link "店家日報表" at bounding box center [84, 564] width 155 height 39
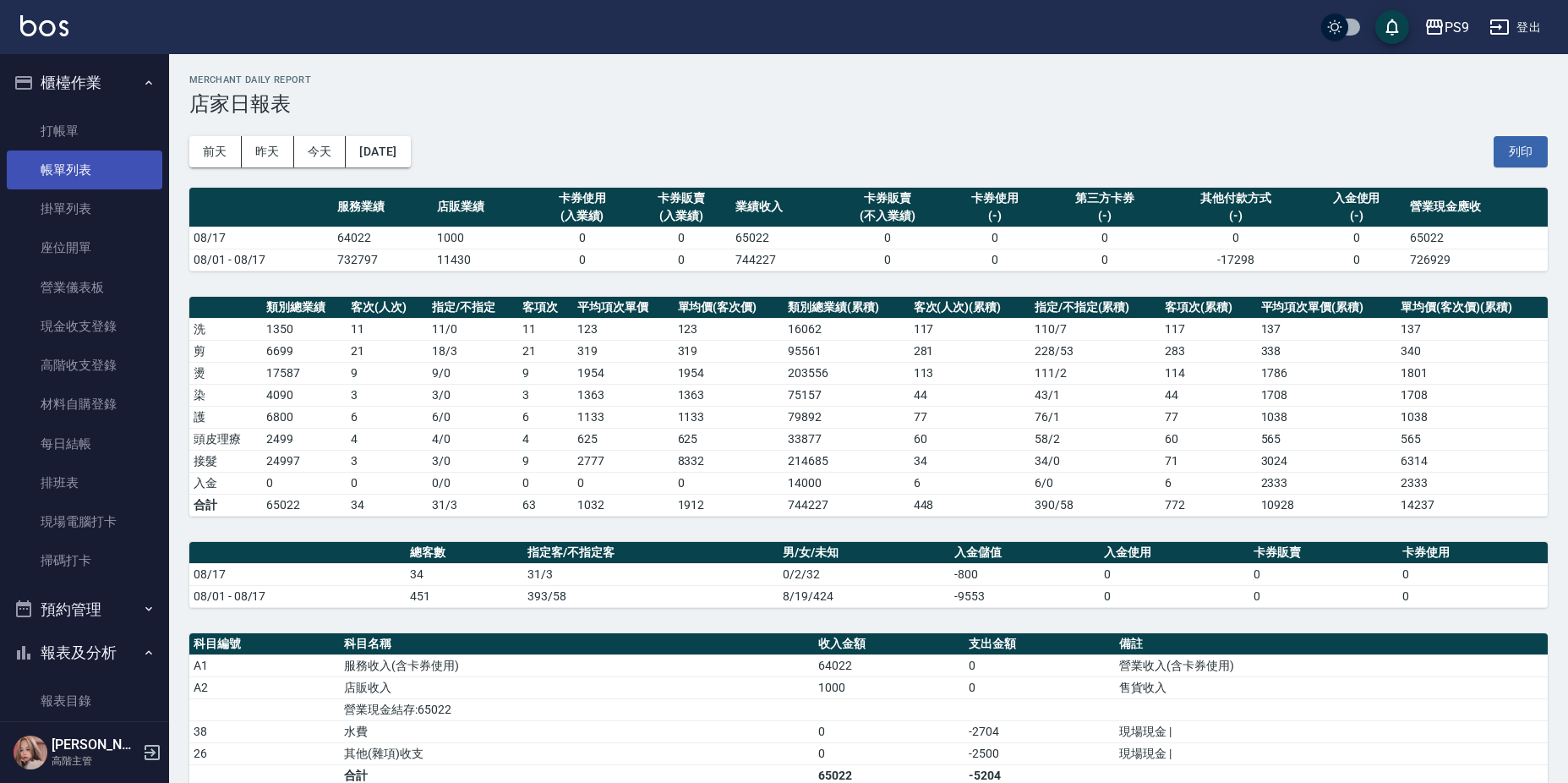
click at [80, 173] on link "帳單列表" at bounding box center [84, 170] width 155 height 39
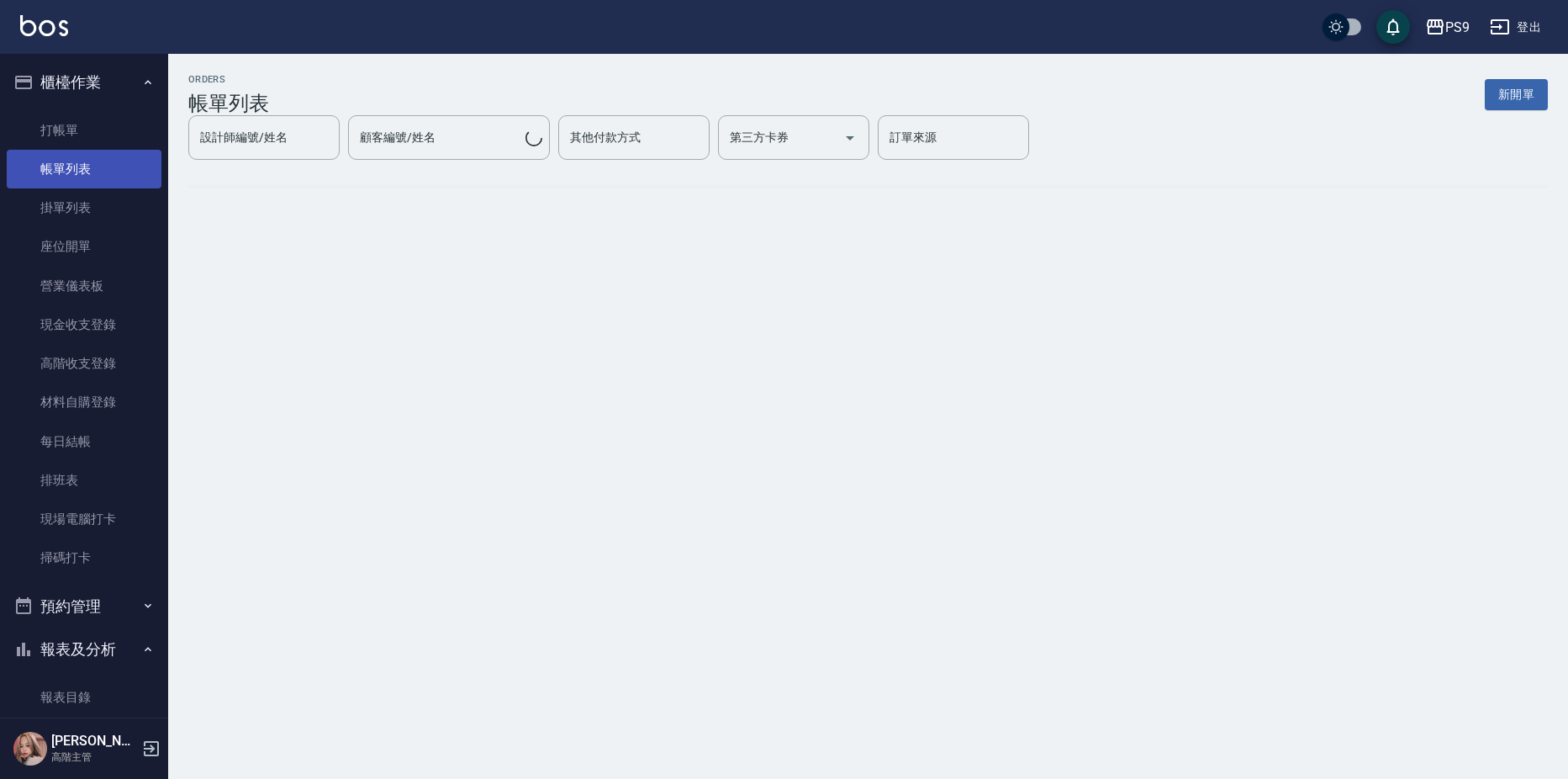
click at [79, 173] on link "帳單列表" at bounding box center [83, 169] width 154 height 39
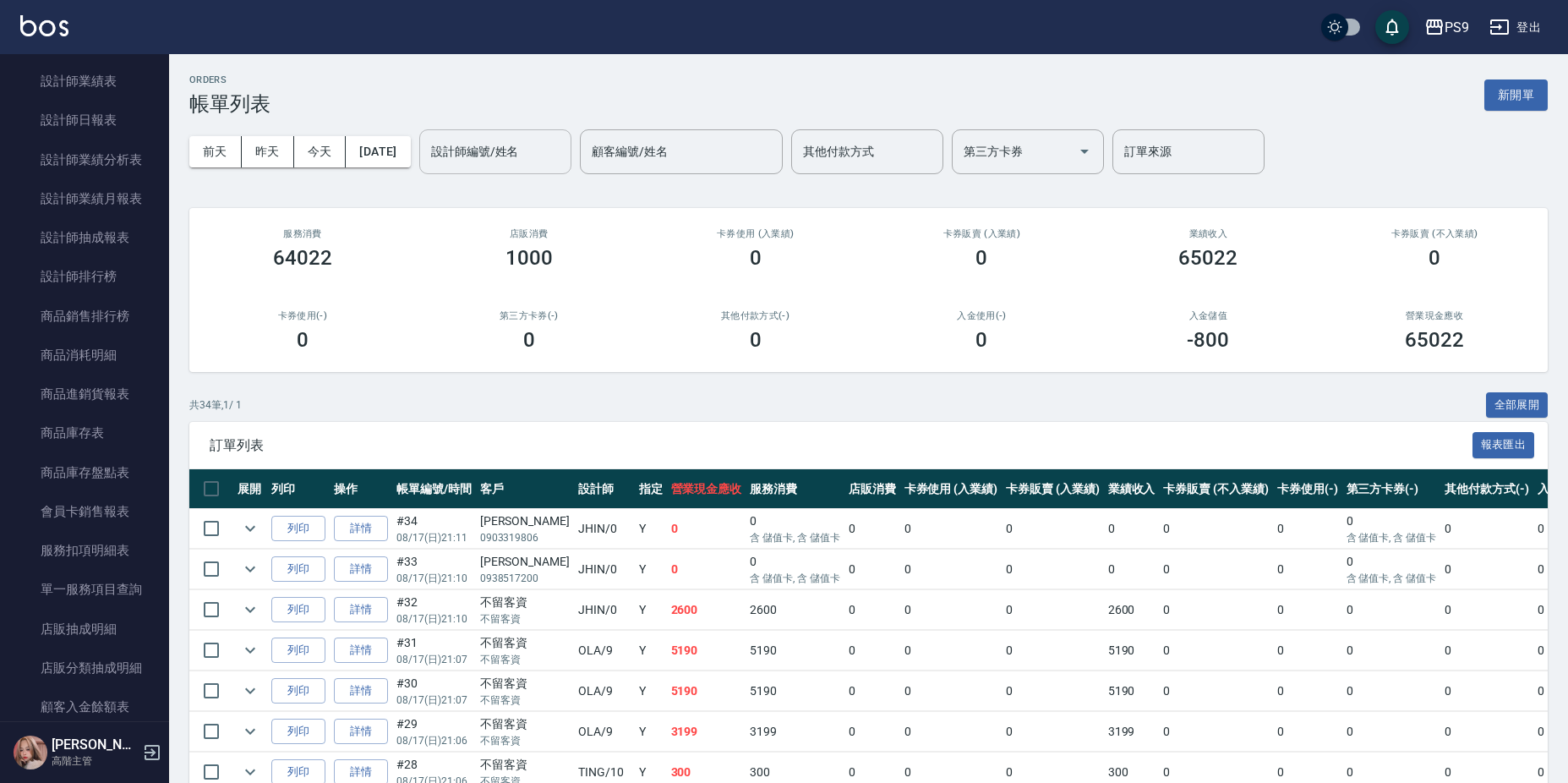
click at [557, 154] on input "設計師編號/姓名" at bounding box center [495, 152] width 137 height 30
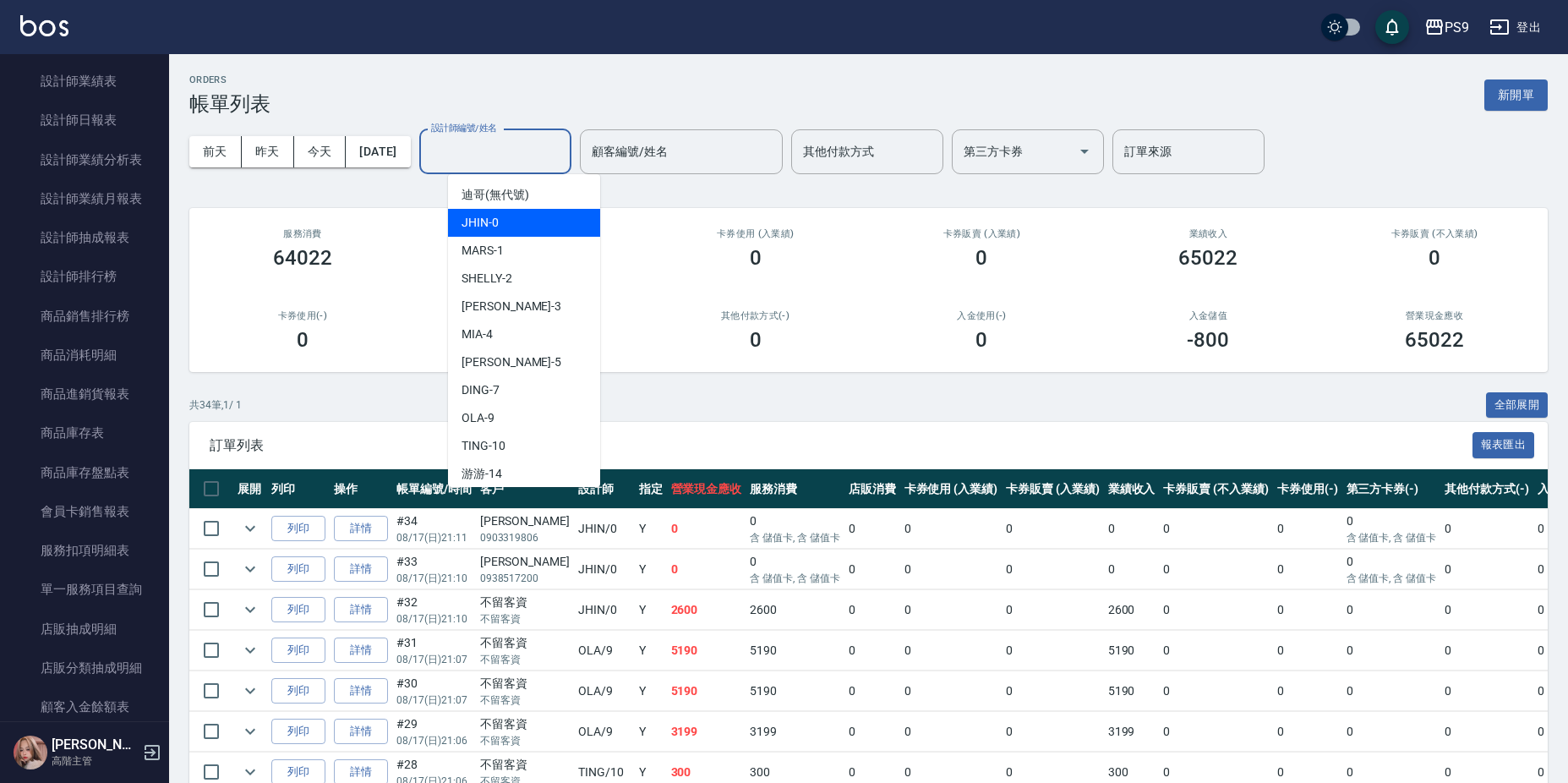
click at [525, 220] on div "JHIN -0" at bounding box center [524, 223] width 153 height 28
type input "JHIN-0"
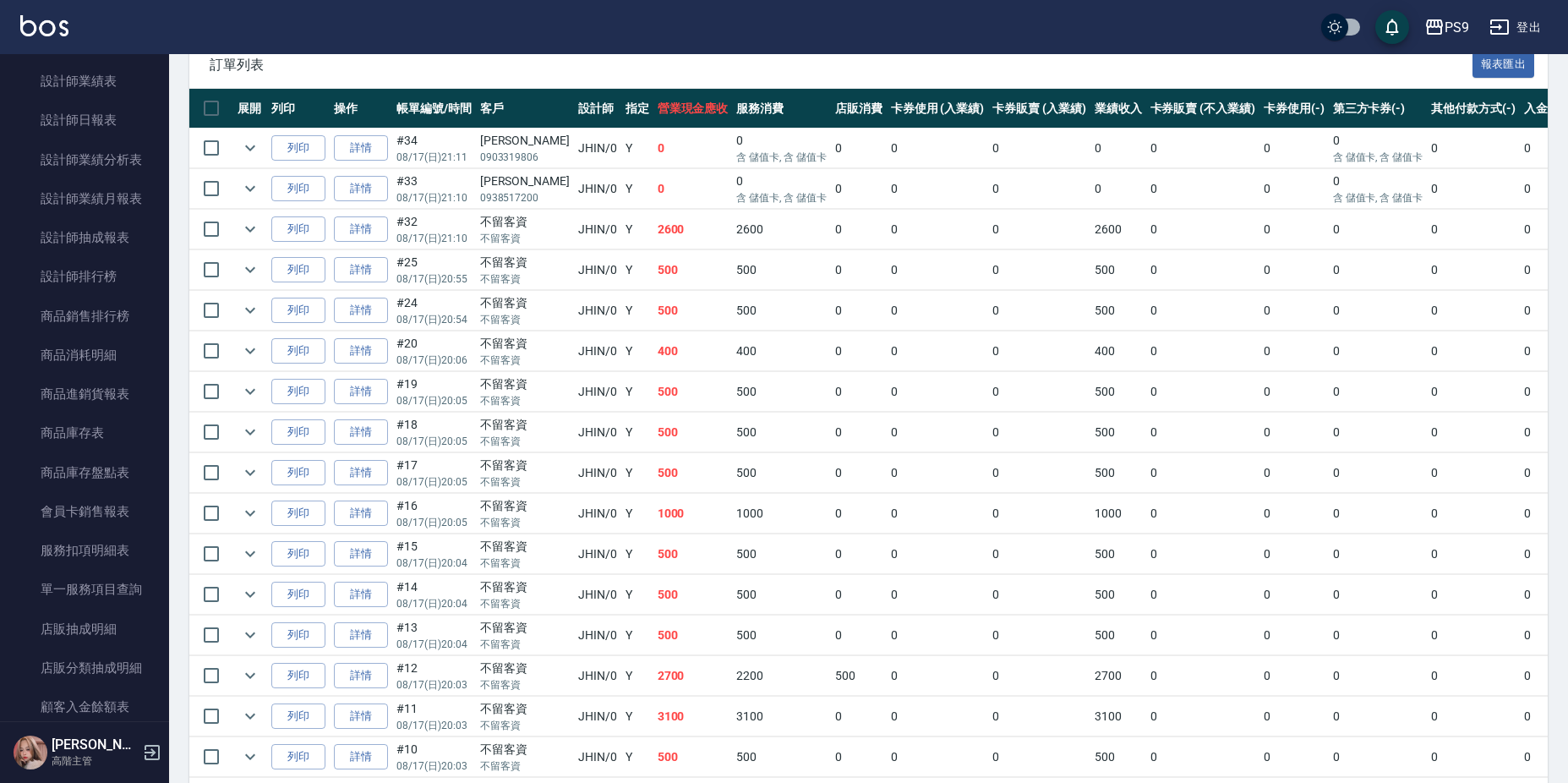
scroll to position [454, 0]
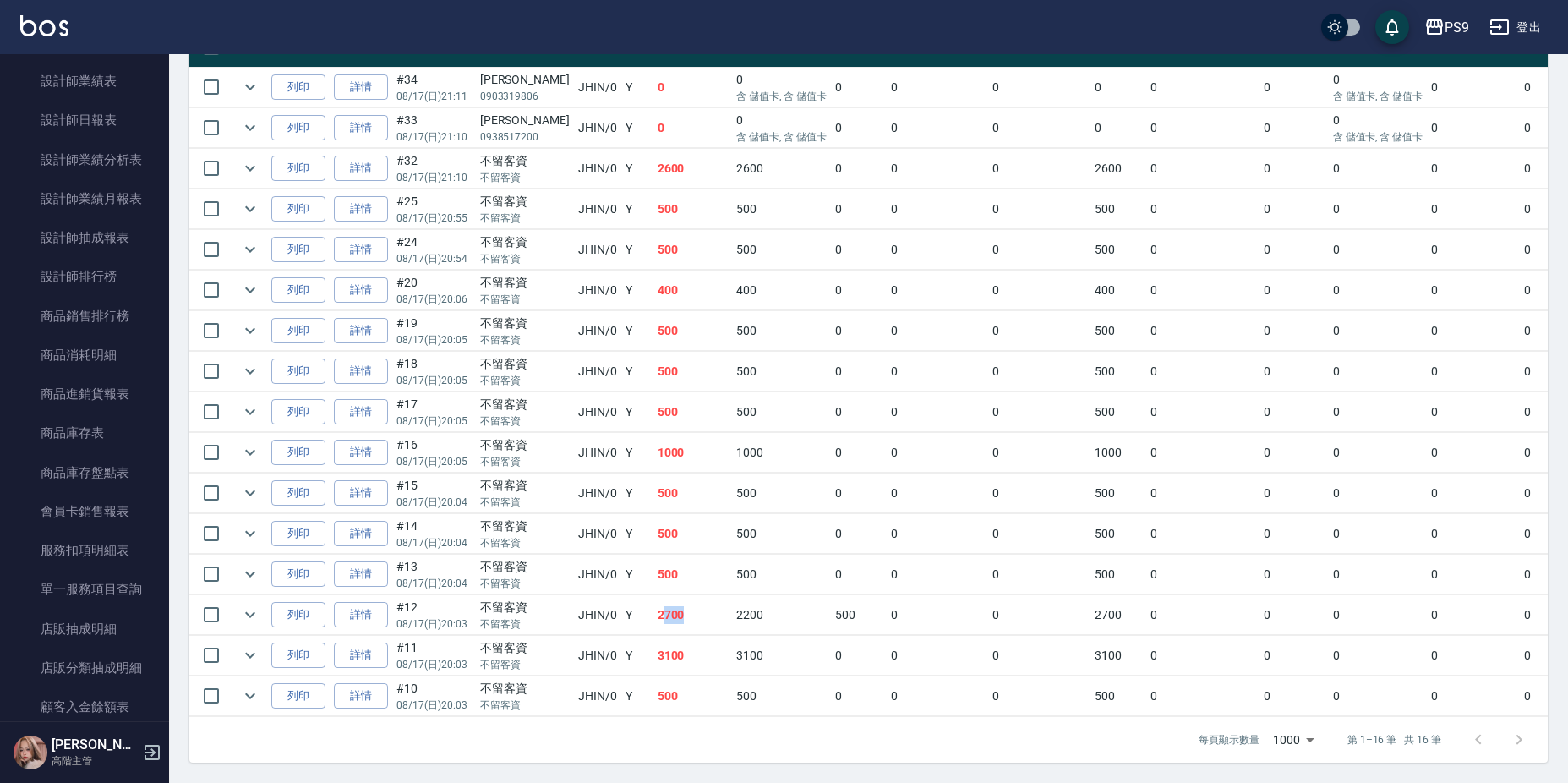
drag, startPoint x: 633, startPoint y: 610, endPoint x: 650, endPoint y: 610, distance: 17.0
click at [654, 610] on td "2700" at bounding box center [694, 615] width 80 height 40
drag, startPoint x: 650, startPoint y: 610, endPoint x: 621, endPoint y: 602, distance: 30.1
click at [654, 602] on td "2700" at bounding box center [694, 615] width 80 height 40
drag, startPoint x: 616, startPoint y: 602, endPoint x: 666, endPoint y: 605, distance: 50.1
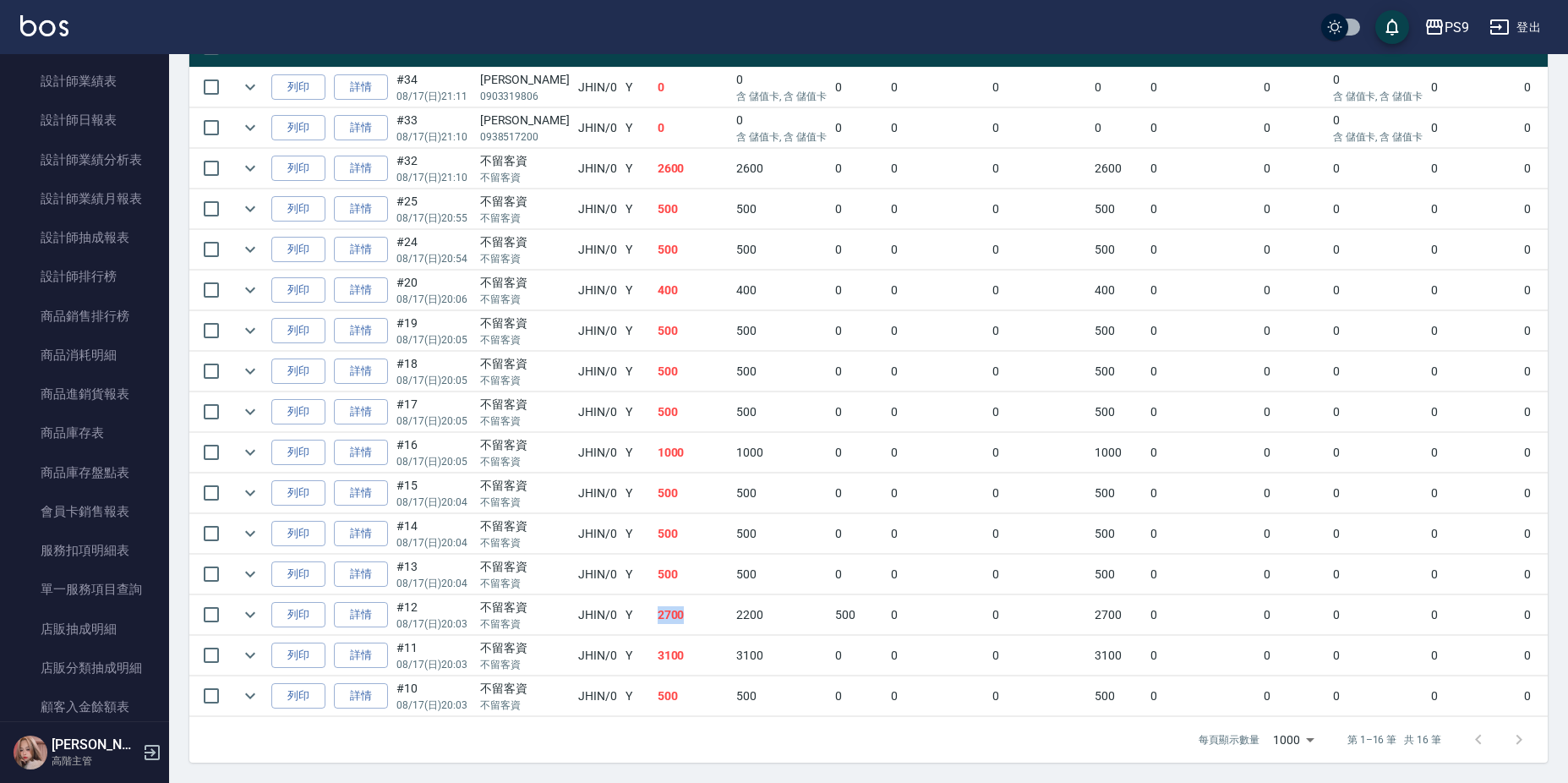
click at [666, 605] on tr "列印 詳情 #12 08/17 (日) 20:03 不留客資 不留客資 JHIN /0 Y 2700 2200 500 0 0 2700 0 0 0 0 0" at bounding box center [933, 615] width 1487 height 40
drag, startPoint x: 666, startPoint y: 605, endPoint x: 662, endPoint y: 650, distance: 45.2
click at [662, 650] on tr "列印 詳情 #11 08/17 (日) 20:03 不留客資 不留客資 JHIN /0 Y 3100 3100 0 0 0 3100 0 0 0 0 0" at bounding box center [933, 656] width 1487 height 40
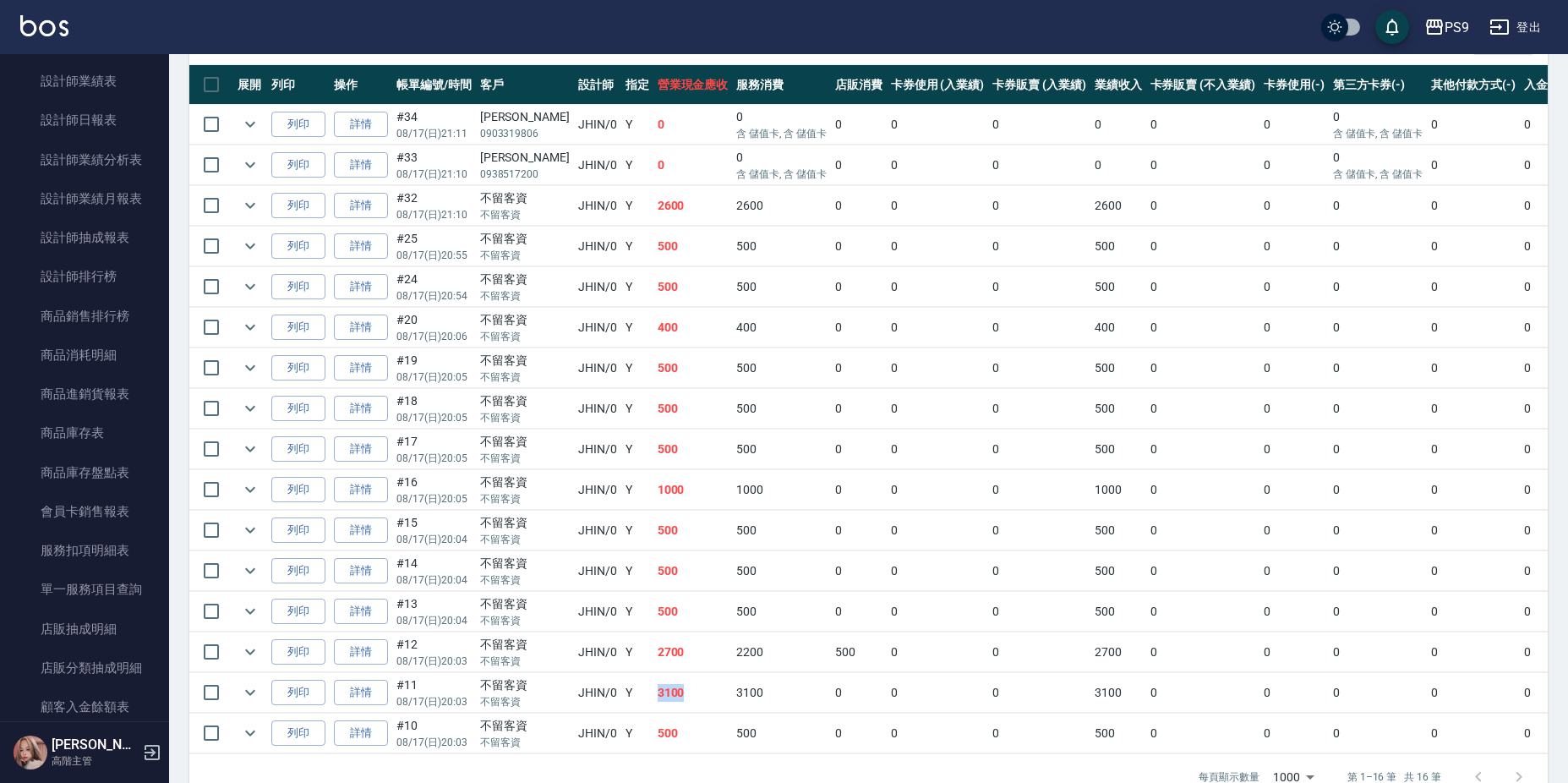
scroll to position [370, 0]
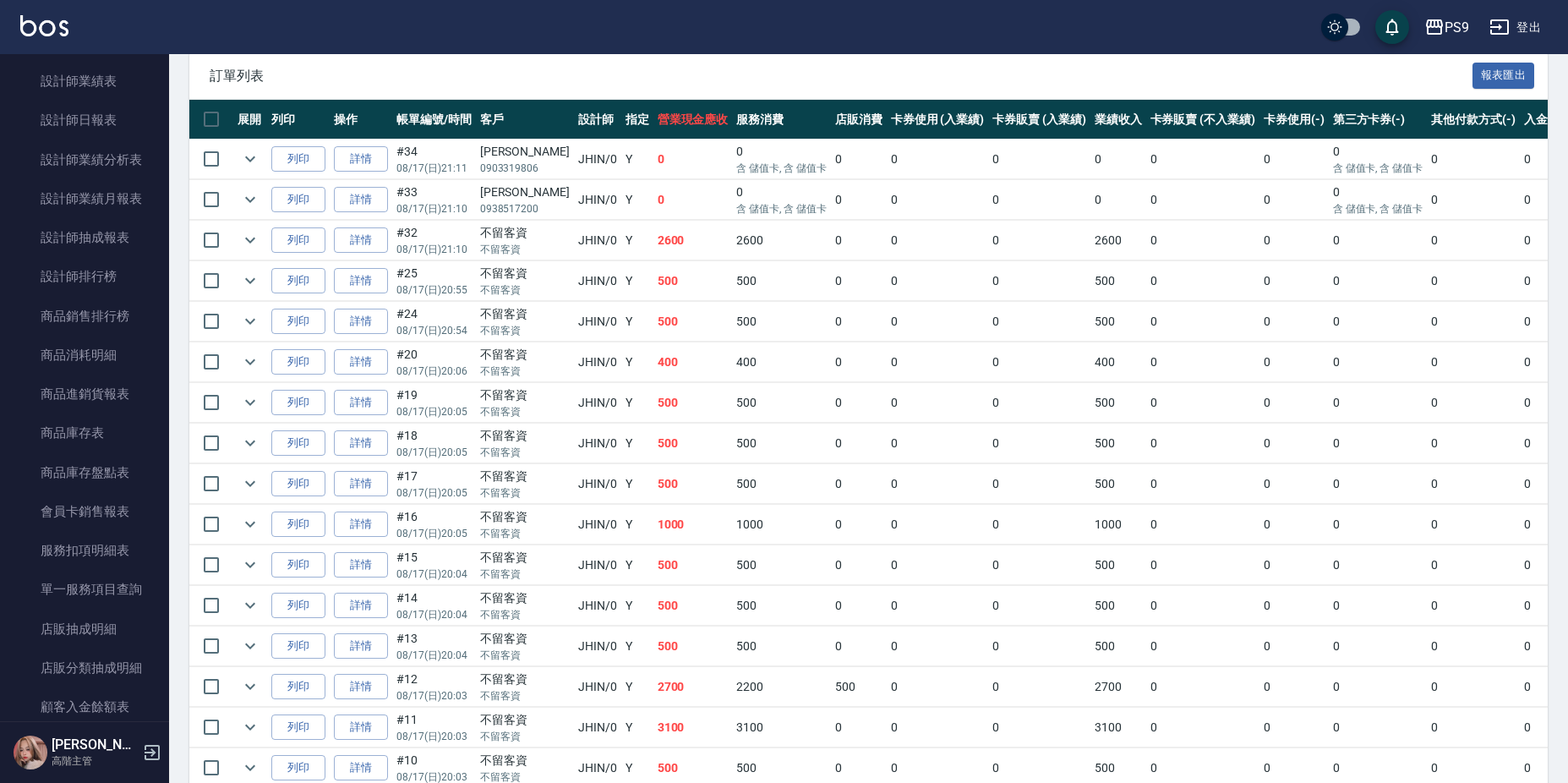
click at [654, 239] on td "2600" at bounding box center [694, 241] width 80 height 40
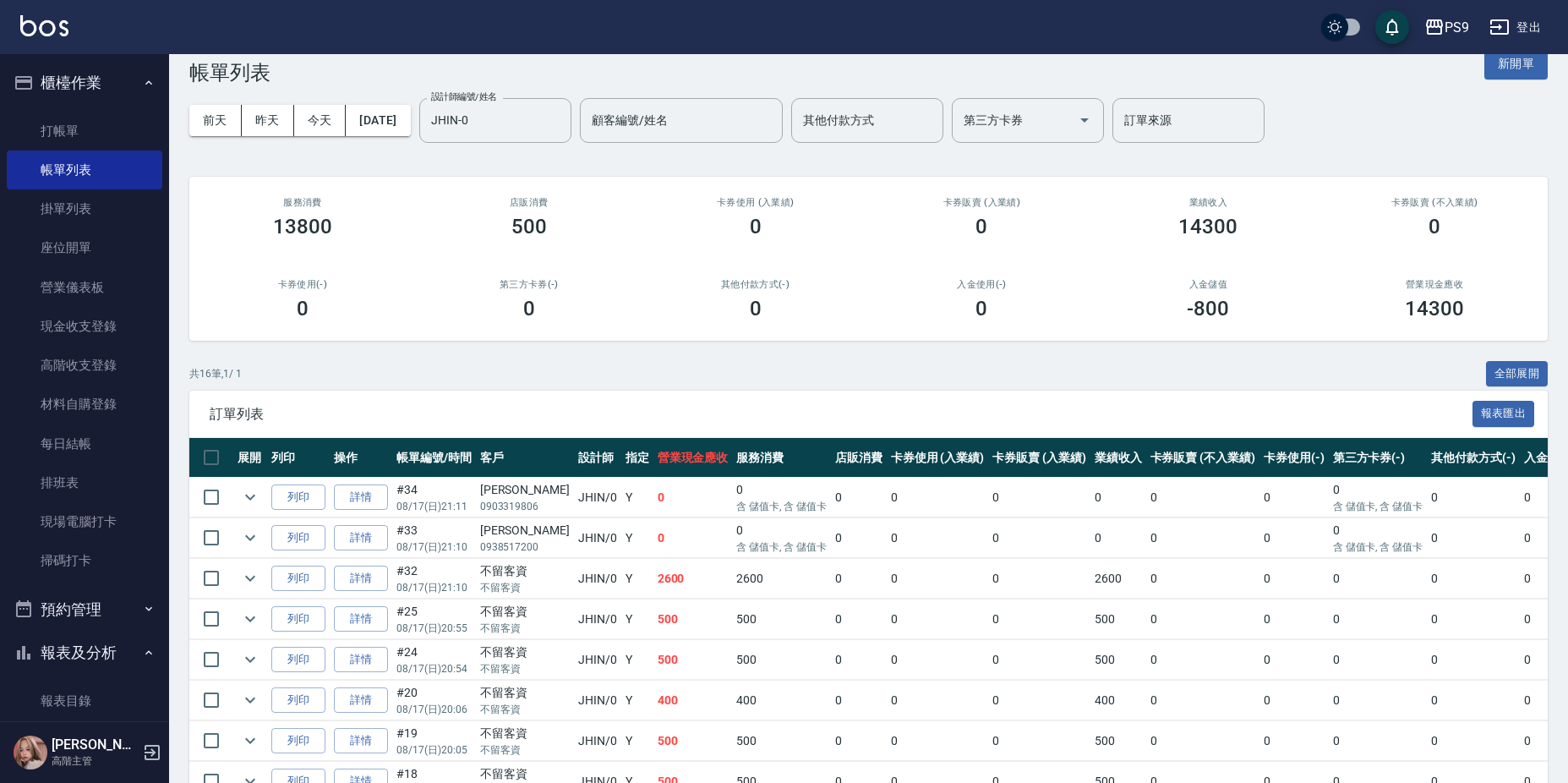
scroll to position [201, 0]
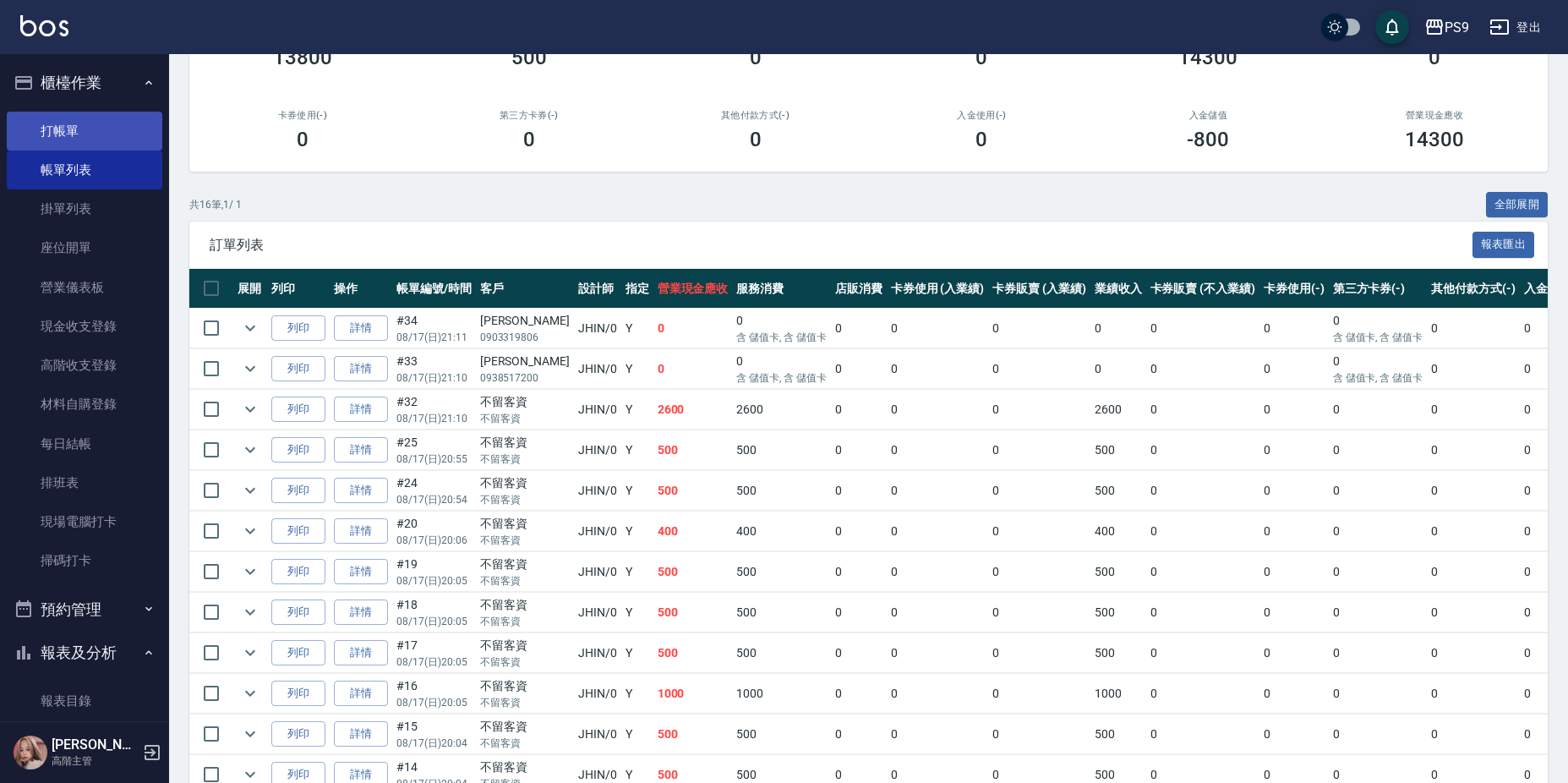
click at [81, 132] on link "打帳單" at bounding box center [84, 131] width 155 height 39
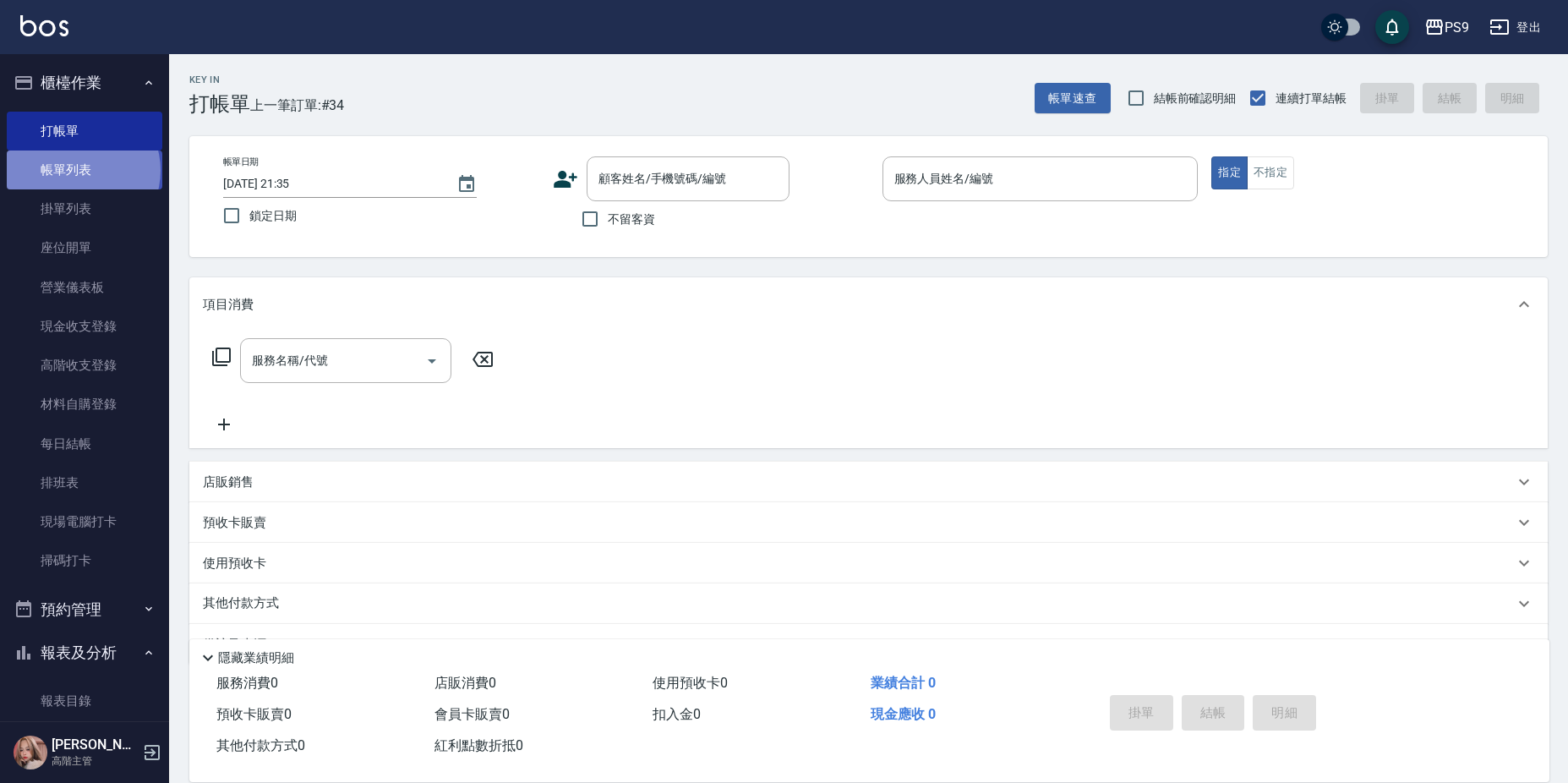
click at [80, 169] on link "帳單列表" at bounding box center [84, 170] width 155 height 39
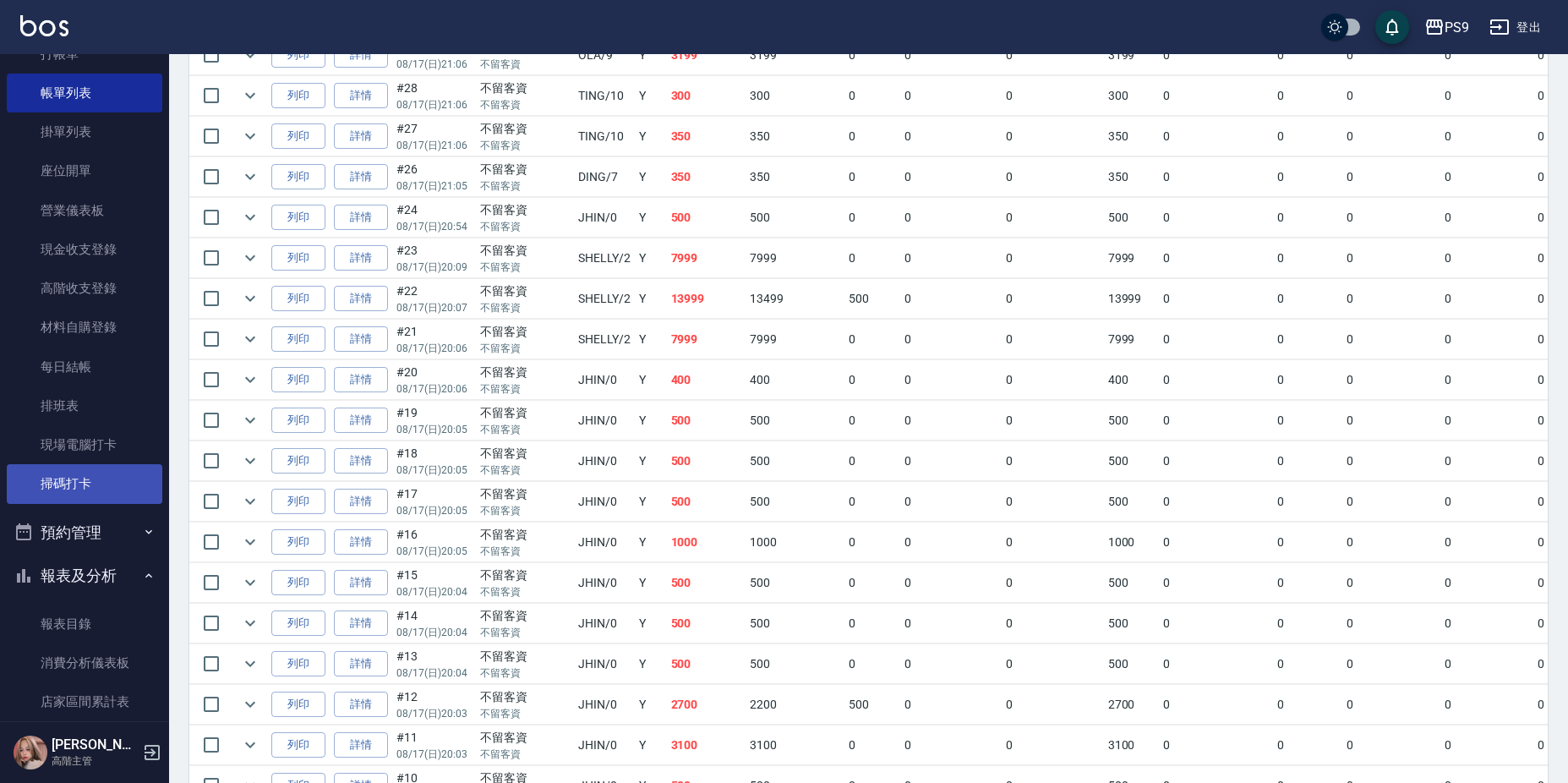
scroll to position [169, 0]
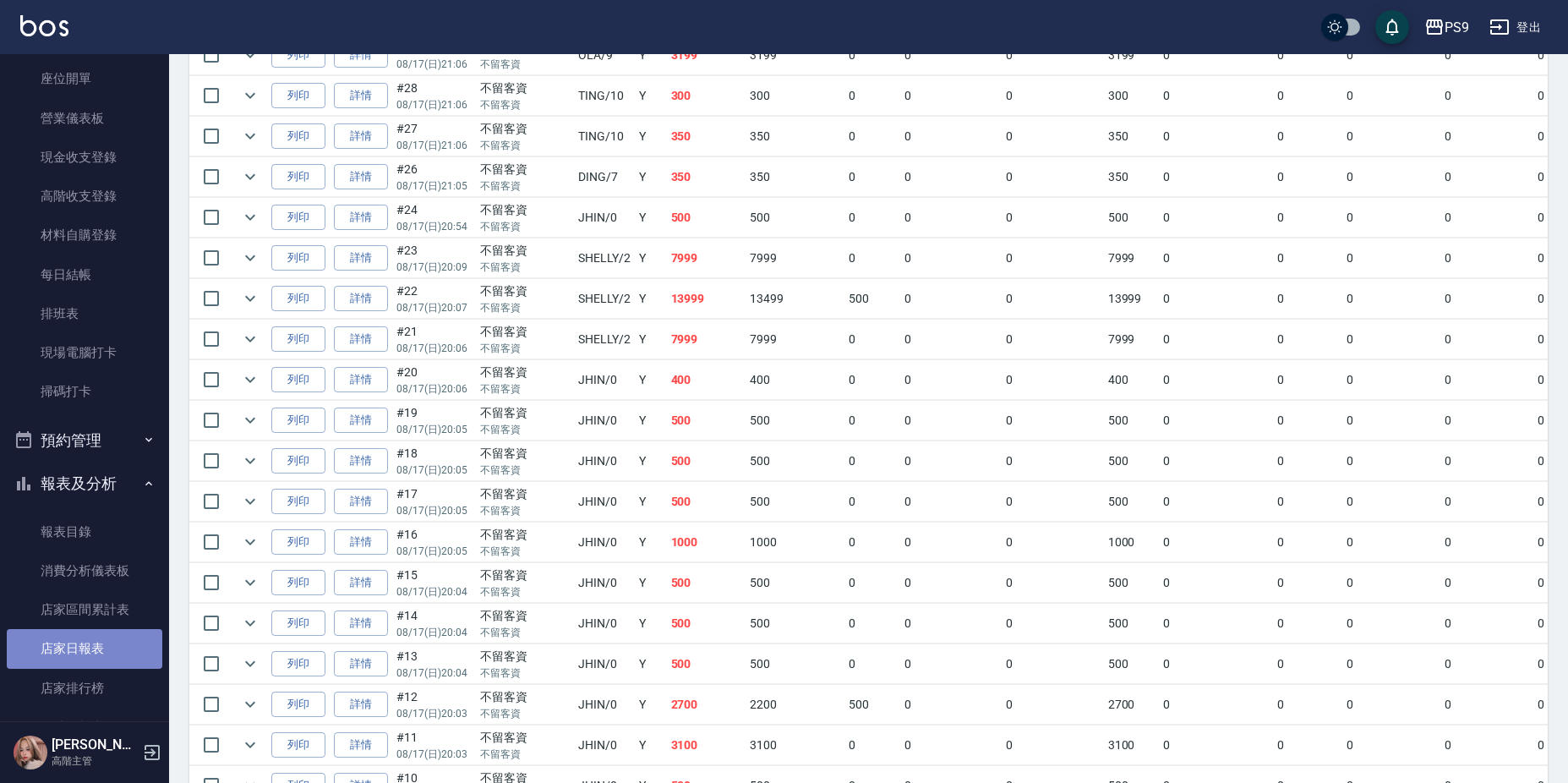
click at [84, 651] on link "店家日報表" at bounding box center [84, 649] width 155 height 39
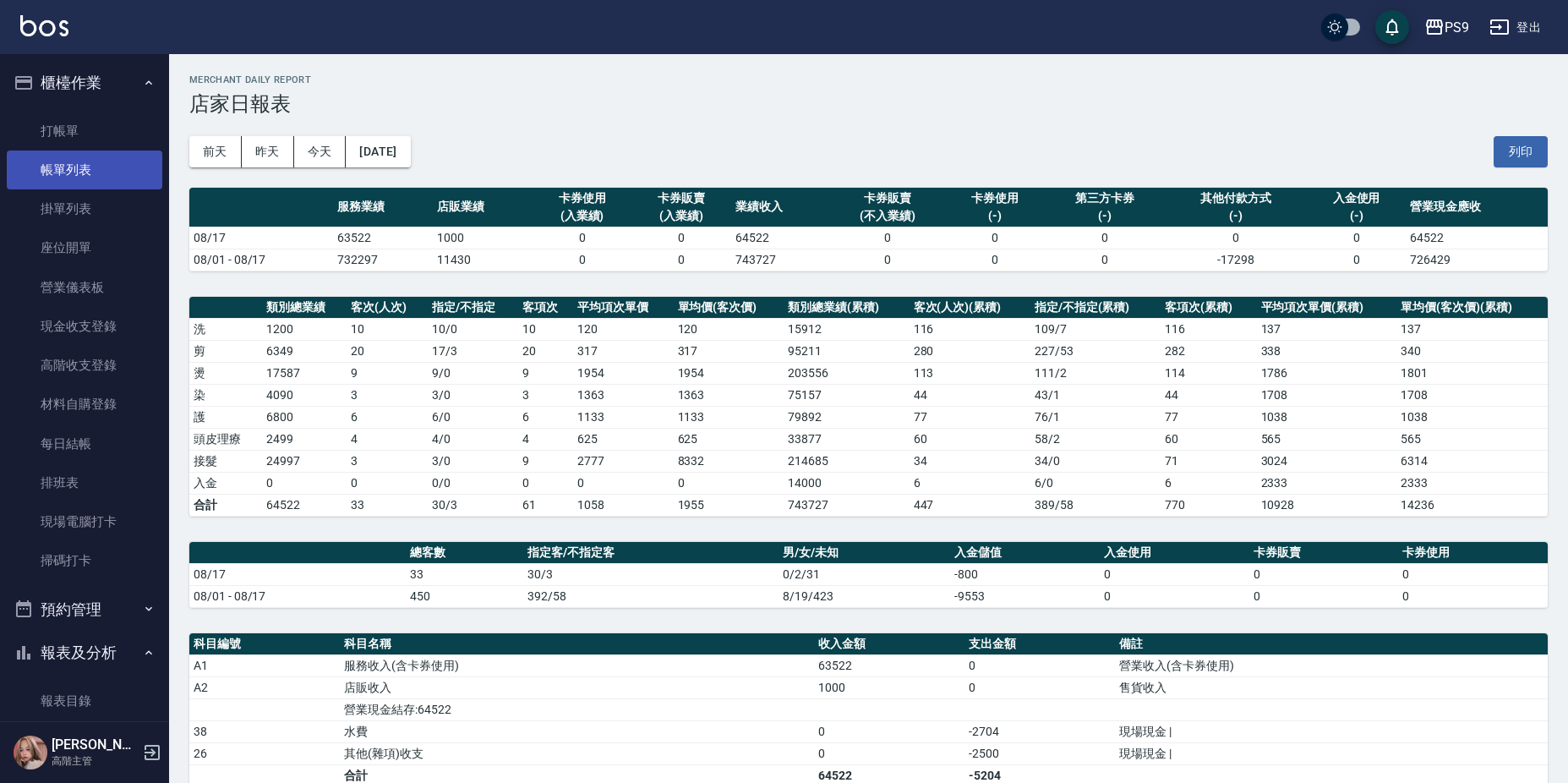
click at [88, 170] on link "帳單列表" at bounding box center [84, 170] width 155 height 39
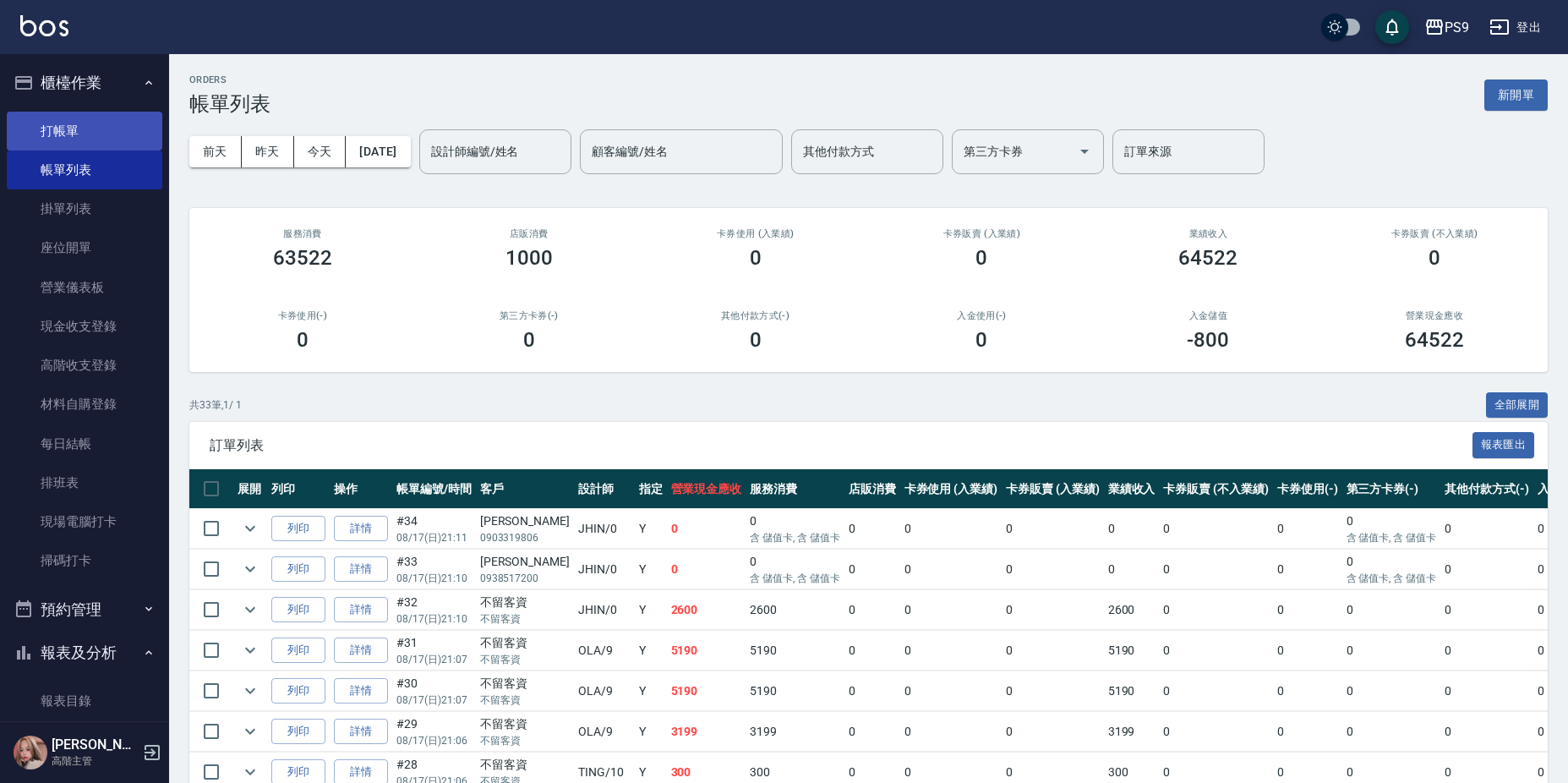
click at [67, 123] on link "打帳單" at bounding box center [84, 131] width 155 height 39
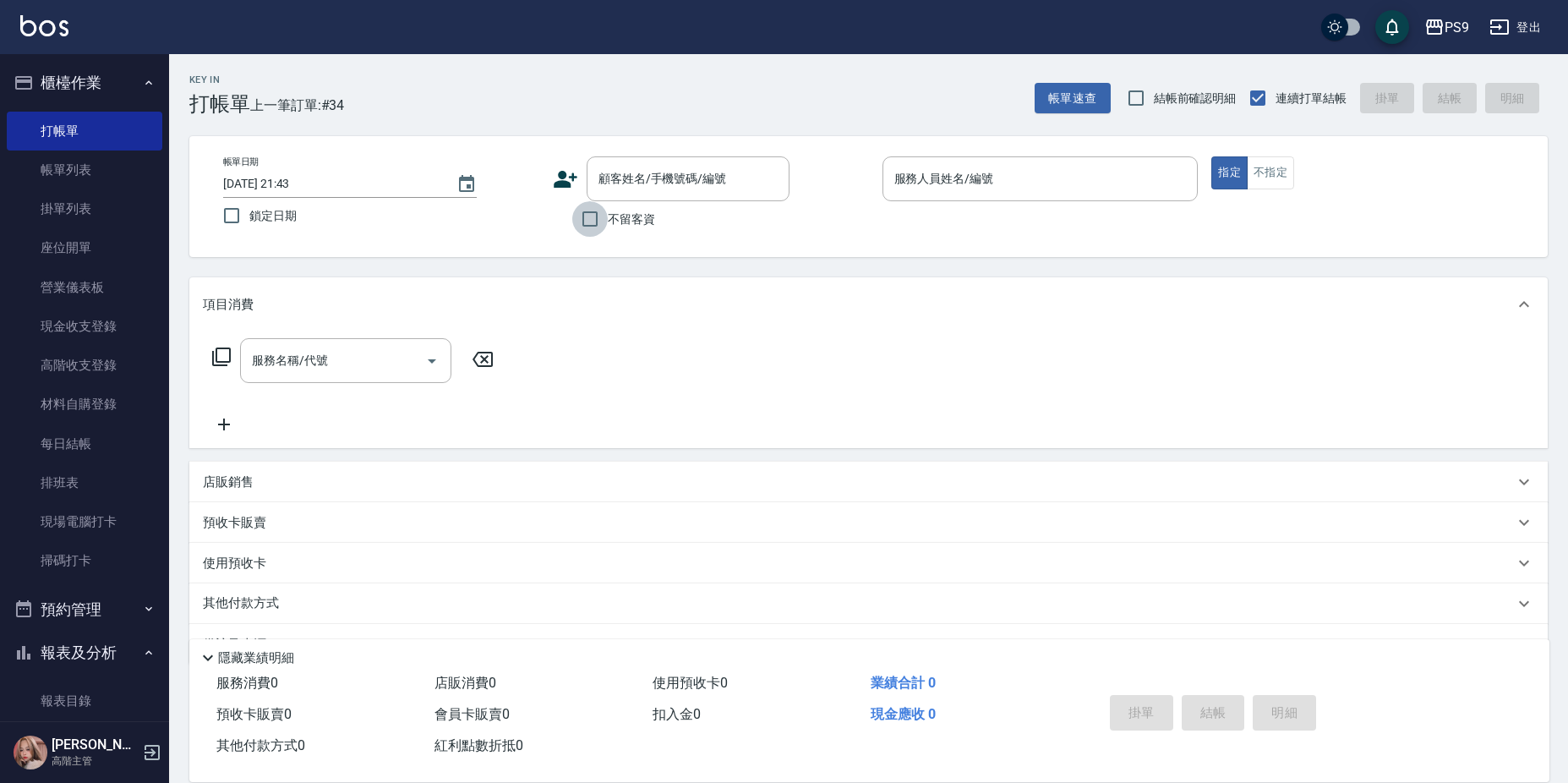
click at [603, 232] on input "不留客資" at bounding box center [589, 219] width 35 height 35
checkbox input "true"
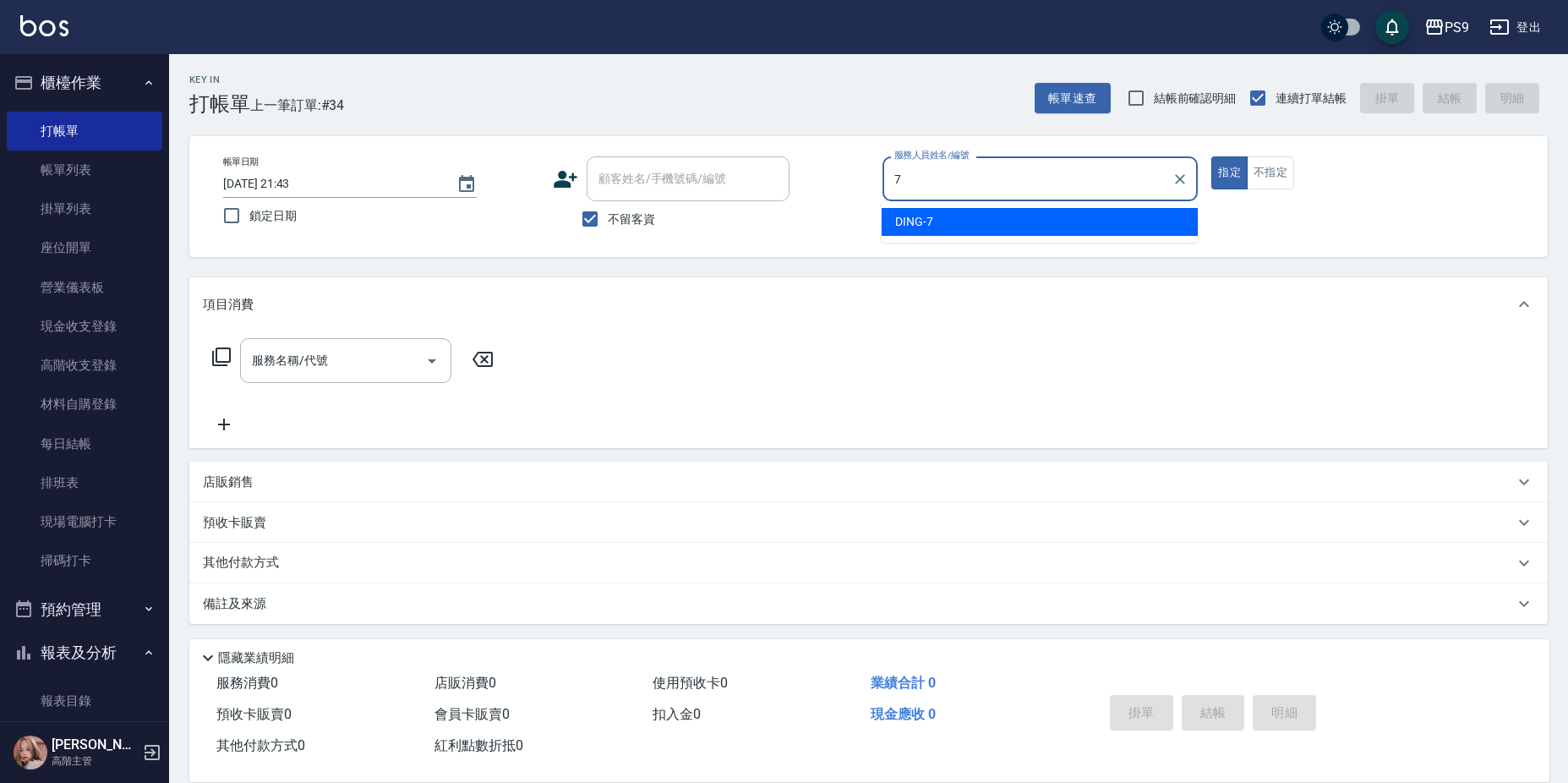
type input "DING-7"
type button "true"
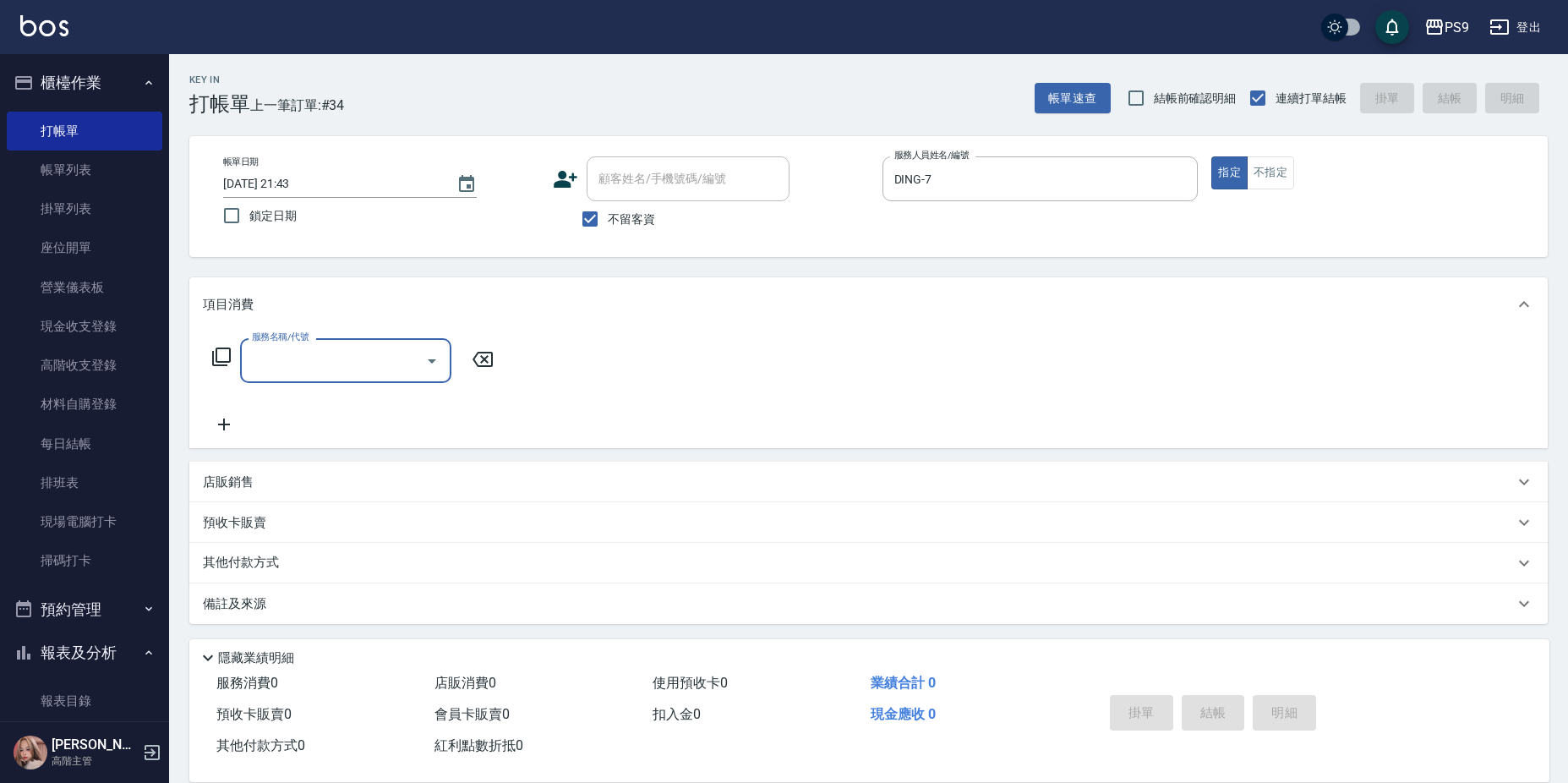
scroll to position [4, 0]
click at [520, 466] on div "店販銷售" at bounding box center [869, 479] width 1358 height 41
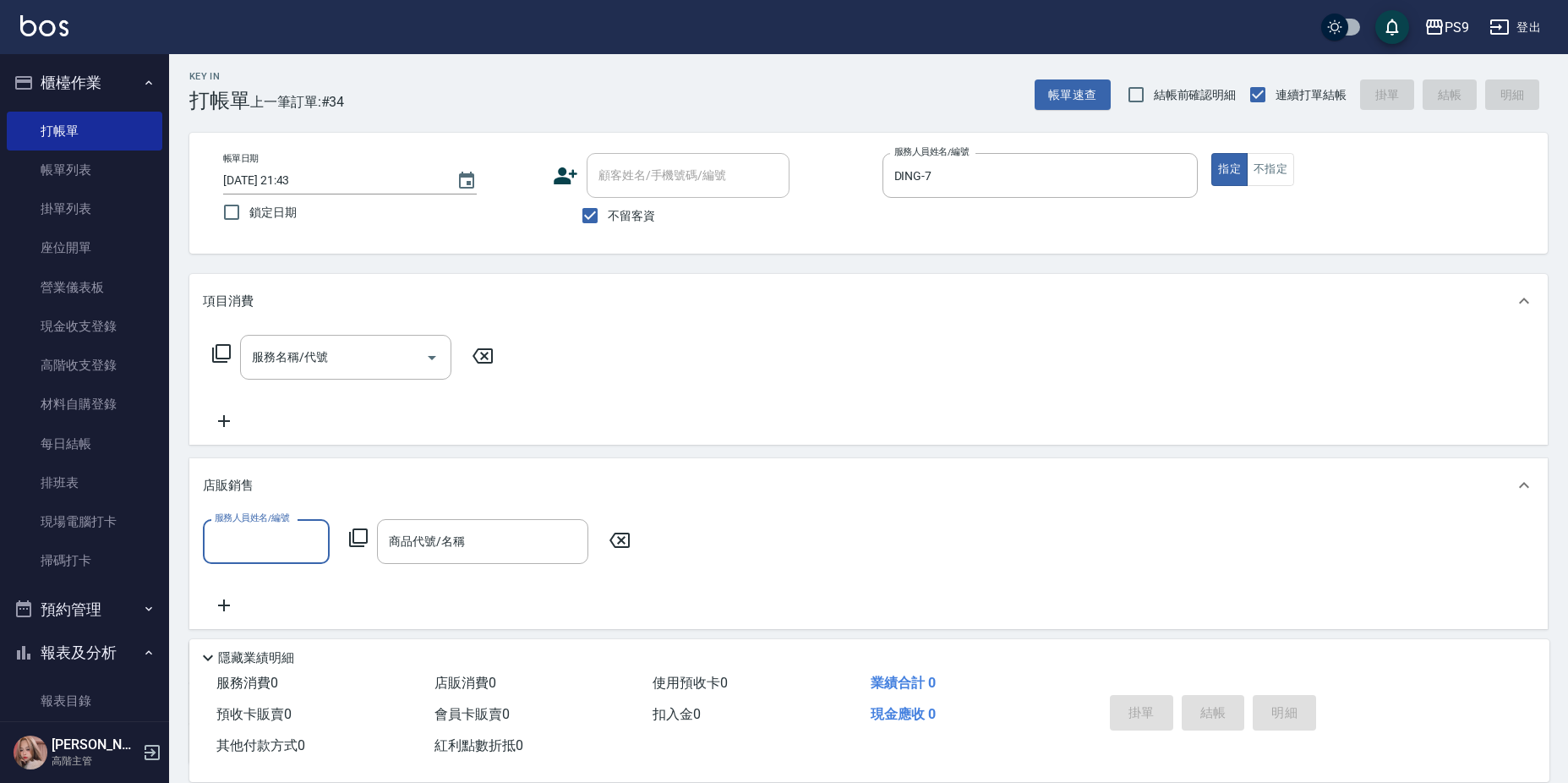
scroll to position [0, 0]
type input "DING-7"
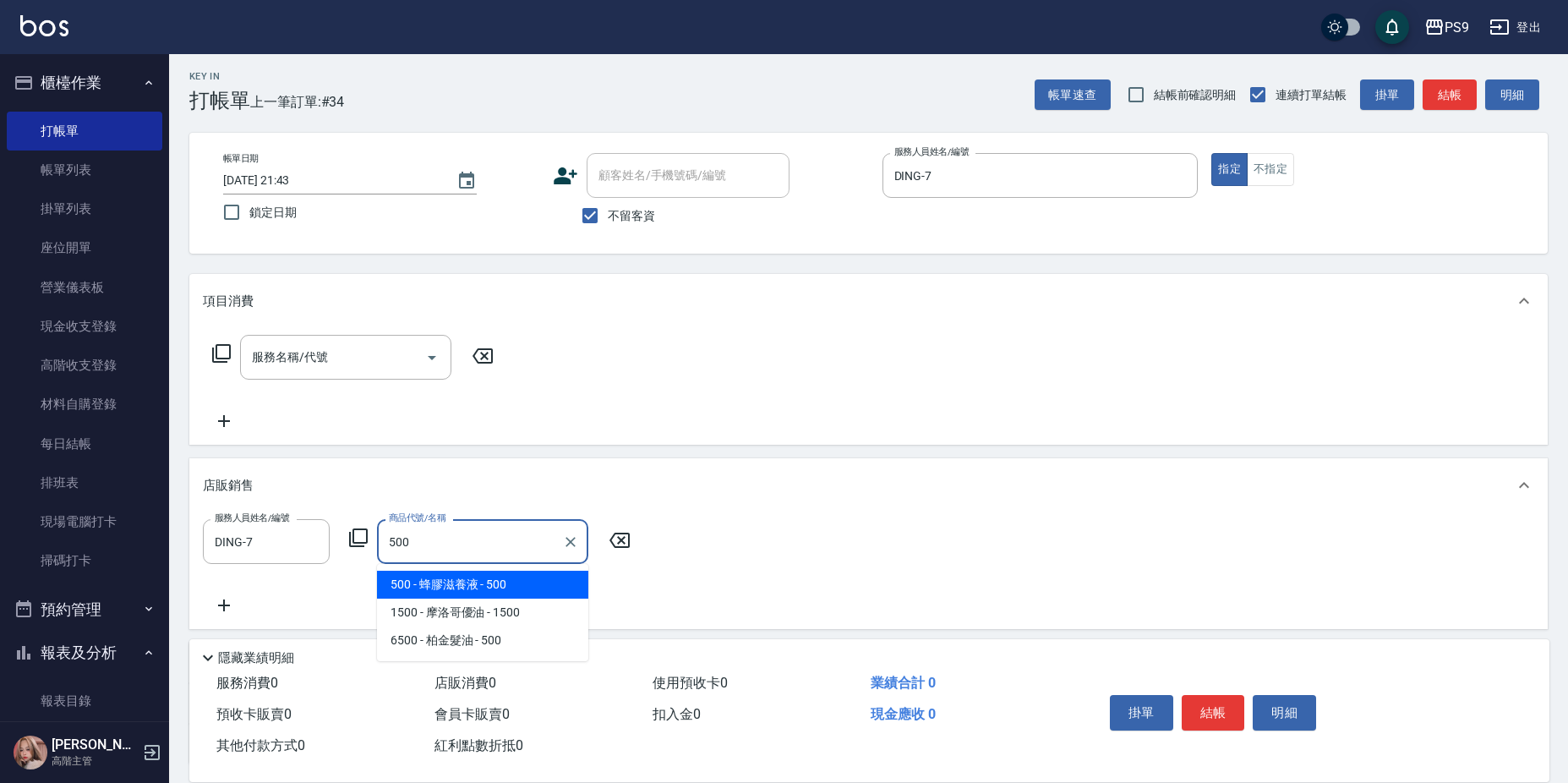
type input "蜂膠滋養液"
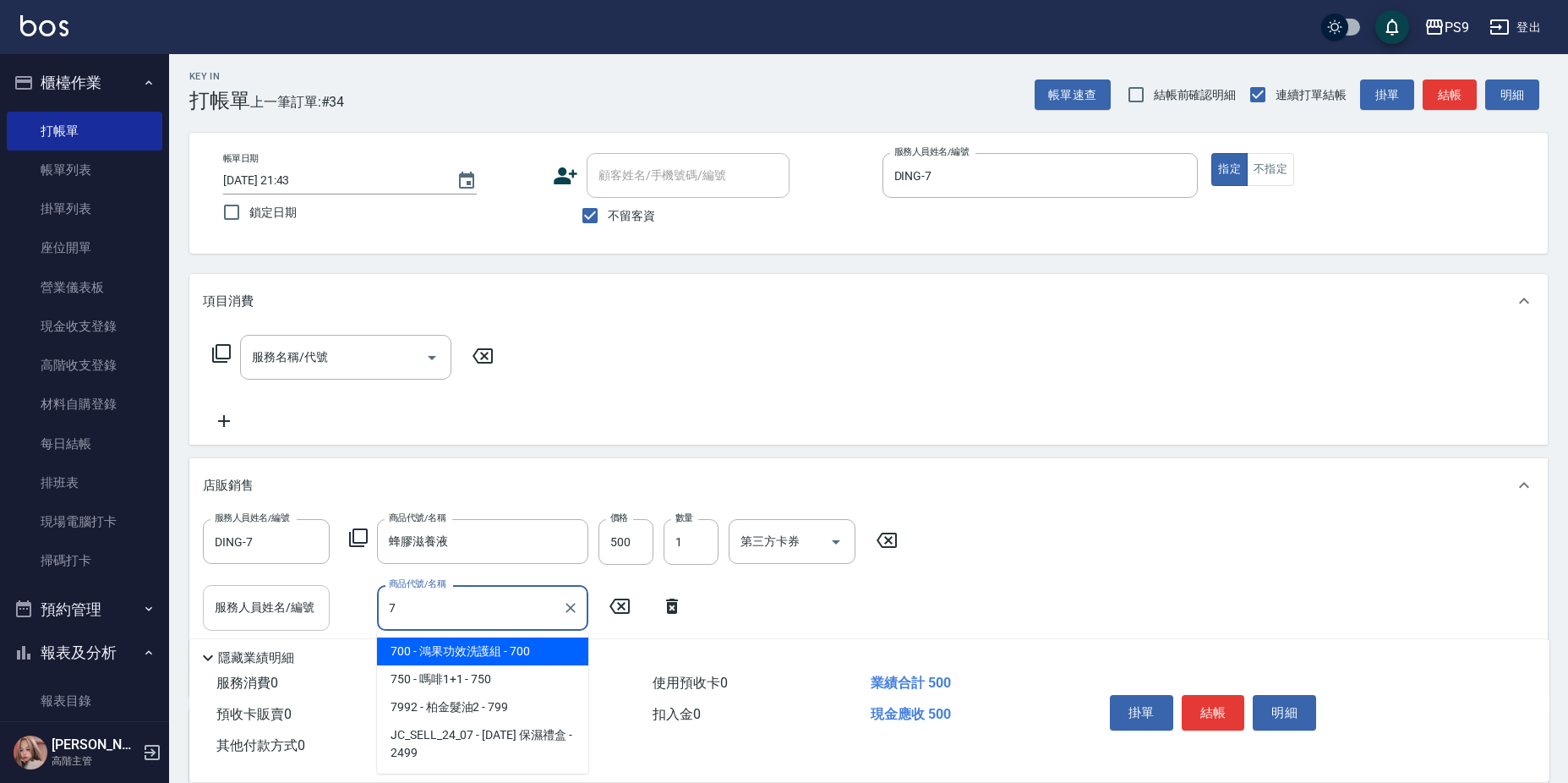
type input "7"
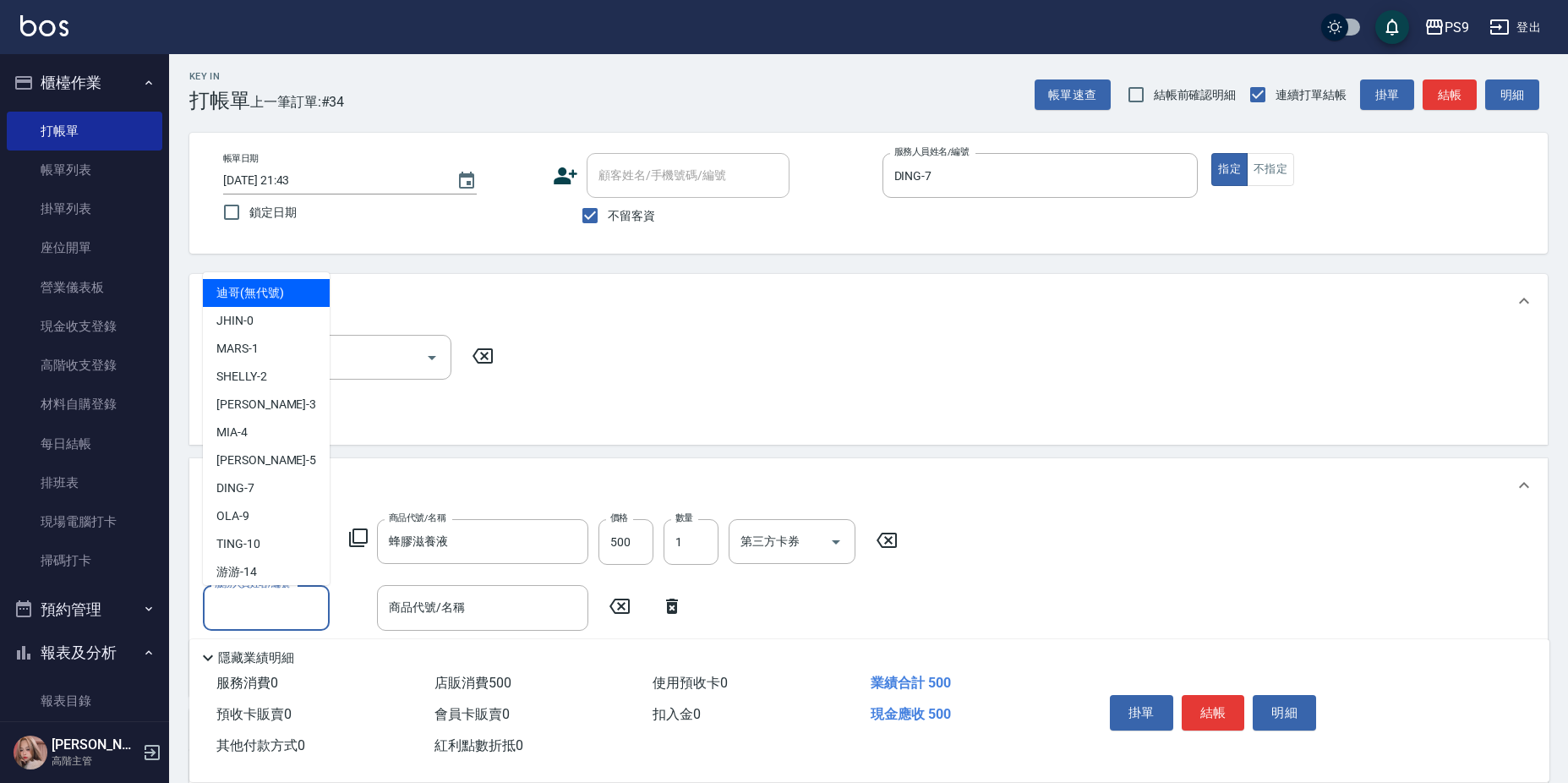
click at [293, 615] on input "服務人員姓名/編號" at bounding box center [266, 608] width 112 height 30
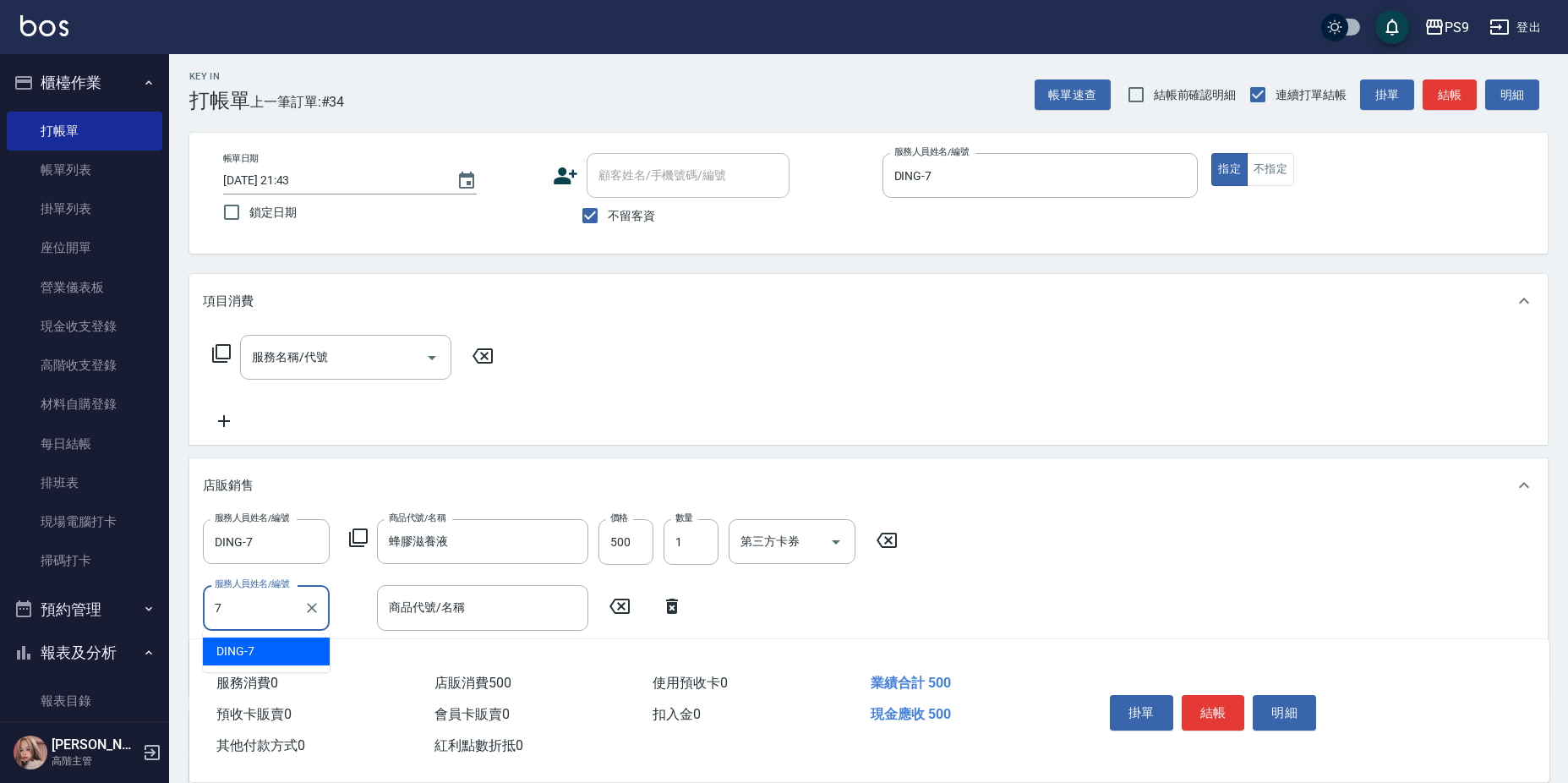
type input "DING-7"
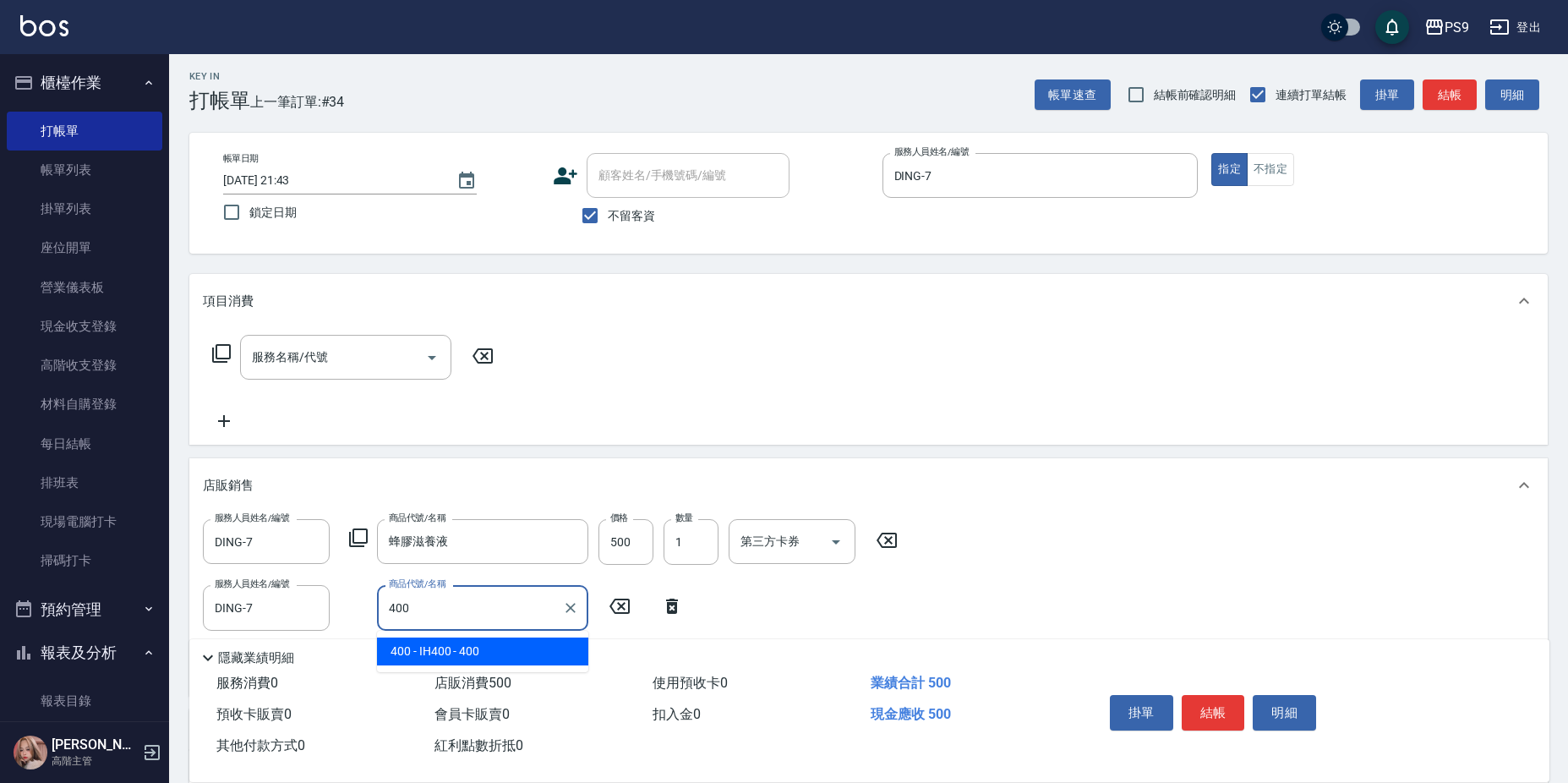
type input "IH400"
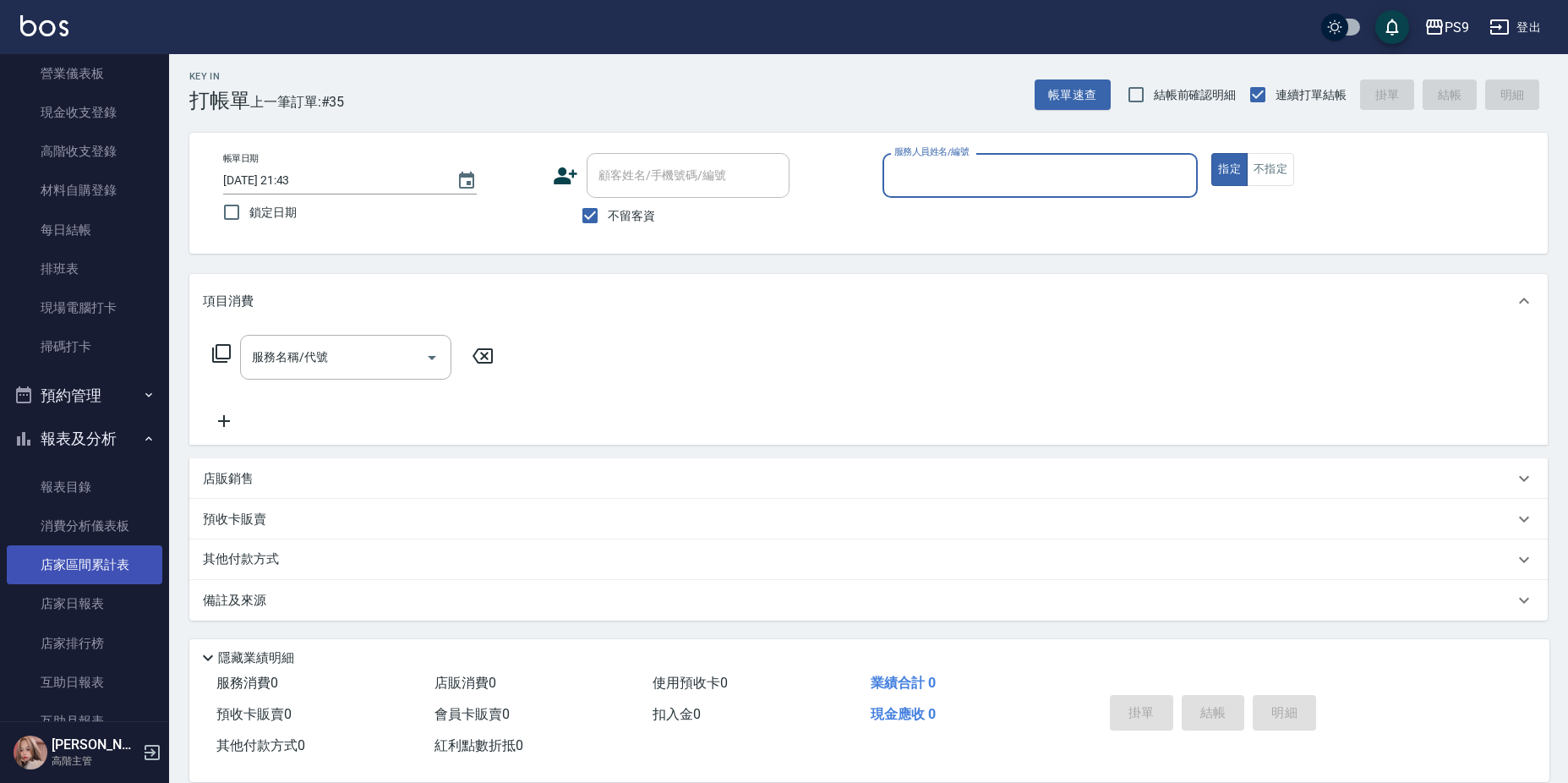
scroll to position [253, 0]
click at [106, 561] on link "店家日報表" at bounding box center [84, 564] width 155 height 39
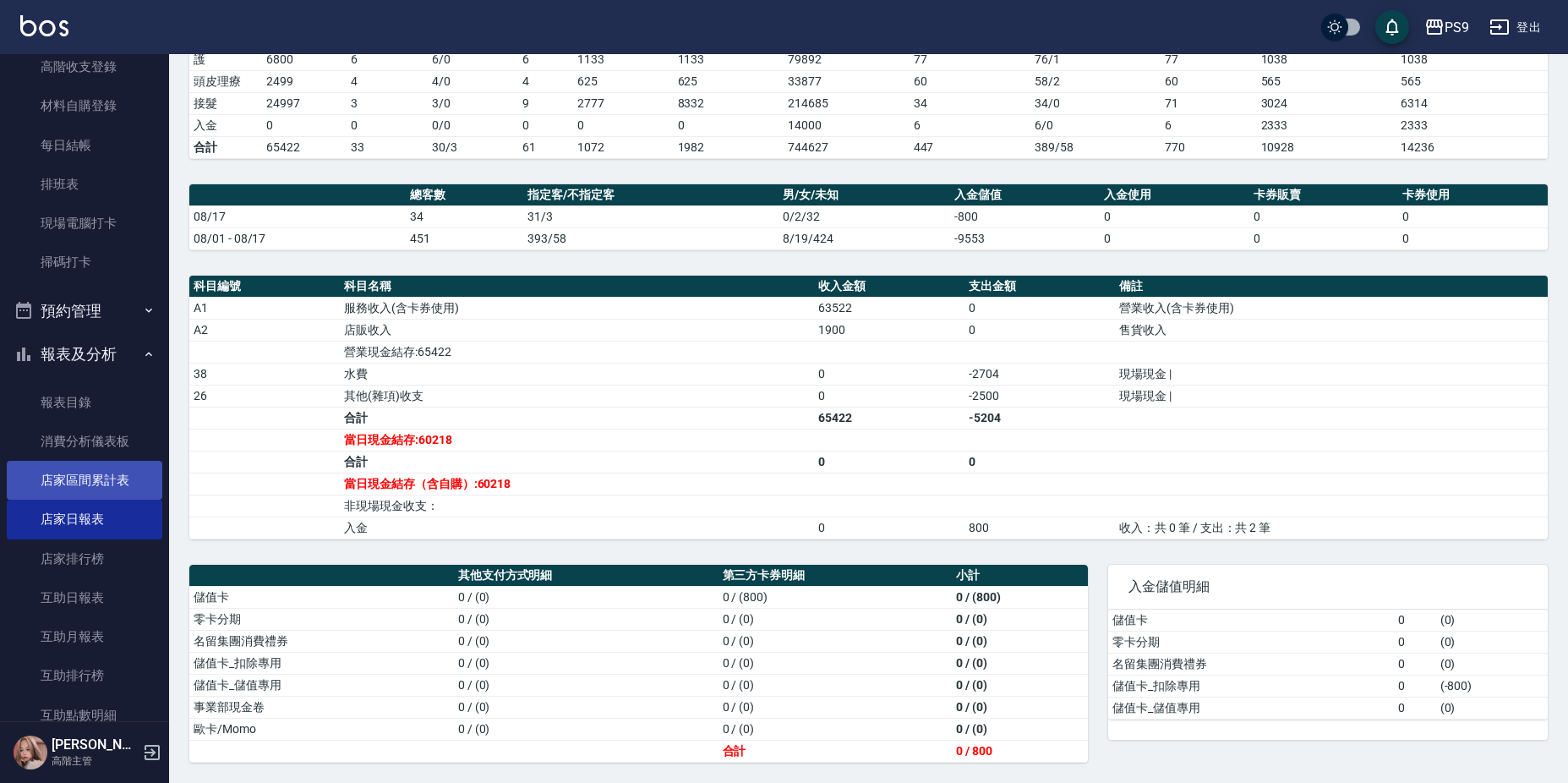
scroll to position [338, 0]
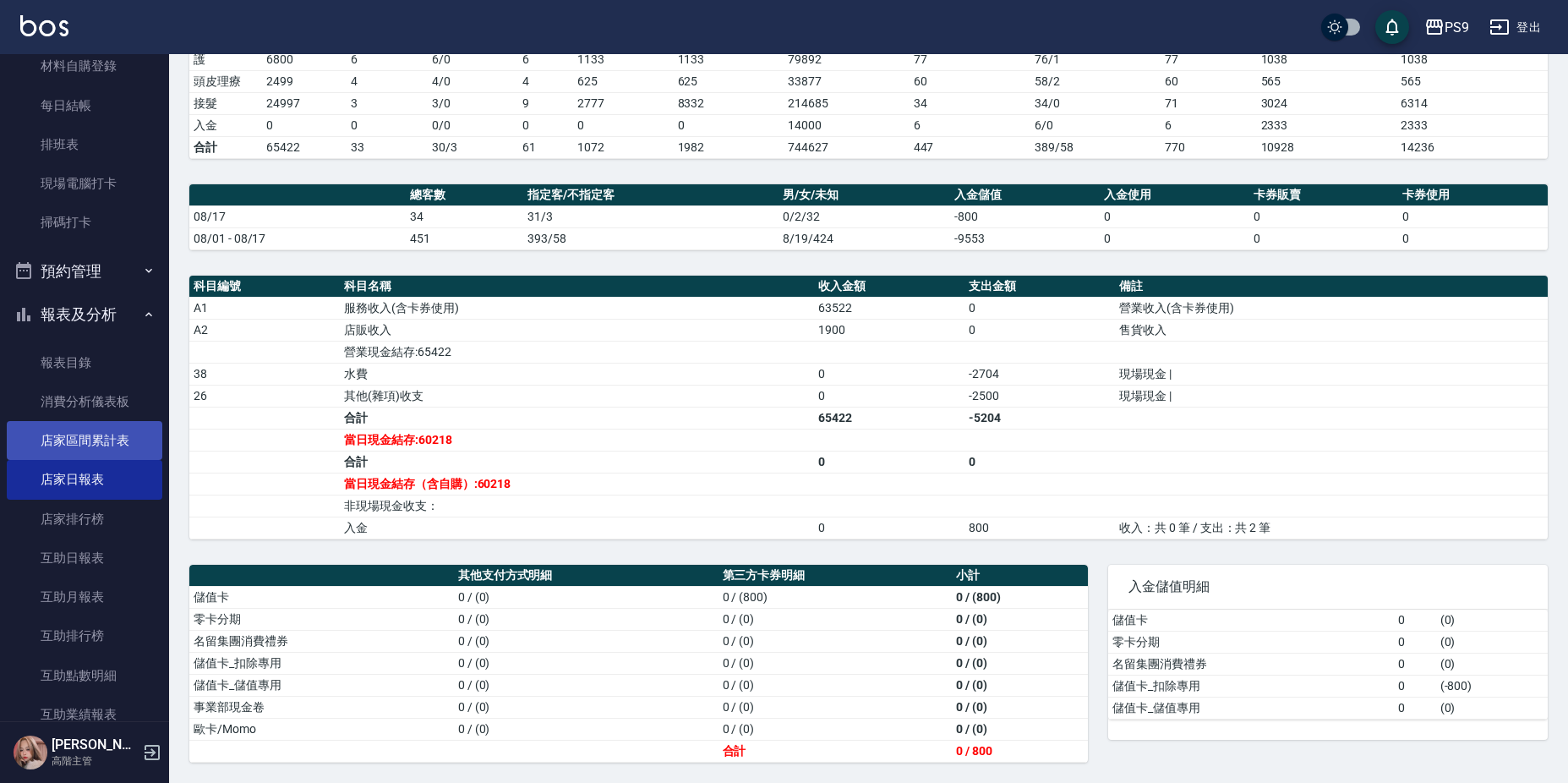
click at [93, 434] on link "店家區間累計表" at bounding box center [84, 441] width 155 height 39
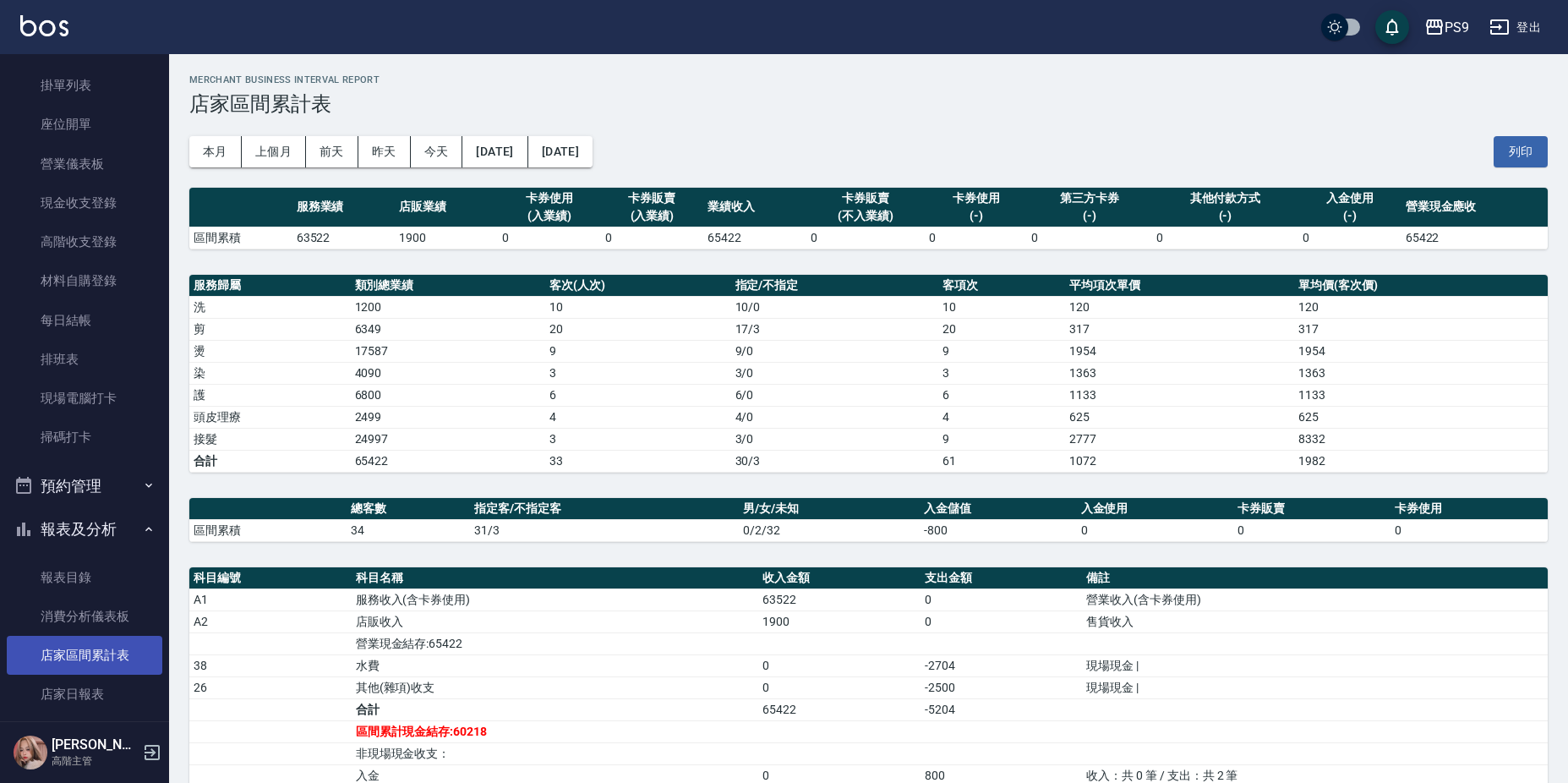
scroll to position [253, 0]
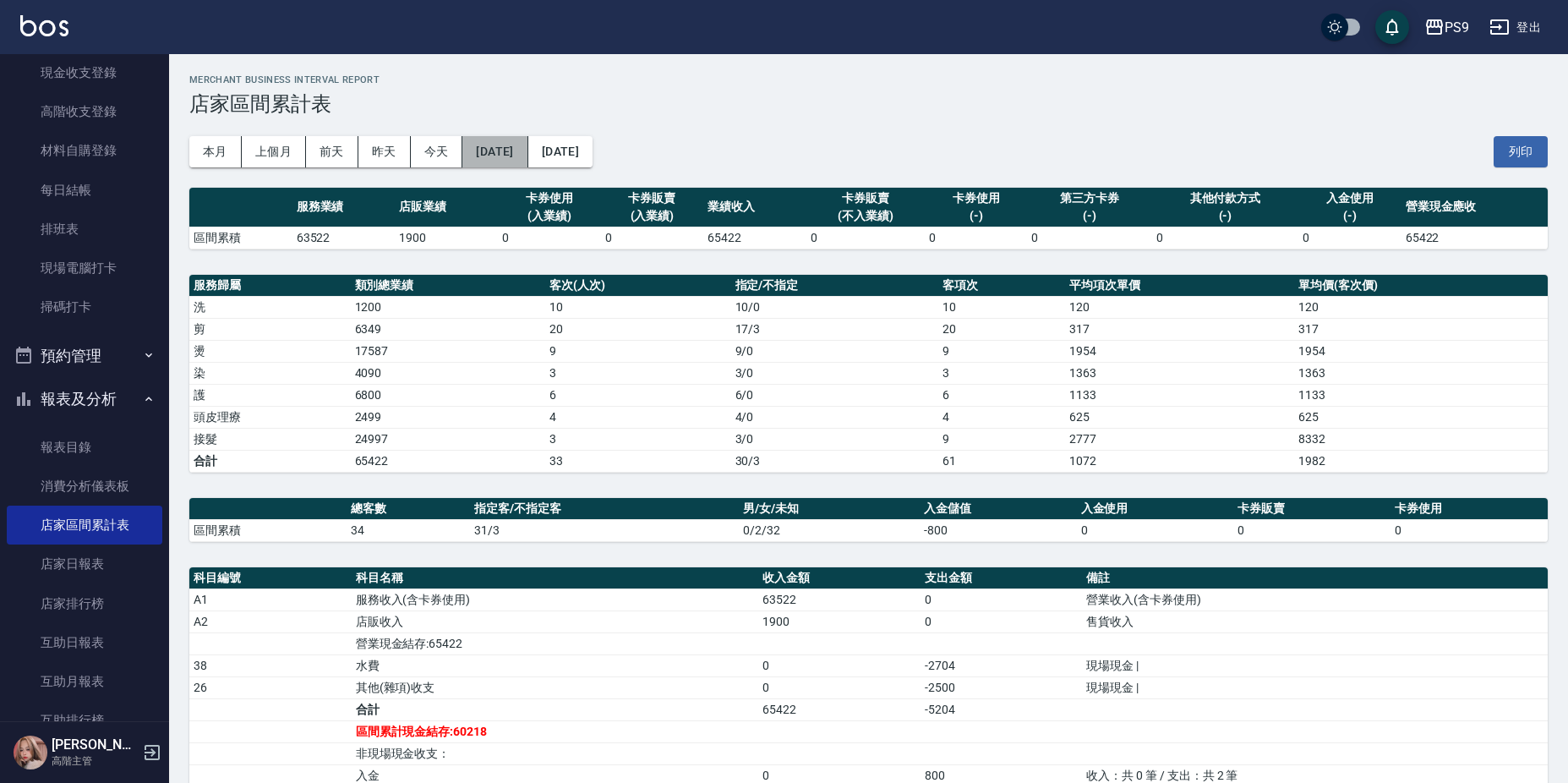
click at [501, 151] on button "[DATE]" at bounding box center [495, 152] width 65 height 31
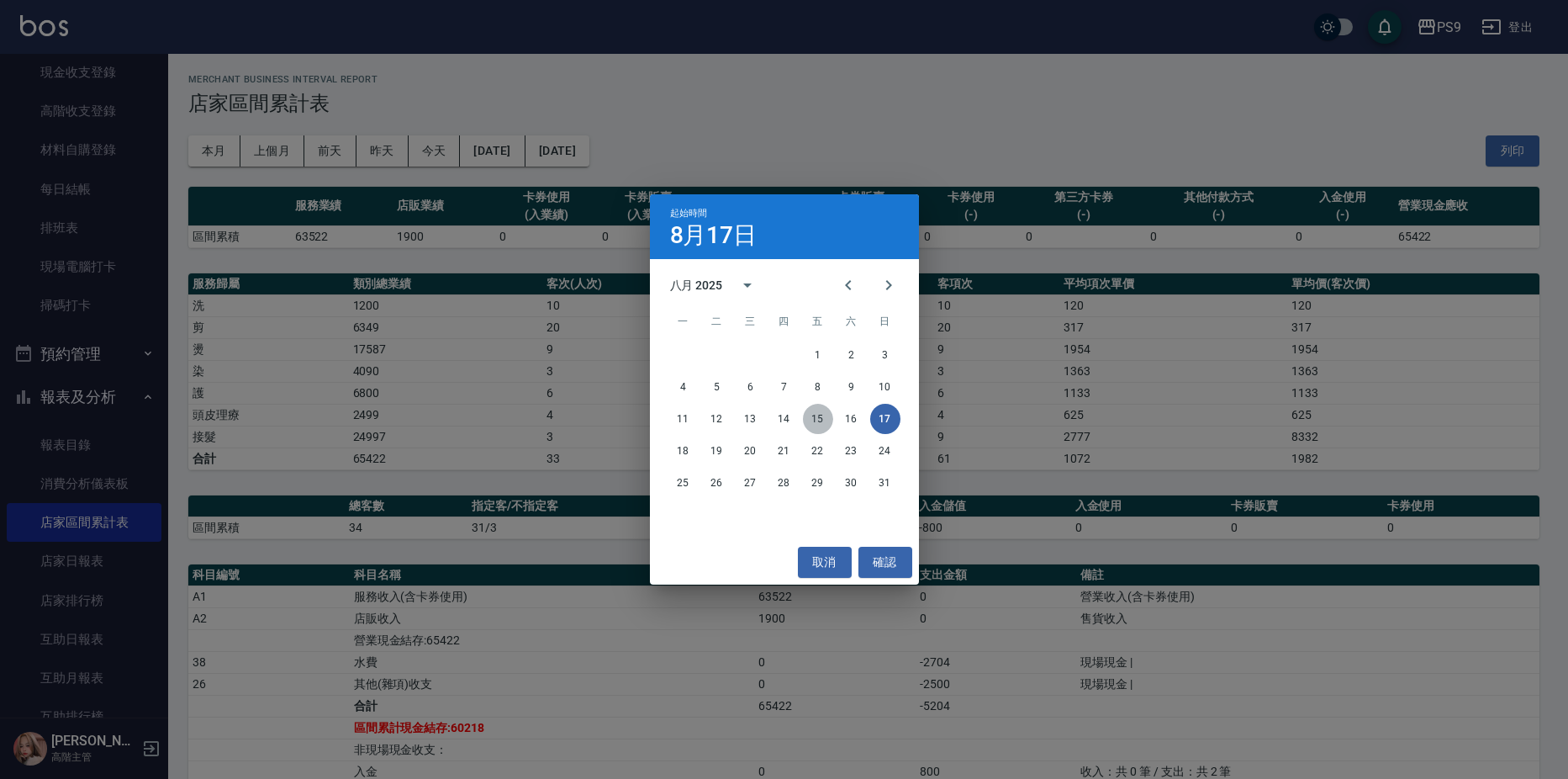
click at [810, 423] on button "15" at bounding box center [818, 419] width 31 height 31
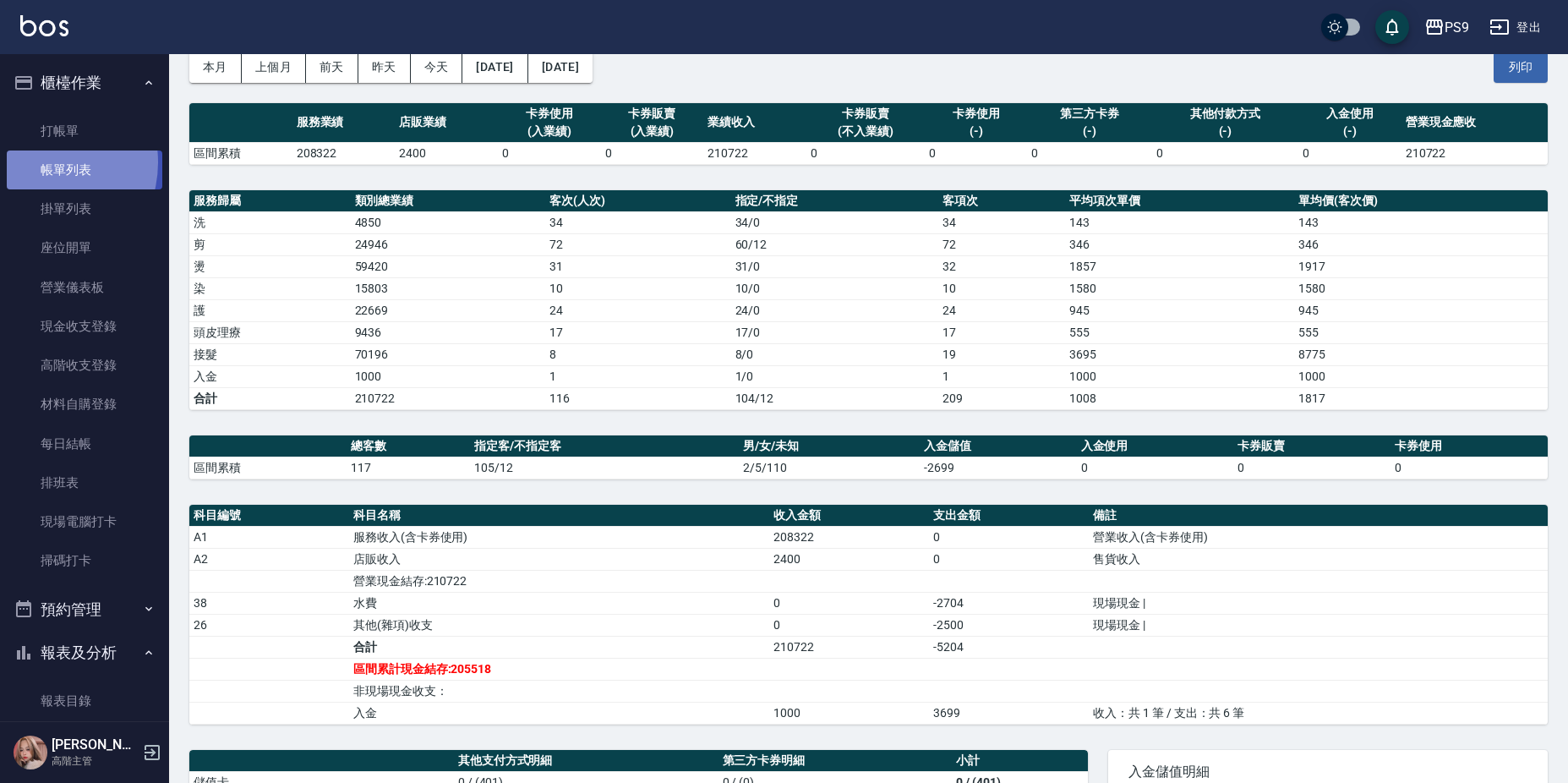
click at [37, 162] on link "帳單列表" at bounding box center [84, 170] width 155 height 39
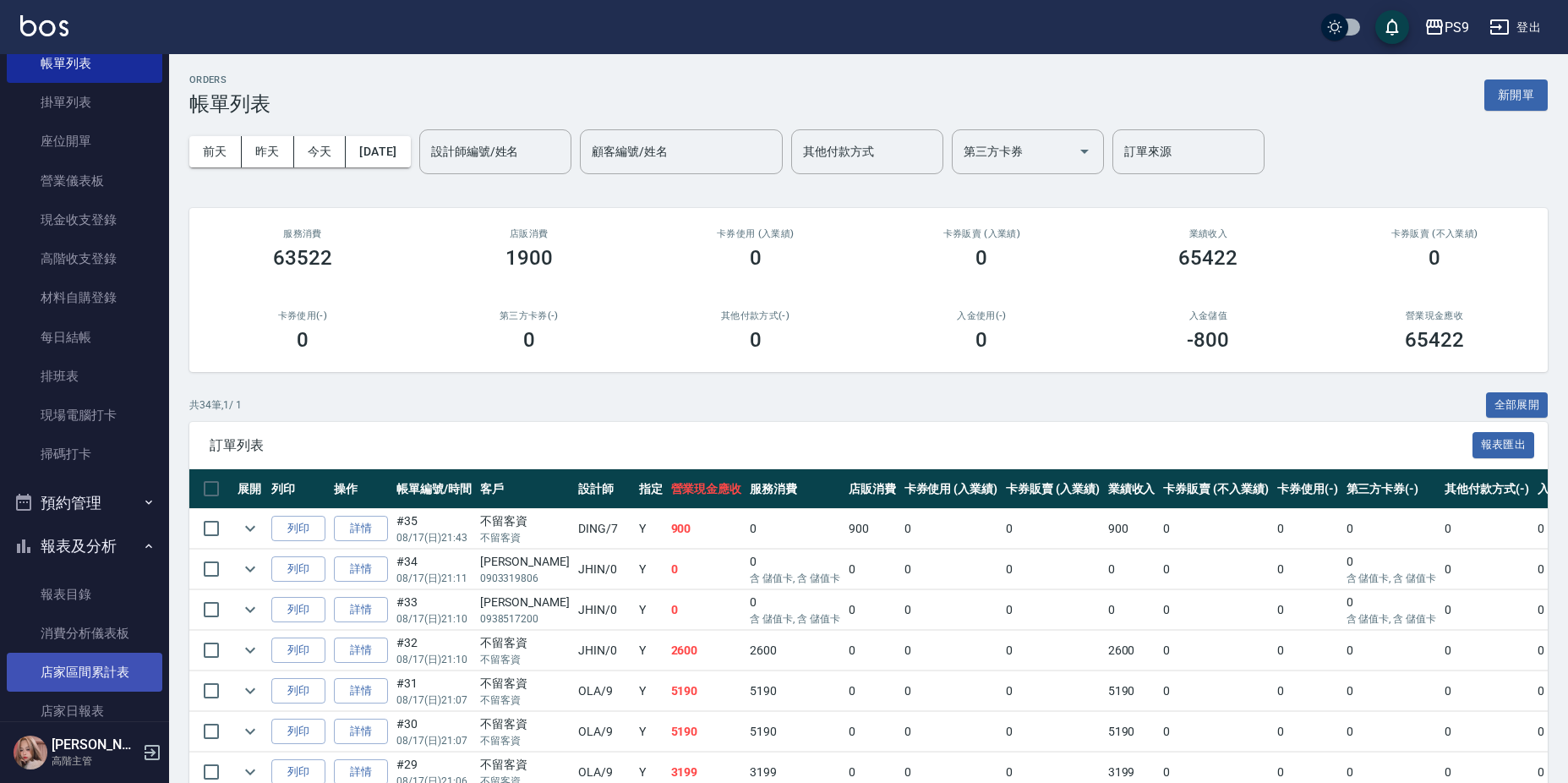
scroll to position [253, 0]
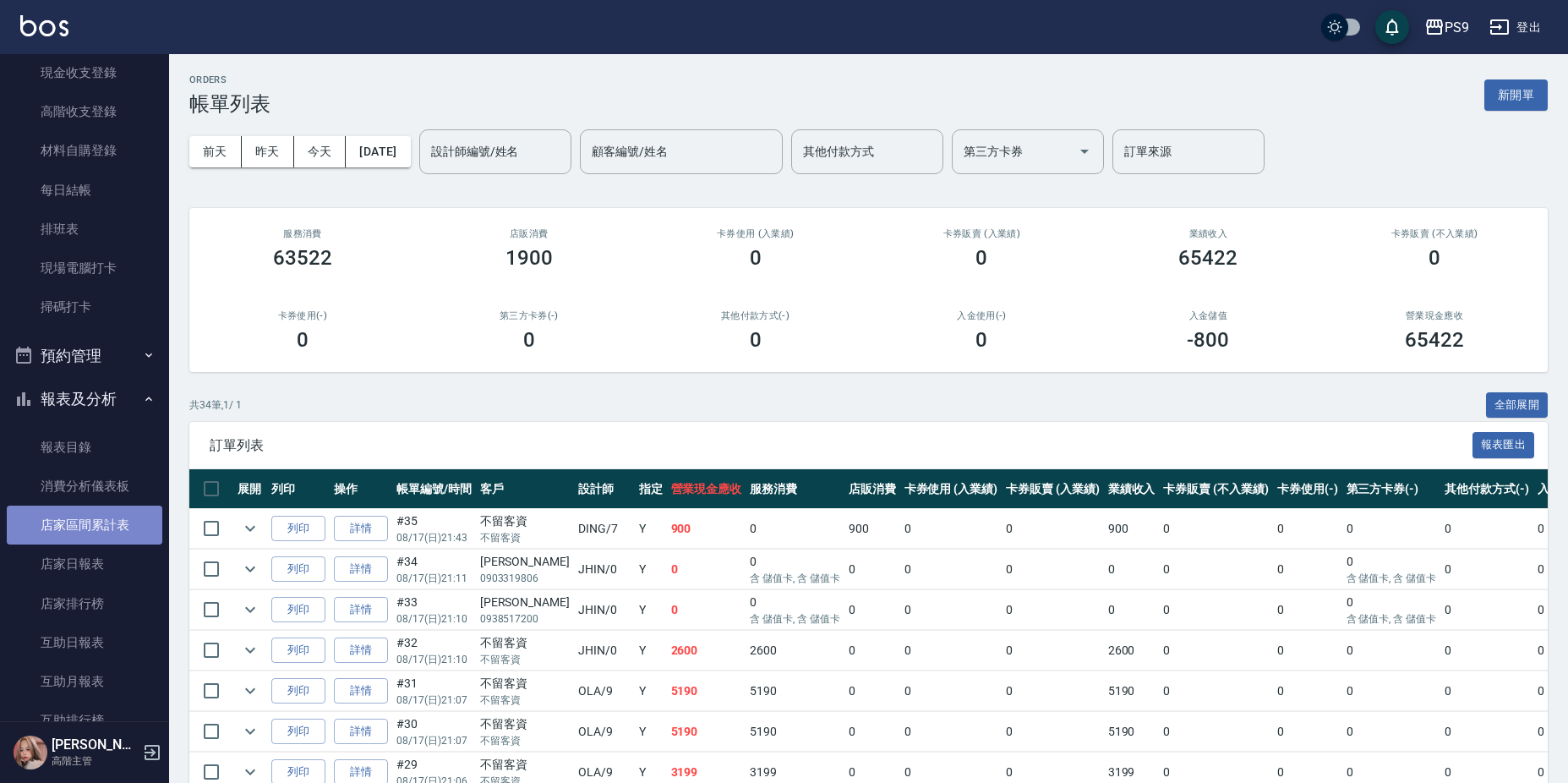
click at [111, 529] on link "店家區間累計表" at bounding box center [84, 525] width 155 height 39
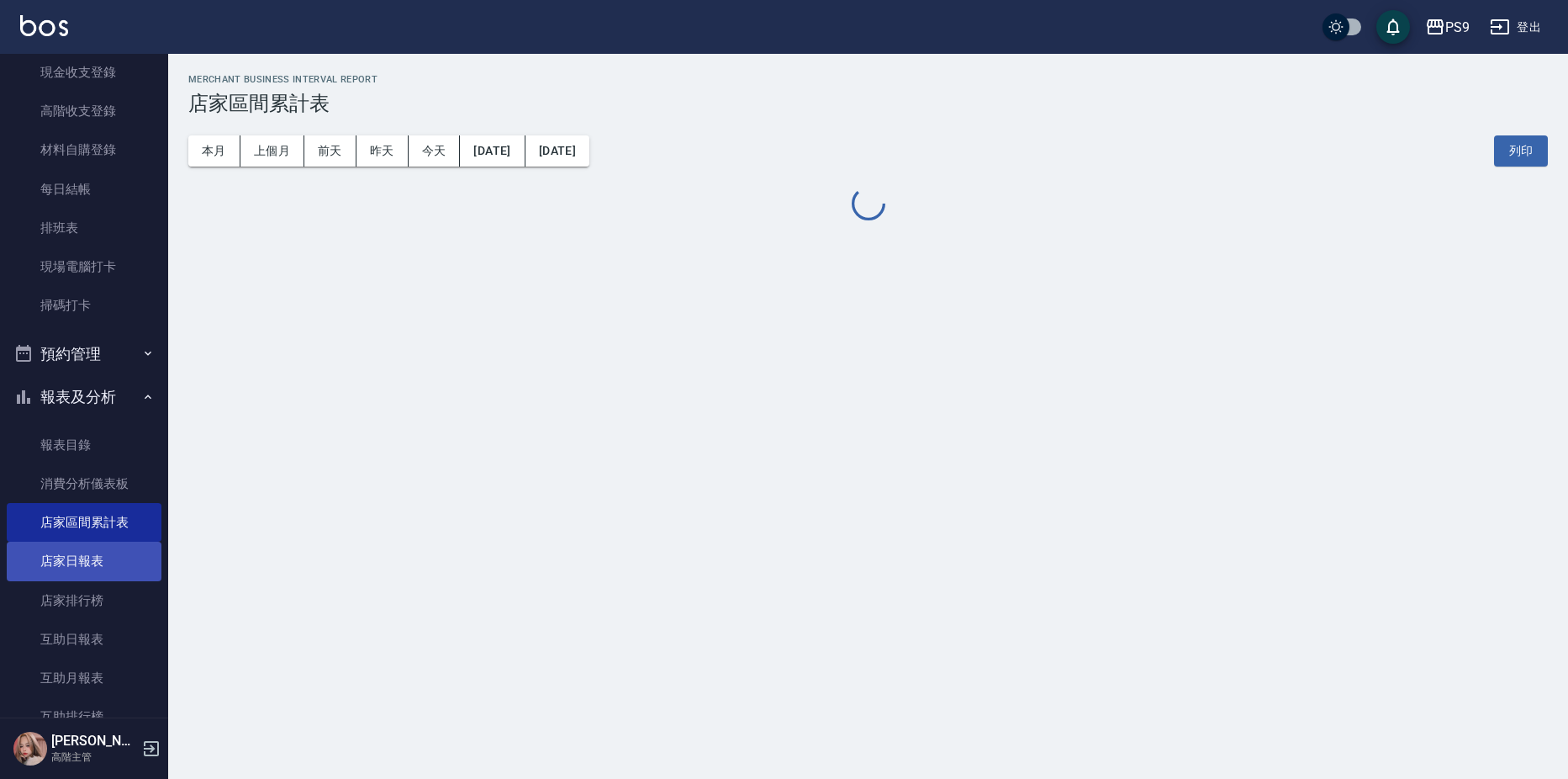
click at [96, 566] on link "店家日報表" at bounding box center [83, 561] width 154 height 39
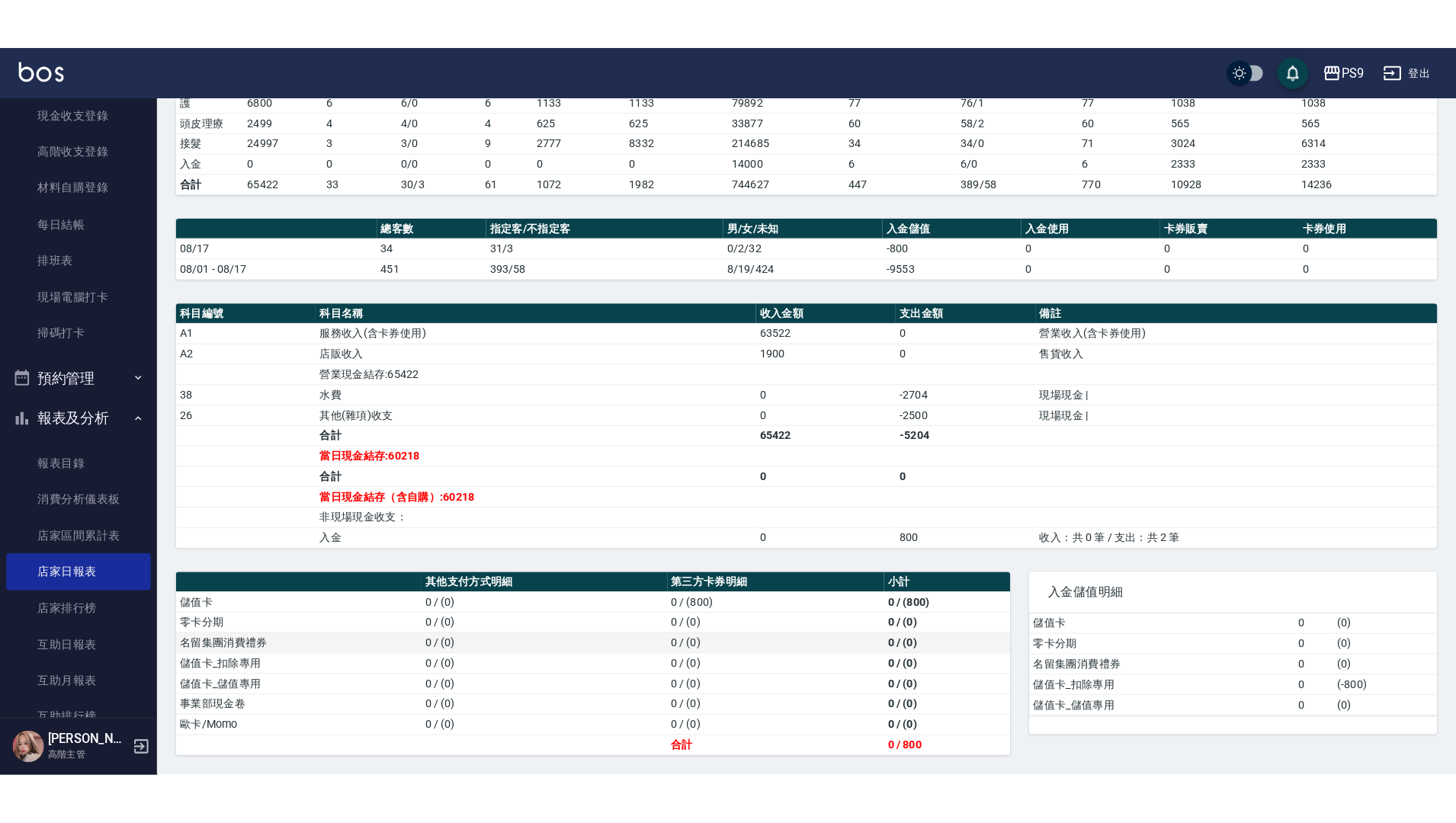
scroll to position [205, 0]
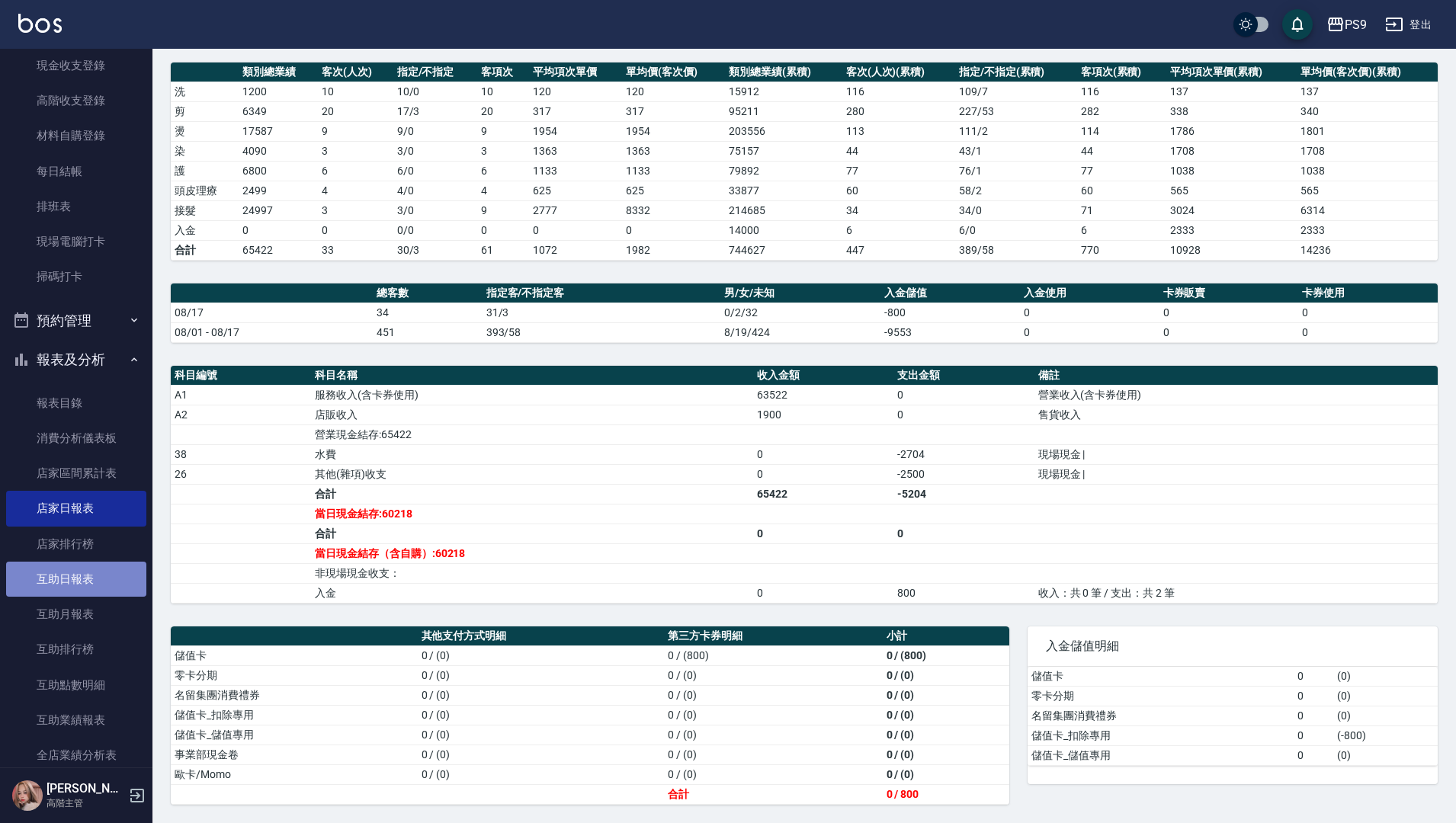
click at [85, 575] on link "互助日報表" at bounding box center [75, 579] width 140 height 35
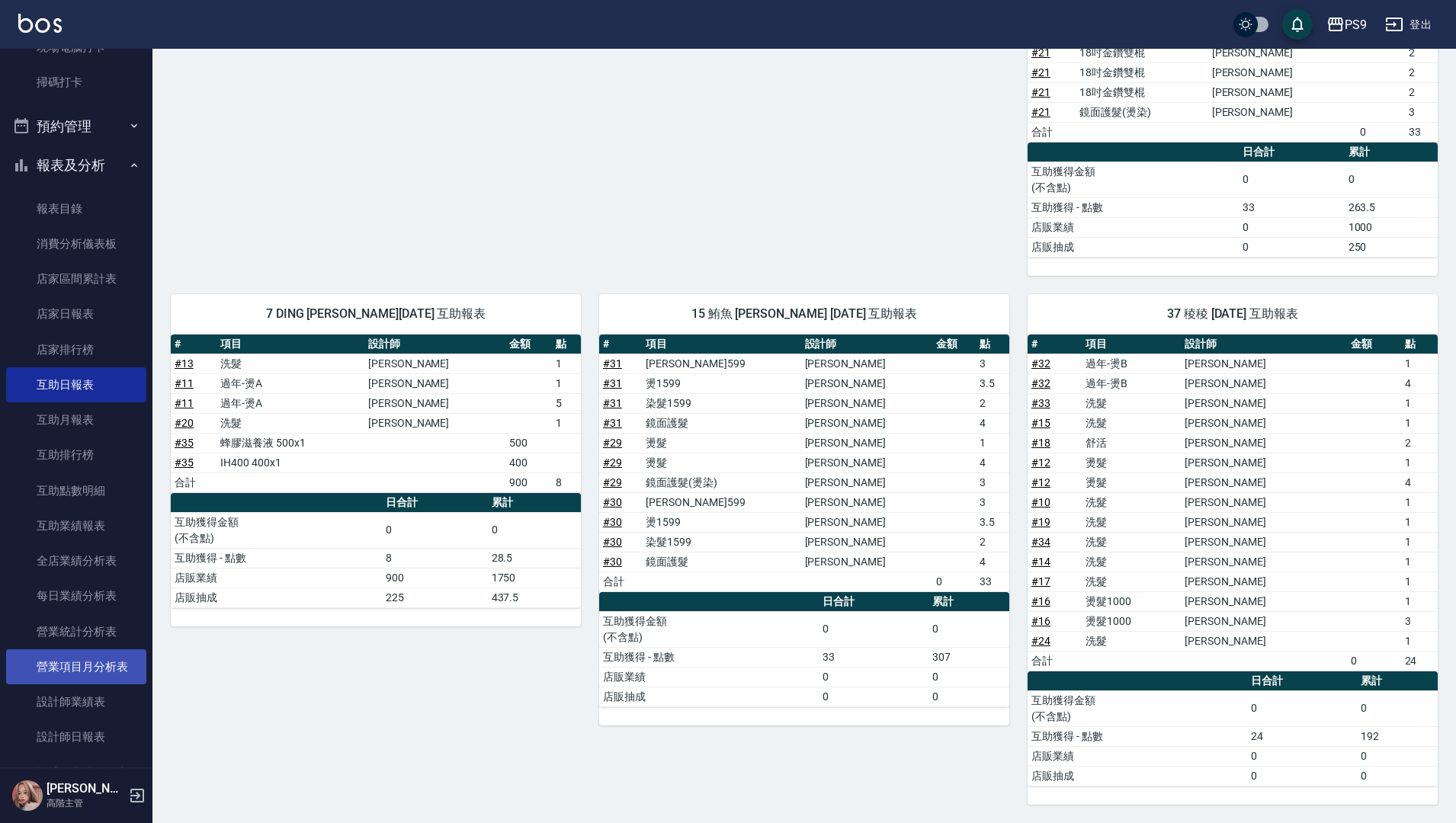
scroll to position [458, 0]
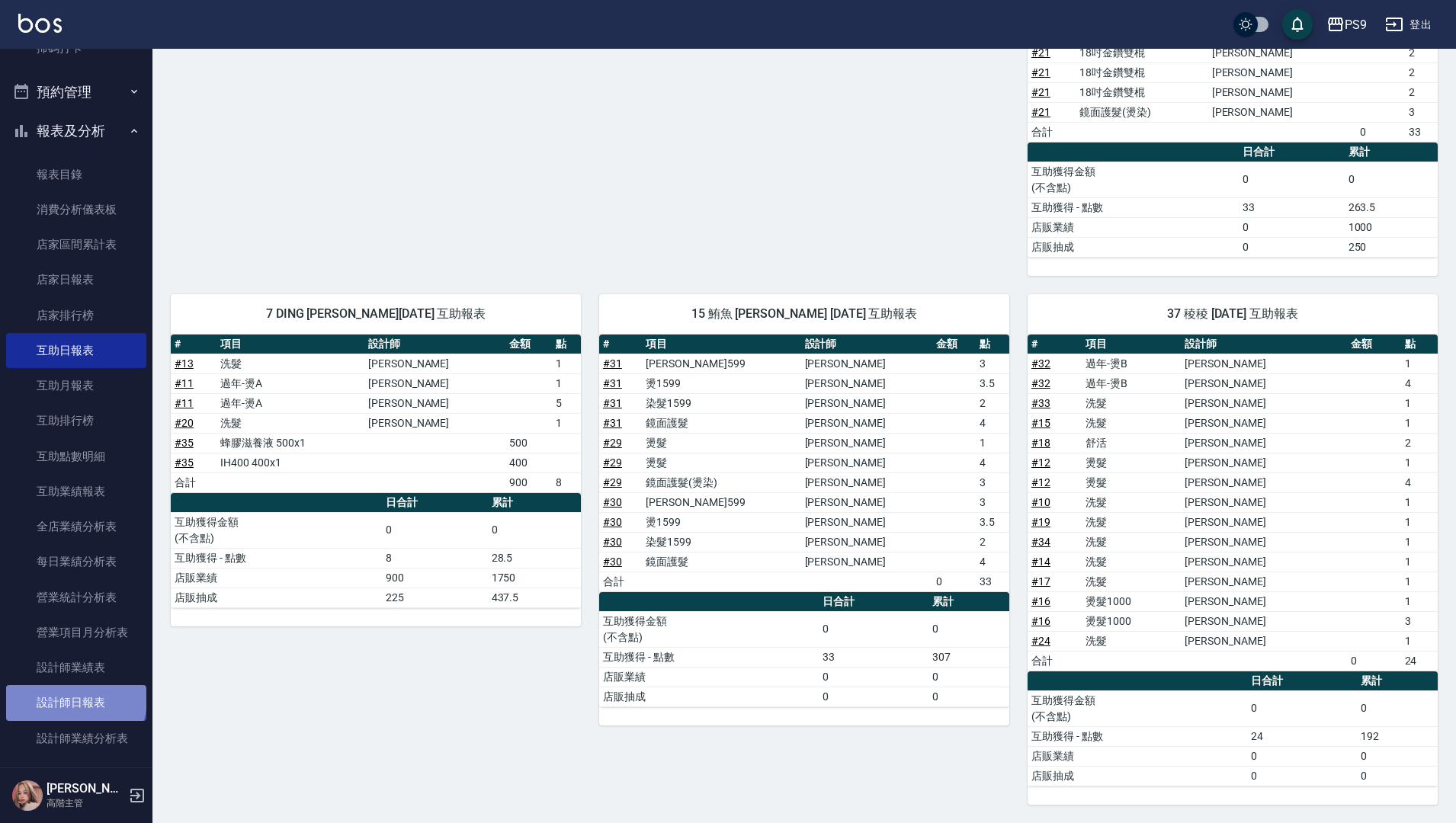
click at [75, 700] on link "設計師日報表" at bounding box center [75, 703] width 140 height 35
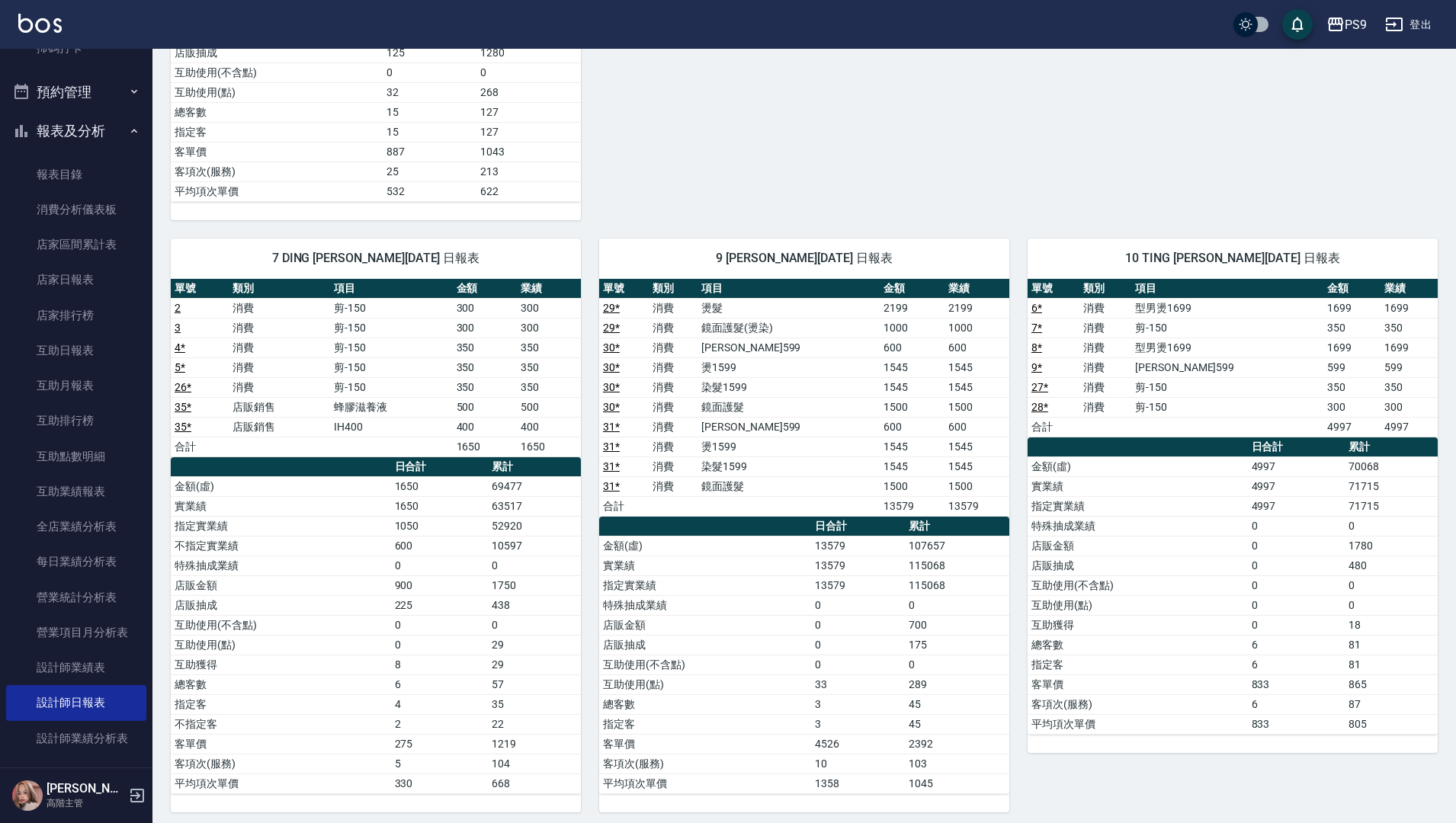
scroll to position [848, 0]
